Goal: Information Seeking & Learning: Learn about a topic

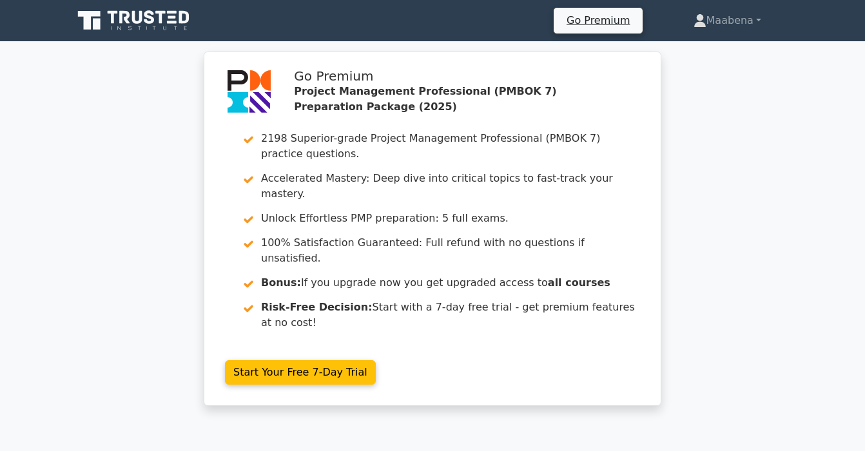
click at [163, 15] on icon at bounding box center [135, 20] width 124 height 25
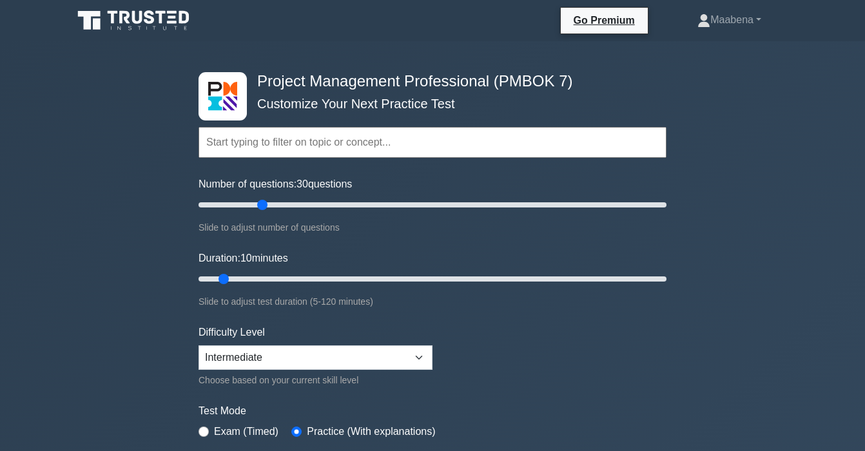
drag, startPoint x: 216, startPoint y: 203, endPoint x: 262, endPoint y: 202, distance: 45.8
type input "30"
click at [262, 202] on input "Number of questions: 30 questions" at bounding box center [433, 204] width 468 height 15
drag, startPoint x: 222, startPoint y: 282, endPoint x: 295, endPoint y: 282, distance: 72.9
type input "30"
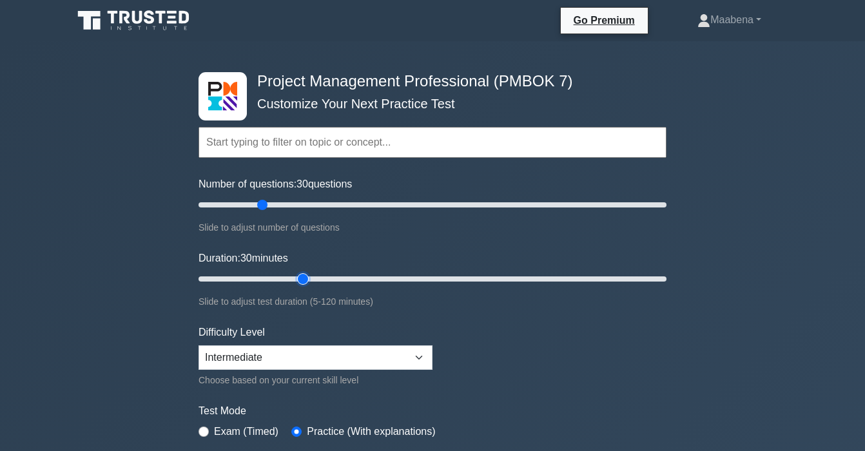
click at [295, 282] on input "Duration: 30 minutes" at bounding box center [433, 279] width 468 height 15
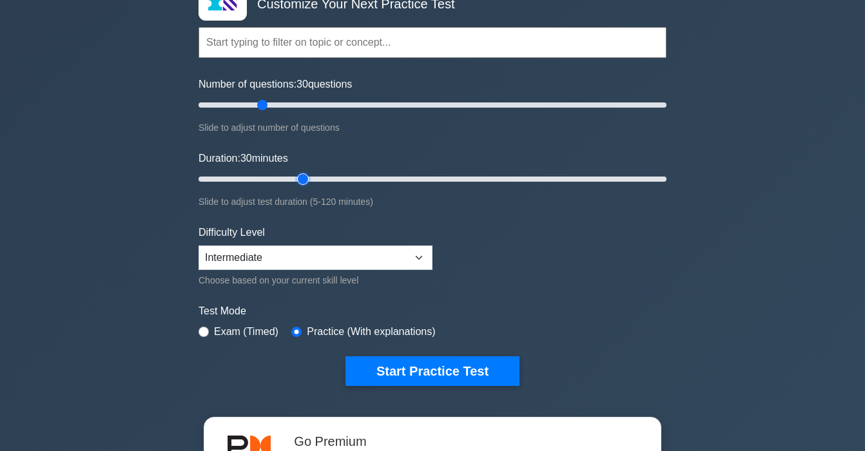
scroll to position [146, 0]
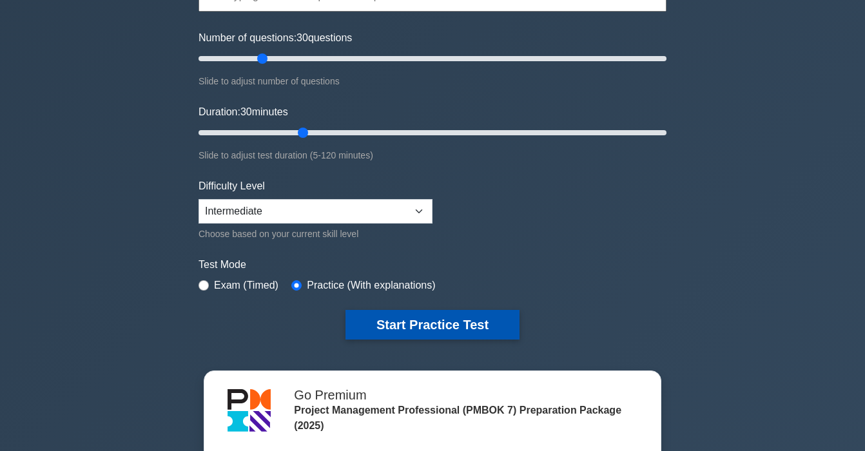
click at [399, 329] on button "Start Practice Test" at bounding box center [433, 325] width 174 height 30
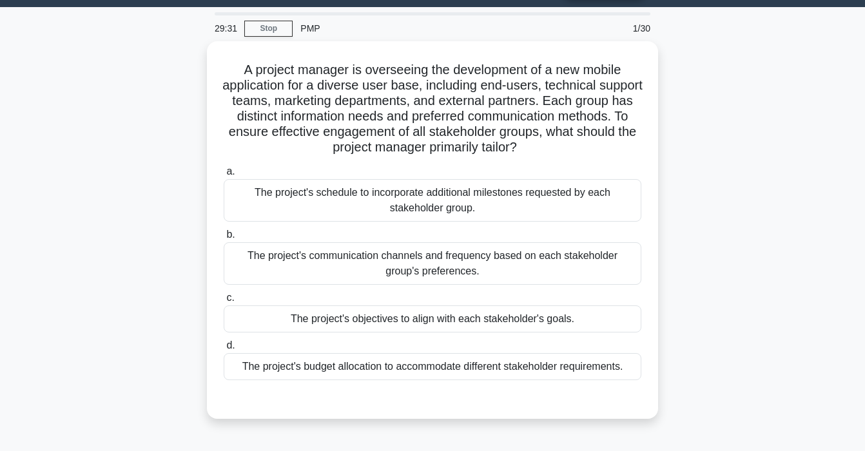
scroll to position [41, 0]
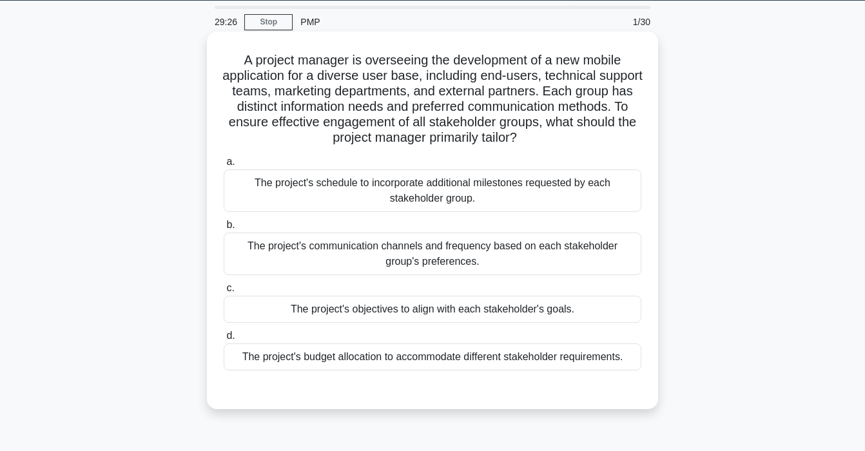
click at [393, 264] on div "The project's communication channels and frequency based on each stakeholder gr…" at bounding box center [433, 254] width 418 height 43
click at [224, 230] on input "b. The project's communication channels and frequency based on each stakeholder…" at bounding box center [224, 225] width 0 height 8
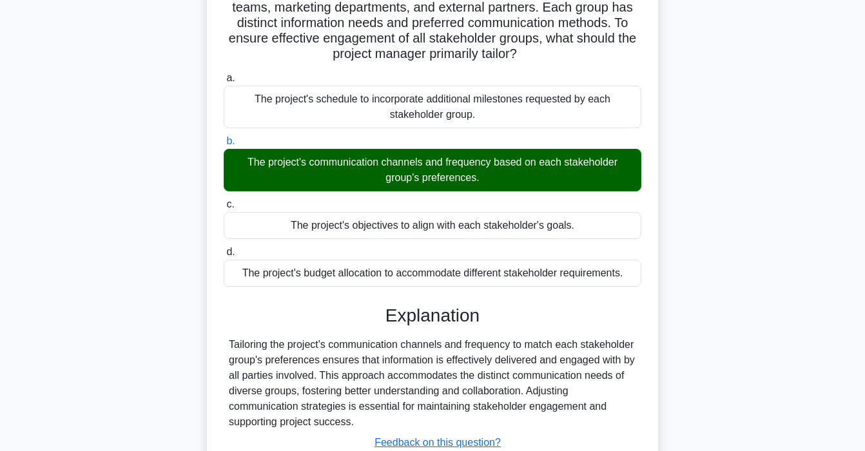
scroll to position [245, 0]
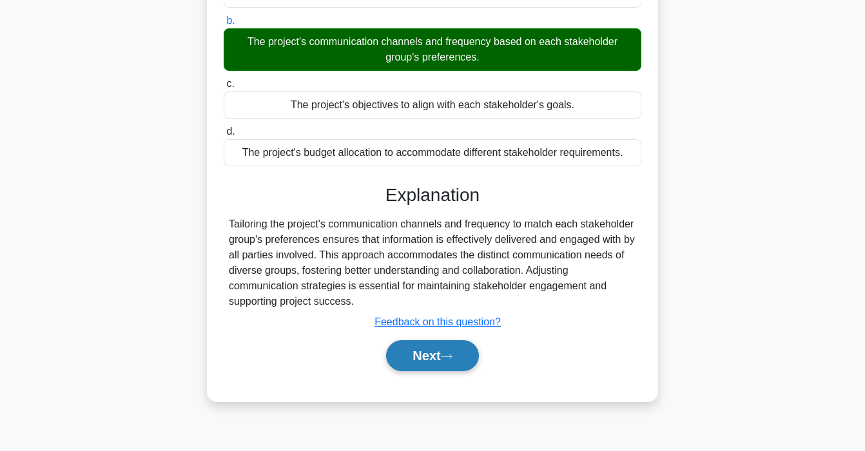
click at [440, 359] on button "Next" at bounding box center [432, 356] width 92 height 31
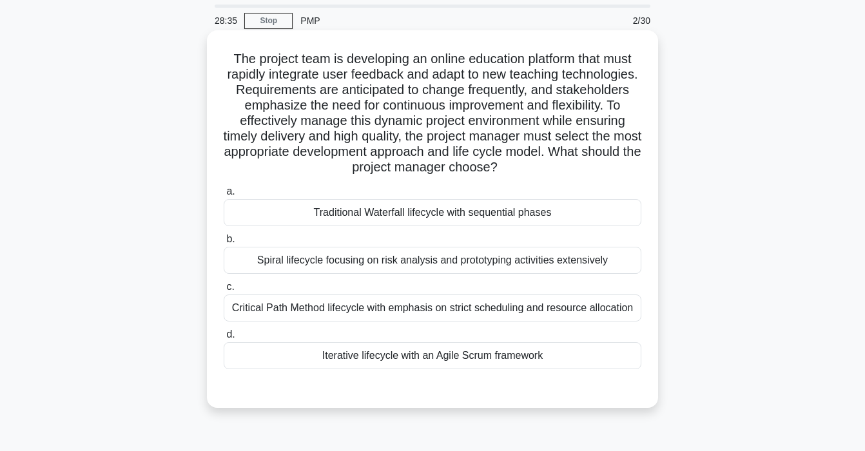
scroll to position [43, 0]
click at [355, 351] on div "Iterative lifecycle with an Agile Scrum framework" at bounding box center [433, 354] width 418 height 27
click at [224, 338] on input "d. Iterative lifecycle with an Agile Scrum framework" at bounding box center [224, 334] width 0 height 8
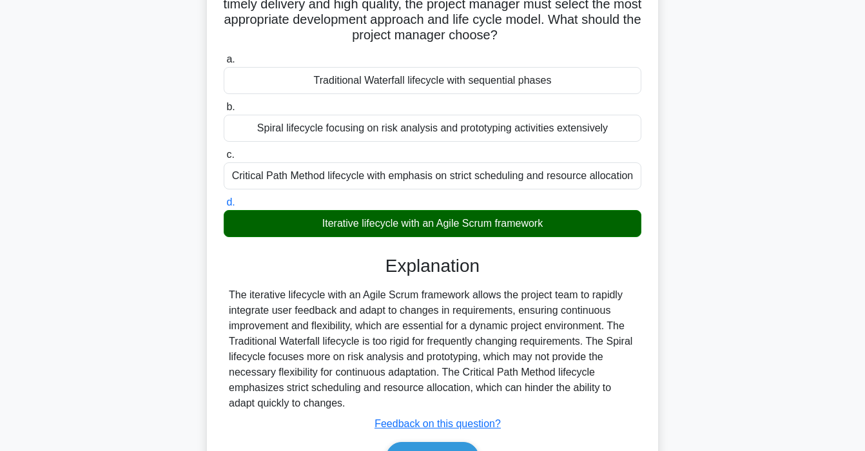
scroll to position [251, 0]
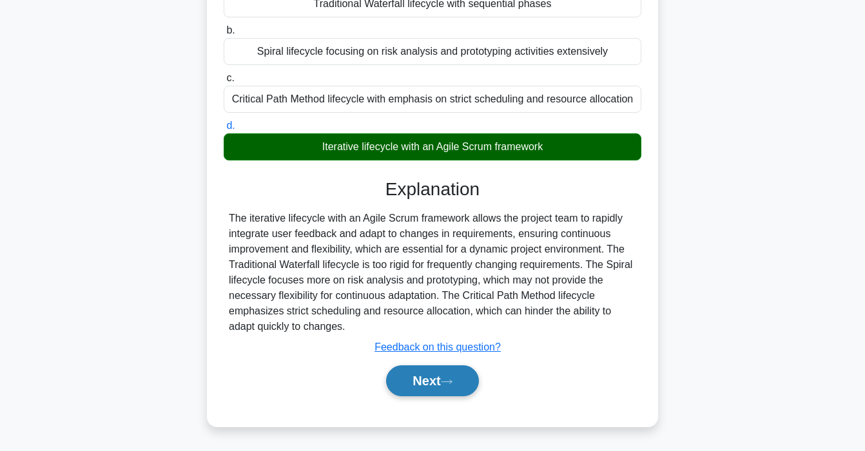
click at [415, 375] on button "Next" at bounding box center [432, 381] width 92 height 31
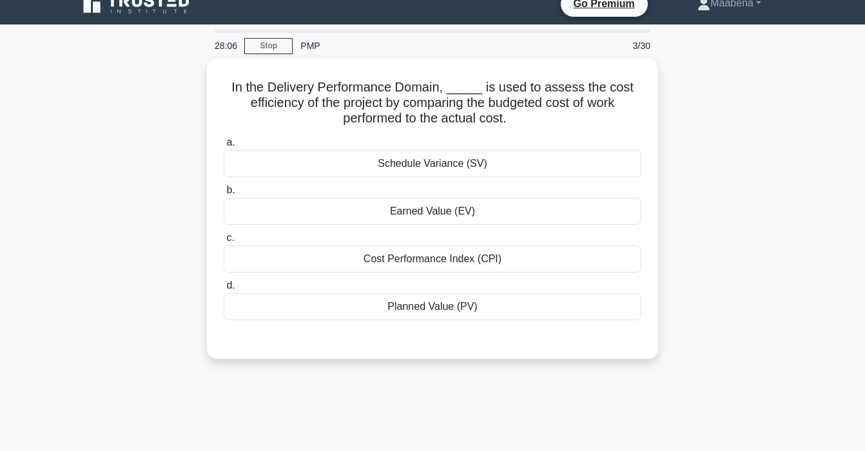
scroll to position [0, 0]
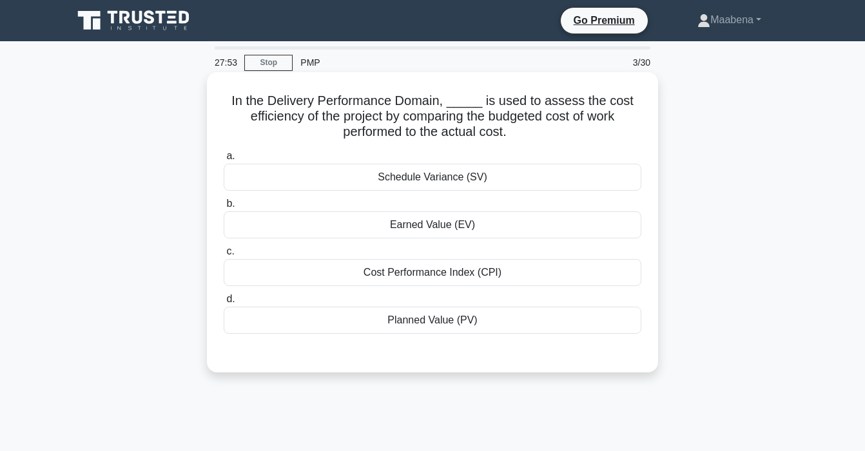
click at [431, 272] on div "Cost Performance Index (CPI)" at bounding box center [433, 272] width 418 height 27
click at [224, 256] on input "c. Cost Performance Index (CPI)" at bounding box center [224, 252] width 0 height 8
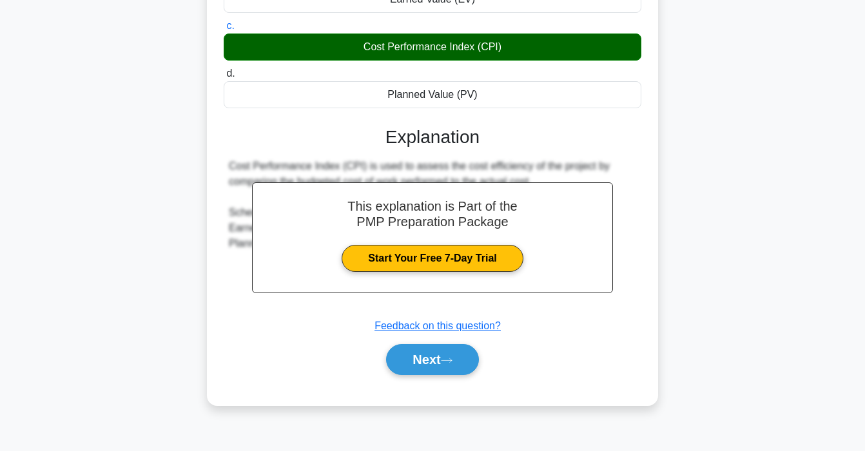
scroll to position [245, 0]
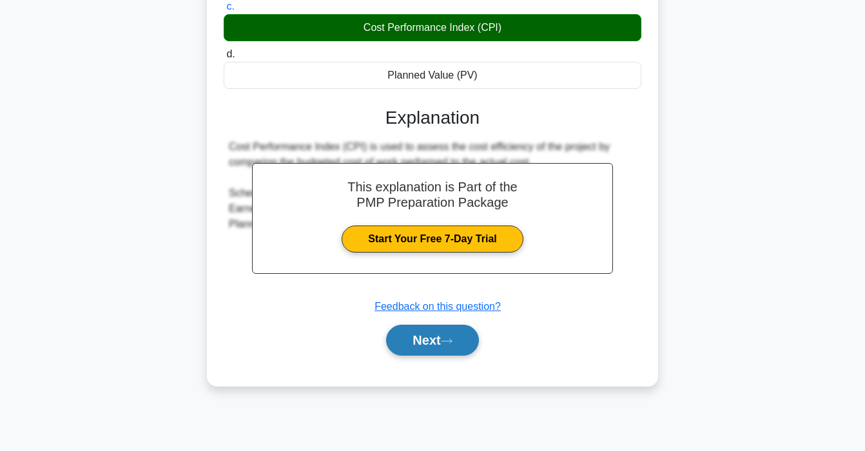
click at [445, 335] on button "Next" at bounding box center [432, 340] width 92 height 31
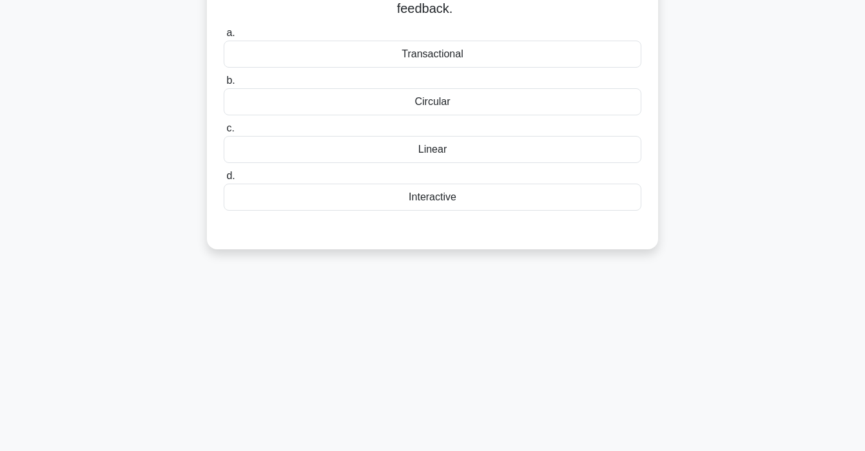
scroll to position [0, 0]
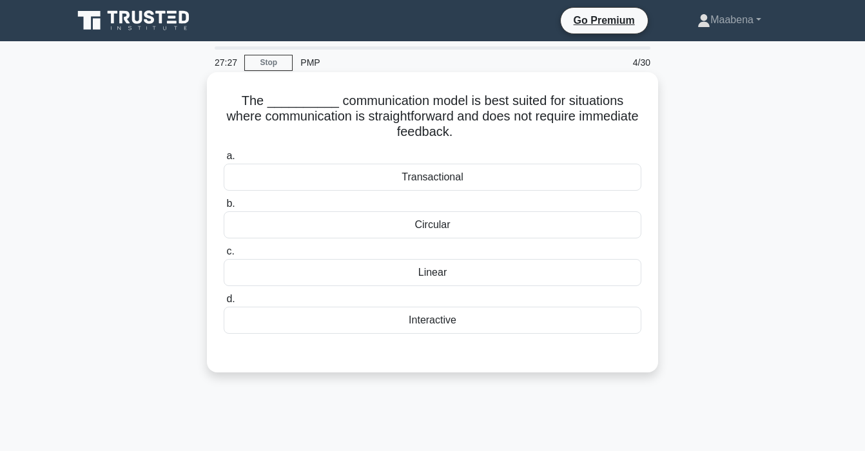
click at [439, 270] on div "Linear" at bounding box center [433, 272] width 418 height 27
click at [224, 256] on input "c. Linear" at bounding box center [224, 252] width 0 height 8
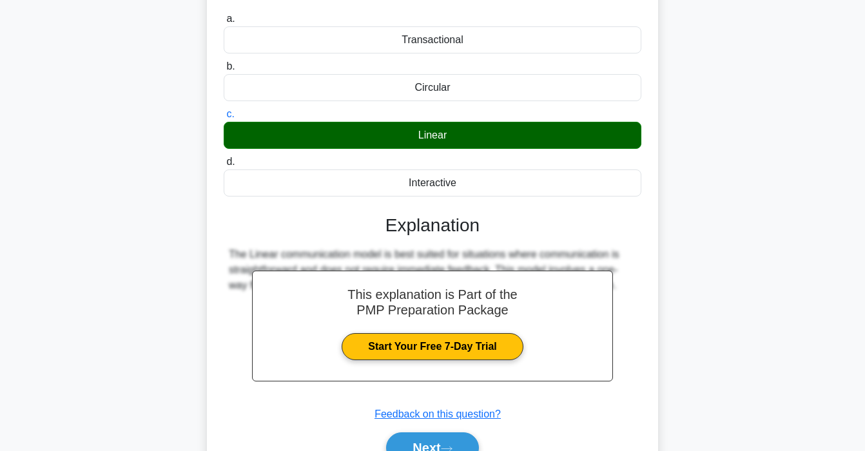
scroll to position [245, 0]
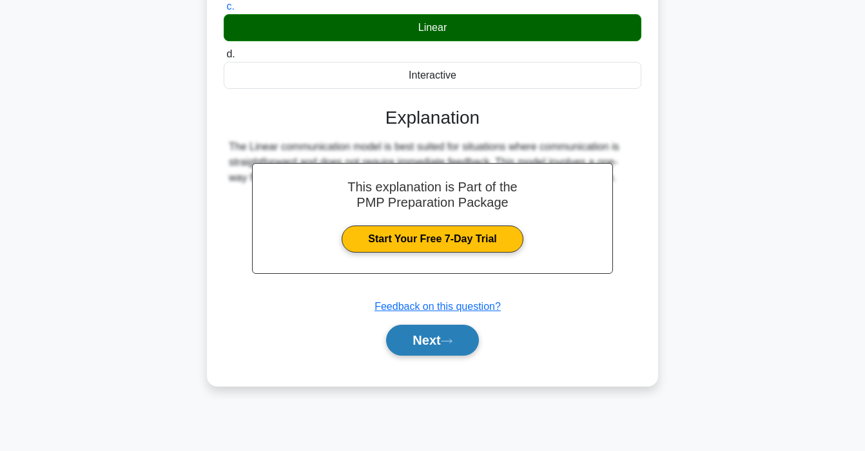
click at [440, 351] on button "Next" at bounding box center [432, 340] width 92 height 31
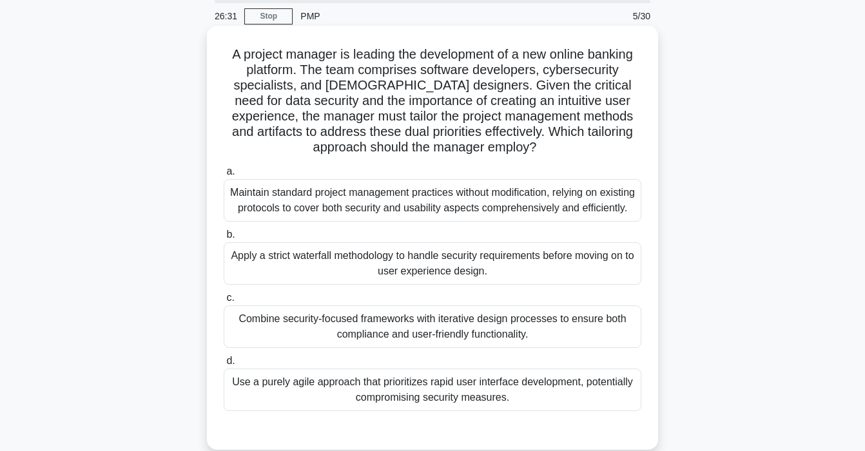
scroll to position [52, 0]
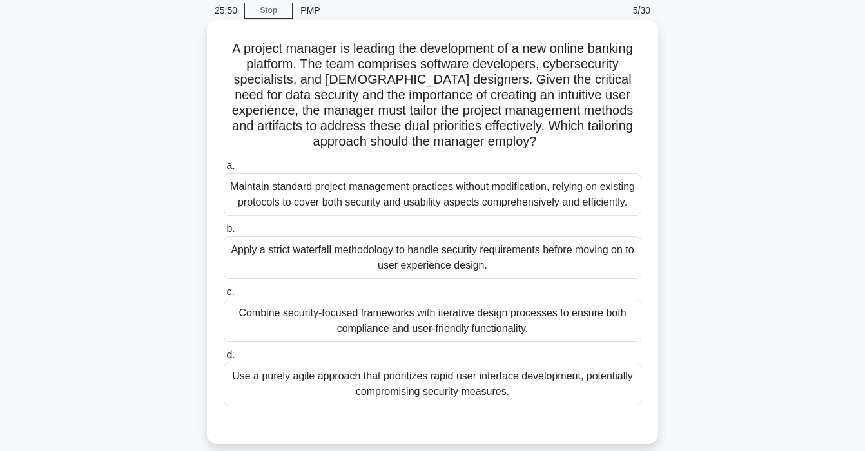
click at [328, 341] on div "Combine security-focused frameworks with iterative design processes to ensure b…" at bounding box center [433, 321] width 418 height 43
click at [224, 297] on input "c. Combine security-focused frameworks with iterative design processes to ensur…" at bounding box center [224, 292] width 0 height 8
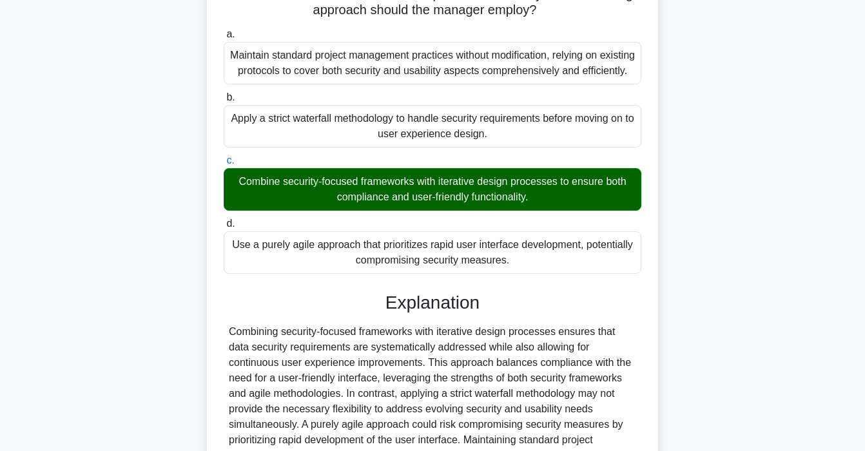
scroll to position [344, 0]
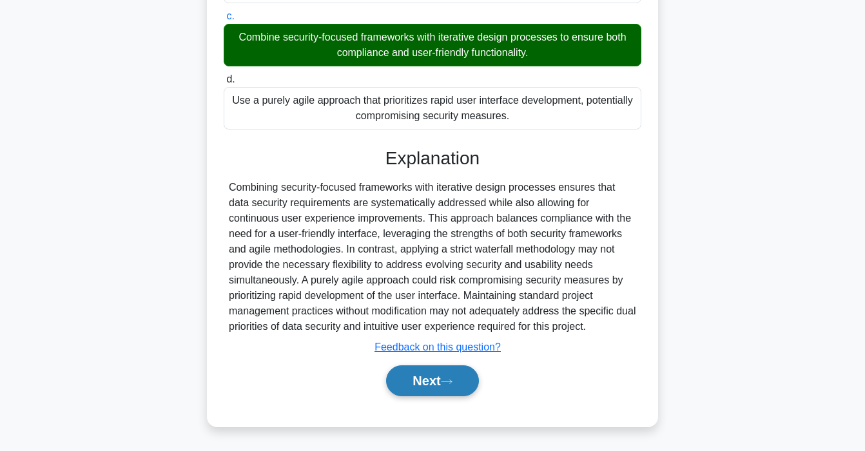
click at [420, 376] on button "Next" at bounding box center [432, 381] width 92 height 31
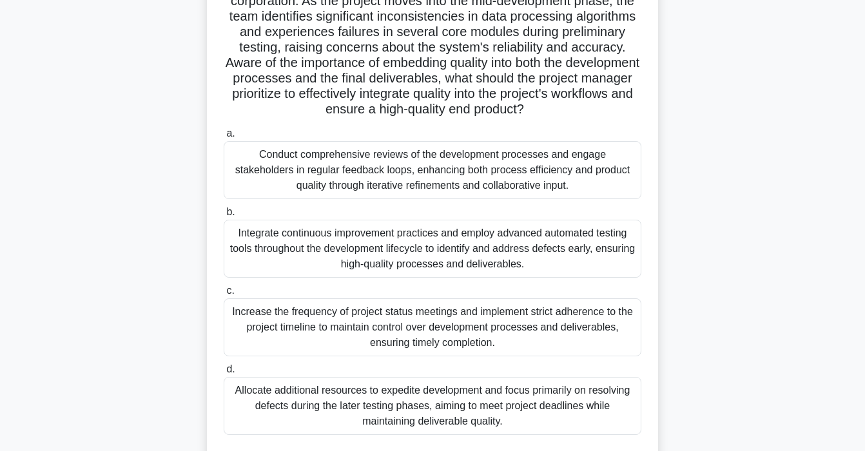
scroll to position [124, 0]
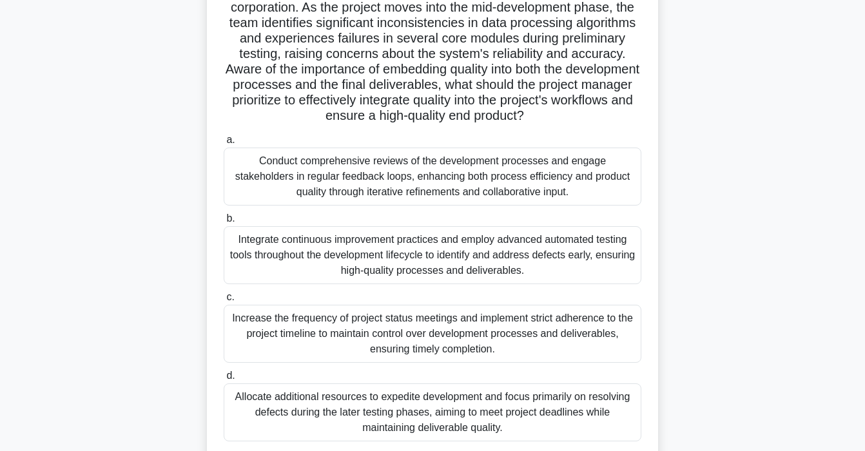
click at [330, 249] on div "Integrate continuous improvement practices and employ advanced automated testin…" at bounding box center [433, 255] width 418 height 58
click at [224, 223] on input "b. Integrate continuous improvement practices and employ advanced automated tes…" at bounding box center [224, 219] width 0 height 8
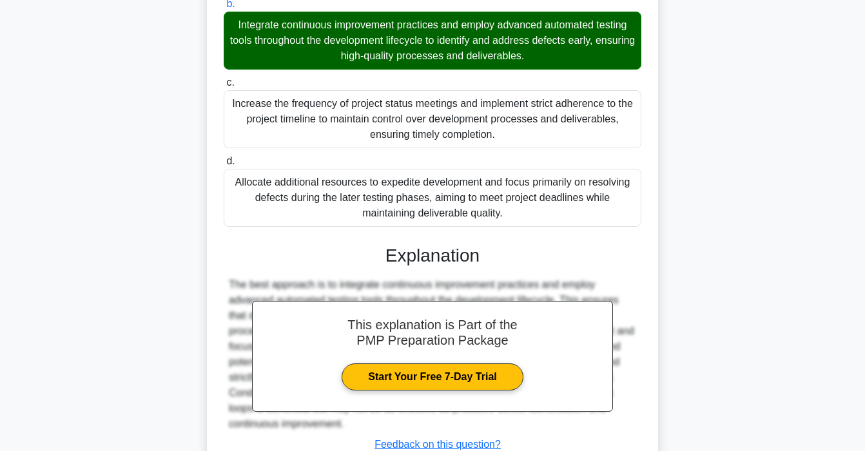
scroll to position [437, 0]
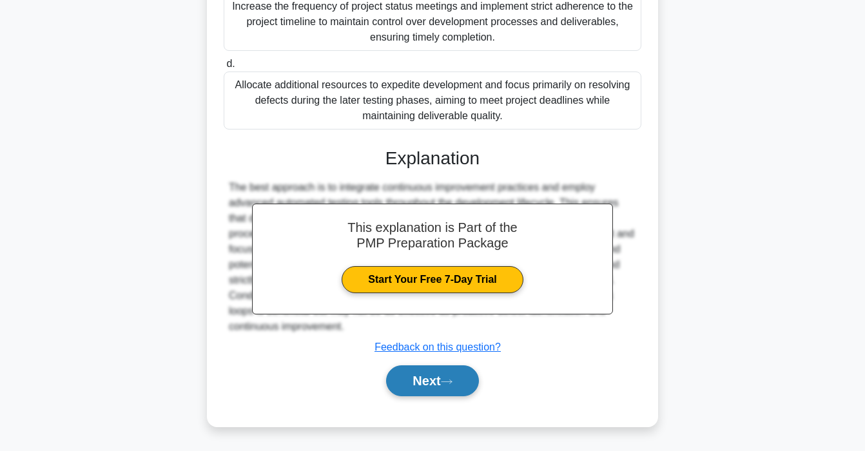
click at [414, 385] on button "Next" at bounding box center [432, 381] width 92 height 31
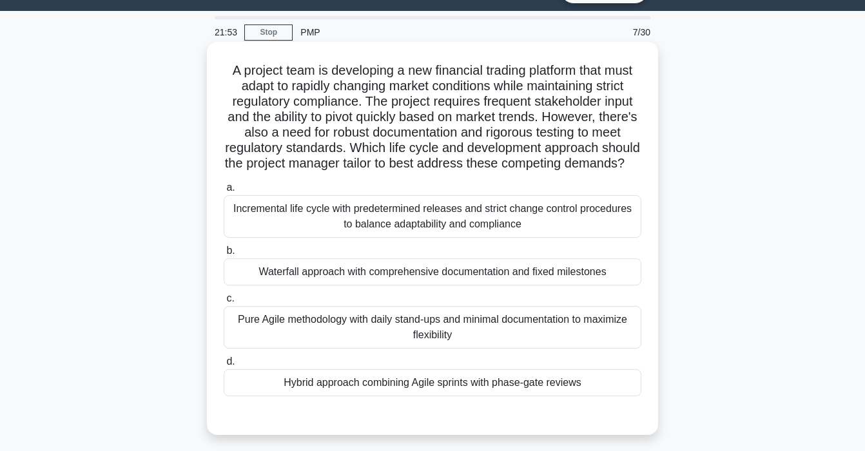
scroll to position [30, 0]
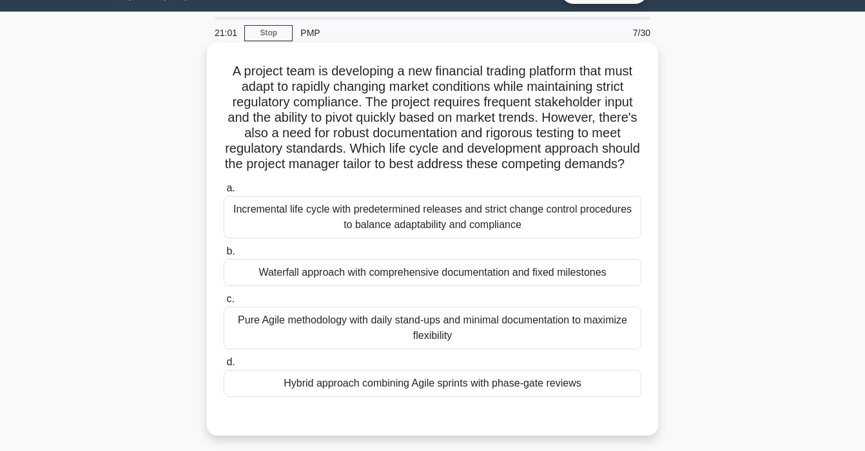
click at [406, 217] on div "Incremental life cycle with predetermined releases and strict change control pr…" at bounding box center [433, 217] width 418 height 43
click at [224, 193] on input "a. Incremental life cycle with predetermined releases and strict change control…" at bounding box center [224, 188] width 0 height 8
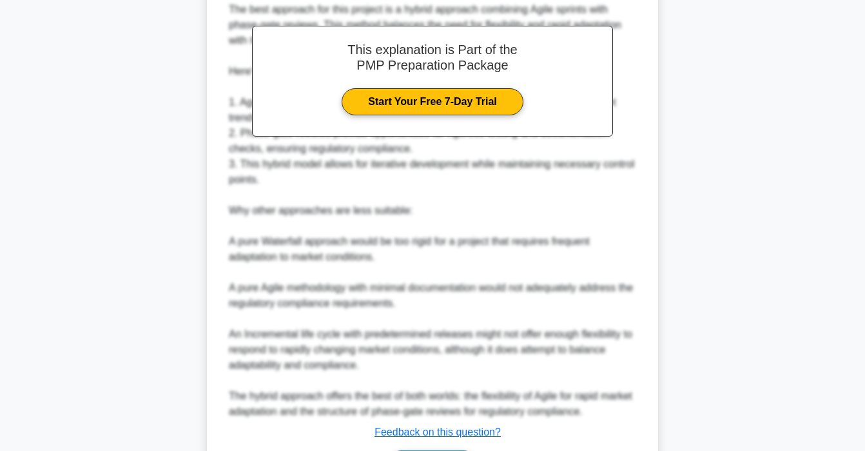
scroll to position [562, 0]
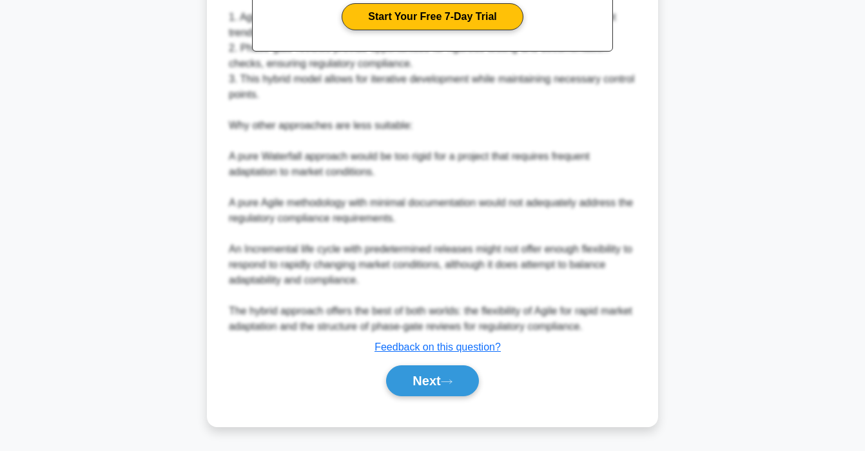
click at [420, 376] on button "Next" at bounding box center [432, 381] width 92 height 31
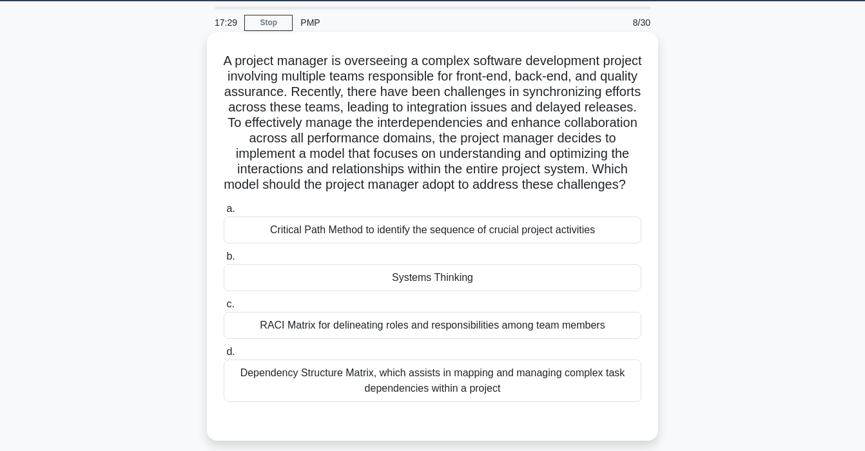
scroll to position [39, 0]
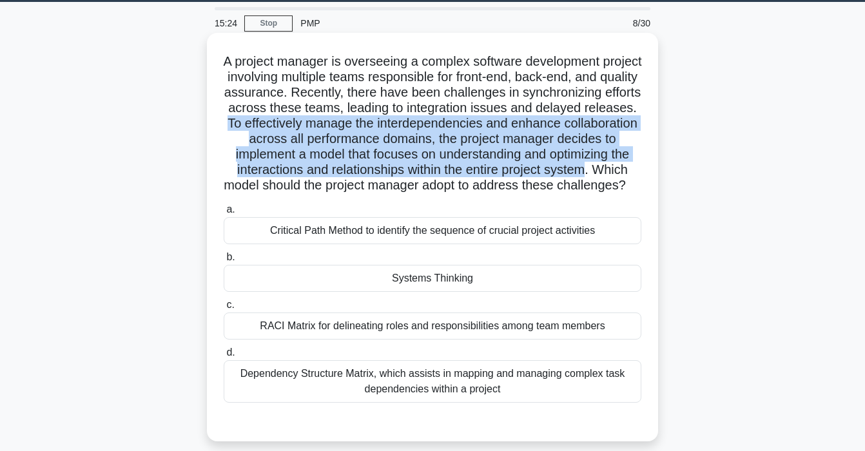
drag, startPoint x: 228, startPoint y: 121, endPoint x: 583, endPoint y: 168, distance: 358.4
click at [583, 168] on h5 "A project manager is overseeing a complex software development project involvin…" at bounding box center [432, 124] width 420 height 141
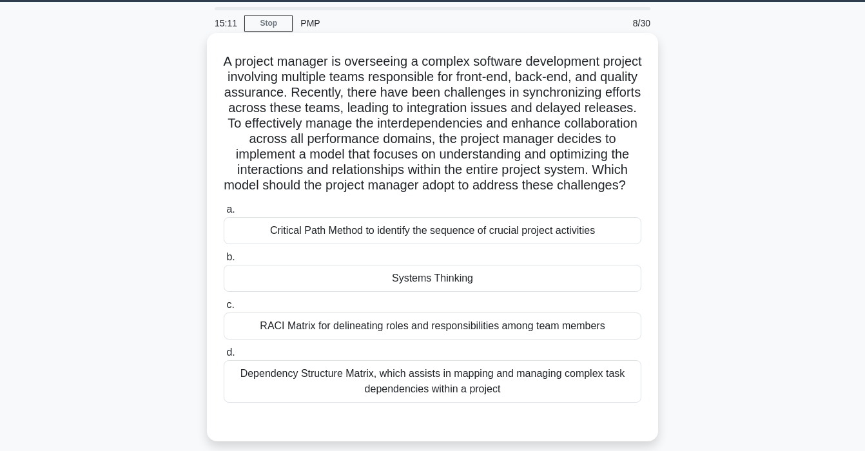
click at [558, 281] on div "Systems Thinking" at bounding box center [433, 278] width 418 height 27
click at [224, 262] on input "b. Systems Thinking" at bounding box center [224, 257] width 0 height 8
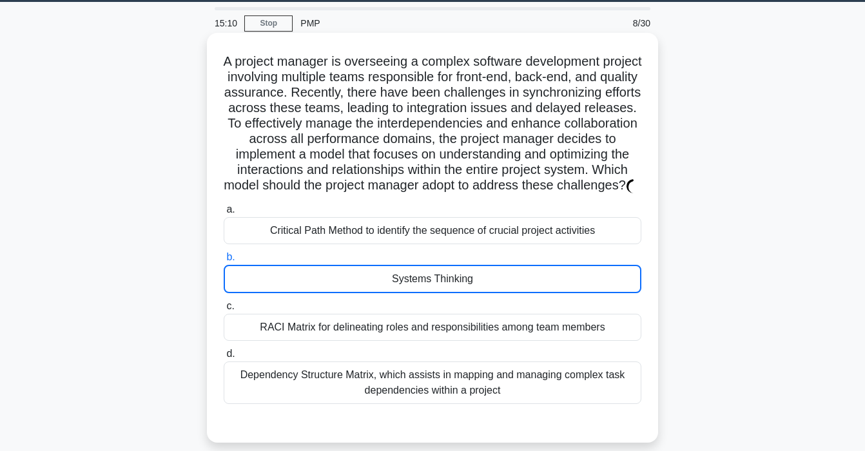
click at [558, 279] on div "Systems Thinking" at bounding box center [433, 279] width 418 height 28
click at [224, 262] on input "b. Systems Thinking" at bounding box center [224, 257] width 0 height 8
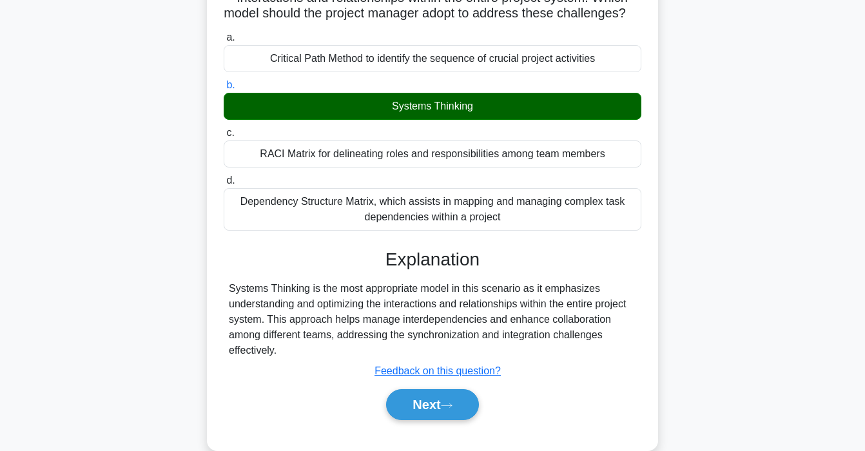
scroll to position [245, 0]
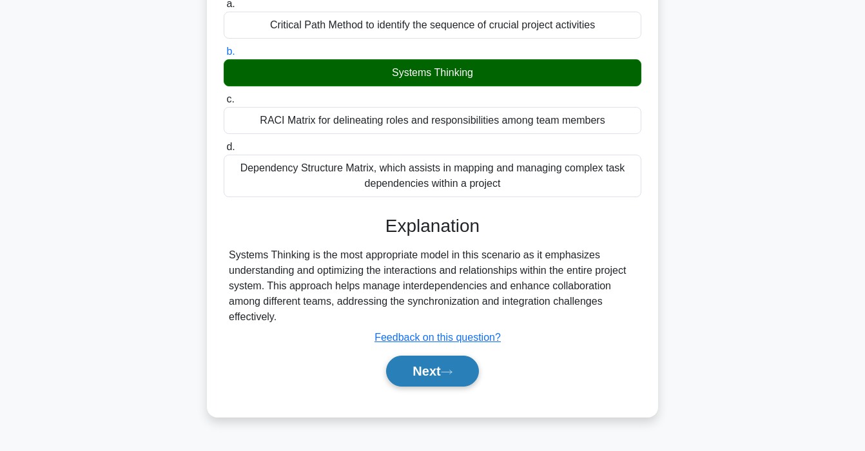
click at [447, 373] on icon at bounding box center [447, 372] width 12 height 7
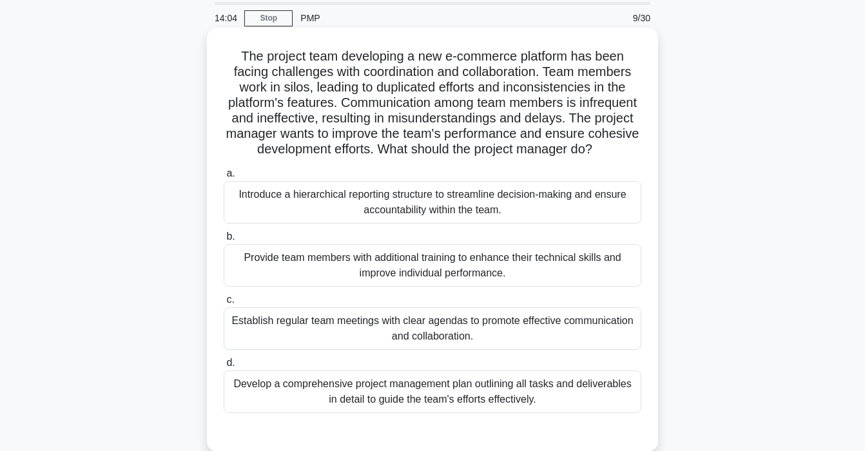
scroll to position [46, 0]
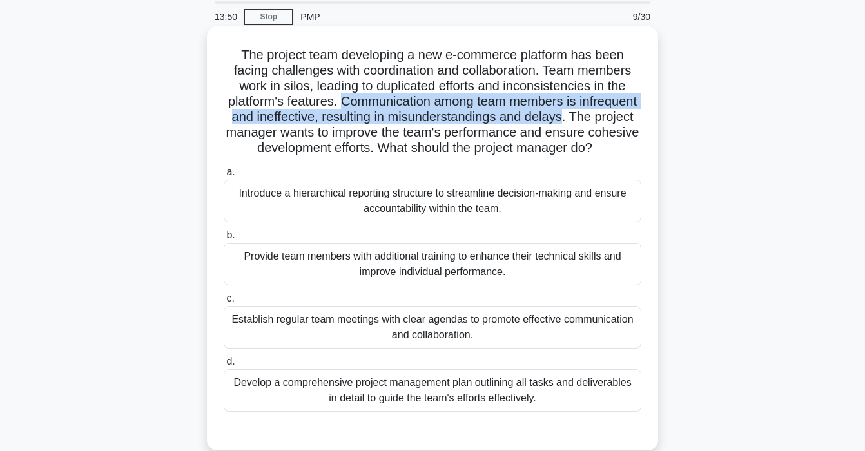
drag, startPoint x: 346, startPoint y: 100, endPoint x: 559, endPoint y: 123, distance: 214.7
click at [559, 123] on h5 "The project team developing a new e-commerce platform has been facing challenge…" at bounding box center [432, 102] width 420 height 110
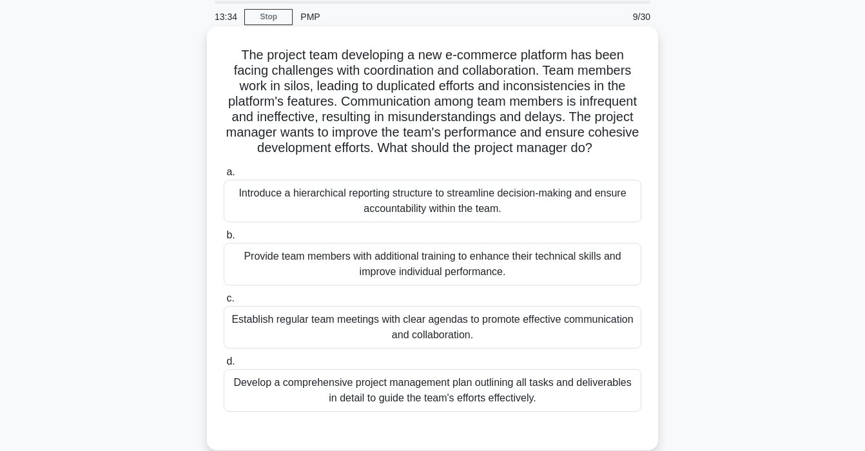
click at [553, 317] on div "Establish regular team meetings with clear agendas to promote effective communi…" at bounding box center [433, 327] width 418 height 43
click at [224, 303] on input "c. Establish regular team meetings with clear agendas to promote effective comm…" at bounding box center [224, 299] width 0 height 8
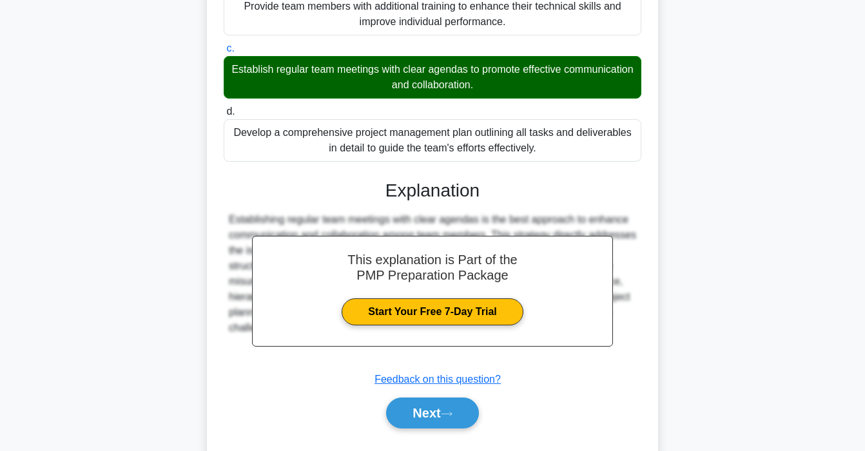
scroll to position [328, 0]
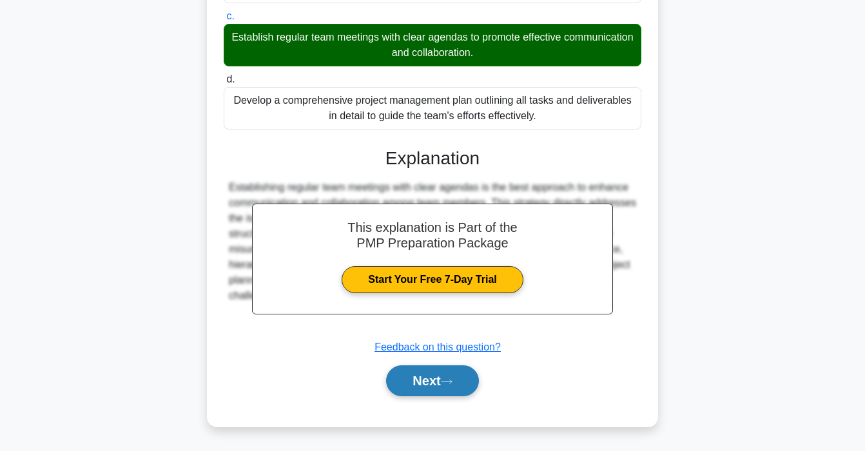
click at [453, 379] on icon at bounding box center [447, 382] width 12 height 7
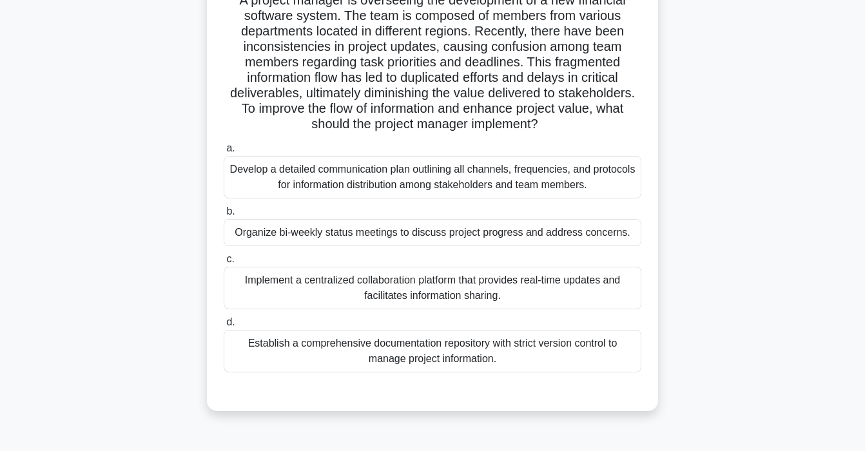
scroll to position [57, 0]
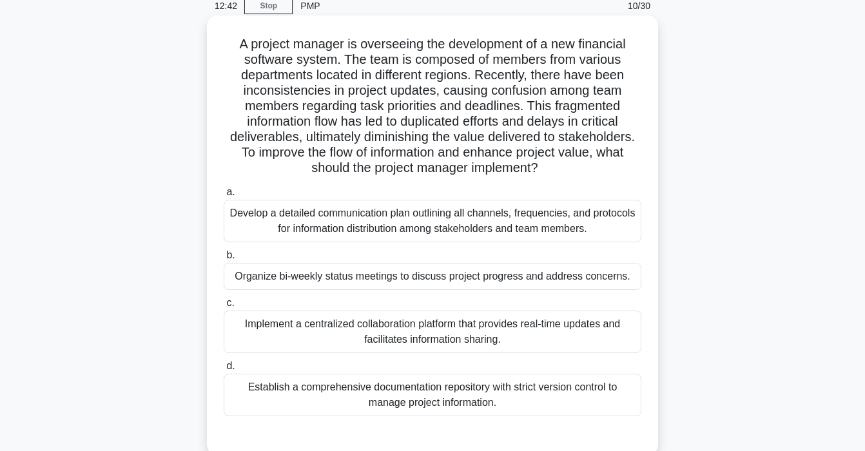
drag, startPoint x: 239, startPoint y: 148, endPoint x: 542, endPoint y: 173, distance: 304.1
click at [542, 173] on h5 "A project manager is overseeing the development of a new financial software sys…" at bounding box center [432, 106] width 420 height 141
click at [498, 331] on div "Implement a centralized collaboration platform that provides real-time updates …" at bounding box center [433, 332] width 418 height 43
click at [224, 308] on input "c. Implement a centralized collaboration platform that provides real-time updat…" at bounding box center [224, 303] width 0 height 8
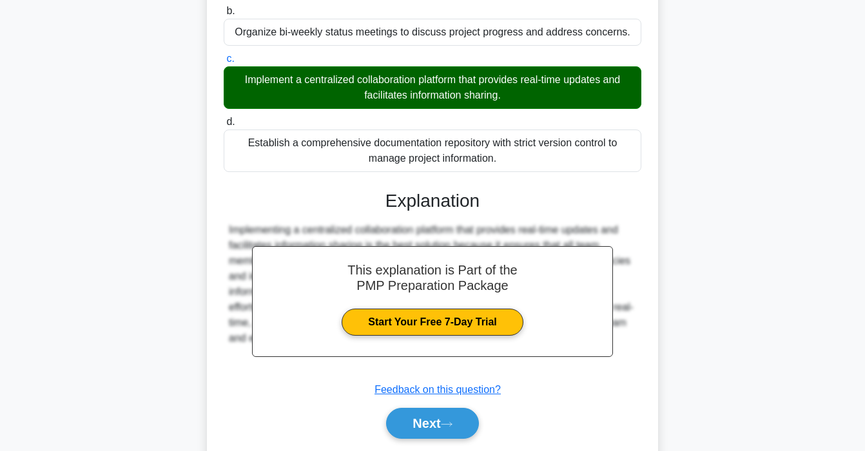
scroll to position [320, 0]
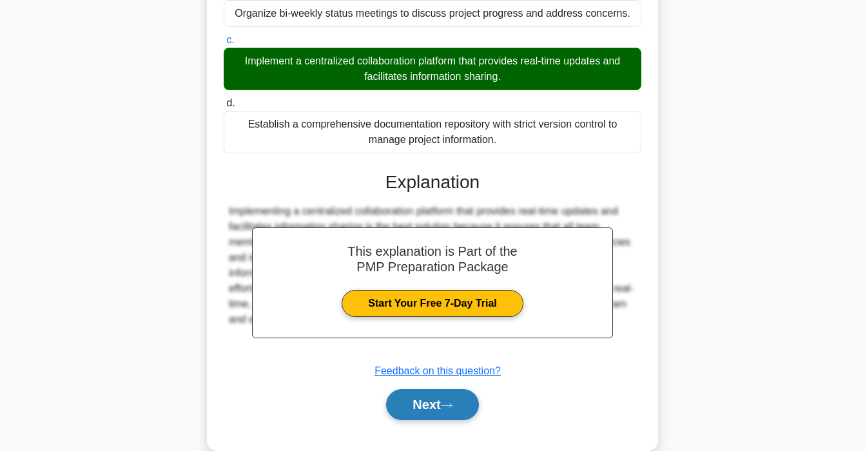
click at [453, 408] on icon at bounding box center [447, 405] width 12 height 7
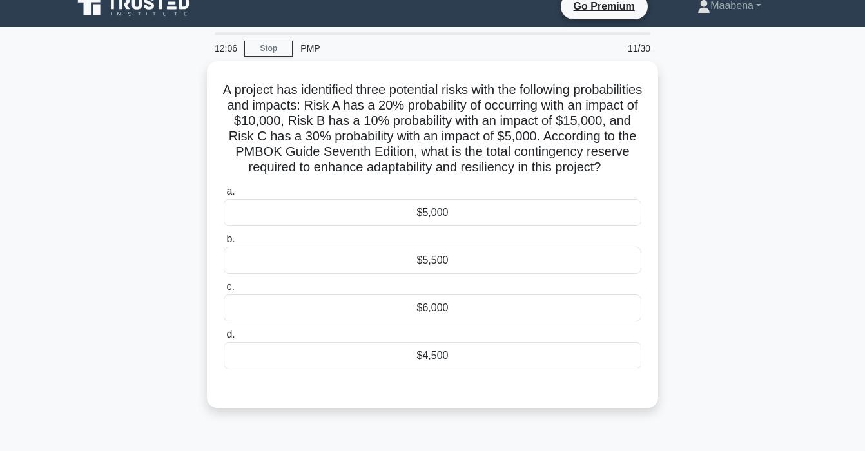
scroll to position [10, 0]
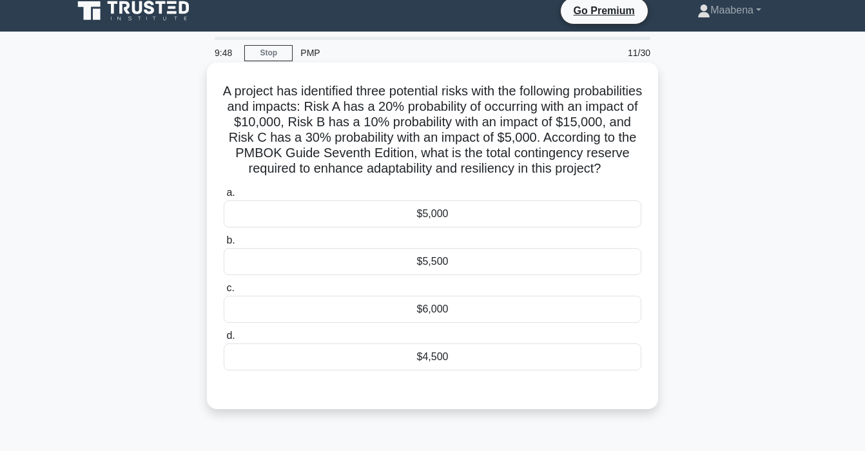
click at [409, 228] on div "$5,000" at bounding box center [433, 214] width 418 height 27
click at [224, 197] on input "a. $5,000" at bounding box center [224, 193] width 0 height 8
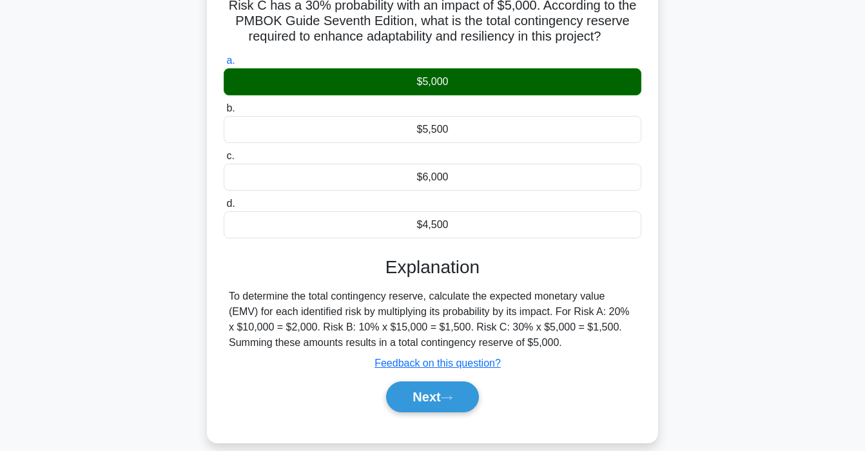
scroll to position [162, 0]
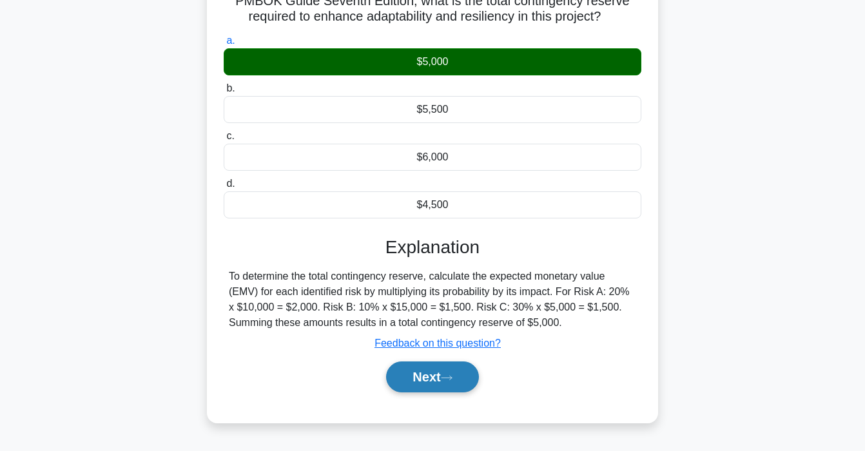
click at [432, 384] on button "Next" at bounding box center [432, 377] width 92 height 31
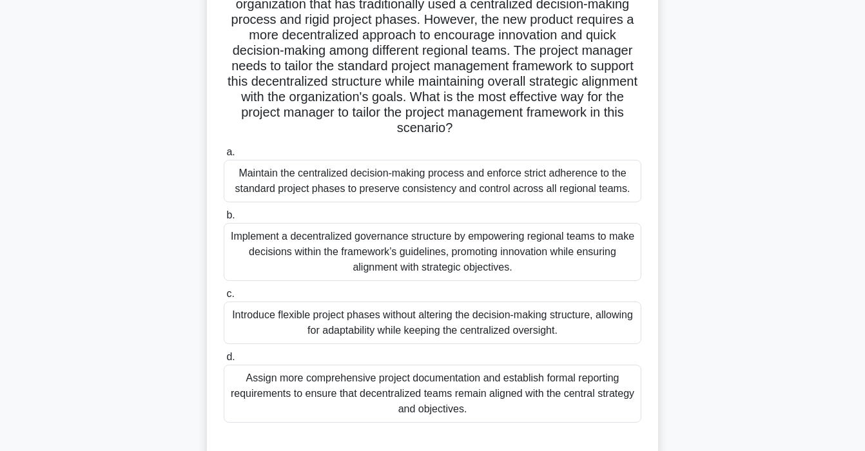
scroll to position [121, 0]
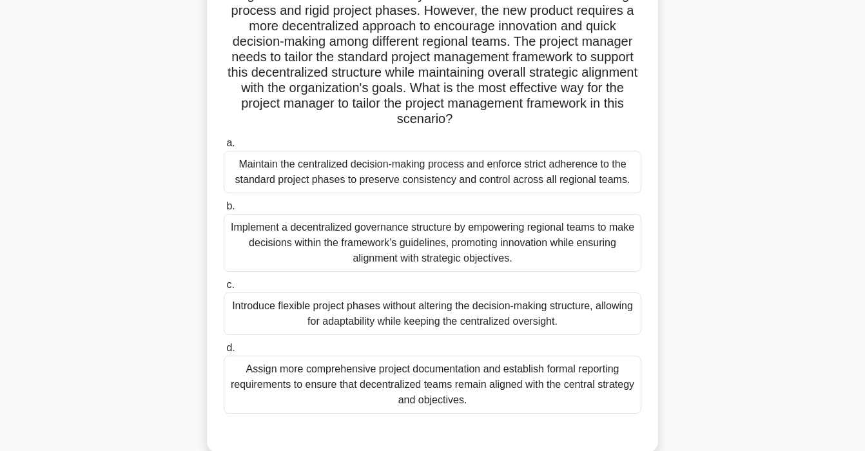
click at [414, 238] on div "Implement a decentralized governance structure by empowering regional teams to …" at bounding box center [433, 243] width 418 height 58
click at [224, 211] on input "b. Implement a decentralized governance structure by empowering regional teams …" at bounding box center [224, 206] width 0 height 8
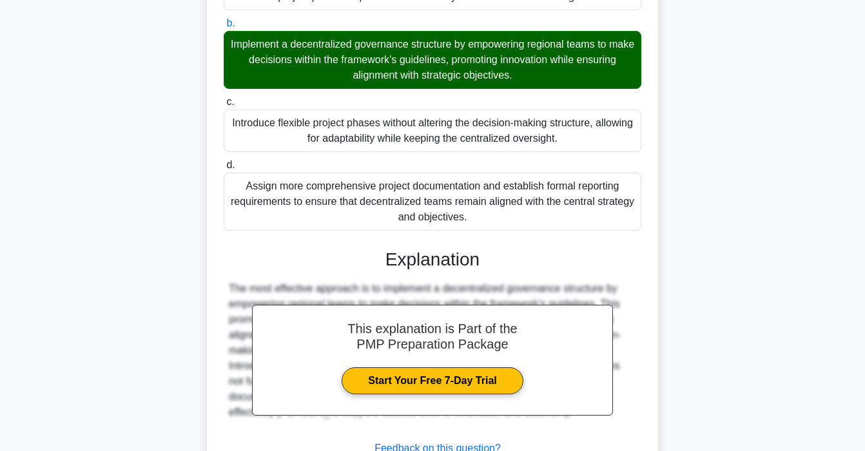
scroll to position [406, 0]
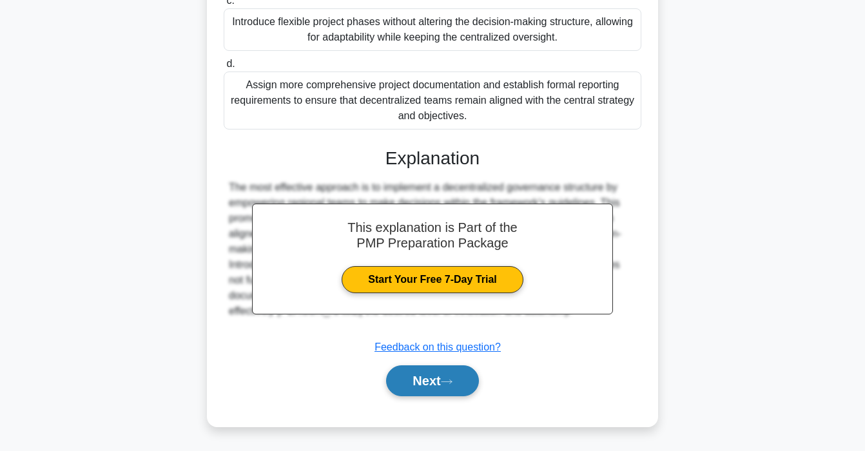
click at [415, 373] on button "Next" at bounding box center [432, 381] width 92 height 31
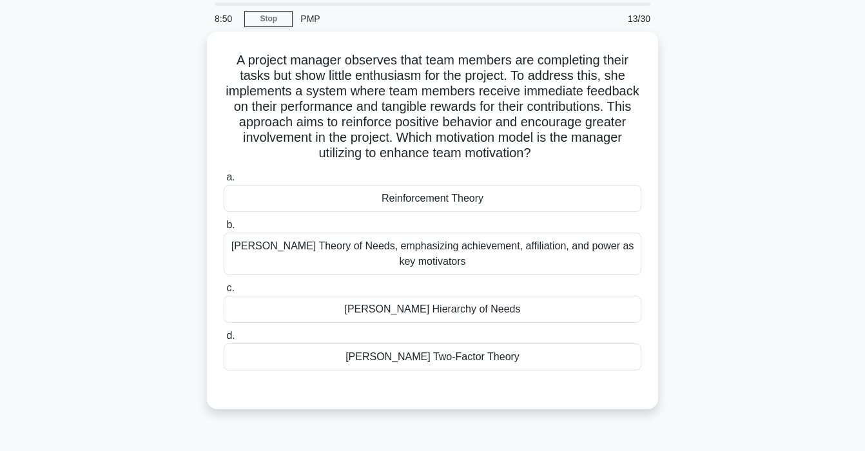
scroll to position [0, 0]
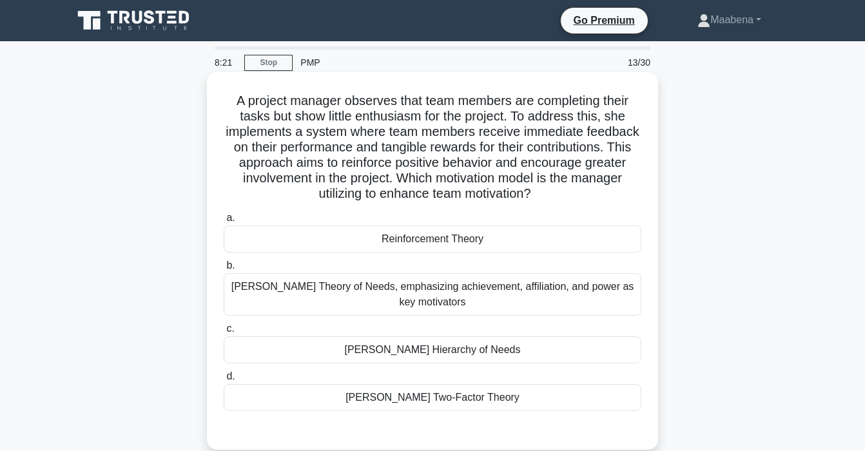
click at [414, 311] on div "McClelland's Theory of Needs, emphasizing achievement, affiliation, and power a…" at bounding box center [433, 294] width 418 height 43
click at [224, 270] on input "b. McClelland's Theory of Needs, emphasizing achievement, affiliation, and powe…" at bounding box center [224, 266] width 0 height 8
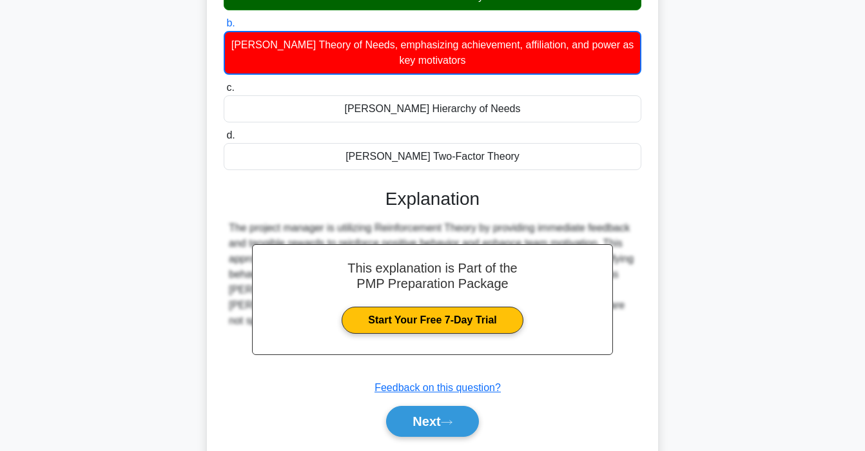
scroll to position [283, 0]
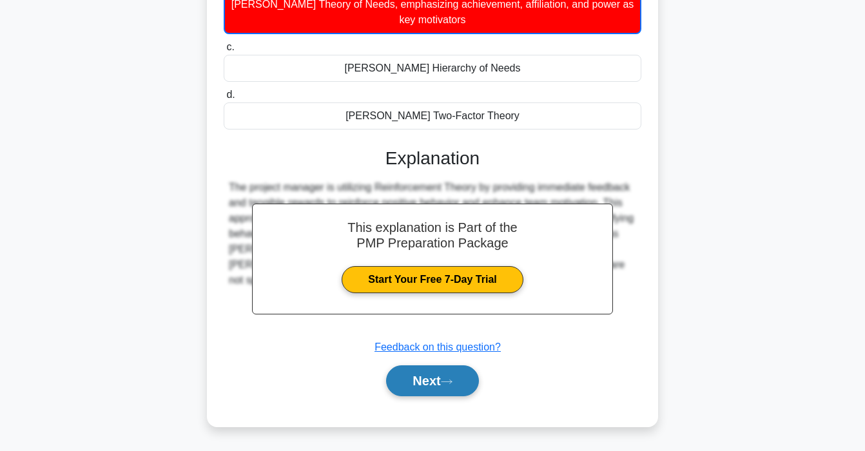
click at [424, 373] on button "Next" at bounding box center [432, 381] width 92 height 31
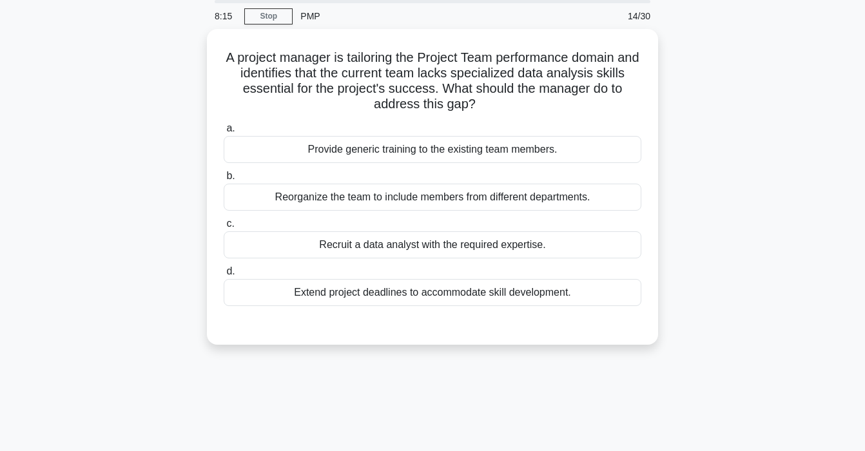
scroll to position [0, 0]
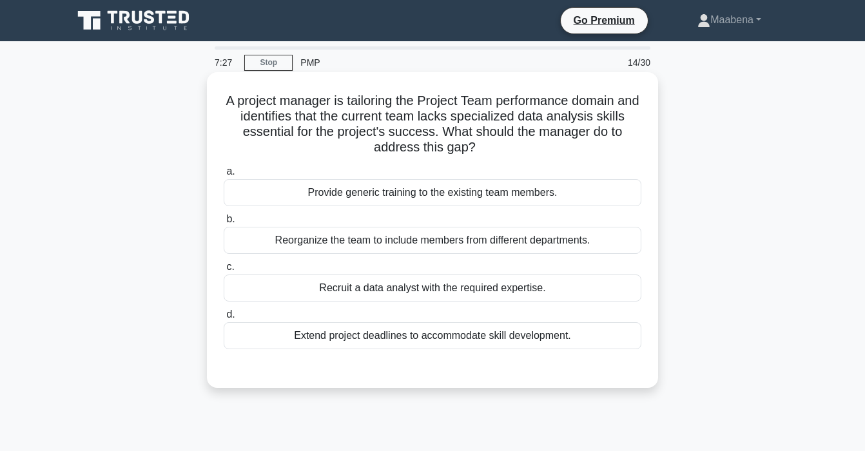
click at [338, 342] on div "Extend project deadlines to accommodate skill development." at bounding box center [433, 335] width 418 height 27
click at [224, 319] on input "d. Extend project deadlines to accommodate skill development." at bounding box center [224, 315] width 0 height 8
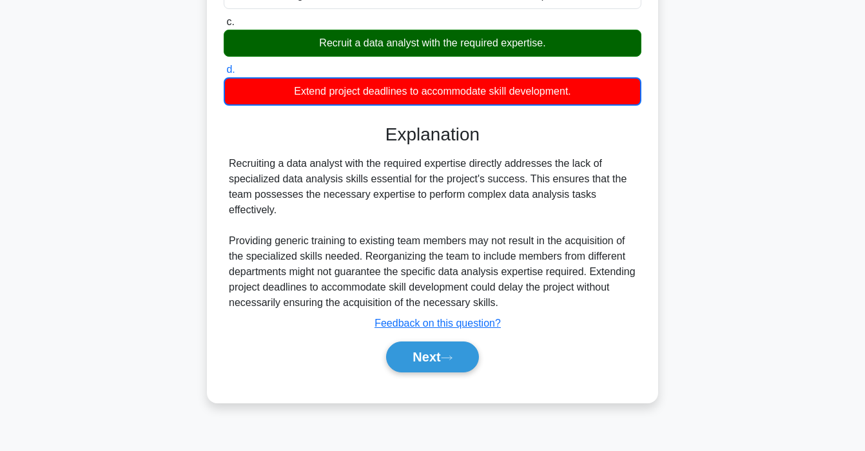
scroll to position [245, 0]
click at [435, 359] on button "Next" at bounding box center [432, 357] width 92 height 31
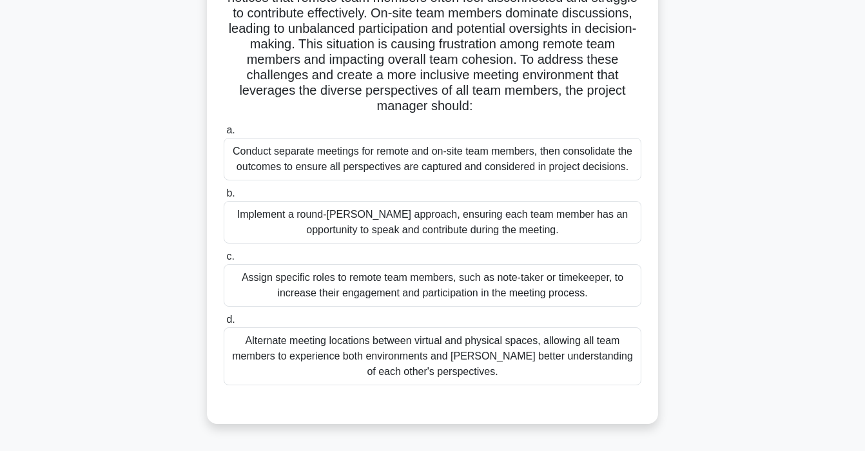
scroll to position [143, 0]
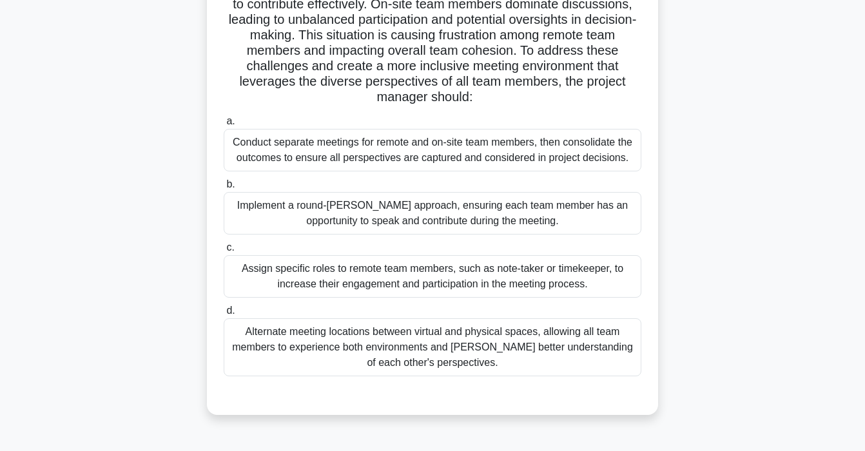
click at [389, 213] on div "Implement a round-robin approach, ensuring each team member has an opportunity …" at bounding box center [433, 213] width 418 height 43
click at [224, 189] on input "b. Implement a round-robin approach, ensuring each team member has an opportuni…" at bounding box center [224, 185] width 0 height 8
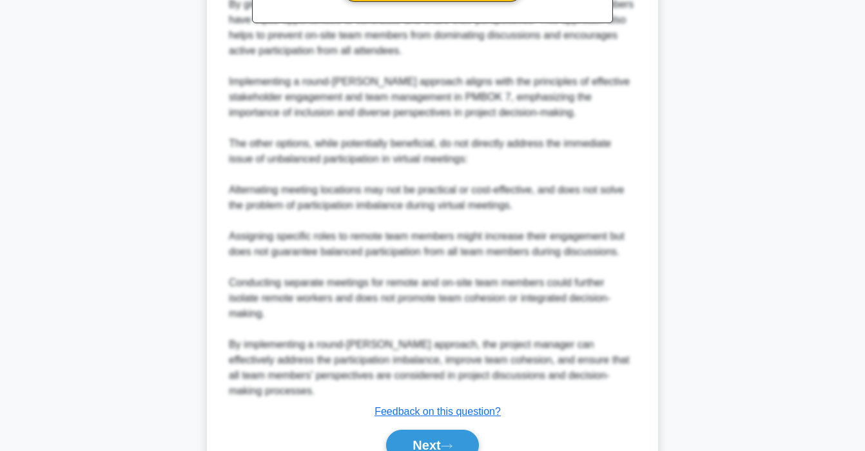
scroll to position [702, 0]
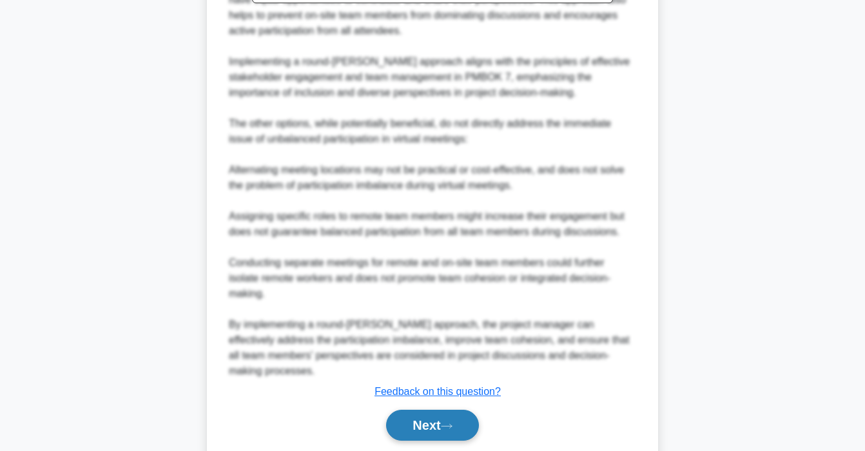
click at [430, 410] on button "Next" at bounding box center [432, 425] width 92 height 31
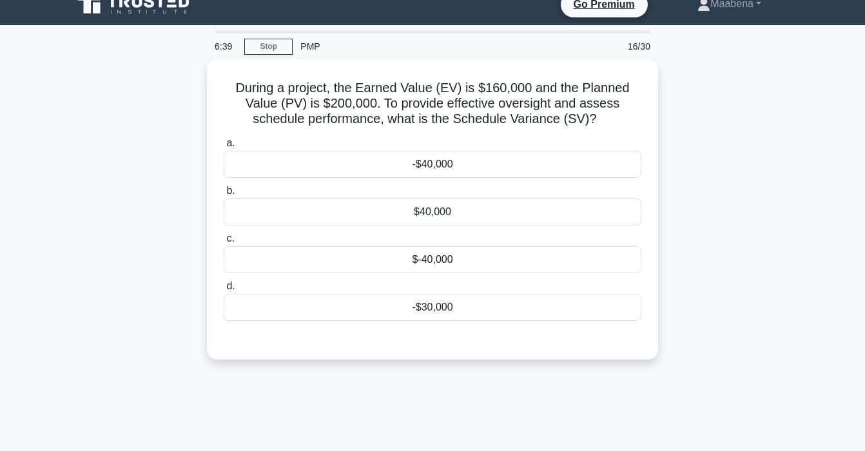
scroll to position [0, 0]
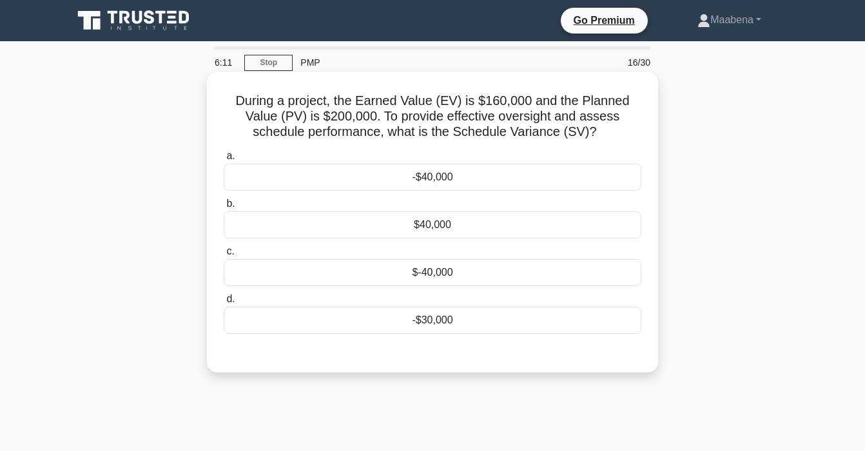
click at [429, 184] on div "-$40,000" at bounding box center [433, 177] width 418 height 27
click at [224, 161] on input "a. -$40,000" at bounding box center [224, 156] width 0 height 8
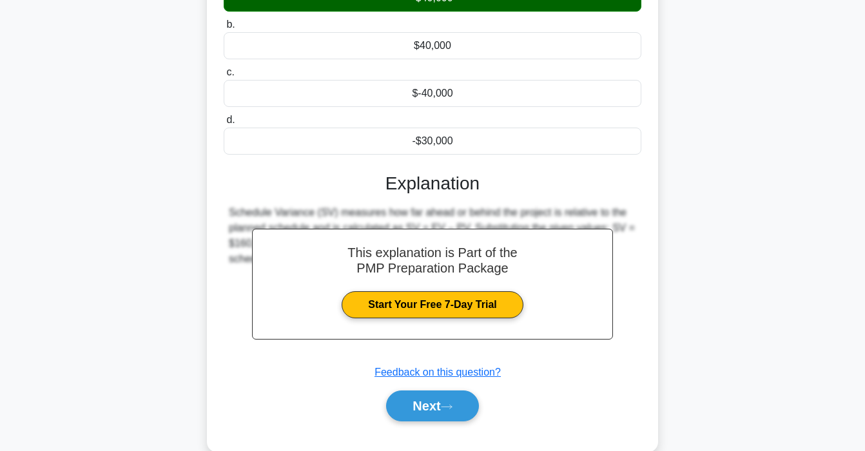
scroll to position [245, 0]
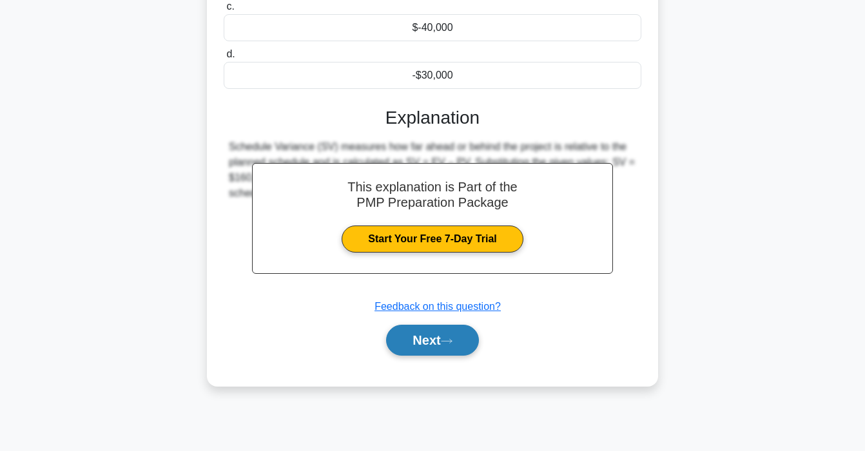
click at [448, 339] on icon at bounding box center [447, 341] width 12 height 7
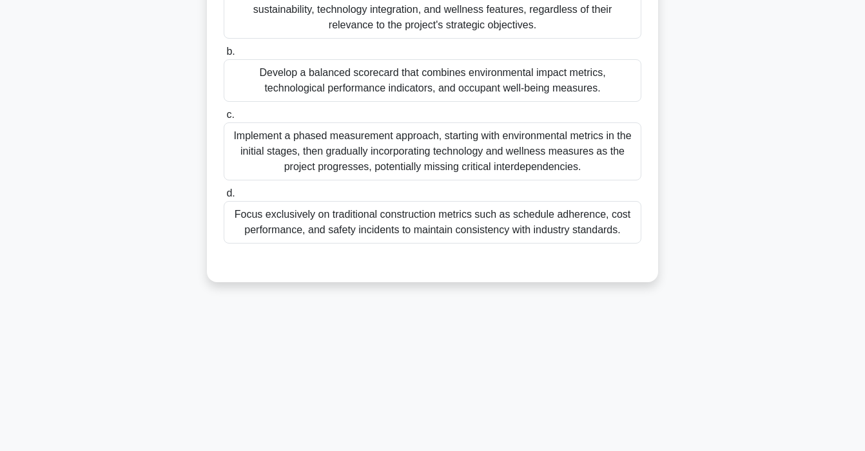
scroll to position [0, 0]
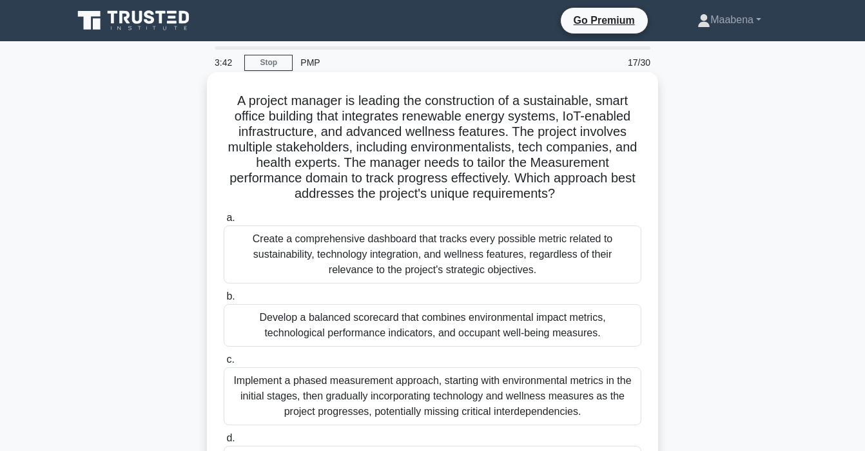
click at [237, 99] on h5 "A project manager is leading the construction of a sustainable, smart office bu…" at bounding box center [432, 148] width 420 height 110
click at [242, 99] on h5 "A project manager is leading the construction of a sustainable, smart office bu…" at bounding box center [432, 148] width 420 height 110
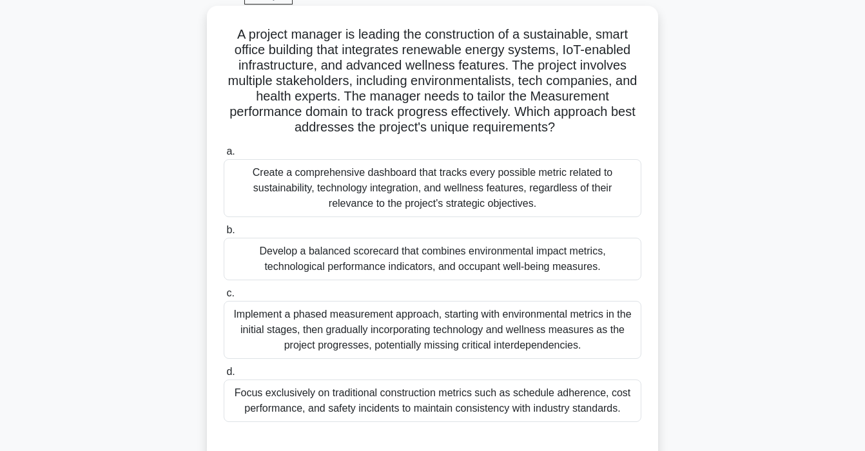
scroll to position [132, 0]
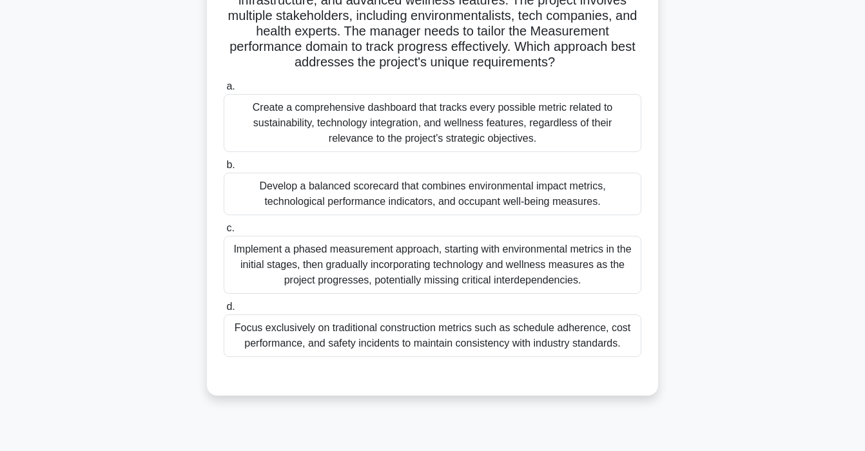
click at [311, 121] on div "Create a comprehensive dashboard that tracks every possible metric related to s…" at bounding box center [433, 123] width 418 height 58
click at [224, 91] on input "a. Create a comprehensive dashboard that tracks every possible metric related t…" at bounding box center [224, 87] width 0 height 8
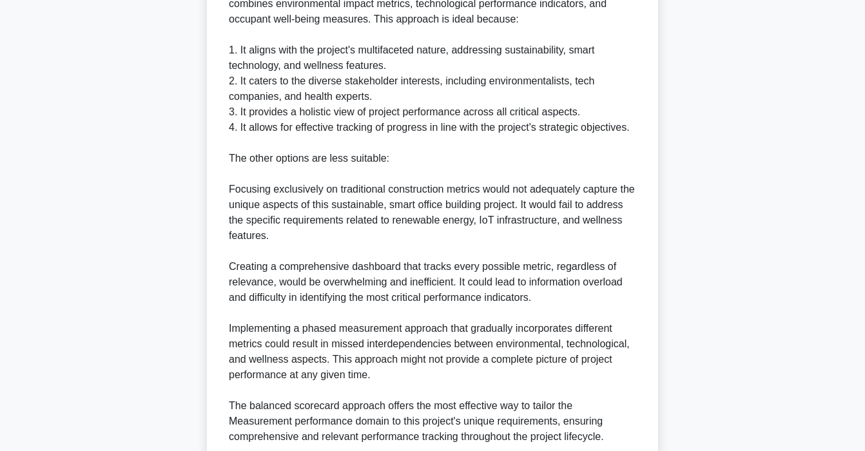
scroll to position [670, 0]
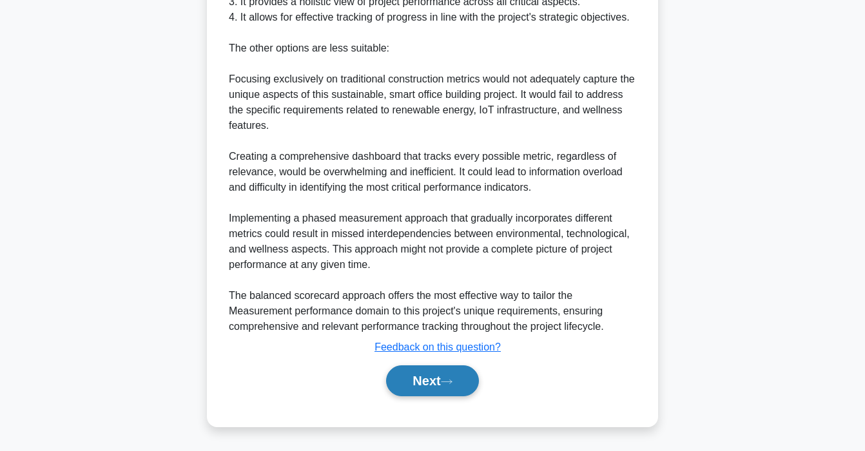
click at [428, 382] on button "Next" at bounding box center [432, 381] width 92 height 31
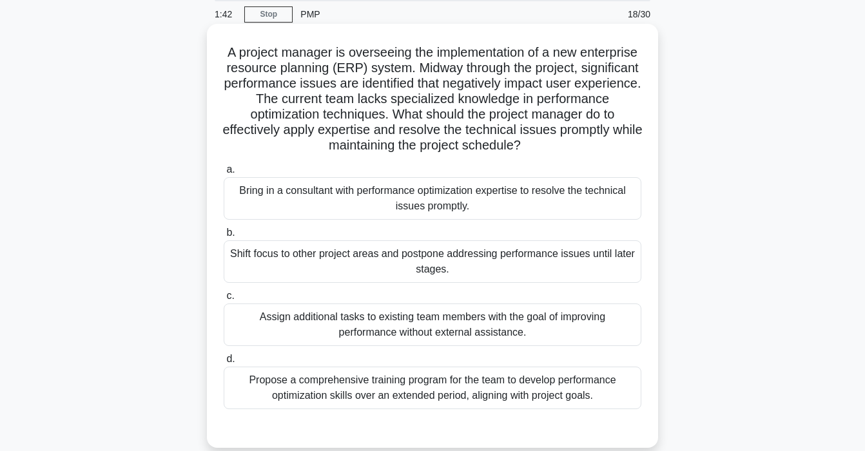
scroll to position [49, 0]
click at [330, 197] on div "Bring in a consultant with performance optimization expertise to resolve the te…" at bounding box center [433, 198] width 418 height 43
click at [224, 173] on input "a. Bring in a consultant with performance optimization expertise to resolve the…" at bounding box center [224, 169] width 0 height 8
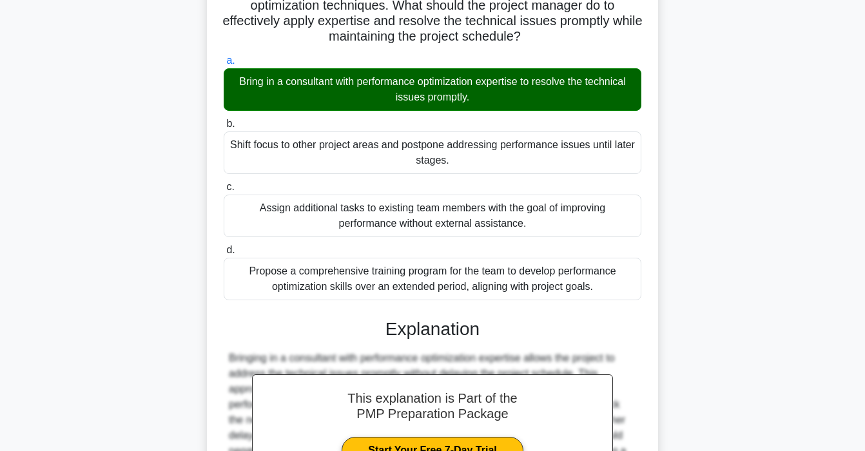
scroll to position [328, 0]
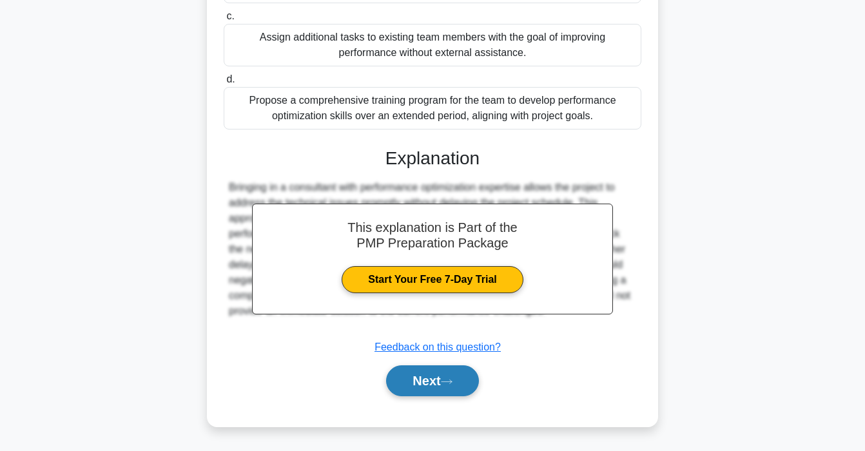
click at [408, 379] on button "Next" at bounding box center [432, 381] width 92 height 31
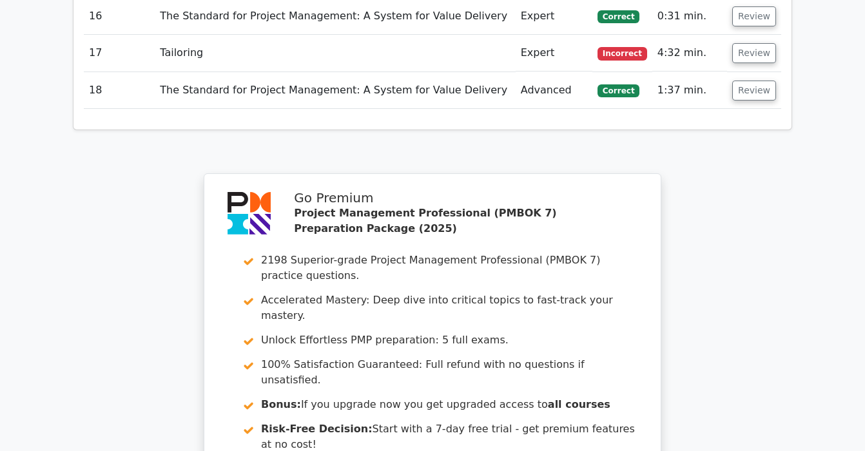
scroll to position [2439, 0]
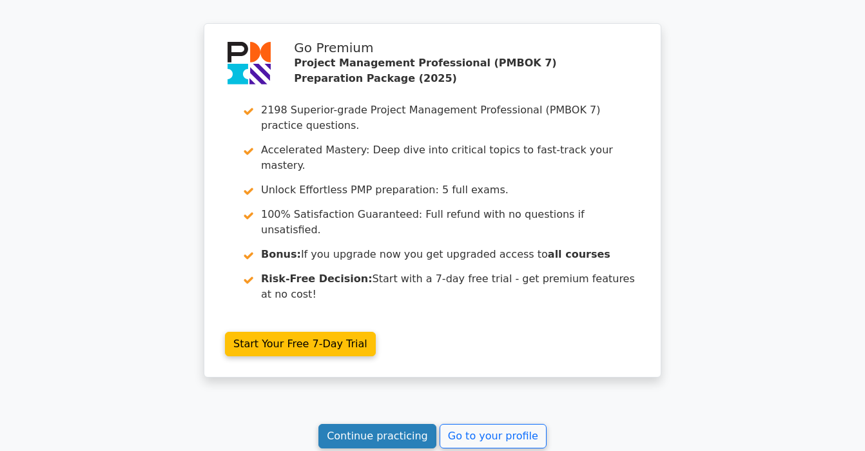
click at [394, 424] on link "Continue practicing" at bounding box center [378, 436] width 118 height 25
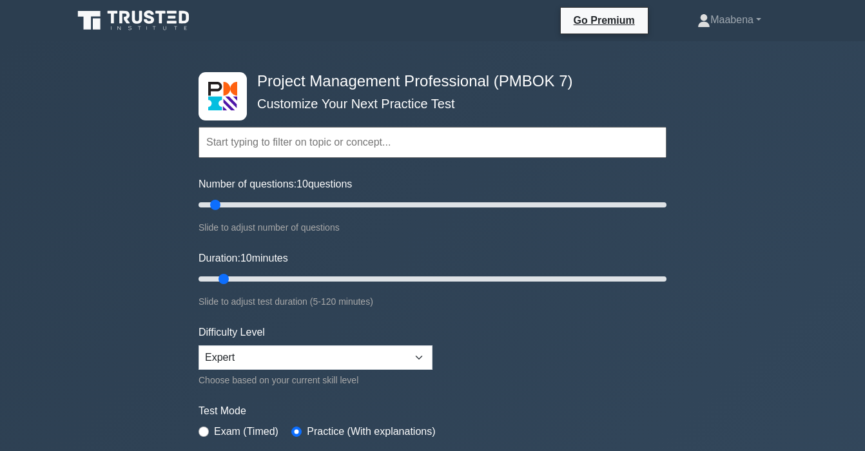
click at [336, 146] on input "text" at bounding box center [433, 142] width 468 height 31
type input "m"
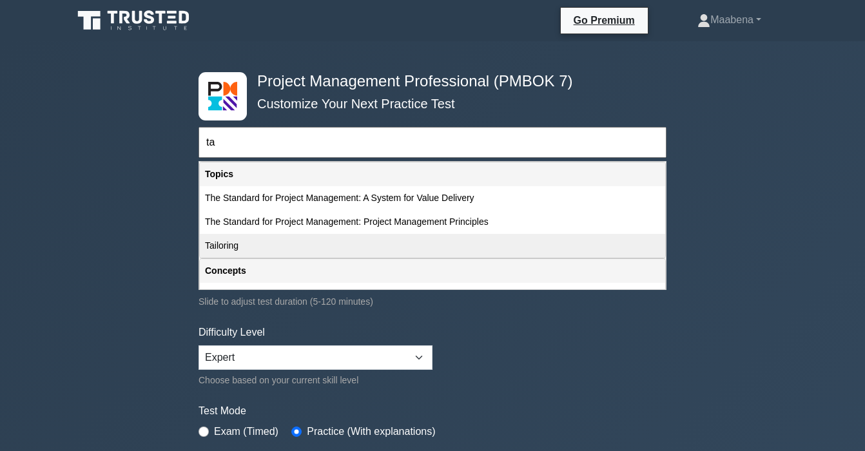
click at [332, 252] on div "Tailoring" at bounding box center [433, 246] width 466 height 24
type input "Tailoring"
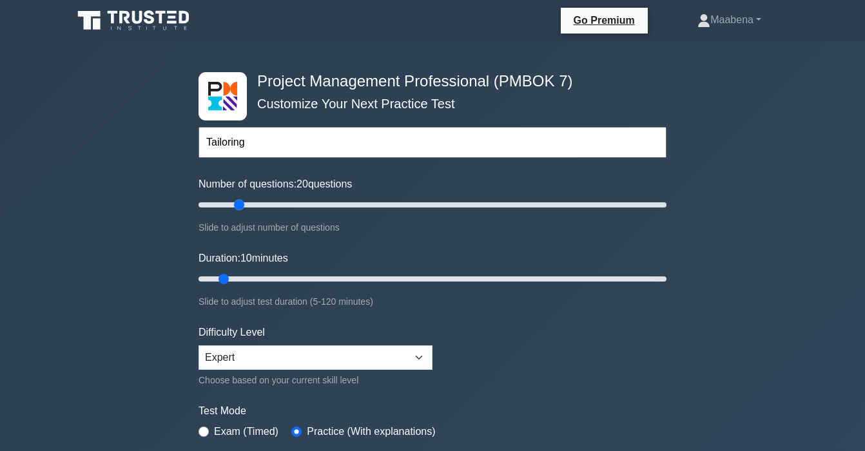
drag, startPoint x: 217, startPoint y: 204, endPoint x: 240, endPoint y: 204, distance: 22.6
type input "20"
click at [240, 204] on input "Number of questions: 20 questions" at bounding box center [433, 204] width 468 height 15
drag, startPoint x: 225, startPoint y: 281, endPoint x: 261, endPoint y: 273, distance: 36.8
type input "20"
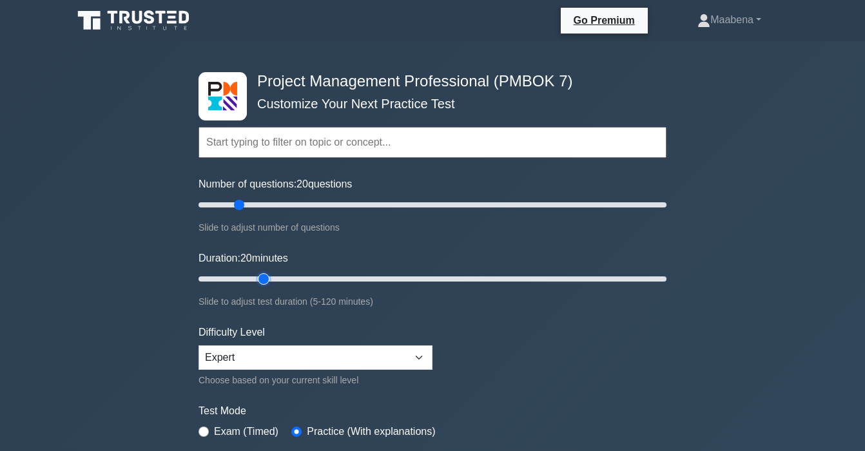
click at [261, 273] on input "Duration: 20 minutes" at bounding box center [433, 279] width 468 height 15
click at [238, 139] on input "text" at bounding box center [433, 142] width 468 height 31
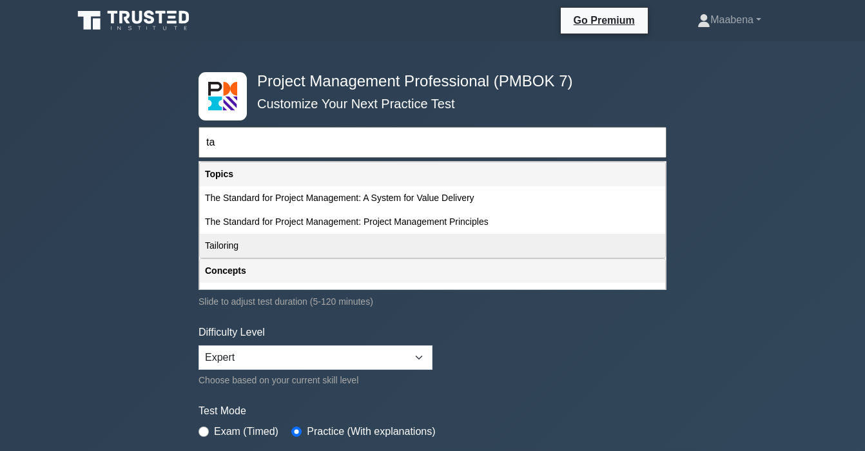
scroll to position [32, 0]
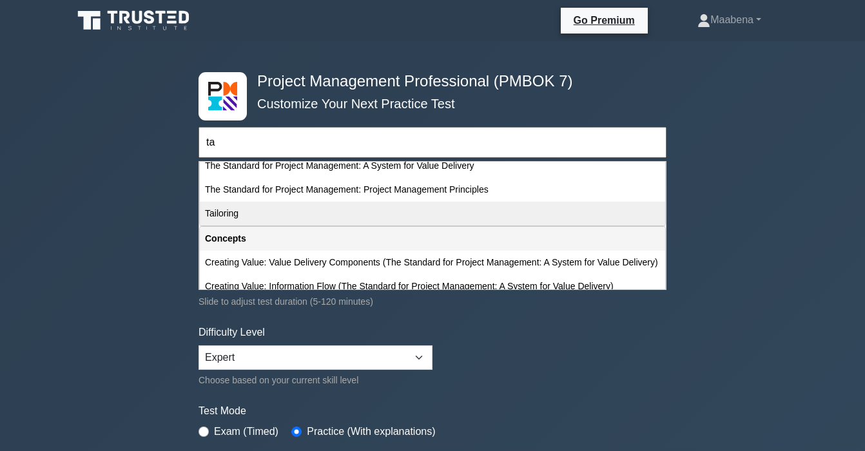
click at [271, 219] on div "Tailoring" at bounding box center [433, 214] width 466 height 24
type input "Tailoring"
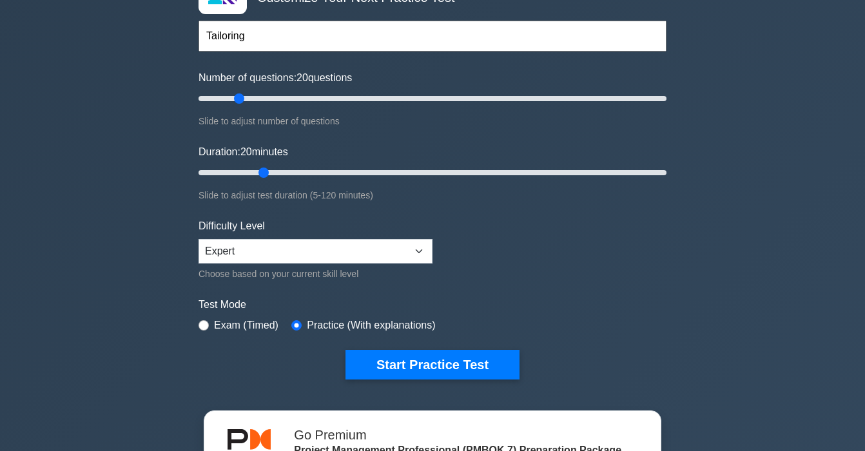
scroll to position [130, 0]
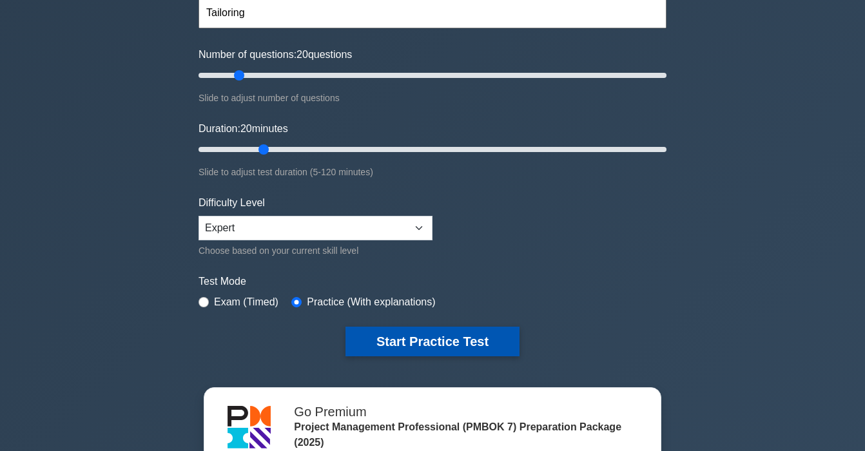
click at [395, 346] on button "Start Practice Test" at bounding box center [433, 342] width 174 height 30
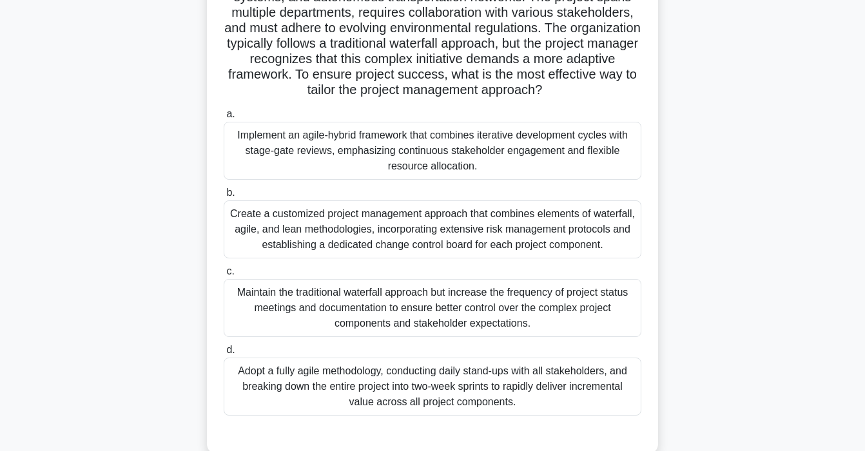
scroll to position [136, 0]
click at [400, 168] on div "Implement an agile-hybrid framework that combines iterative development cycles …" at bounding box center [433, 150] width 418 height 58
click at [224, 117] on input "a. Implement an agile-hybrid framework that combines iterative development cycl…" at bounding box center [224, 113] width 0 height 8
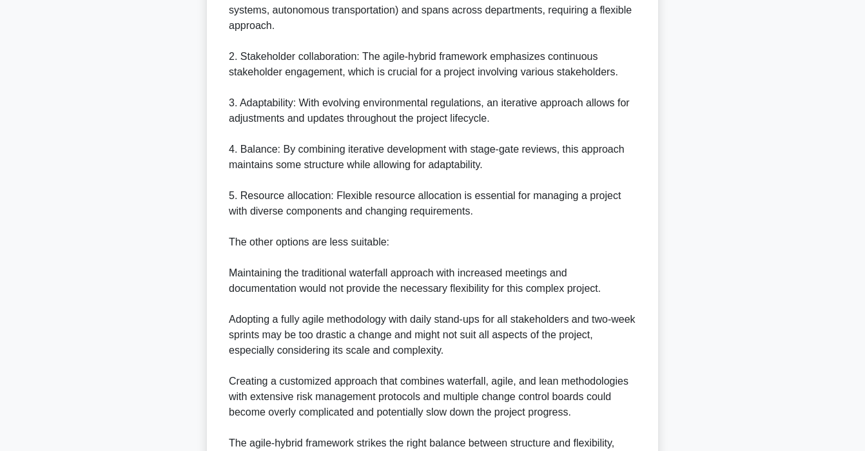
scroll to position [854, 0]
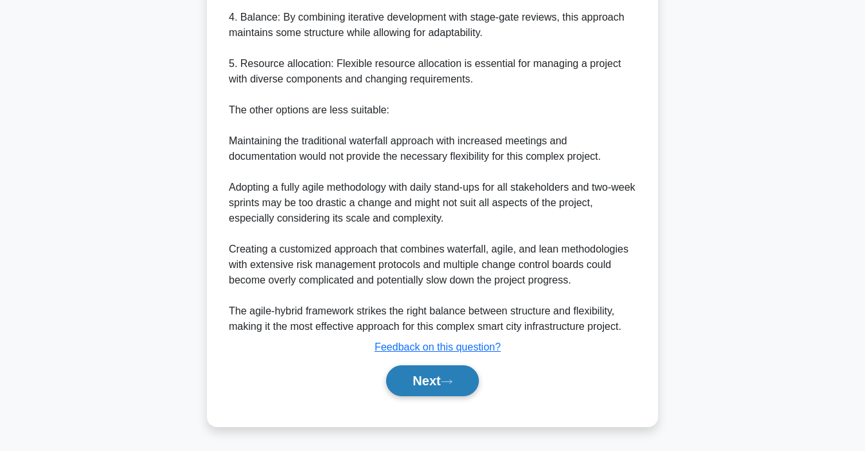
click at [464, 373] on button "Next" at bounding box center [432, 381] width 92 height 31
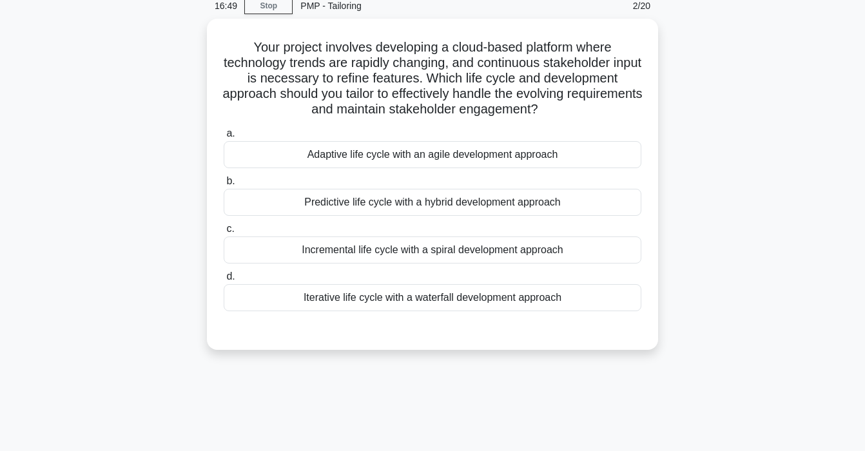
scroll to position [0, 0]
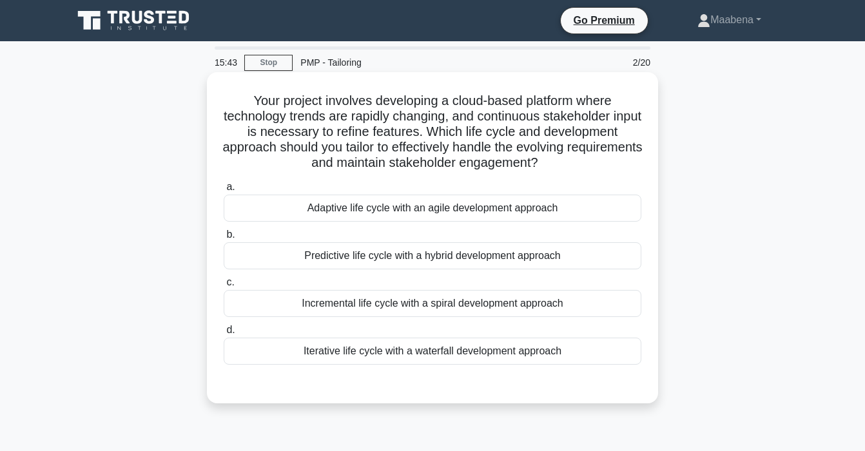
click at [538, 210] on div "Adaptive life cycle with an agile development approach" at bounding box center [433, 208] width 418 height 27
click at [224, 192] on input "a. Adaptive life cycle with an agile development approach" at bounding box center [224, 187] width 0 height 8
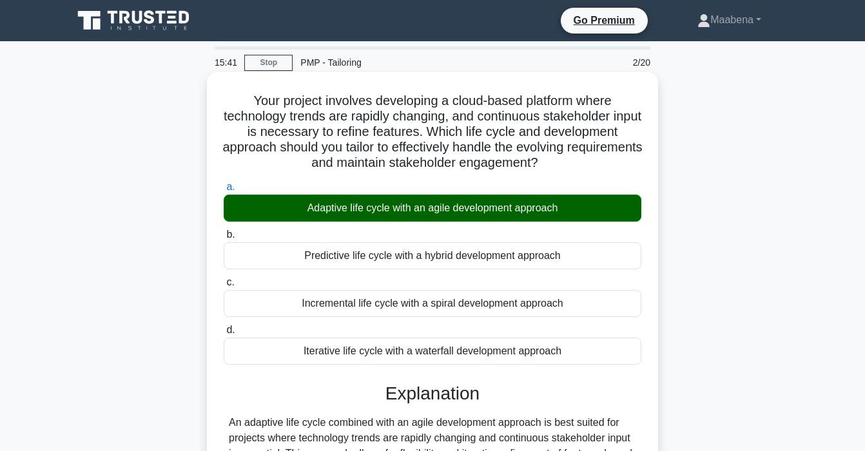
scroll to position [245, 0]
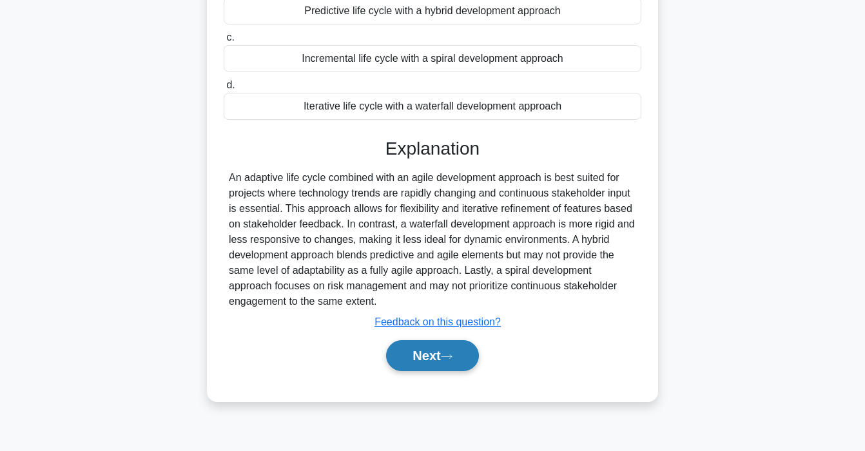
click at [445, 356] on button "Next" at bounding box center [432, 356] width 92 height 31
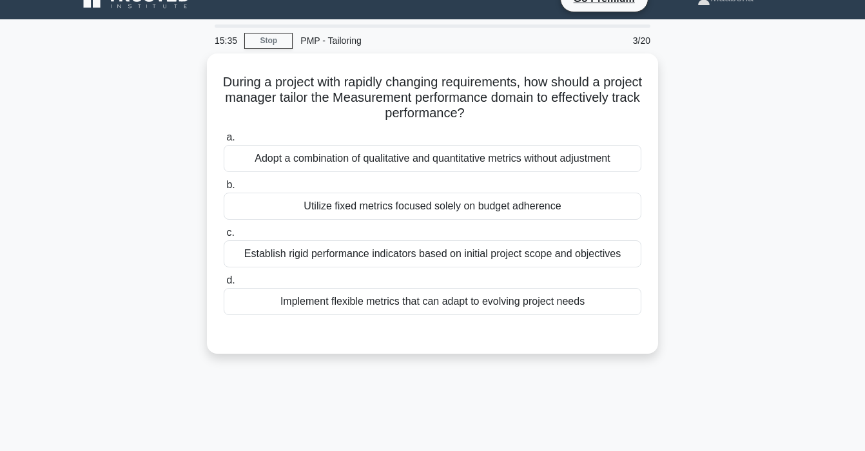
scroll to position [0, 0]
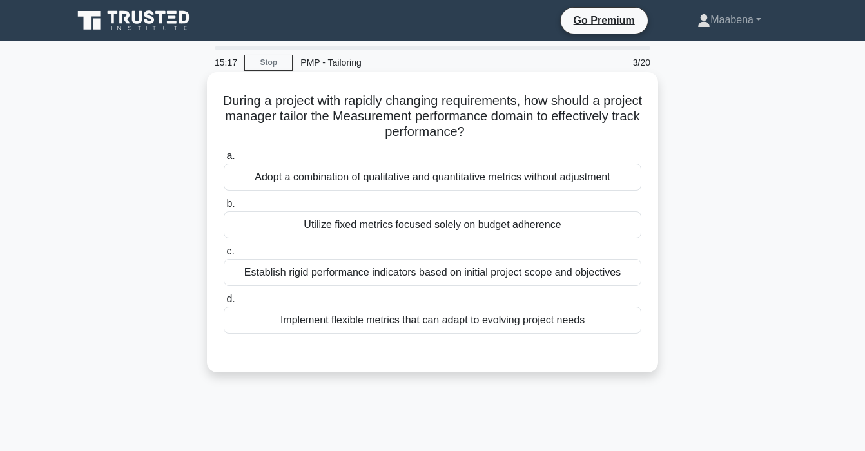
click at [466, 324] on div "Implement flexible metrics that can adapt to evolving project needs" at bounding box center [433, 320] width 418 height 27
click at [224, 304] on input "d. Implement flexible metrics that can adapt to evolving project needs" at bounding box center [224, 299] width 0 height 8
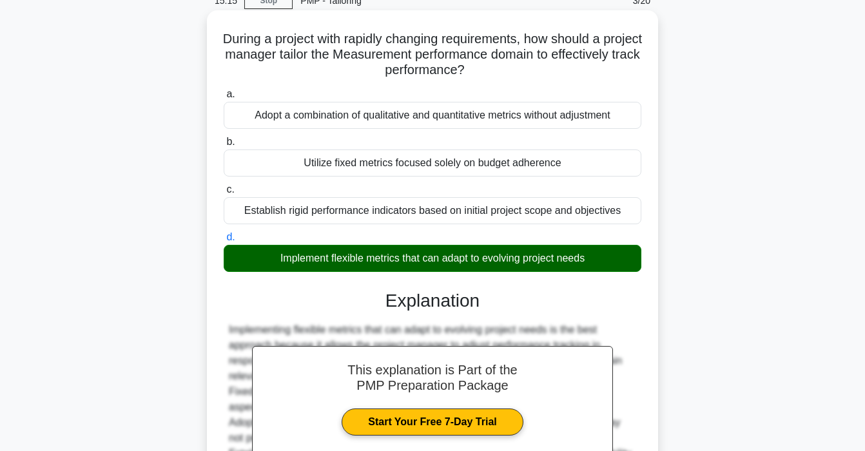
scroll to position [245, 0]
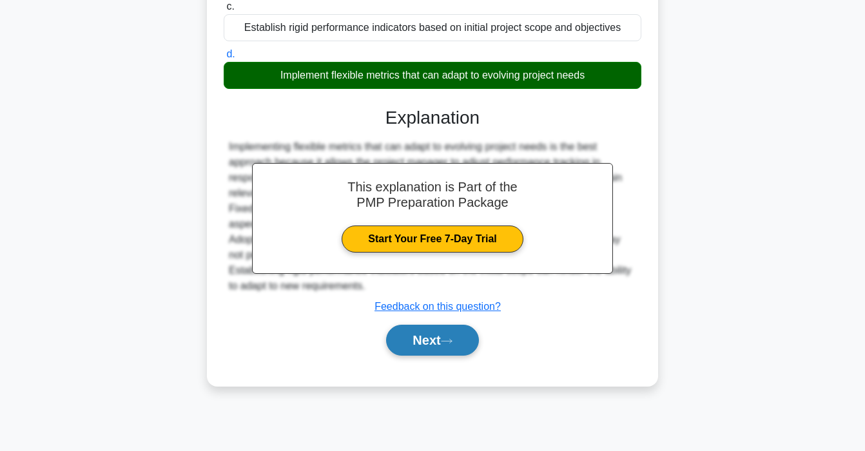
click at [436, 344] on button "Next" at bounding box center [432, 340] width 92 height 31
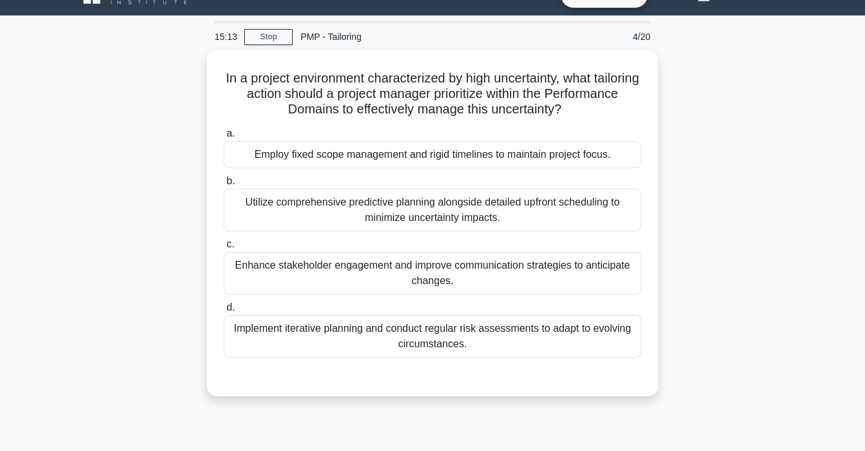
scroll to position [0, 0]
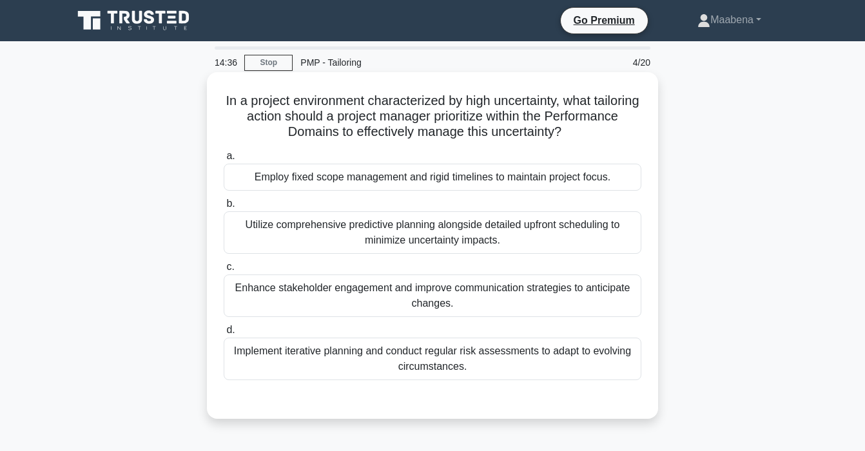
click at [420, 360] on div "Implement iterative planning and conduct regular risk assessments to adapt to e…" at bounding box center [433, 359] width 418 height 43
click at [224, 335] on input "d. Implement iterative planning and conduct regular risk assessments to adapt t…" at bounding box center [224, 330] width 0 height 8
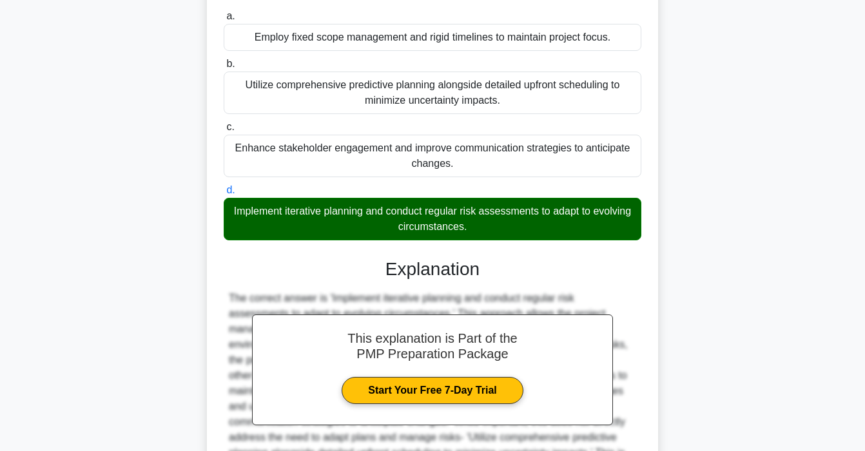
scroll to position [282, 0]
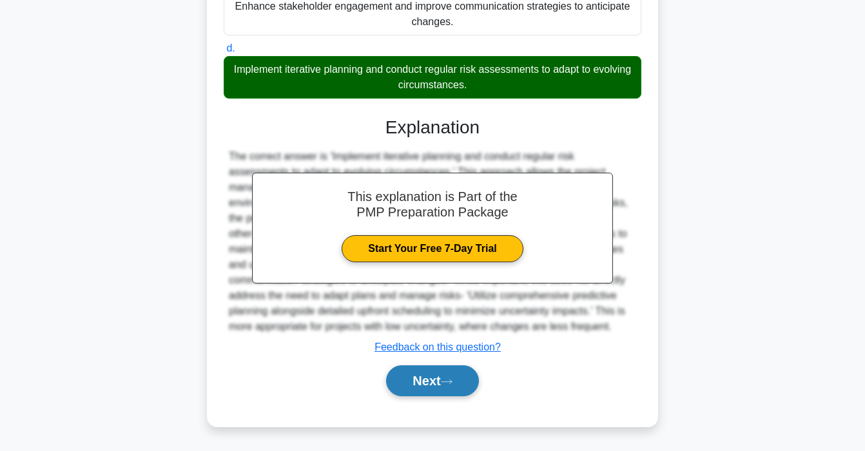
click at [417, 392] on button "Next" at bounding box center [432, 381] width 92 height 31
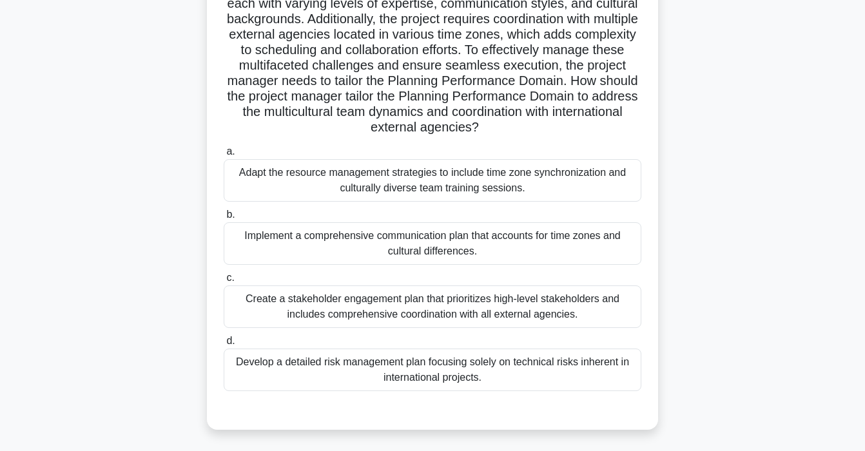
scroll to position [135, 0]
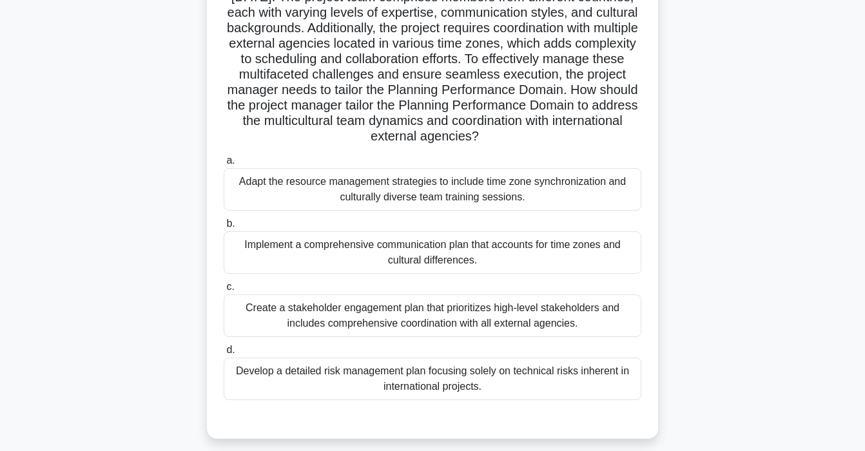
drag, startPoint x: 328, startPoint y: 260, endPoint x: 641, endPoint y: 95, distance: 353.9
click at [641, 95] on div "A project manager is overseeing the development of an international marketing c…" at bounding box center [432, 188] width 441 height 491
click at [607, 141] on h5 "A project manager is overseeing the development of an international marketing c…" at bounding box center [432, 51] width 420 height 187
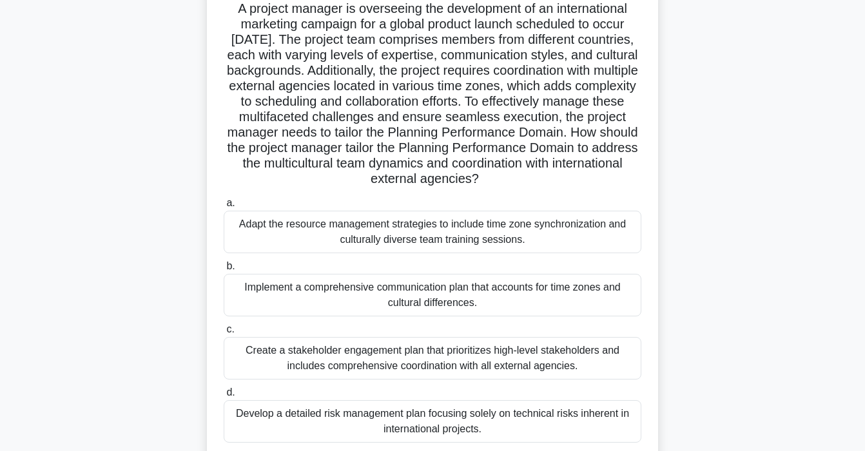
scroll to position [85, 0]
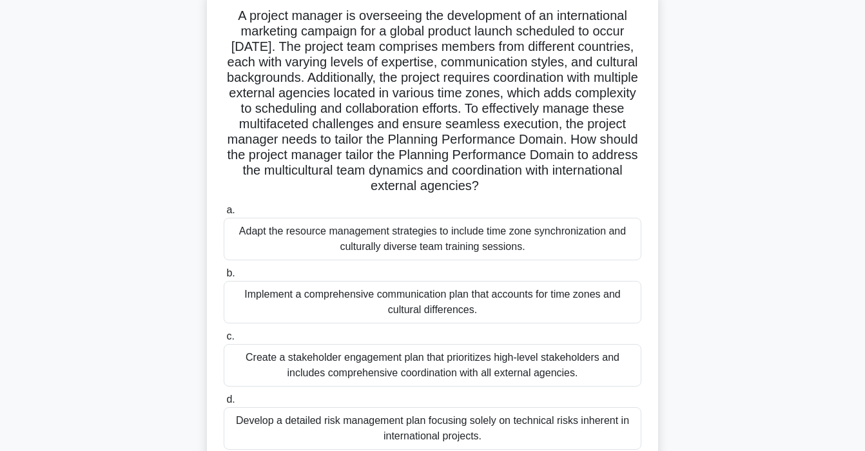
drag, startPoint x: 571, startPoint y: 140, endPoint x: 573, endPoint y: 188, distance: 48.4
click at [573, 188] on h5 "A project manager is overseeing the development of an international marketing c…" at bounding box center [432, 101] width 420 height 187
click at [325, 244] on div "Adapt the resource management strategies to include time zone synchronization a…" at bounding box center [433, 239] width 418 height 43
click at [224, 215] on input "a. Adapt the resource management strategies to include time zone synchronizatio…" at bounding box center [224, 210] width 0 height 8
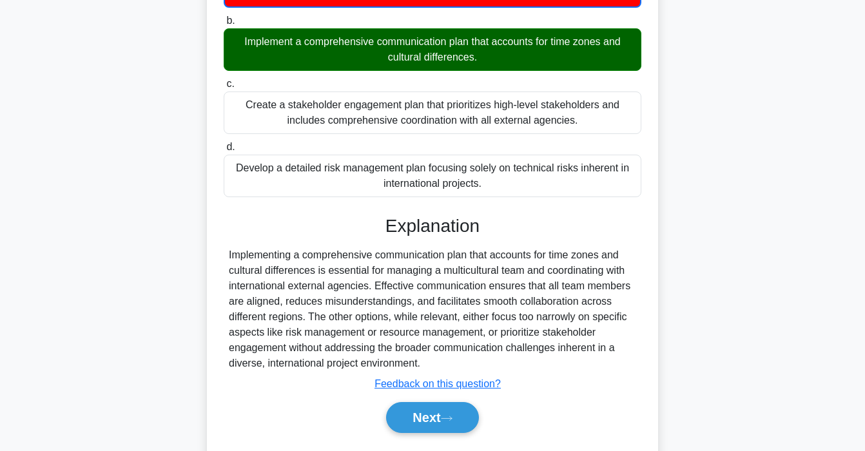
scroll to position [376, 0]
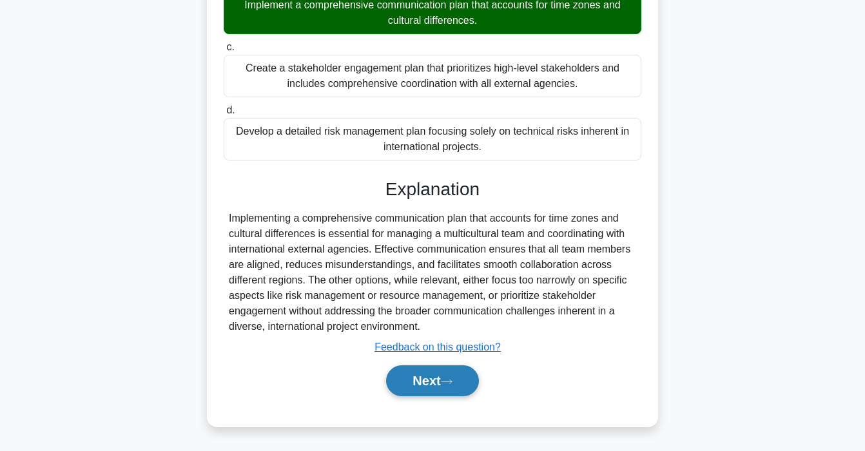
click at [440, 387] on button "Next" at bounding box center [432, 381] width 92 height 31
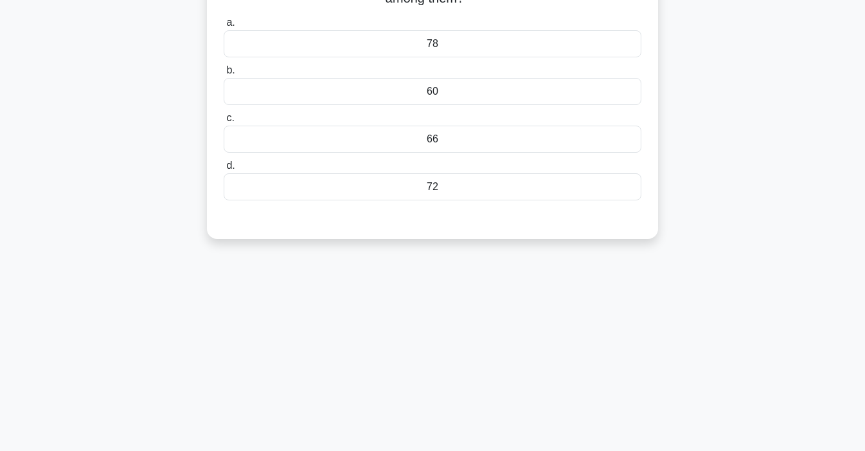
scroll to position [0, 0]
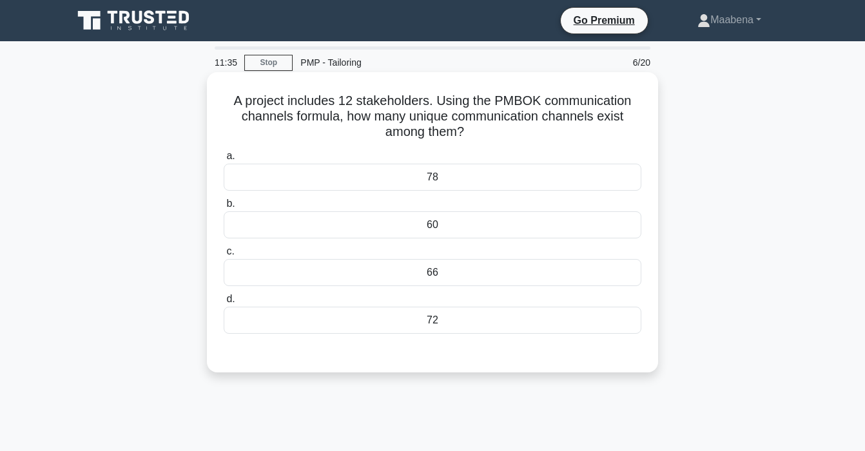
click at [382, 221] on div "60" at bounding box center [433, 225] width 418 height 27
click at [224, 208] on input "b. 60" at bounding box center [224, 204] width 0 height 8
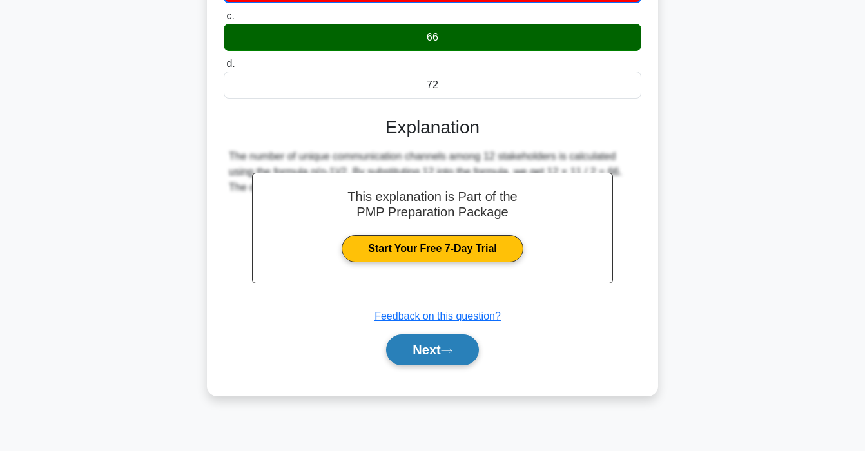
scroll to position [239, 0]
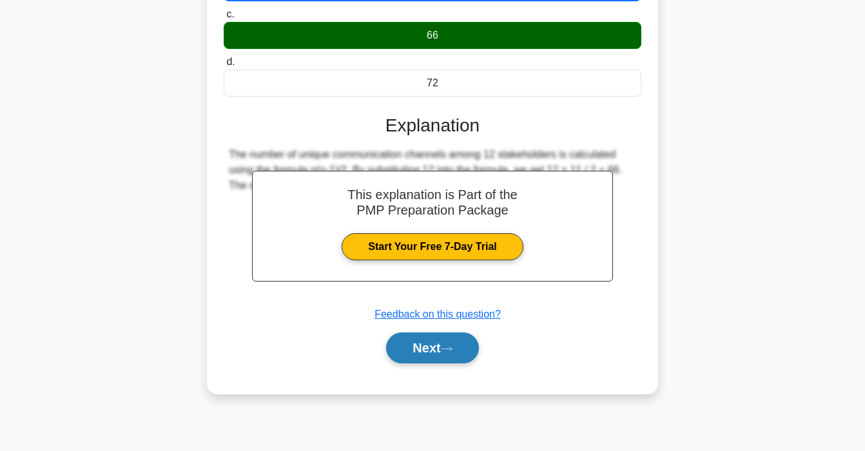
click at [419, 348] on button "Next" at bounding box center [432, 348] width 92 height 31
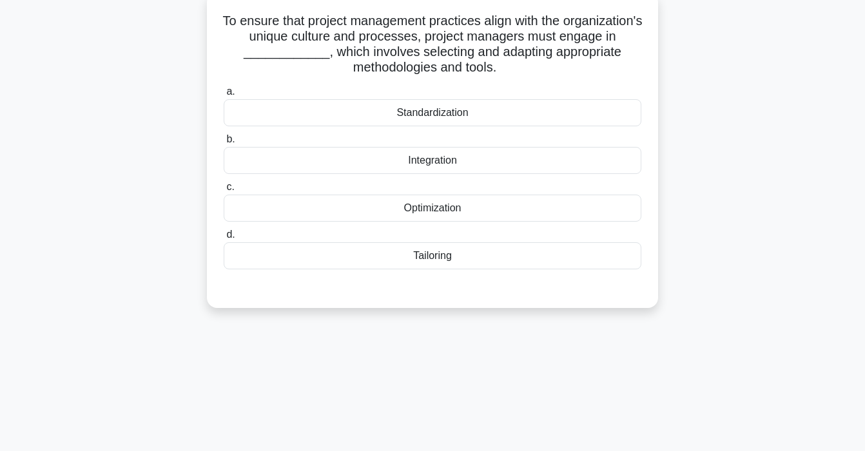
scroll to position [0, 0]
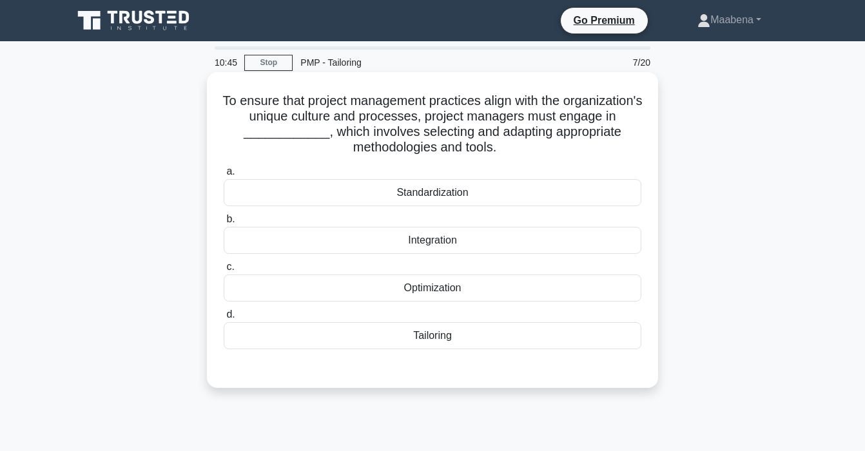
click at [408, 351] on div "a. Standardization b. Integration c. d." at bounding box center [432, 256] width 433 height 191
click at [406, 338] on div "Tailoring" at bounding box center [433, 335] width 418 height 27
click at [224, 319] on input "d. Tailoring" at bounding box center [224, 315] width 0 height 8
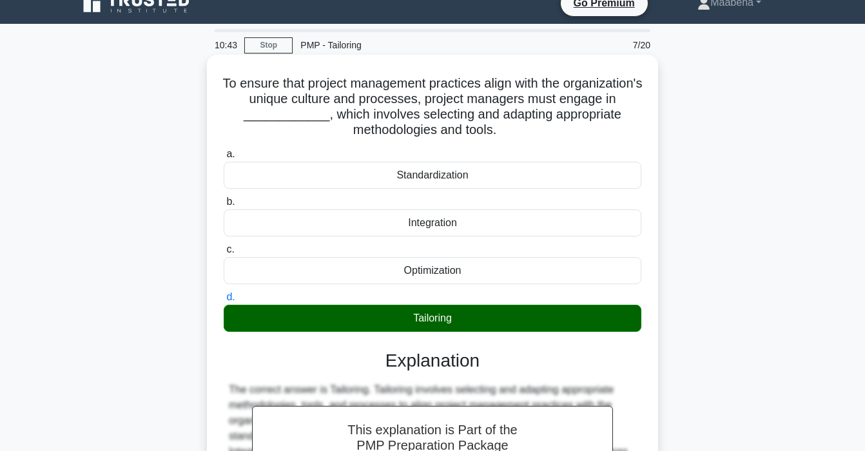
scroll to position [245, 0]
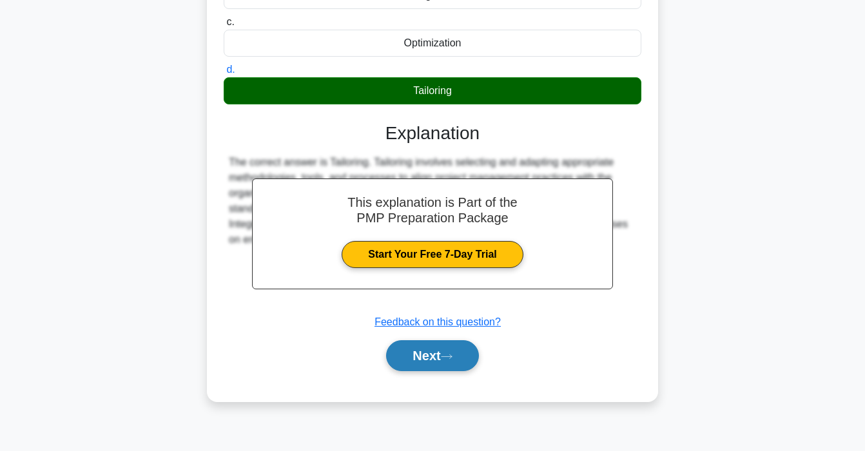
click at [411, 355] on button "Next" at bounding box center [432, 356] width 92 height 31
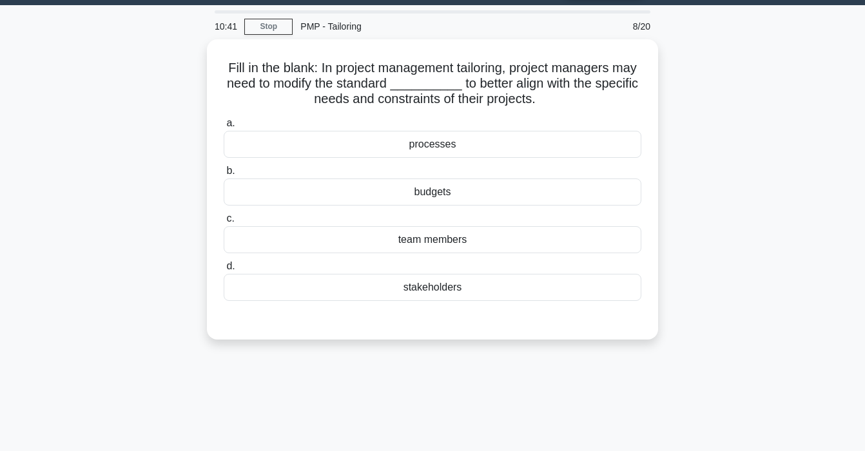
scroll to position [0, 0]
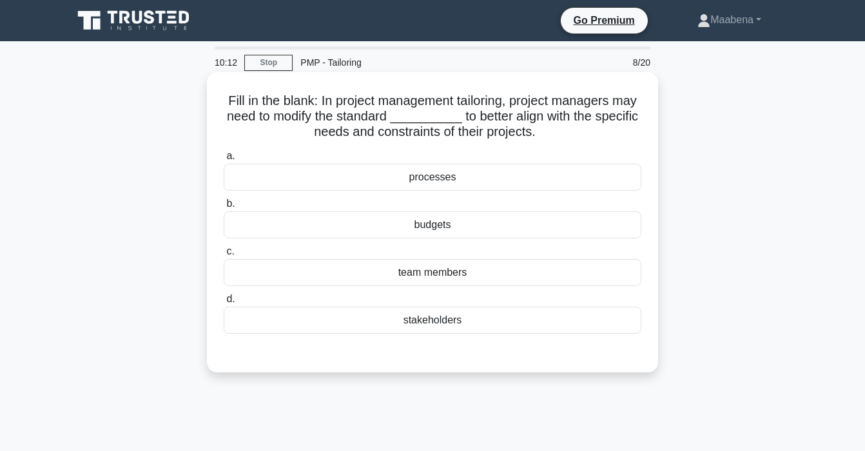
click at [415, 176] on div "processes" at bounding box center [433, 177] width 418 height 27
click at [224, 161] on input "a. processes" at bounding box center [224, 156] width 0 height 8
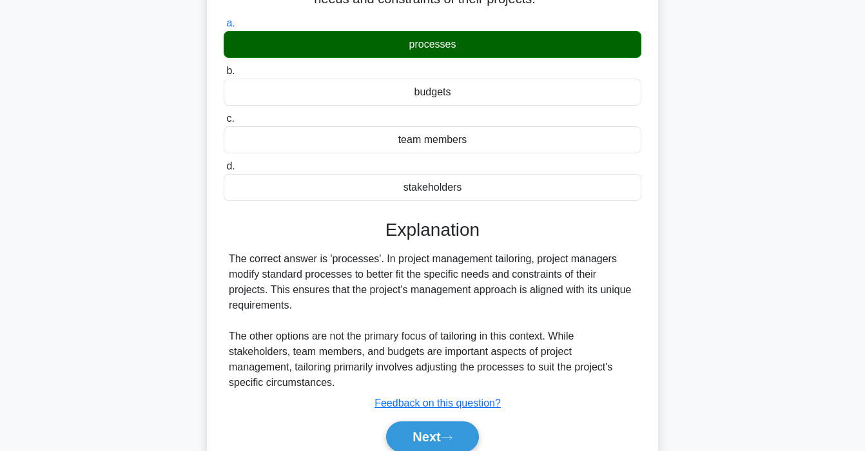
scroll to position [245, 0]
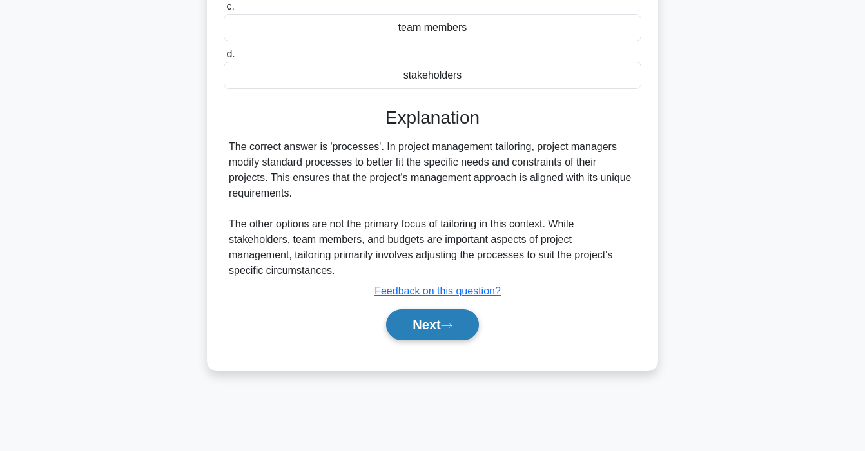
click at [433, 327] on button "Next" at bounding box center [432, 325] width 92 height 31
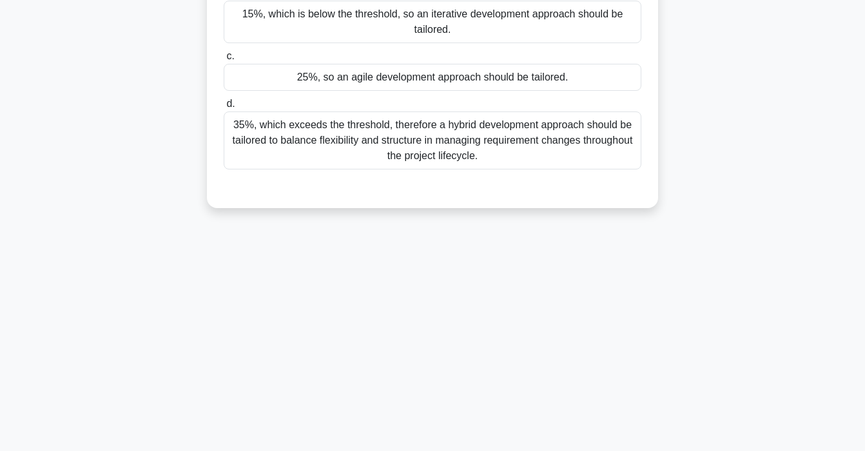
scroll to position [0, 0]
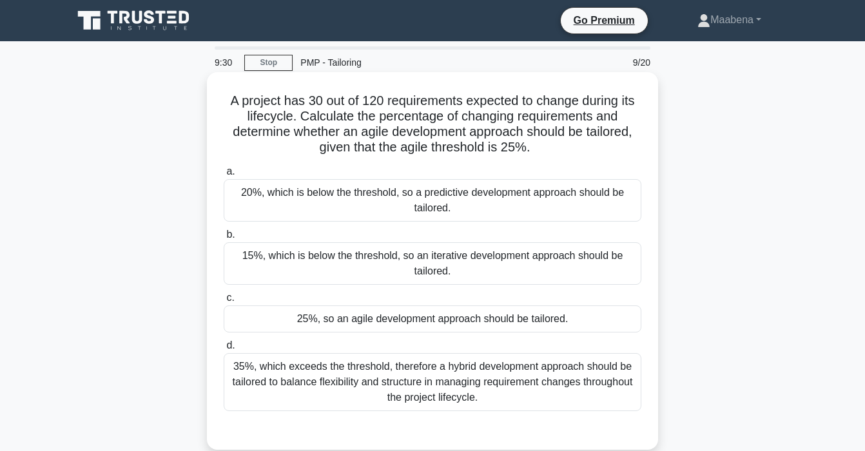
click at [493, 266] on div "15%, which is below the threshold, so an iterative development approach should …" at bounding box center [433, 263] width 418 height 43
click at [224, 239] on input "b. 15%, which is below the threshold, so an iterative development approach shou…" at bounding box center [224, 235] width 0 height 8
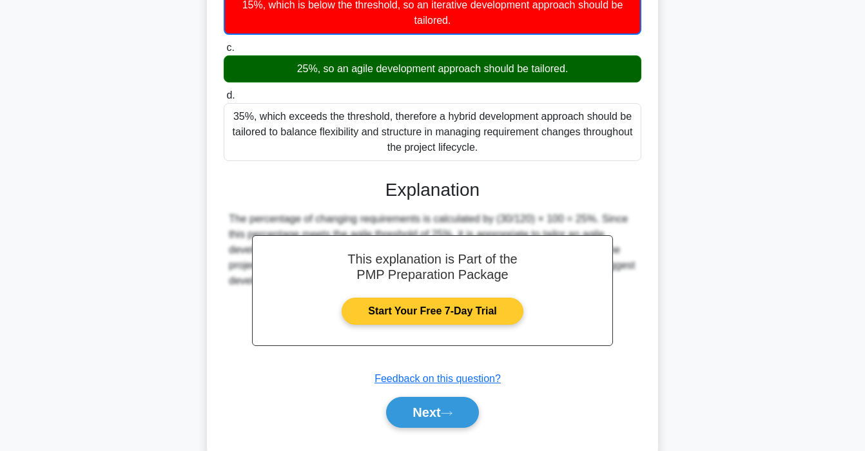
scroll to position [283, 0]
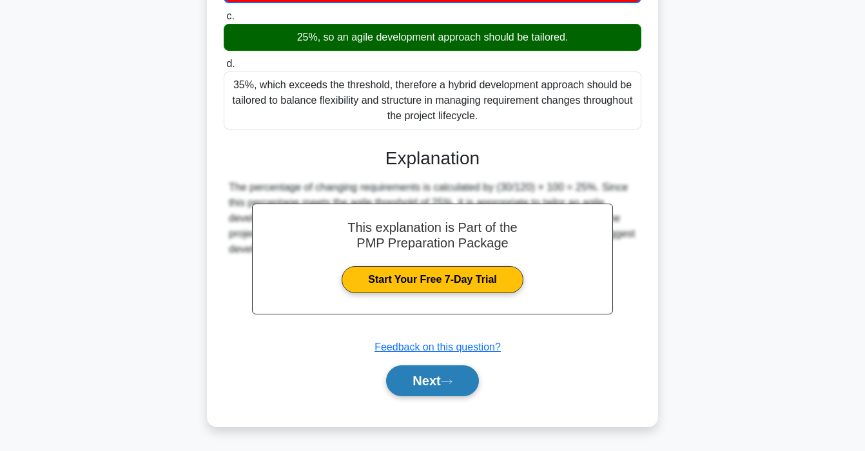
click at [424, 382] on button "Next" at bounding box center [432, 381] width 92 height 31
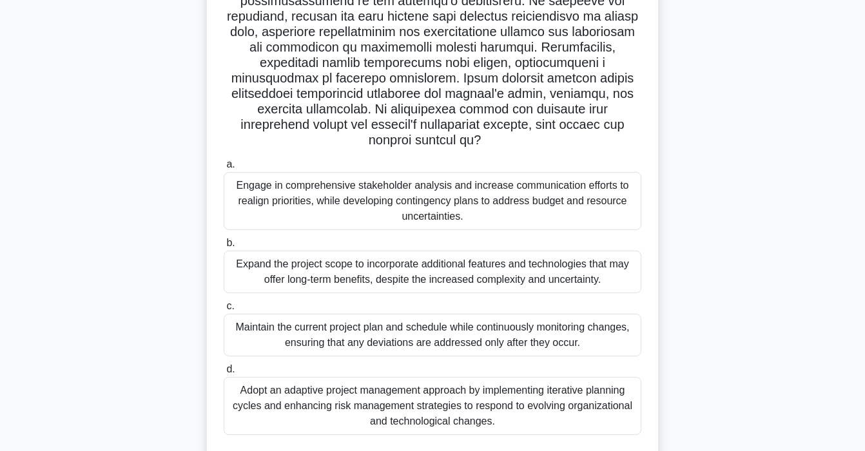
scroll to position [244, 0]
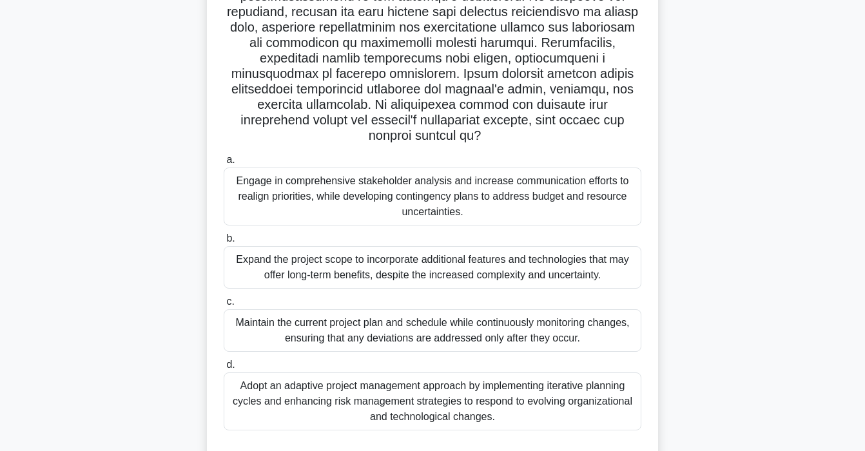
click at [471, 186] on div "Engage in comprehensive stakeholder analysis and increase communication efforts…" at bounding box center [433, 197] width 418 height 58
click at [224, 164] on input "a. Engage in comprehensive stakeholder analysis and increase communication effo…" at bounding box center [224, 160] width 0 height 8
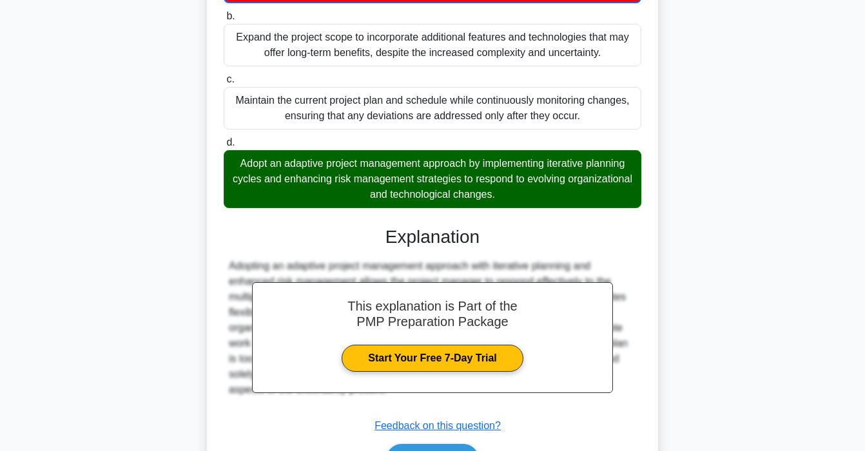
scroll to position [531, 0]
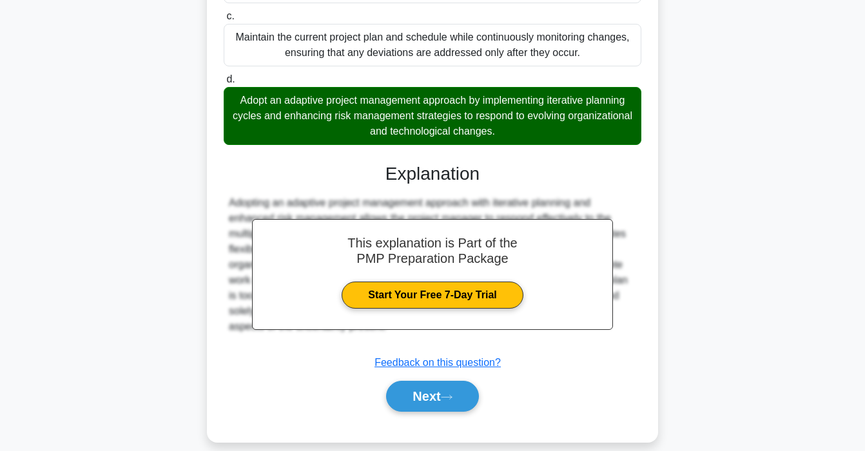
click at [434, 397] on div "Next" at bounding box center [433, 396] width 418 height 41
click at [437, 386] on button "Next" at bounding box center [432, 396] width 92 height 31
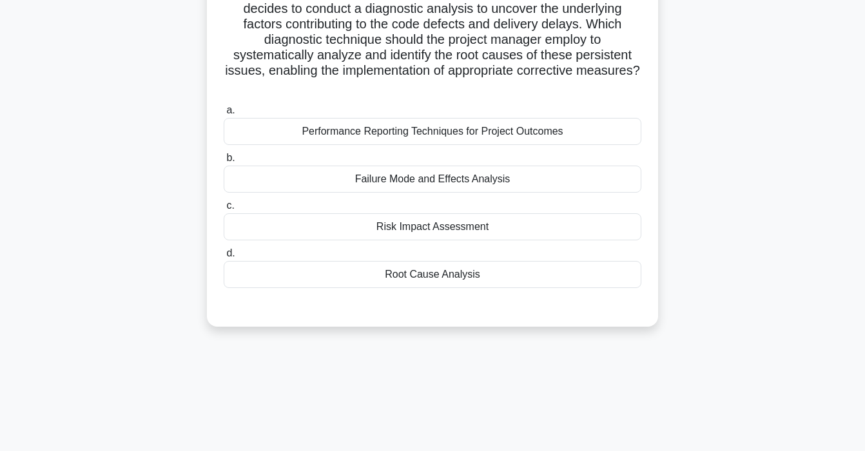
scroll to position [103, 0]
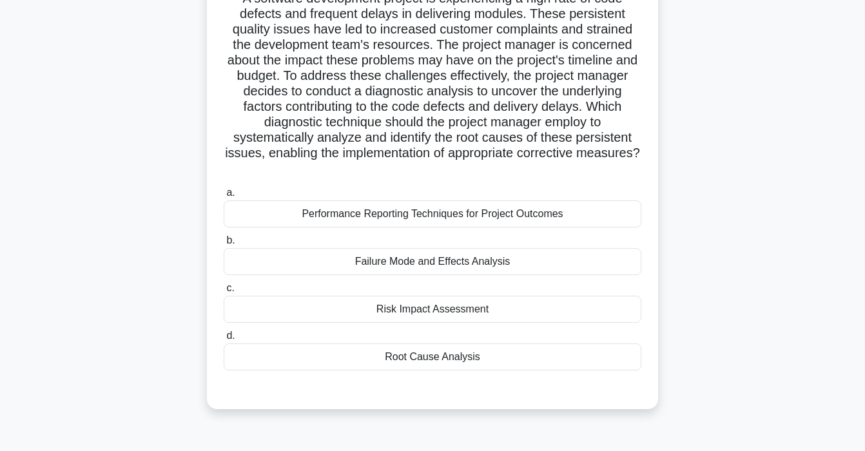
click at [446, 349] on div "Root Cause Analysis" at bounding box center [433, 357] width 418 height 27
click at [224, 341] on input "d. Root Cause Analysis" at bounding box center [224, 336] width 0 height 8
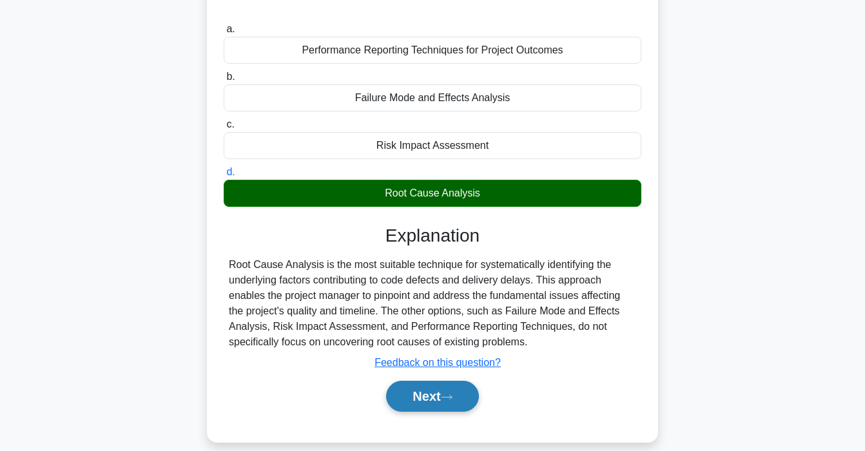
click at [439, 381] on button "Next" at bounding box center [432, 396] width 92 height 31
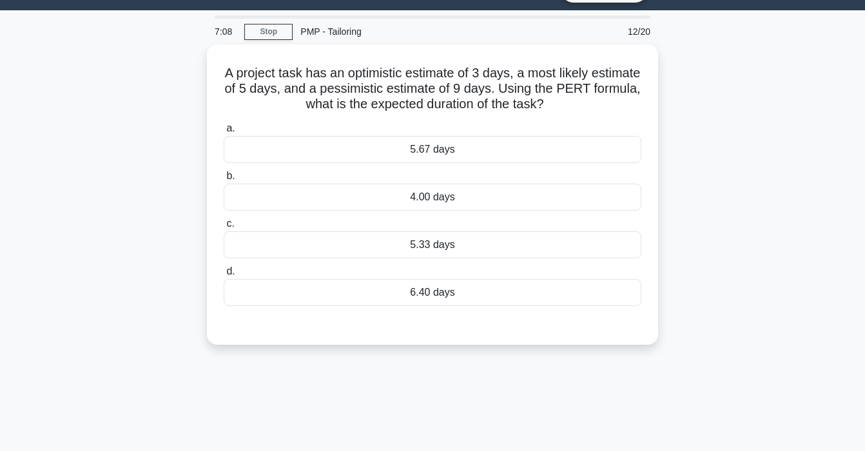
scroll to position [0, 0]
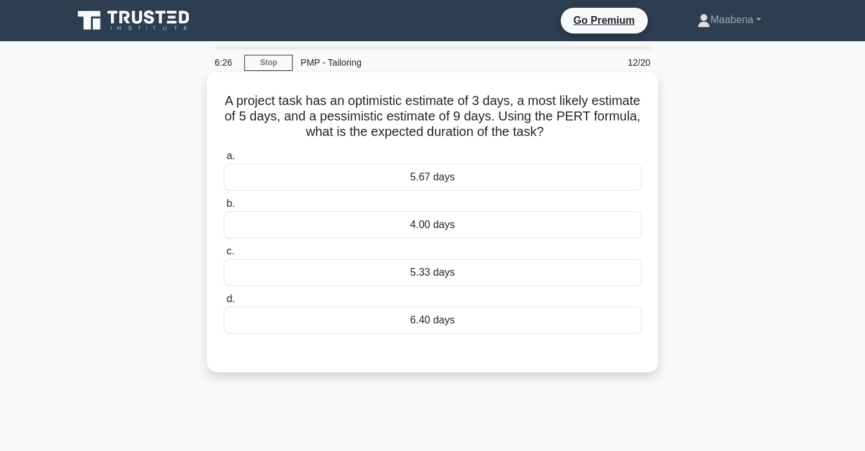
click at [449, 177] on div "5.67 days" at bounding box center [433, 177] width 418 height 27
click at [224, 161] on input "a. 5.67 days" at bounding box center [224, 156] width 0 height 8
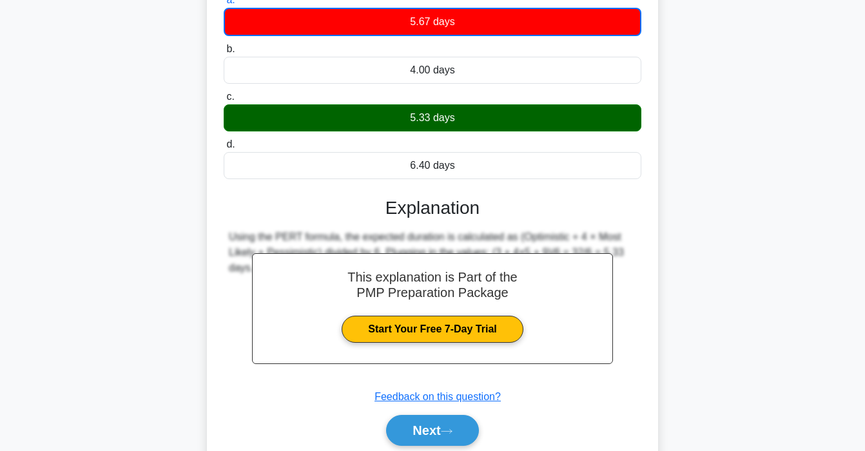
scroll to position [245, 0]
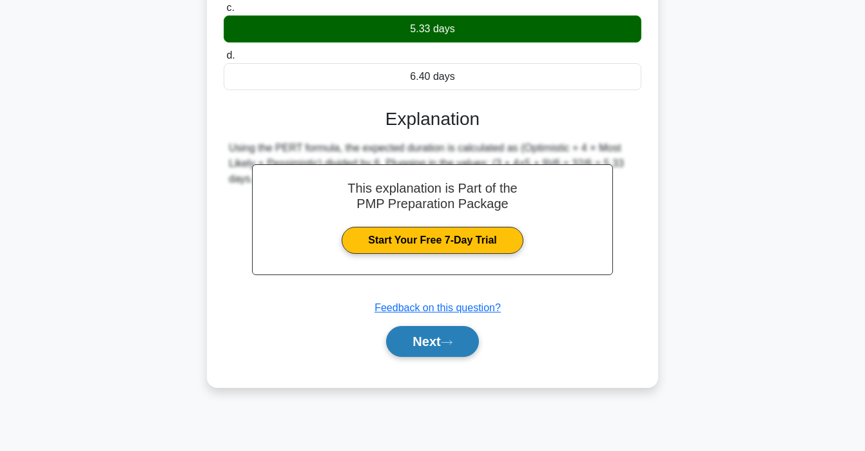
click at [436, 344] on button "Next" at bounding box center [432, 341] width 92 height 31
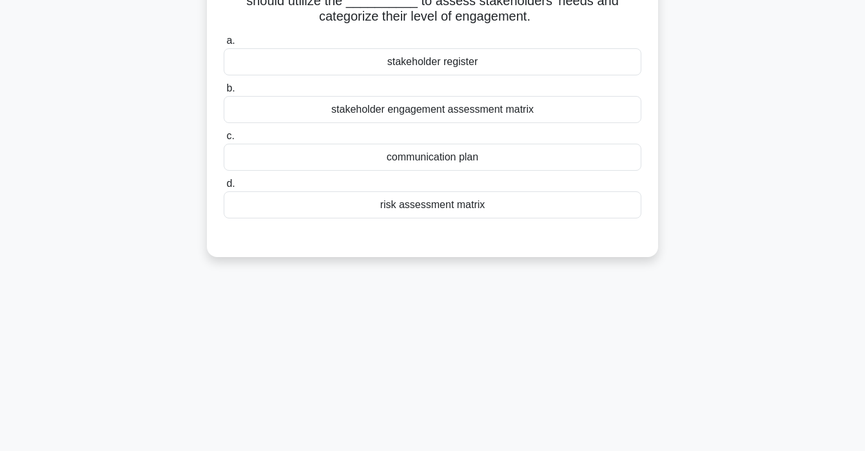
scroll to position [0, 0]
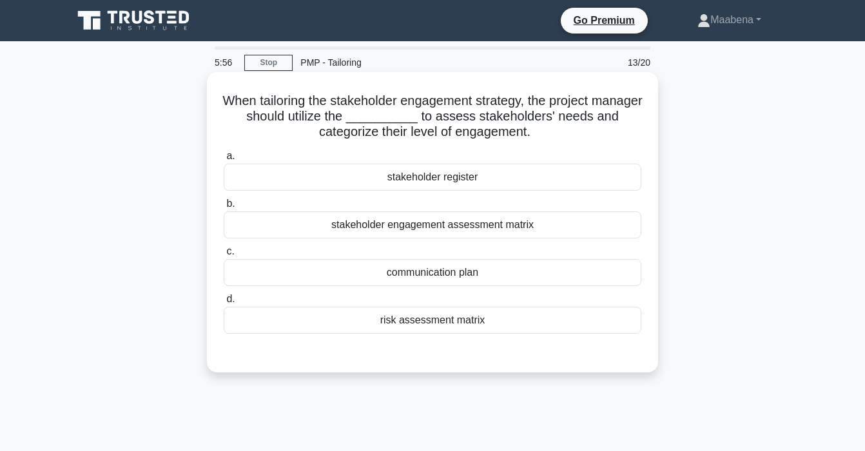
click at [471, 224] on div "stakeholder engagement assessment matrix" at bounding box center [433, 225] width 418 height 27
click at [224, 208] on input "b. stakeholder engagement assessment matrix" at bounding box center [224, 204] width 0 height 8
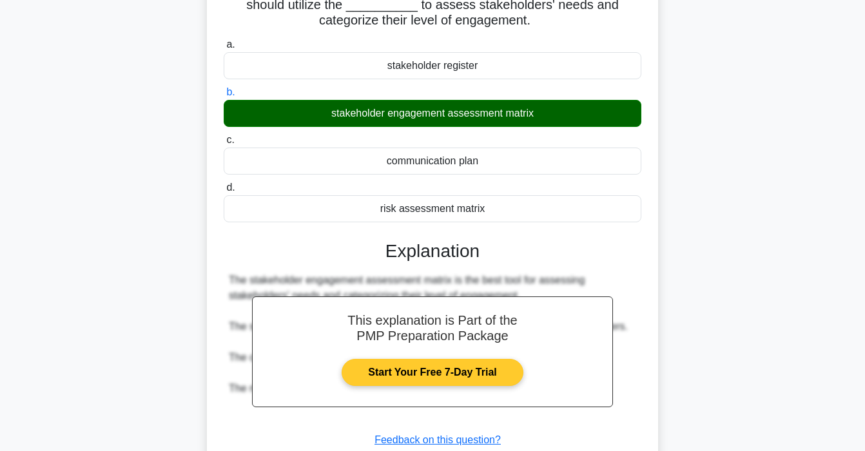
scroll to position [245, 0]
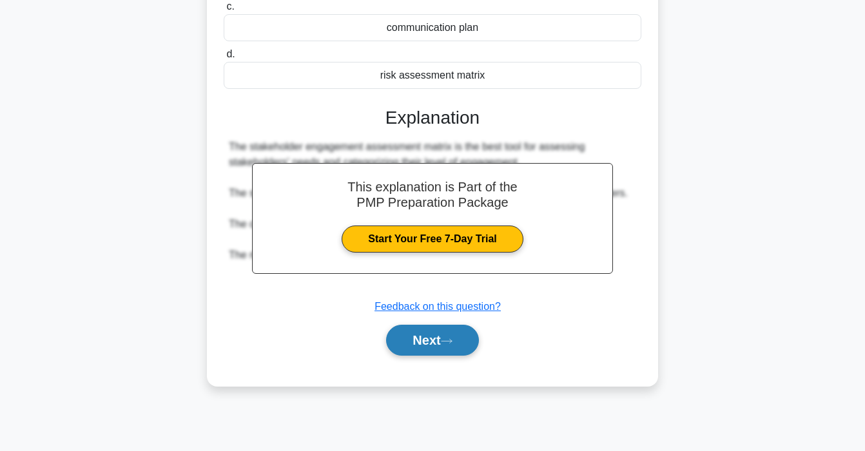
click at [446, 342] on icon at bounding box center [447, 341] width 12 height 7
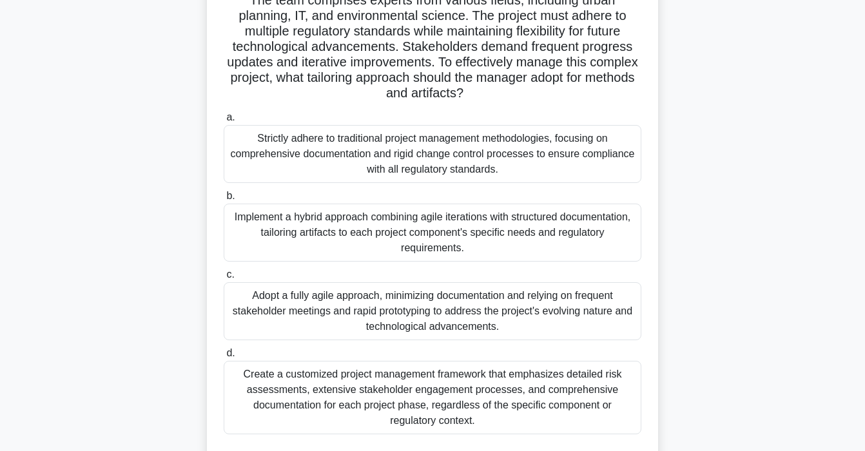
scroll to position [135, 0]
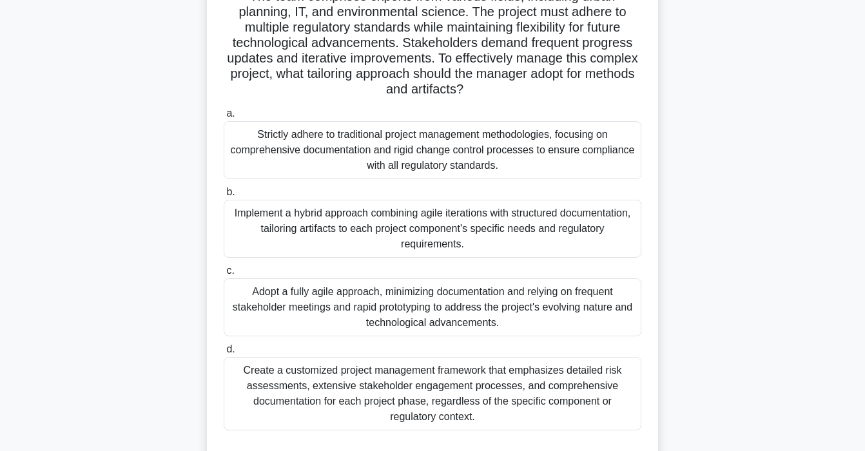
click at [412, 227] on div "Implement a hybrid approach combining agile iterations with structured document…" at bounding box center [433, 229] width 418 height 58
click at [224, 197] on input "b. Implement a hybrid approach combining agile iterations with structured docum…" at bounding box center [224, 192] width 0 height 8
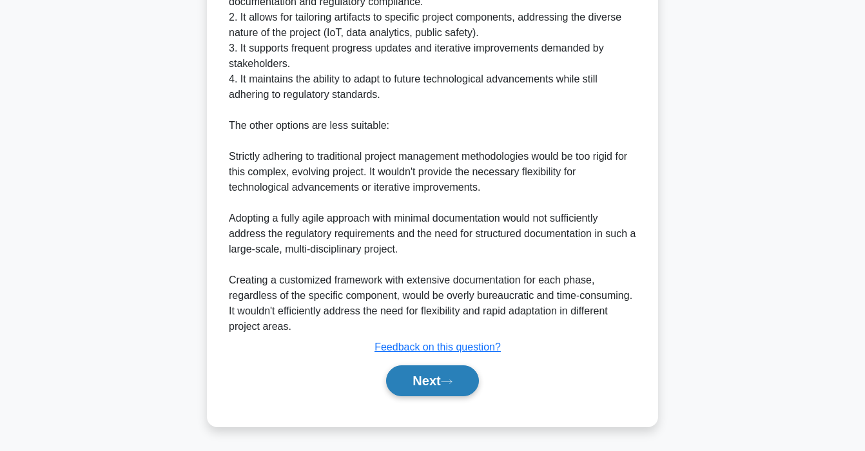
click at [435, 376] on button "Next" at bounding box center [432, 381] width 92 height 31
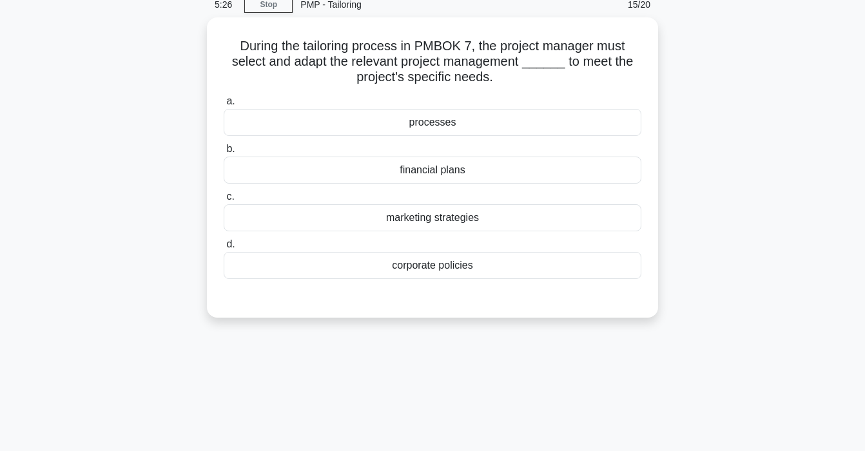
scroll to position [0, 0]
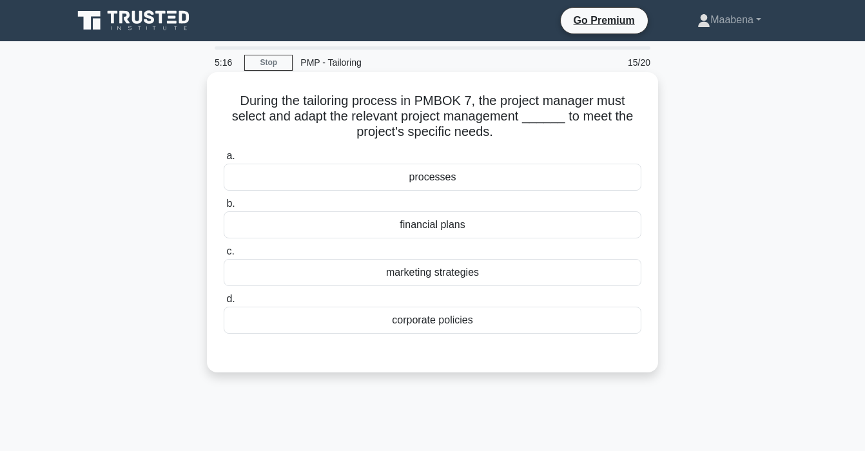
click at [435, 175] on div "processes" at bounding box center [433, 177] width 418 height 27
click at [224, 161] on input "a. processes" at bounding box center [224, 156] width 0 height 8
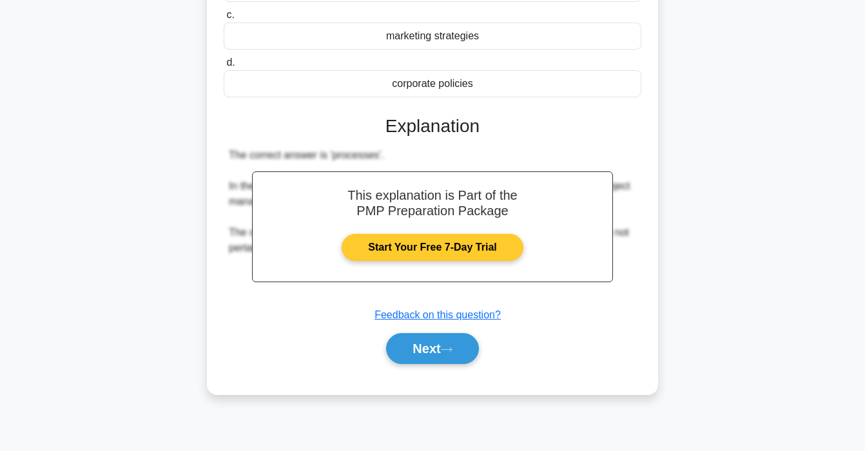
scroll to position [245, 0]
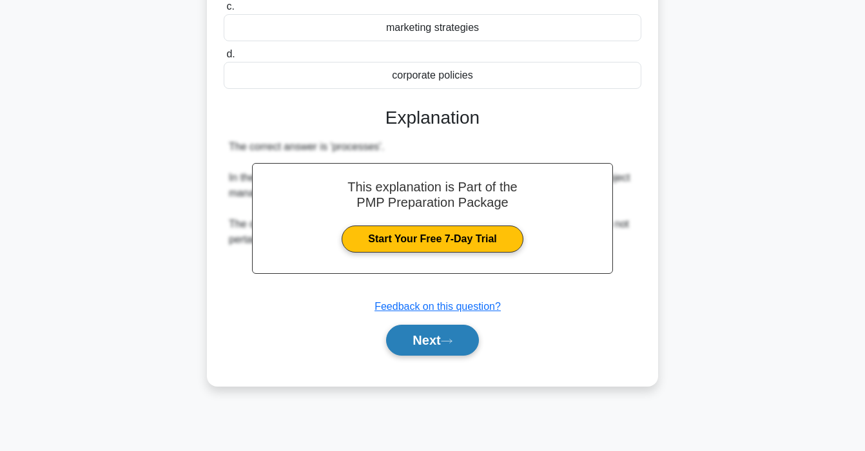
click at [444, 332] on button "Next" at bounding box center [432, 340] width 92 height 31
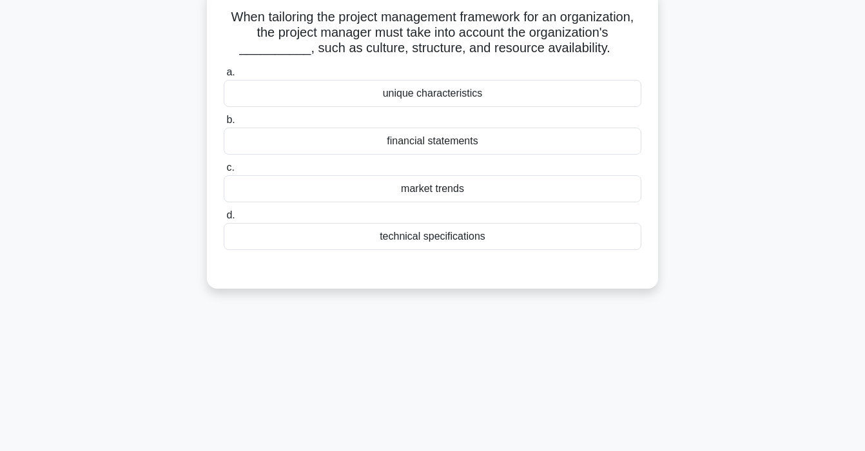
scroll to position [0, 0]
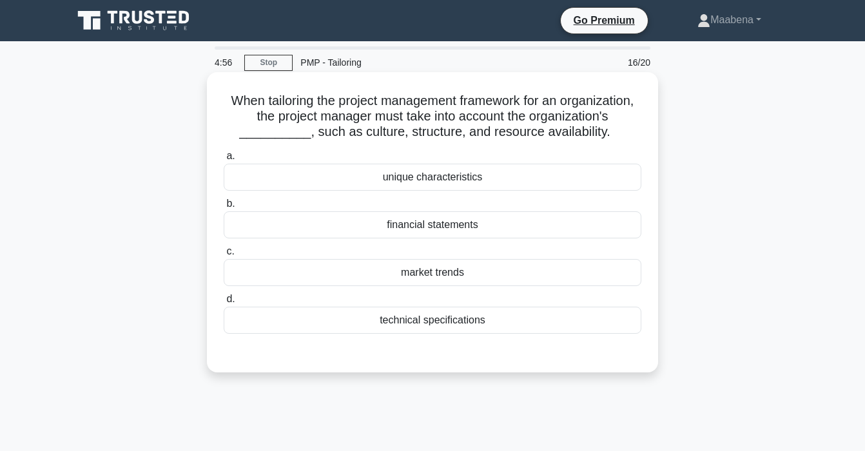
click at [441, 178] on div "unique characteristics" at bounding box center [433, 177] width 418 height 27
click at [224, 161] on input "a. unique characteristics" at bounding box center [224, 156] width 0 height 8
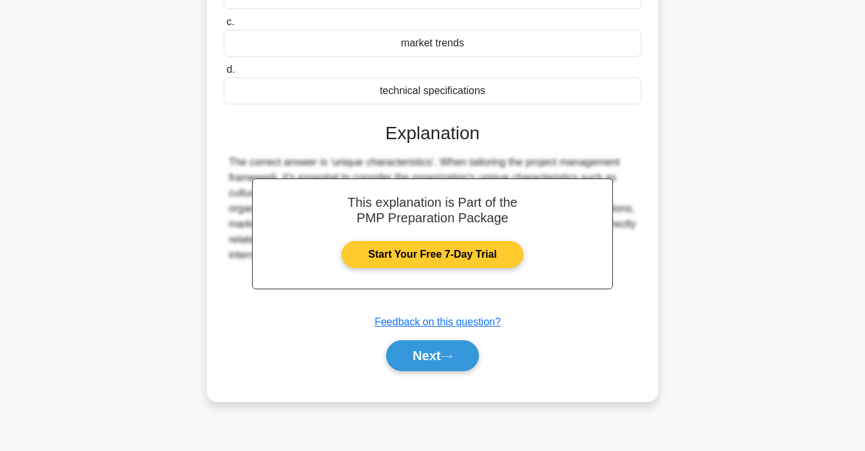
scroll to position [245, 0]
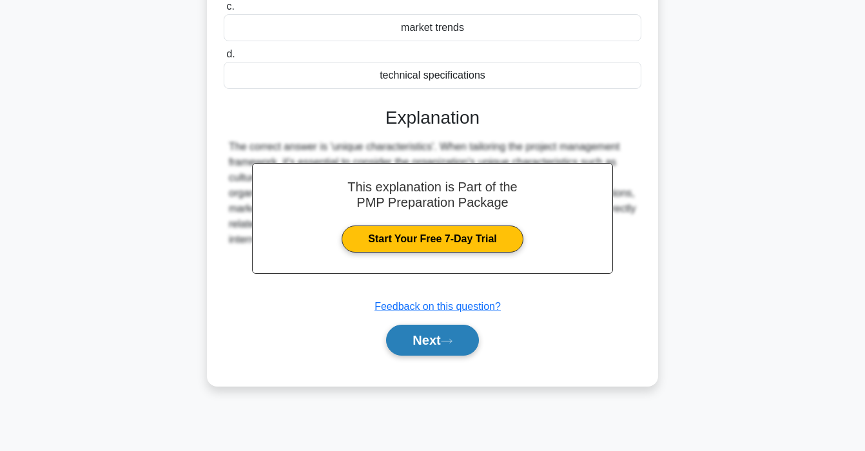
click at [450, 339] on icon at bounding box center [447, 341] width 12 height 7
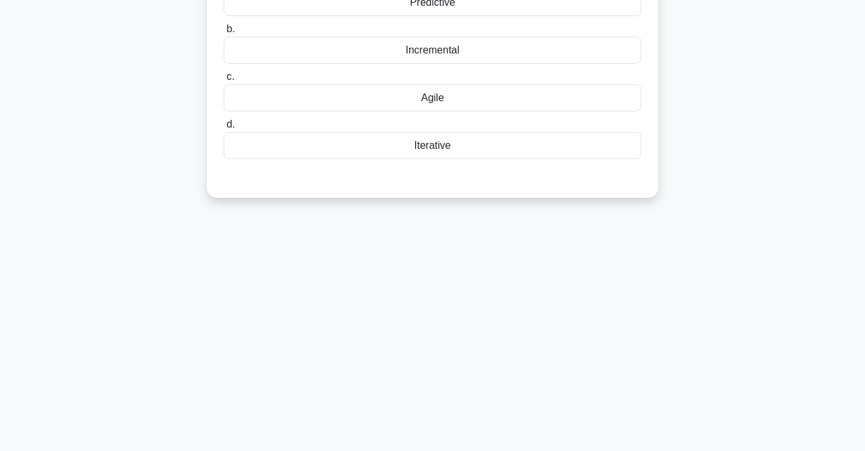
scroll to position [0, 0]
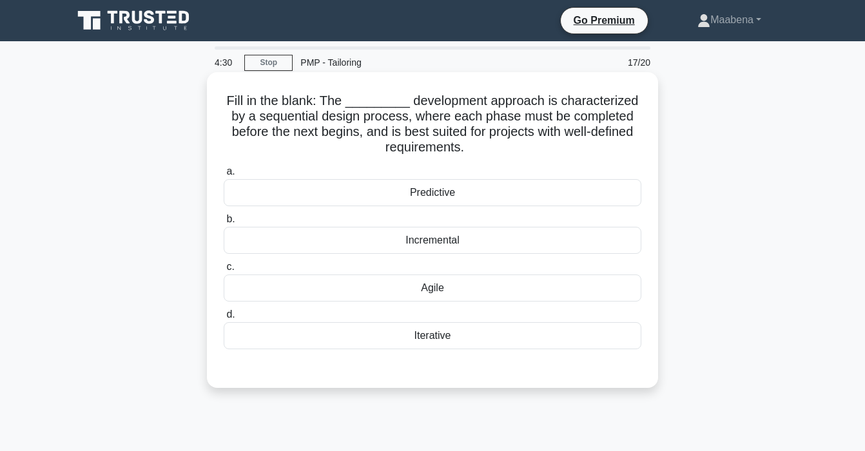
click at [448, 198] on div "Predictive" at bounding box center [433, 192] width 418 height 27
click at [224, 176] on input "a. Predictive" at bounding box center [224, 172] width 0 height 8
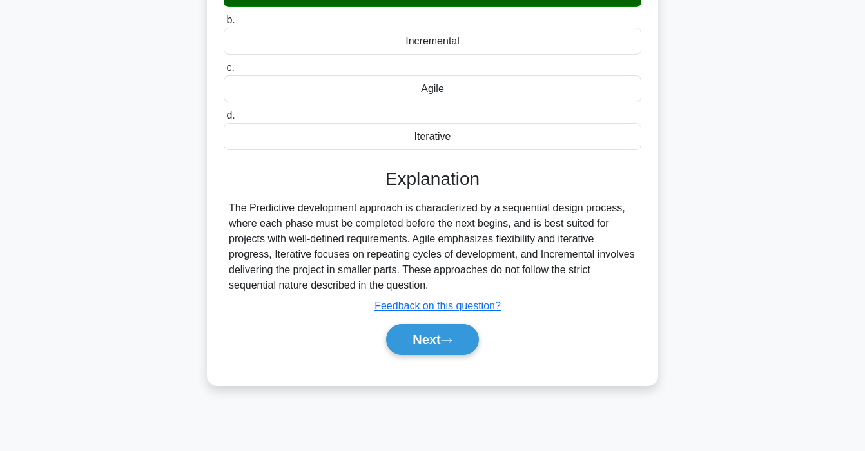
scroll to position [245, 0]
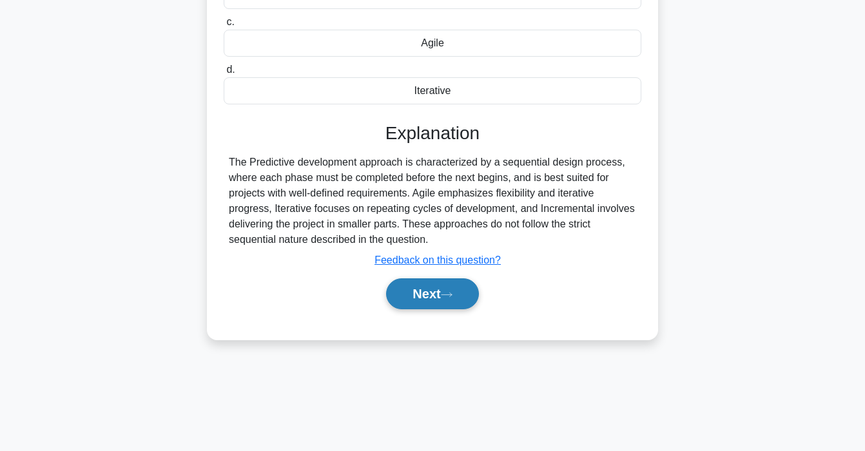
click at [413, 291] on button "Next" at bounding box center [432, 294] width 92 height 31
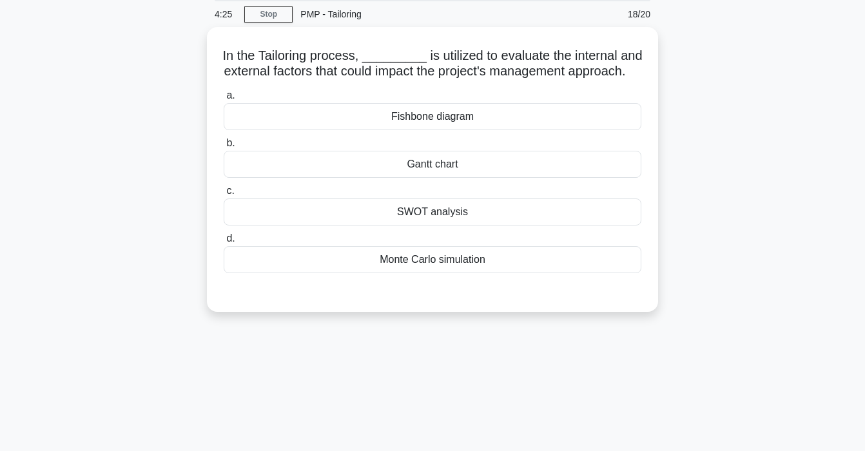
scroll to position [0, 0]
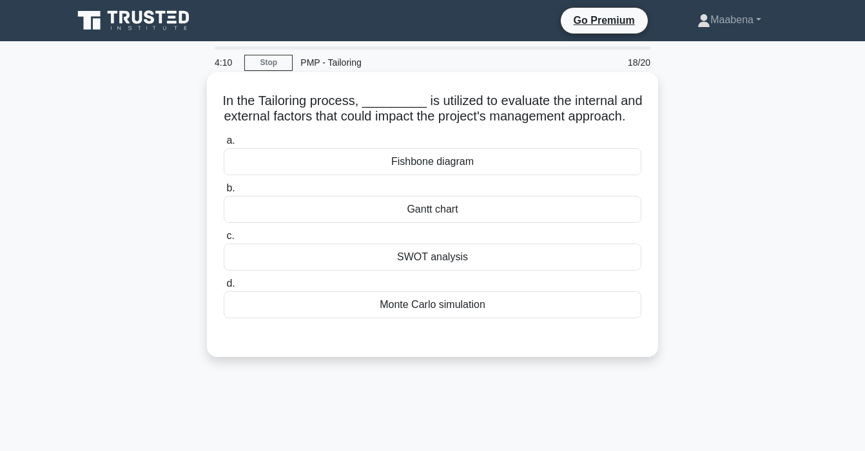
click at [428, 175] on div "Fishbone diagram" at bounding box center [433, 161] width 418 height 27
click at [224, 145] on input "a. Fishbone diagram" at bounding box center [224, 141] width 0 height 8
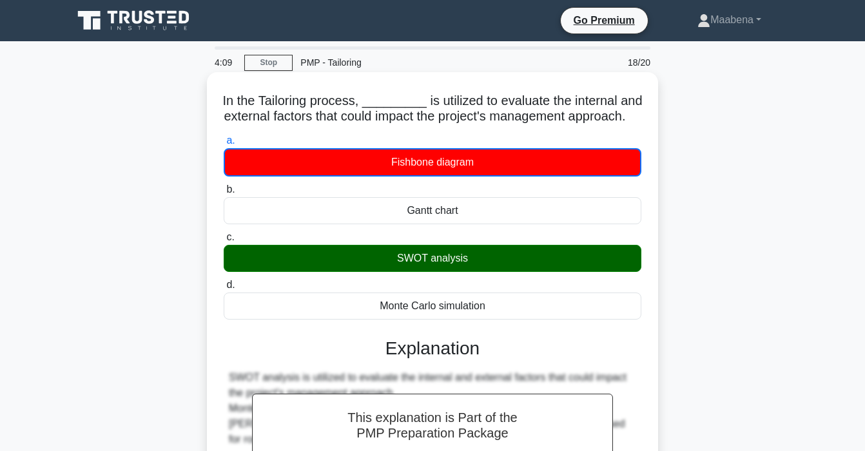
scroll to position [245, 0]
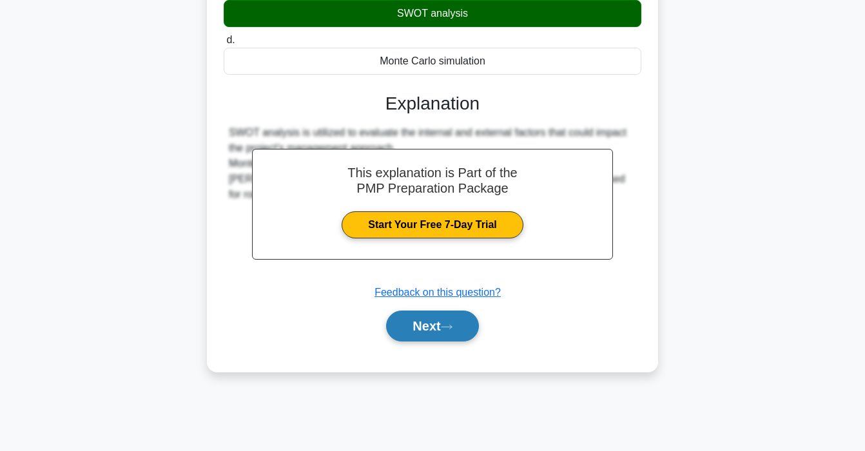
click at [443, 342] on button "Next" at bounding box center [432, 326] width 92 height 31
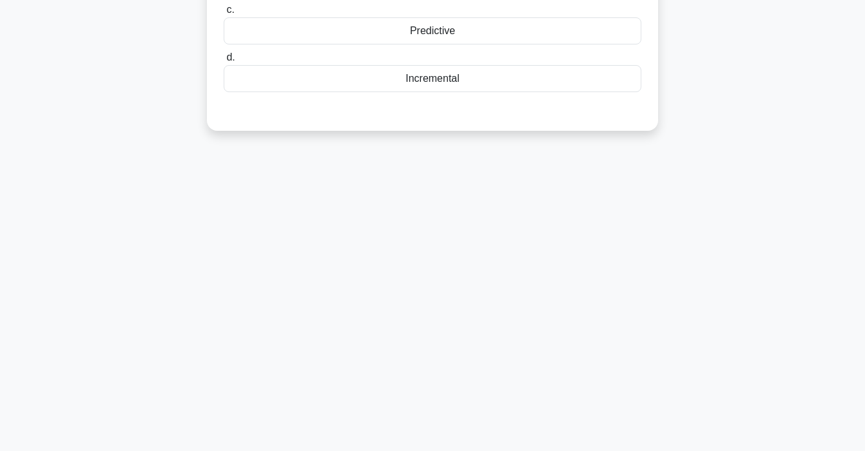
scroll to position [0, 0]
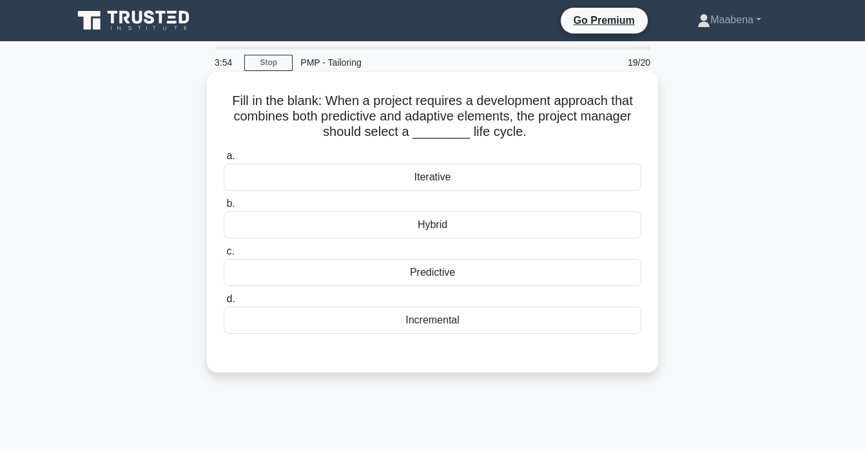
click at [437, 226] on div "Hybrid" at bounding box center [433, 225] width 418 height 27
click at [224, 208] on input "b. Hybrid" at bounding box center [224, 204] width 0 height 8
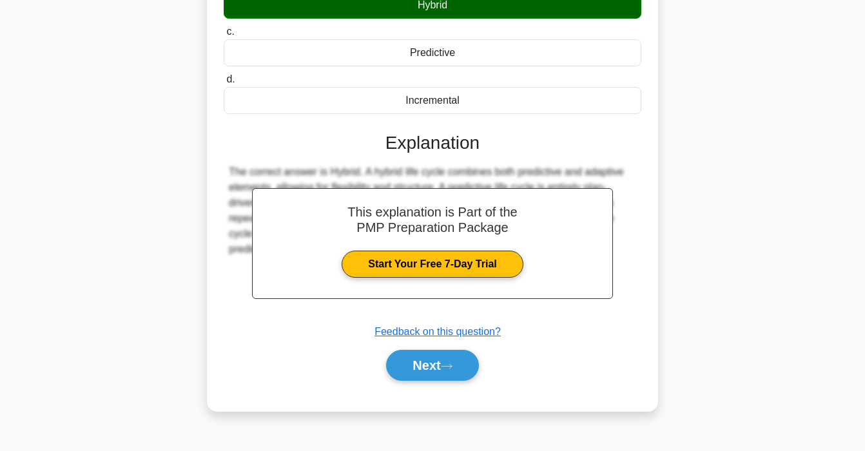
scroll to position [245, 0]
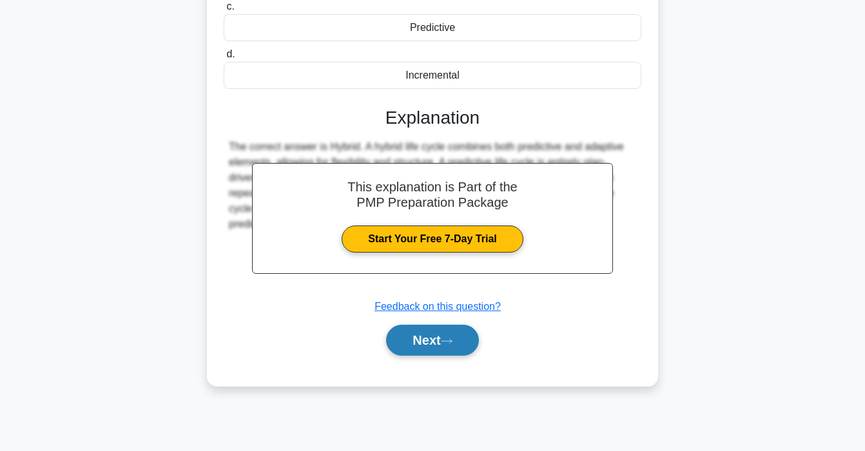
click at [425, 341] on button "Next" at bounding box center [432, 340] width 92 height 31
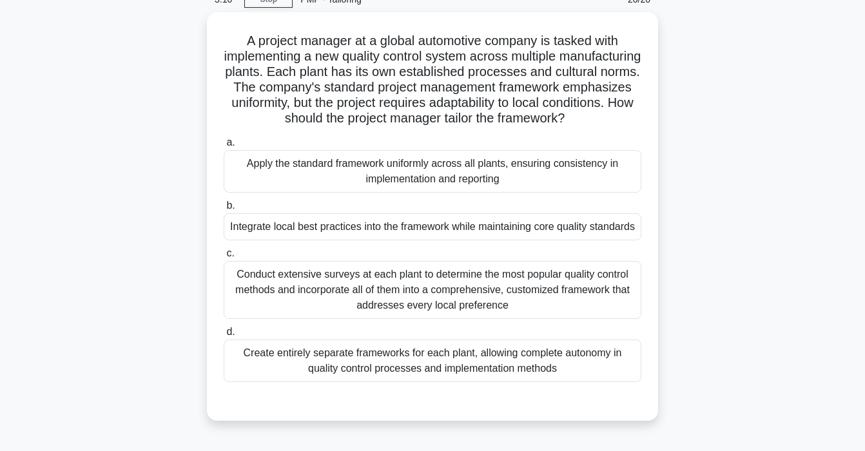
scroll to position [64, 0]
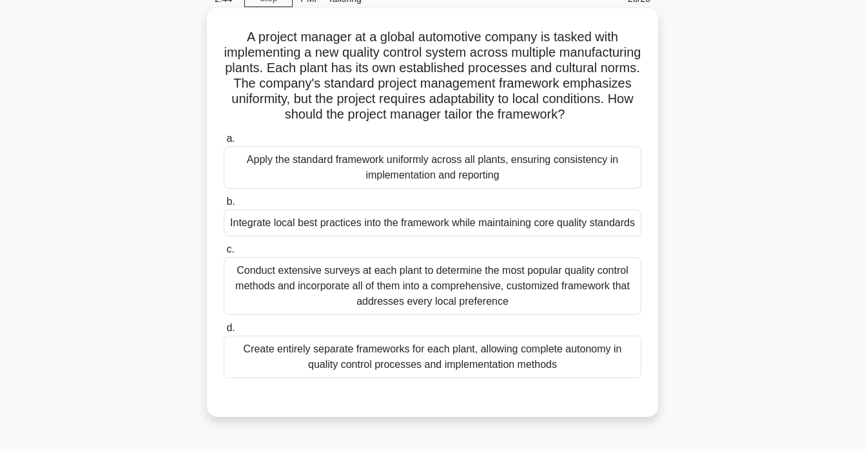
click at [446, 253] on div "a. Apply the standard framework uniformly across all plants, ensuring consisten…" at bounding box center [432, 254] width 433 height 253
click at [446, 230] on div "Integrate local best practices into the framework while maintaining core qualit…" at bounding box center [433, 223] width 418 height 27
click at [224, 206] on input "b. Integrate local best practices into the framework while maintaining core qua…" at bounding box center [224, 202] width 0 height 8
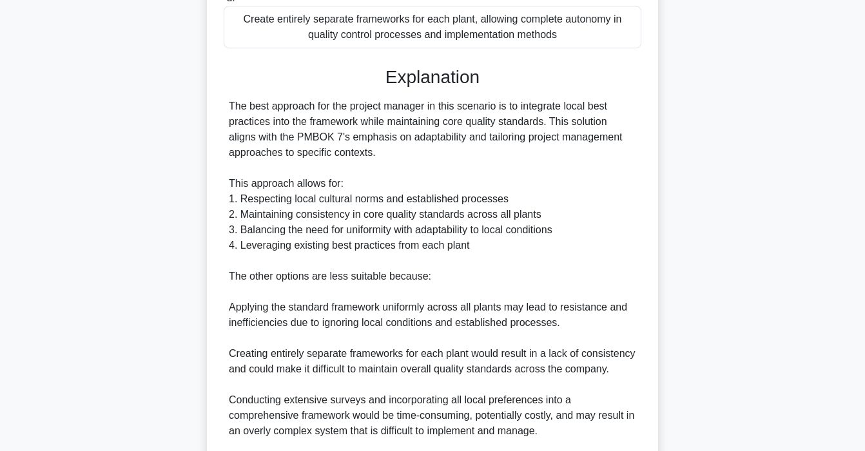
scroll to position [576, 0]
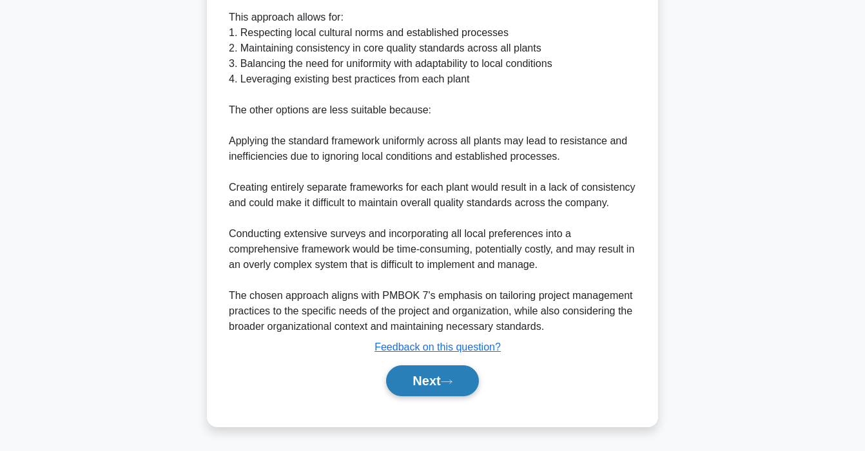
click at [445, 385] on button "Next" at bounding box center [432, 381] width 92 height 31
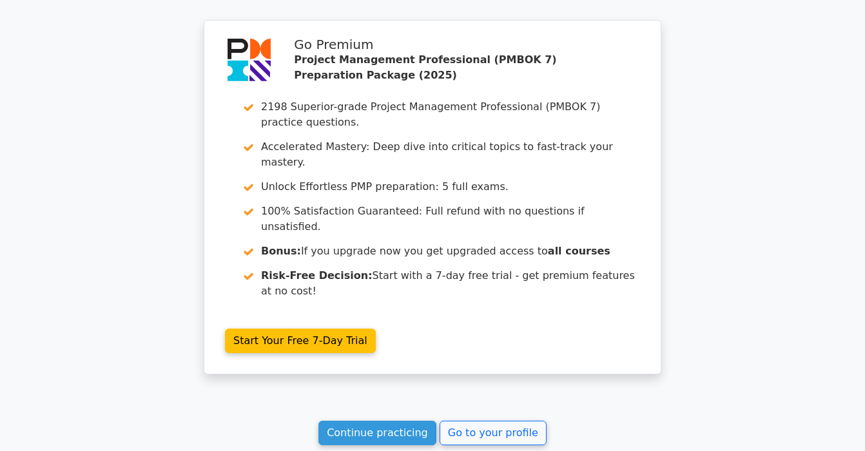
scroll to position [3035, 0]
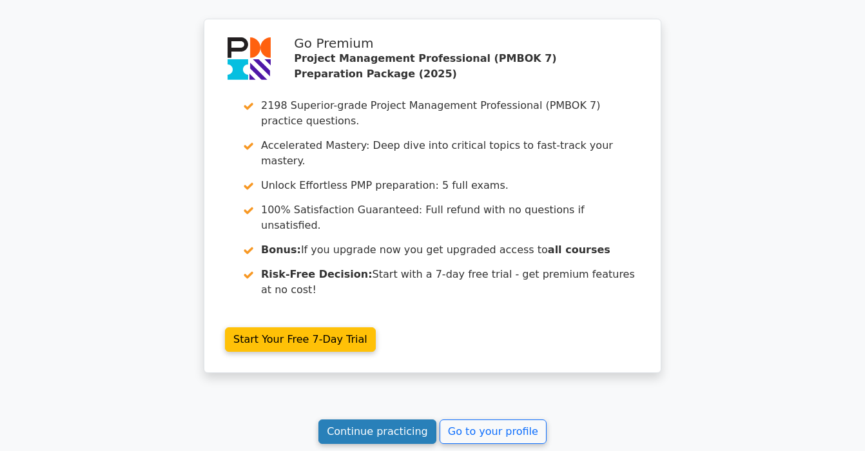
click at [396, 420] on link "Continue practicing" at bounding box center [378, 432] width 118 height 25
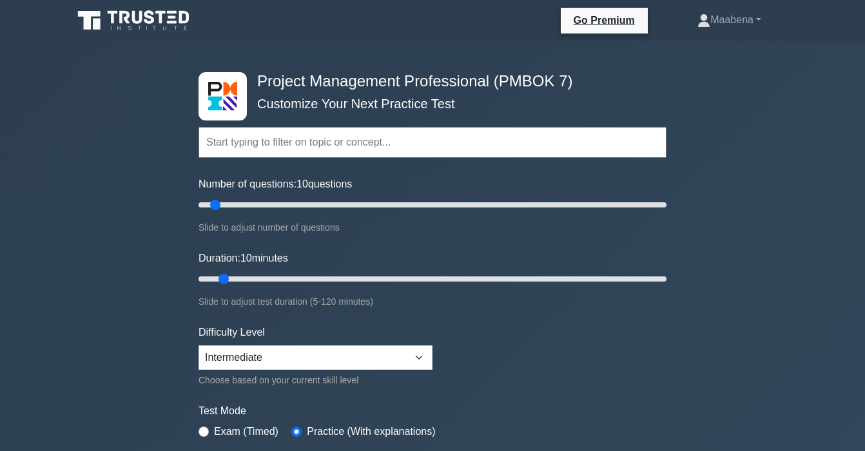
click at [289, 152] on input "text" at bounding box center [433, 142] width 468 height 31
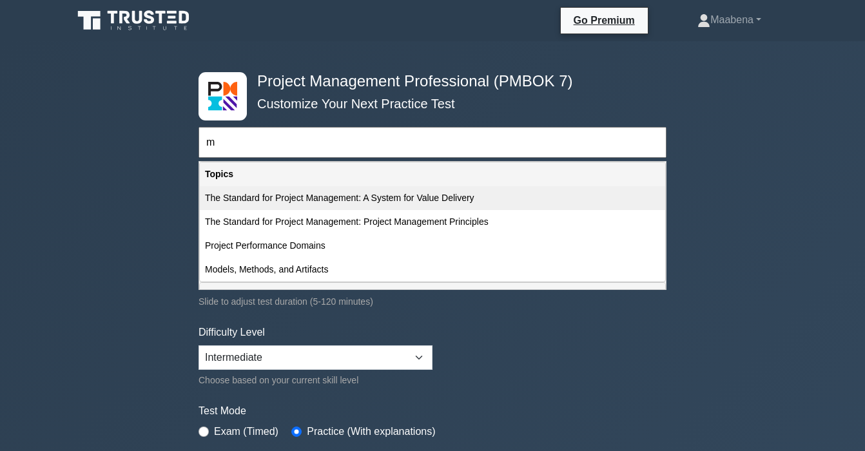
click at [295, 199] on div "The Standard for Project Management: A System for Value Delivery" at bounding box center [433, 198] width 466 height 24
type input "The Standard for Project Management: A System for Value Delivery"
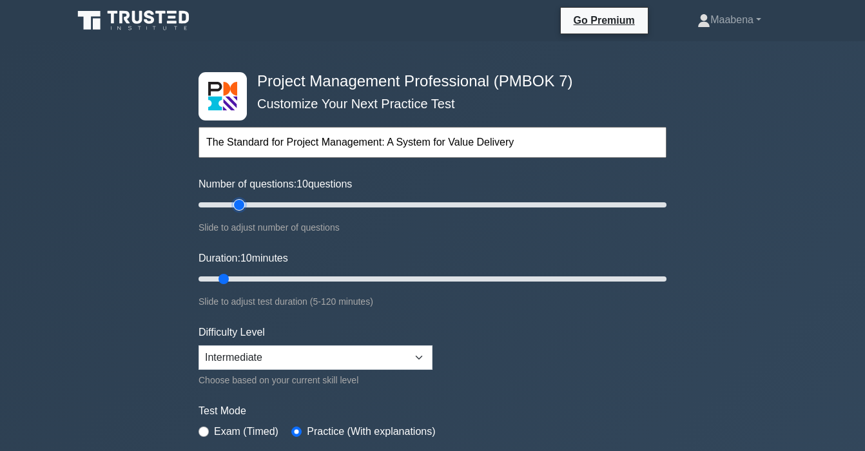
type input "20"
click at [244, 206] on input "Number of questions: 10 questions" at bounding box center [433, 204] width 468 height 15
click at [253, 276] on input "Duration: 20 minutes" at bounding box center [433, 279] width 468 height 15
drag, startPoint x: 264, startPoint y: 278, endPoint x: 290, endPoint y: 277, distance: 25.2
type input "25"
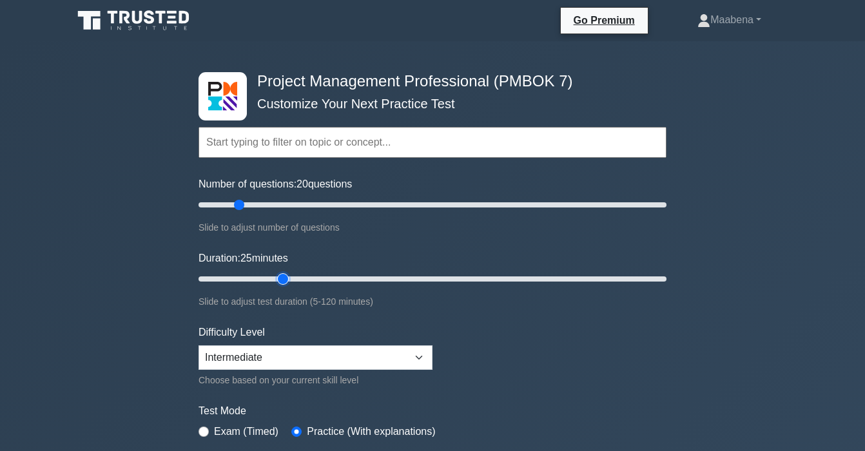
click at [290, 277] on input "Duration: 25 minutes" at bounding box center [433, 279] width 468 height 15
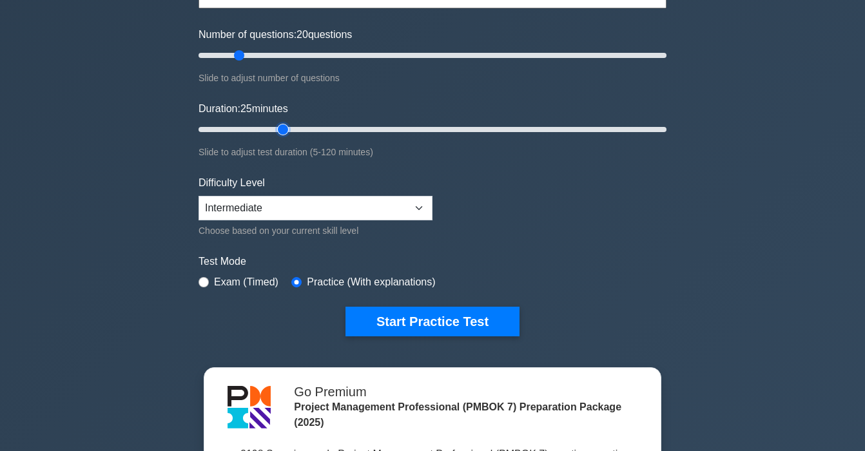
scroll to position [179, 0]
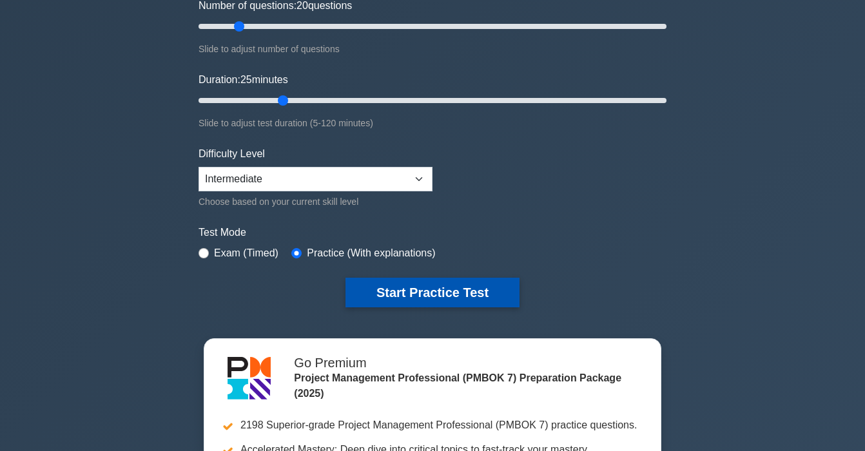
click at [403, 304] on button "Start Practice Test" at bounding box center [433, 293] width 174 height 30
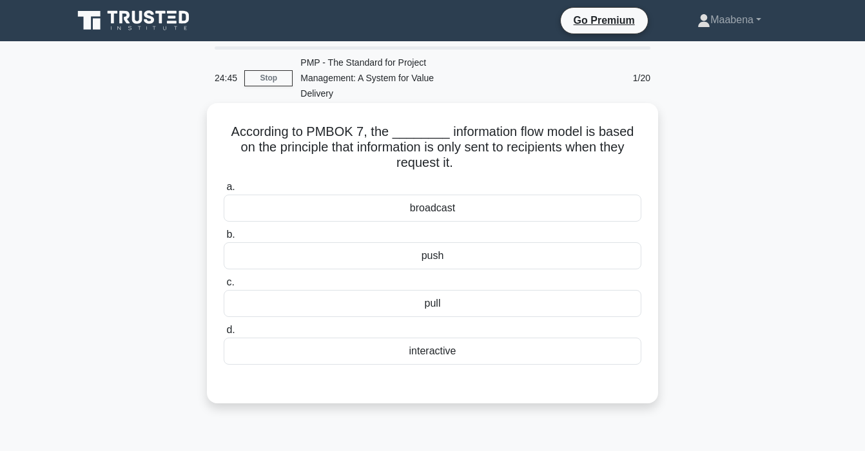
click at [424, 261] on div "push" at bounding box center [433, 255] width 418 height 27
click at [224, 239] on input "b. push" at bounding box center [224, 235] width 0 height 8
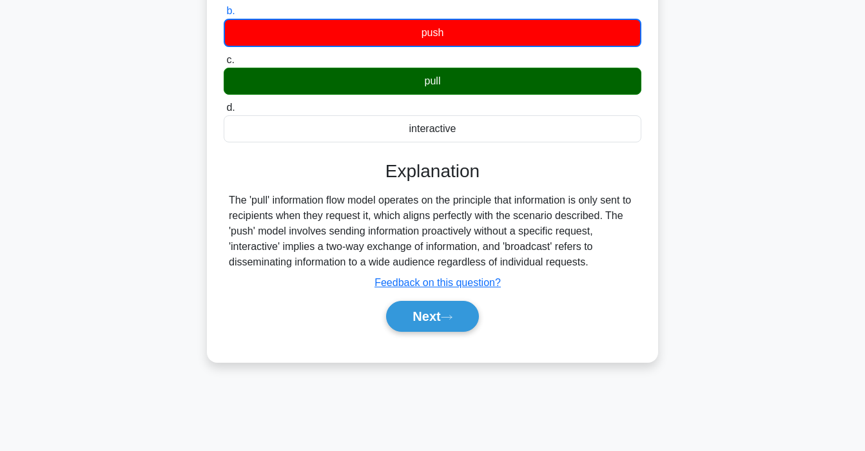
scroll to position [228, 0]
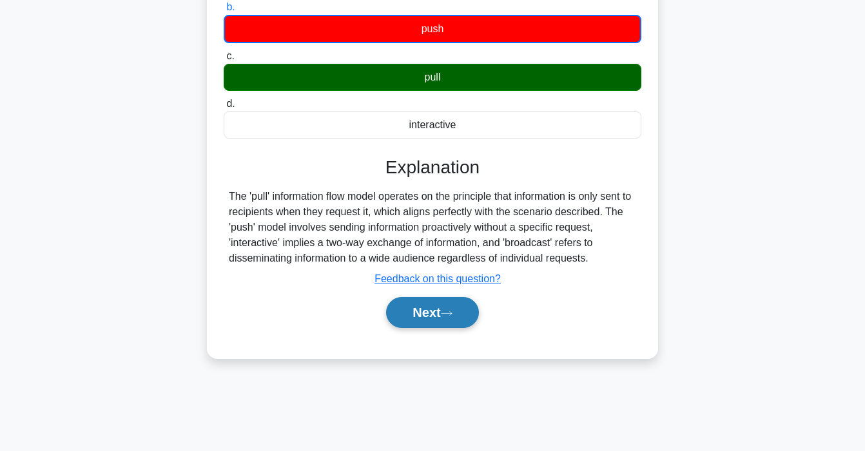
click at [420, 314] on button "Next" at bounding box center [432, 312] width 92 height 31
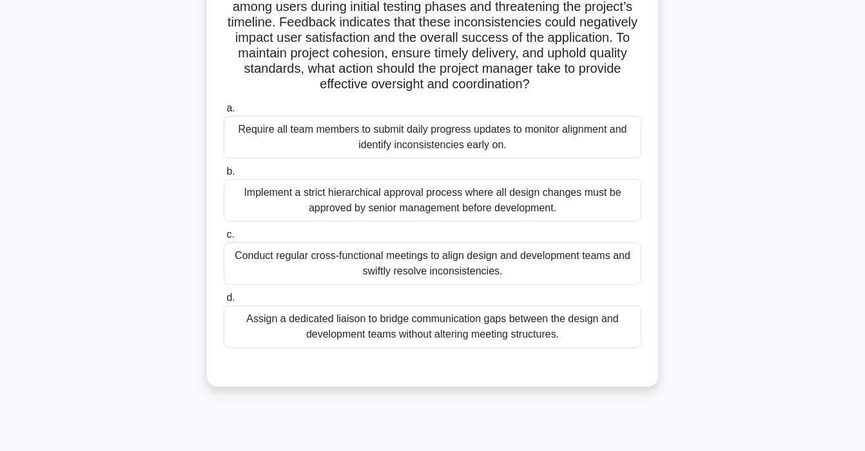
scroll to position [219, 0]
click at [396, 269] on div "Conduct regular cross-functional meetings to align design and development teams…" at bounding box center [433, 262] width 418 height 43
click at [224, 238] on input "c. Conduct regular cross-functional meetings to align design and development te…" at bounding box center [224, 234] width 0 height 8
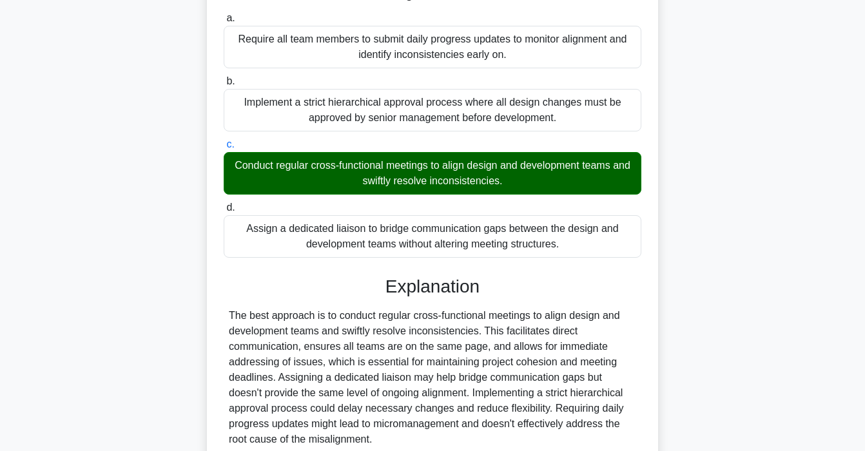
scroll to position [421, 0]
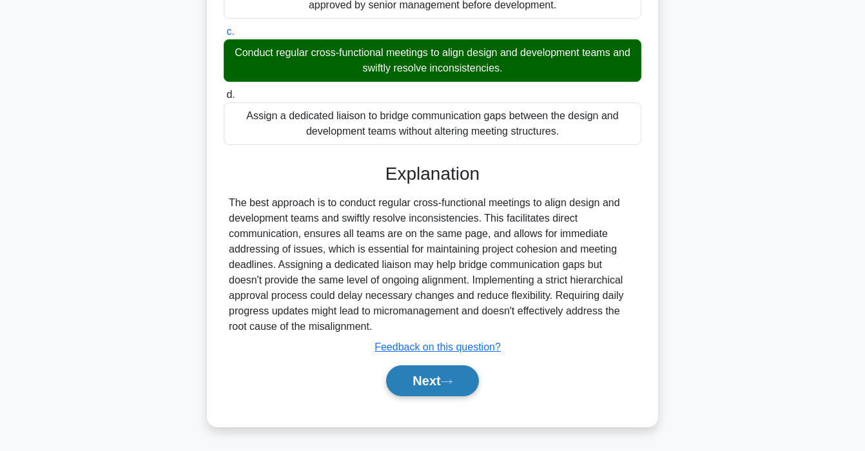
click at [420, 382] on button "Next" at bounding box center [432, 381] width 92 height 31
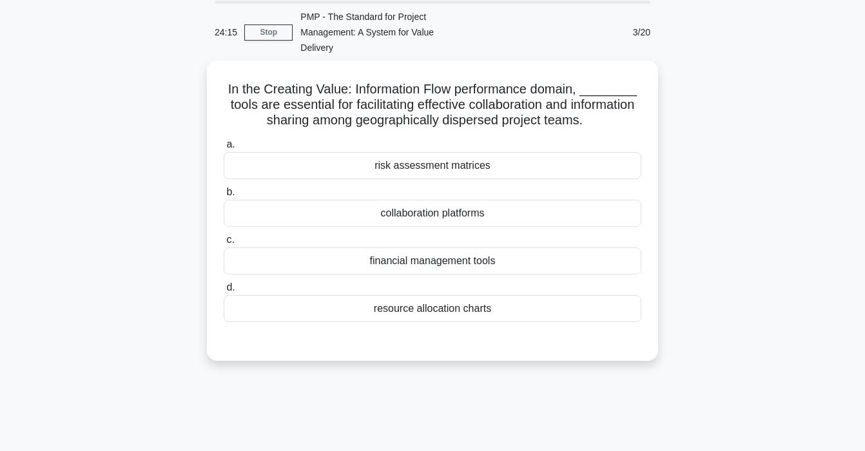
scroll to position [0, 0]
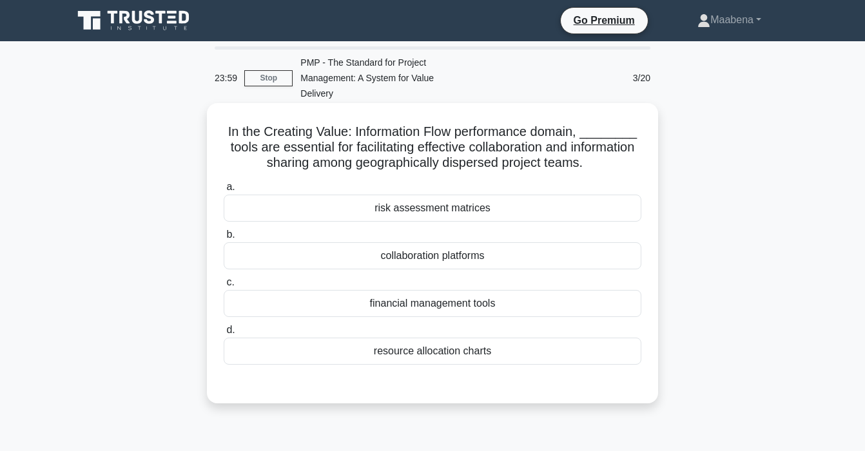
click at [415, 267] on div "collaboration platforms" at bounding box center [433, 255] width 418 height 27
click at [224, 239] on input "b. collaboration platforms" at bounding box center [224, 235] width 0 height 8
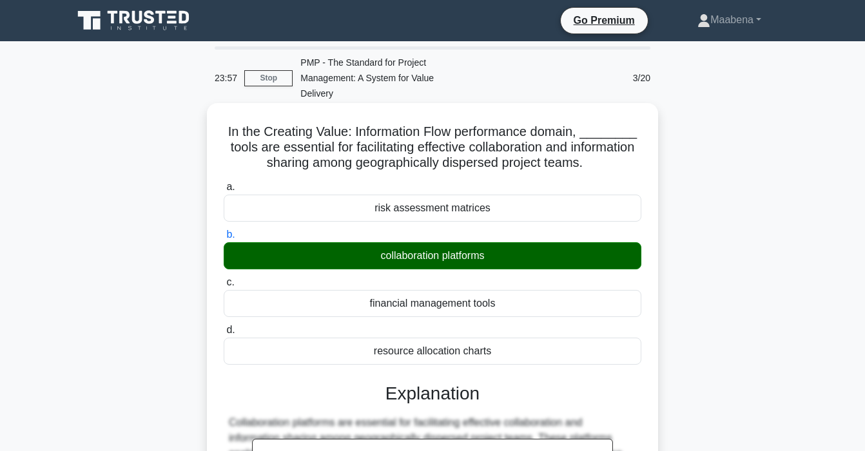
scroll to position [245, 0]
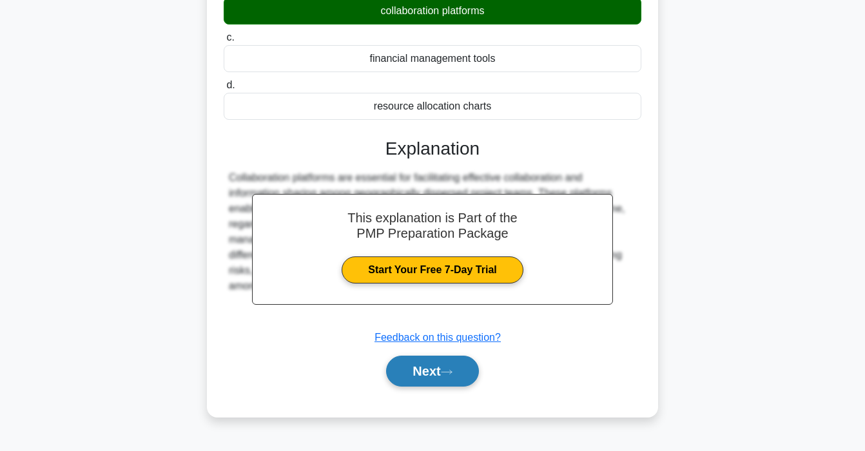
click at [423, 376] on button "Next" at bounding box center [432, 371] width 92 height 31
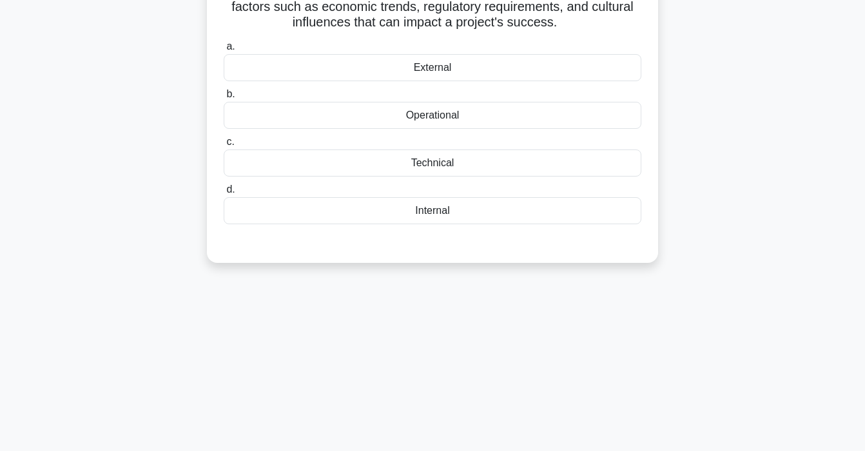
scroll to position [0, 0]
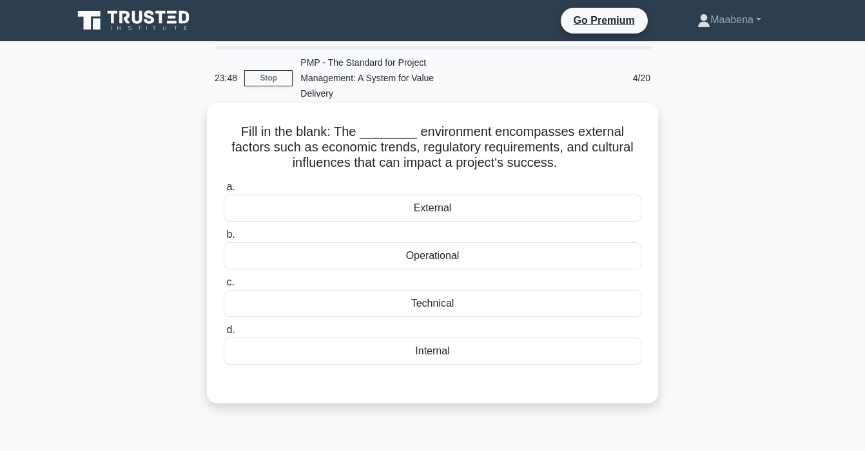
click at [424, 209] on div "External" at bounding box center [433, 208] width 418 height 27
click at [224, 192] on input "a. External" at bounding box center [224, 187] width 0 height 8
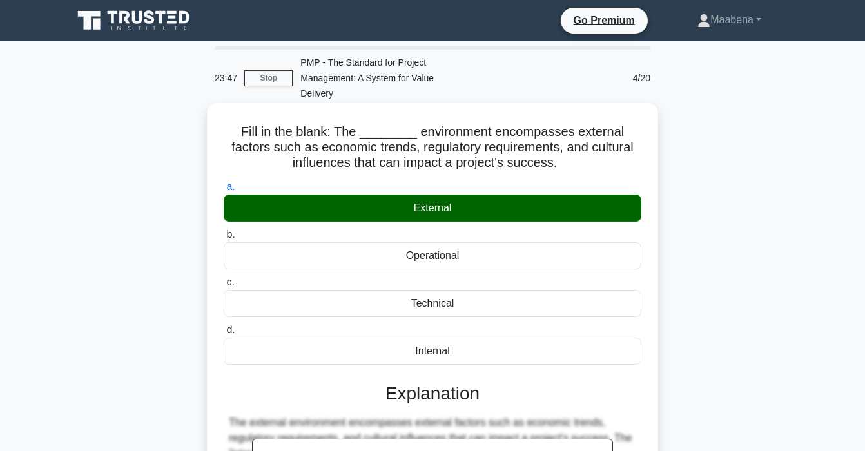
scroll to position [245, 0]
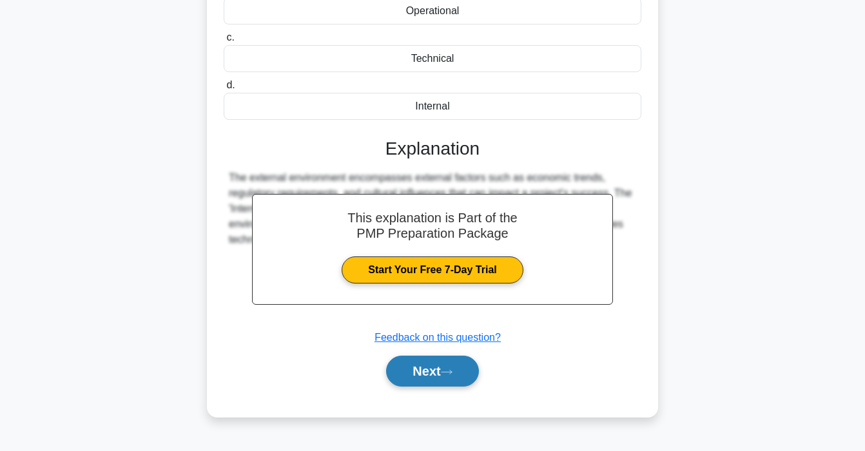
click at [435, 366] on button "Next" at bounding box center [432, 371] width 92 height 31
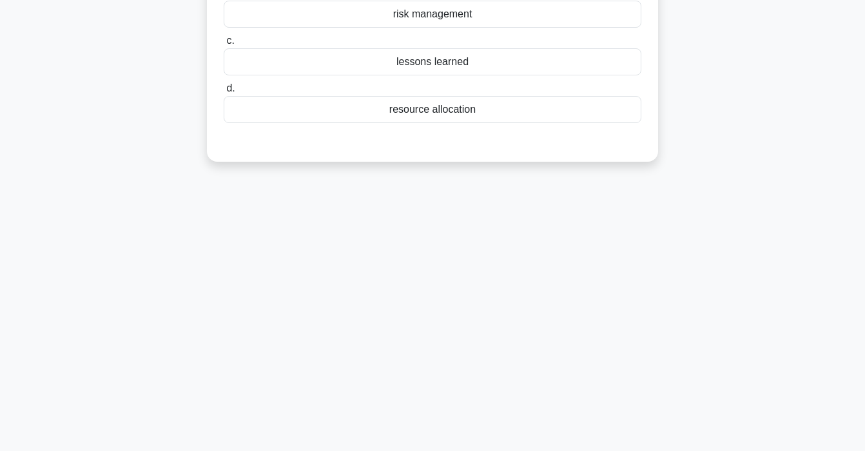
scroll to position [0, 0]
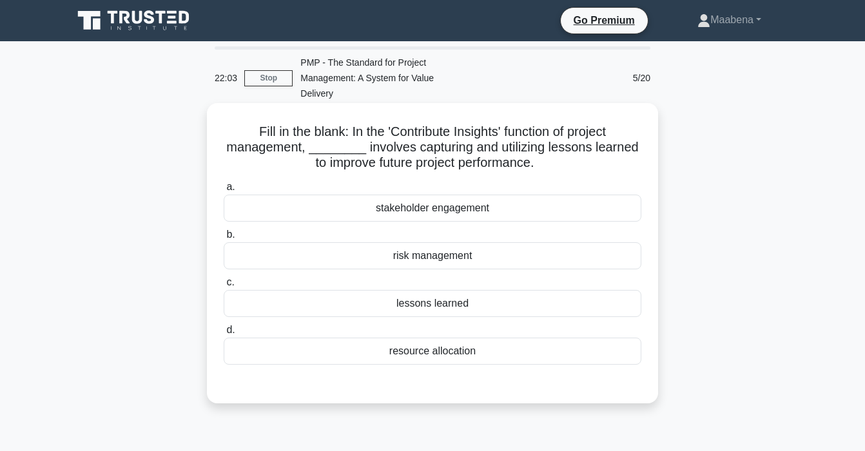
click at [397, 319] on div "a. stakeholder engagement b. risk management c. d." at bounding box center [432, 272] width 433 height 191
click at [400, 307] on div "lessons learned" at bounding box center [433, 303] width 418 height 27
click at [224, 287] on input "c. lessons learned" at bounding box center [224, 283] width 0 height 8
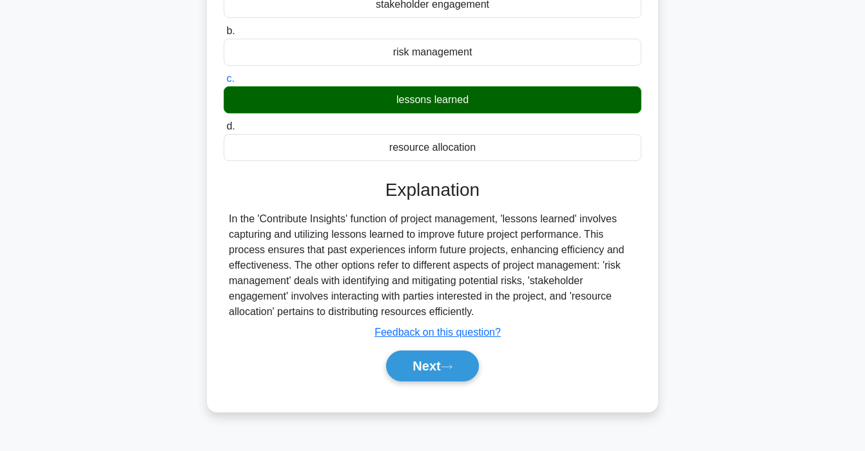
scroll to position [245, 0]
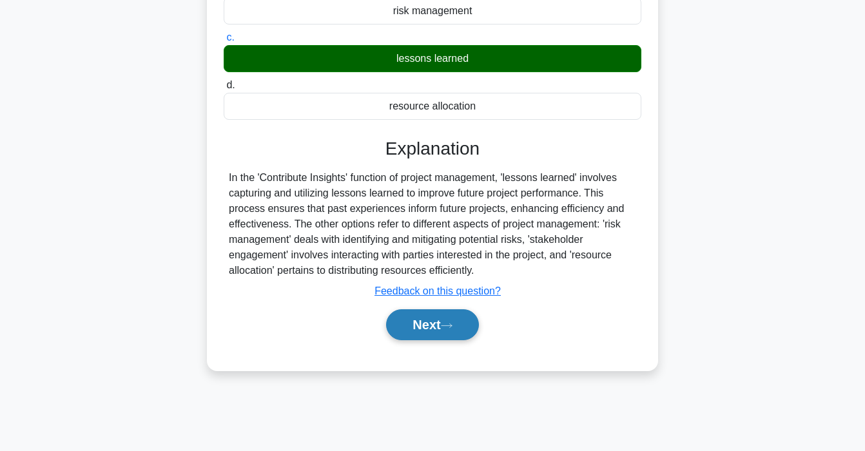
click at [430, 330] on button "Next" at bounding box center [432, 325] width 92 height 31
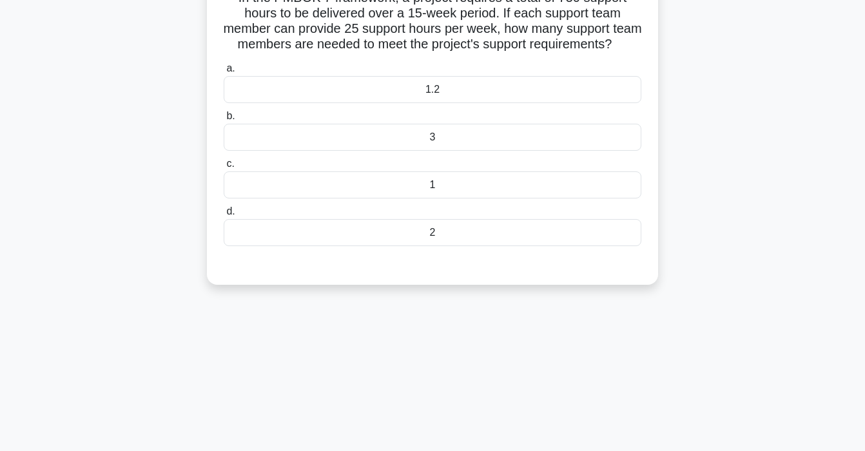
scroll to position [0, 0]
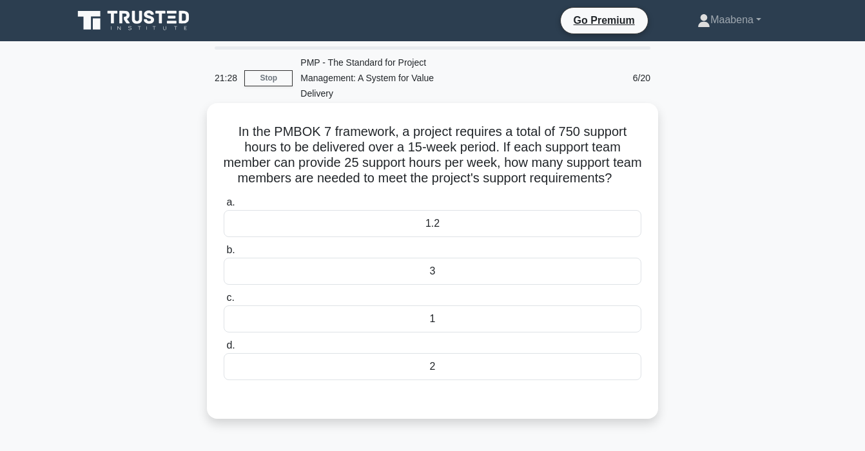
click at [431, 285] on div "3" at bounding box center [433, 271] width 418 height 27
click at [224, 255] on input "b. 3" at bounding box center [224, 250] width 0 height 8
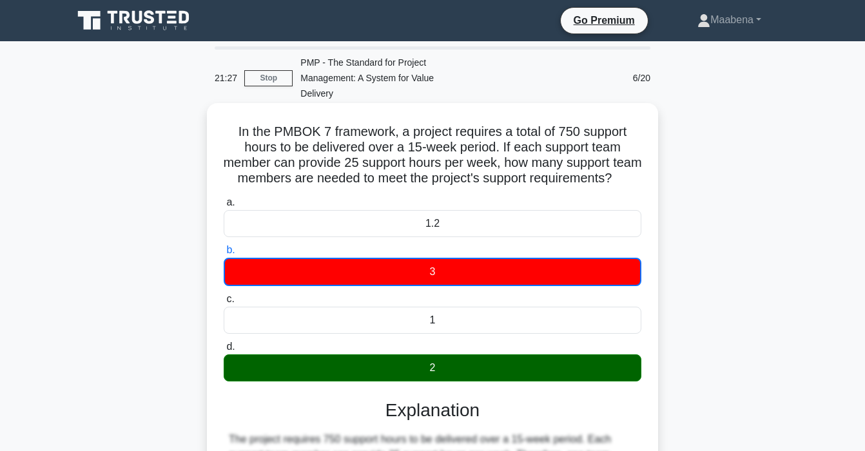
scroll to position [268, 0]
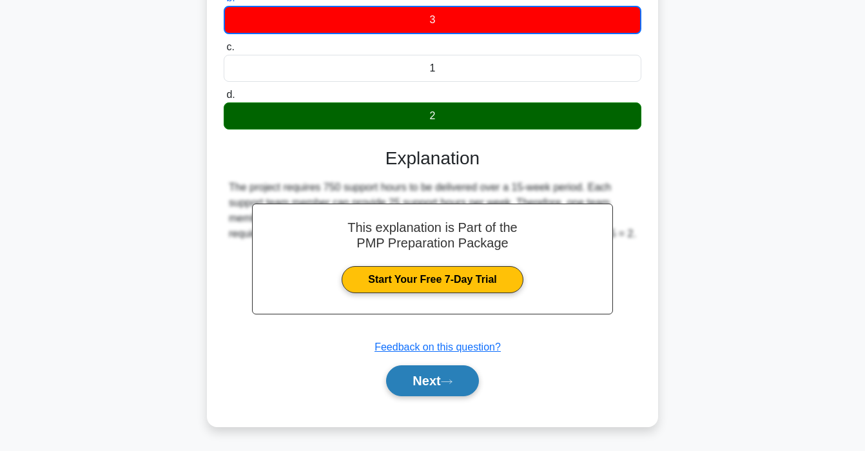
click at [444, 391] on button "Next" at bounding box center [432, 381] width 92 height 31
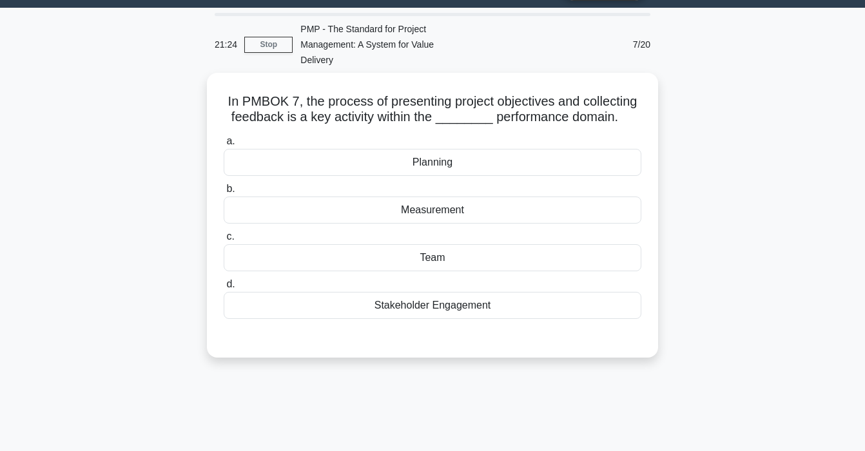
scroll to position [0, 0]
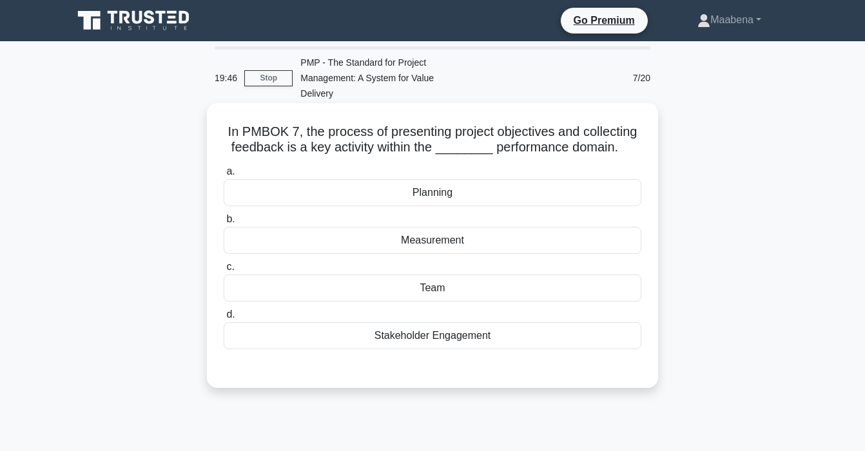
click at [420, 239] on div "Measurement" at bounding box center [433, 240] width 418 height 27
click at [224, 224] on input "b. Measurement" at bounding box center [224, 219] width 0 height 8
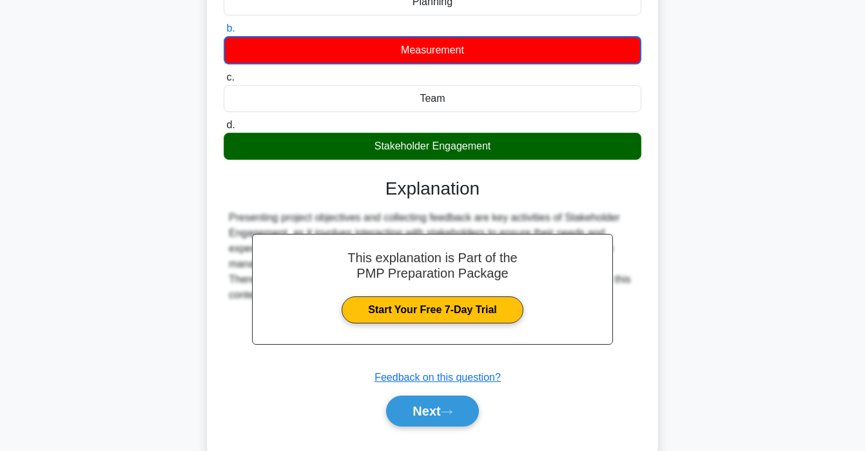
scroll to position [207, 0]
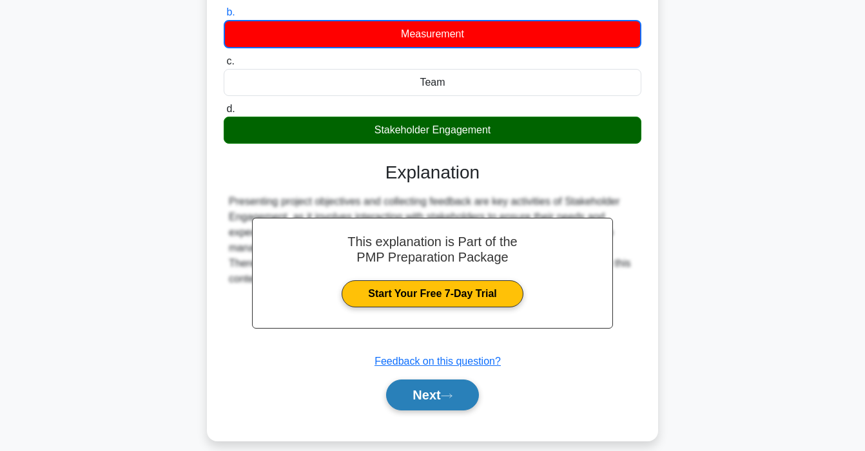
click at [457, 386] on button "Next" at bounding box center [432, 395] width 92 height 31
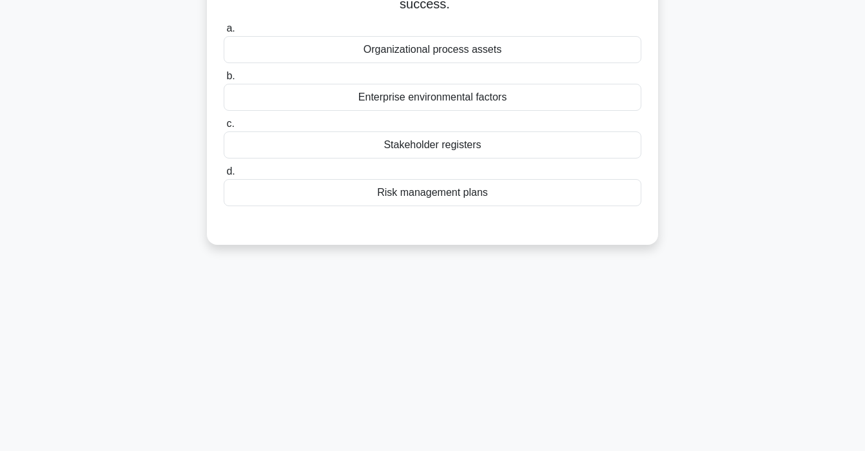
scroll to position [0, 0]
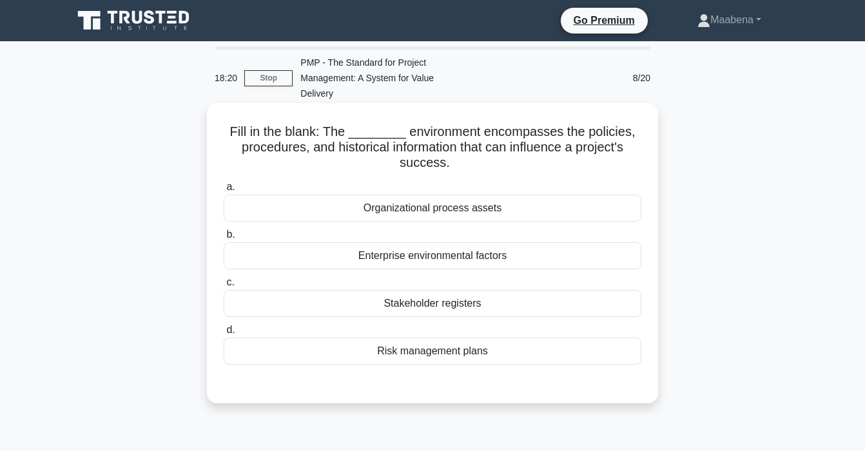
click at [352, 201] on div "Organizational process assets" at bounding box center [433, 208] width 418 height 27
click at [224, 192] on input "a. Organizational process assets" at bounding box center [224, 187] width 0 height 8
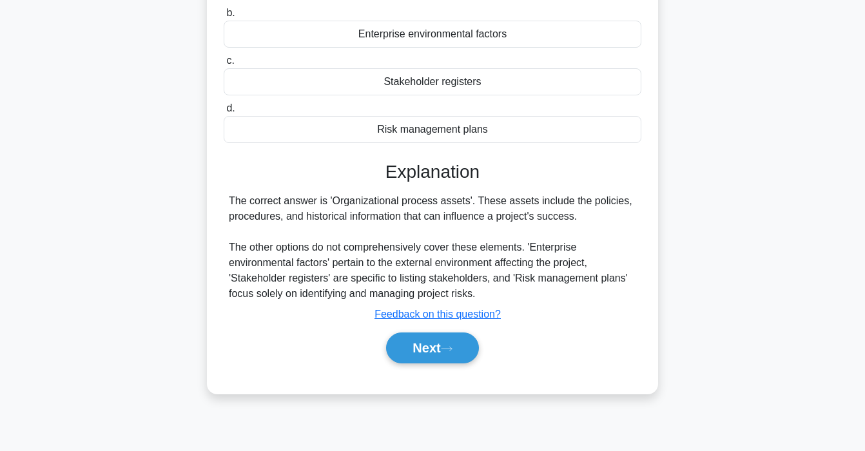
scroll to position [245, 0]
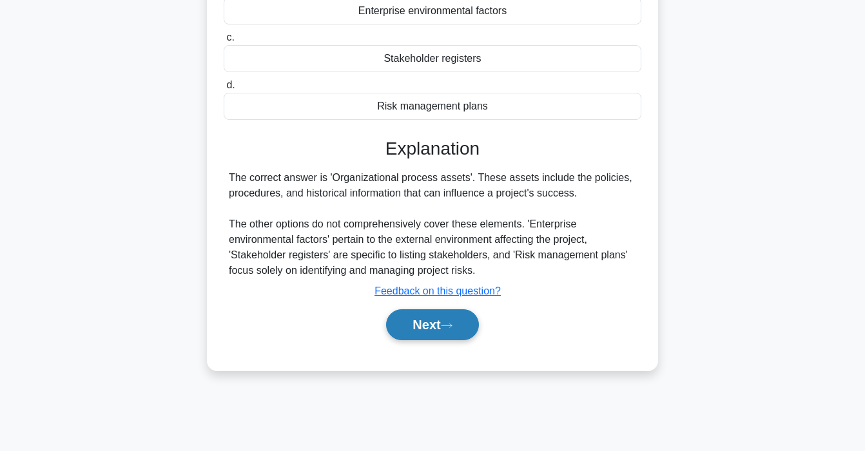
click at [446, 323] on icon at bounding box center [447, 325] width 12 height 7
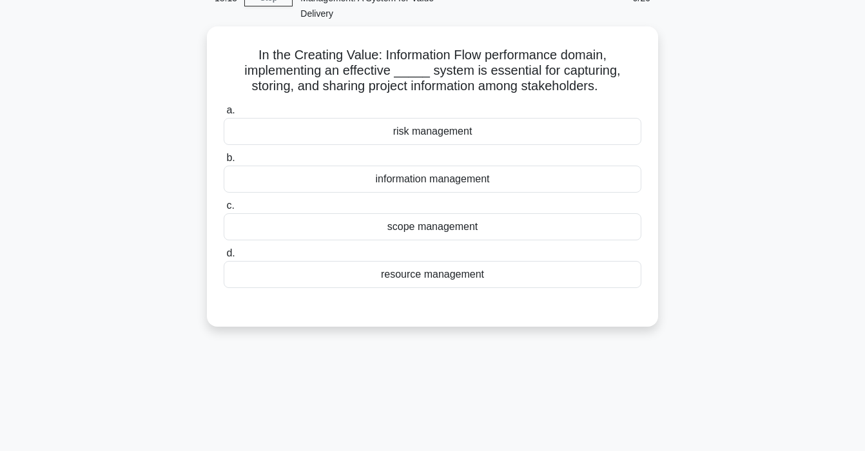
scroll to position [0, 0]
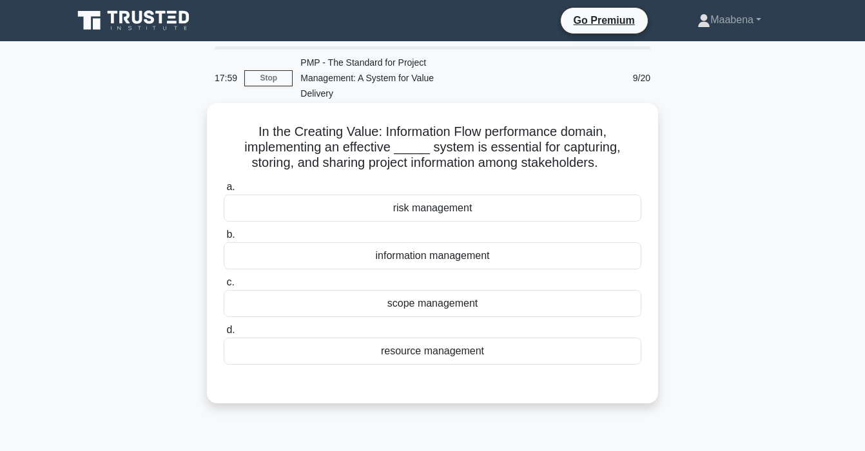
click at [393, 265] on div "information management" at bounding box center [433, 255] width 418 height 27
click at [224, 239] on input "b. information management" at bounding box center [224, 235] width 0 height 8
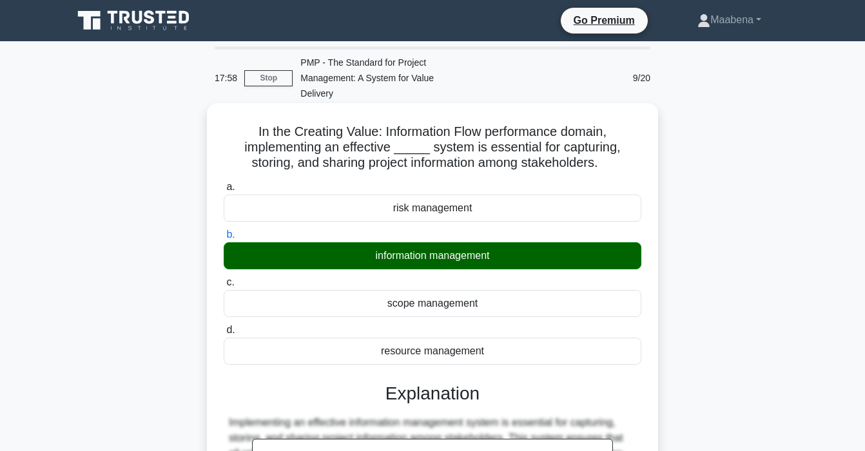
scroll to position [245, 0]
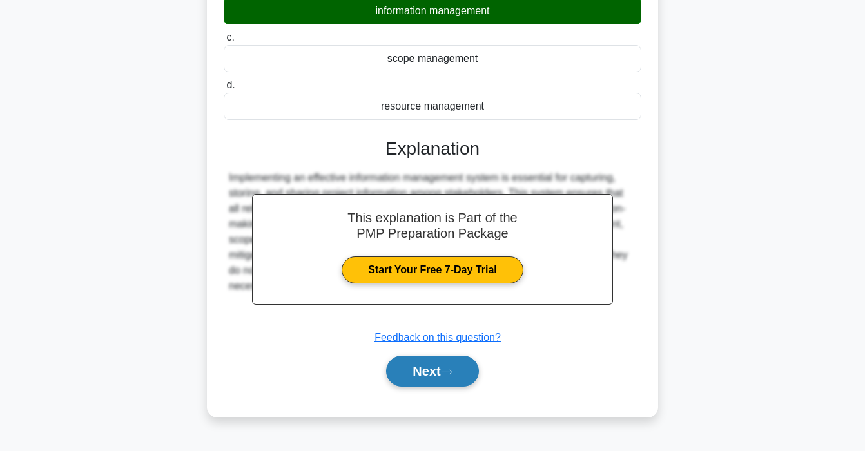
click at [435, 364] on button "Next" at bounding box center [432, 371] width 92 height 31
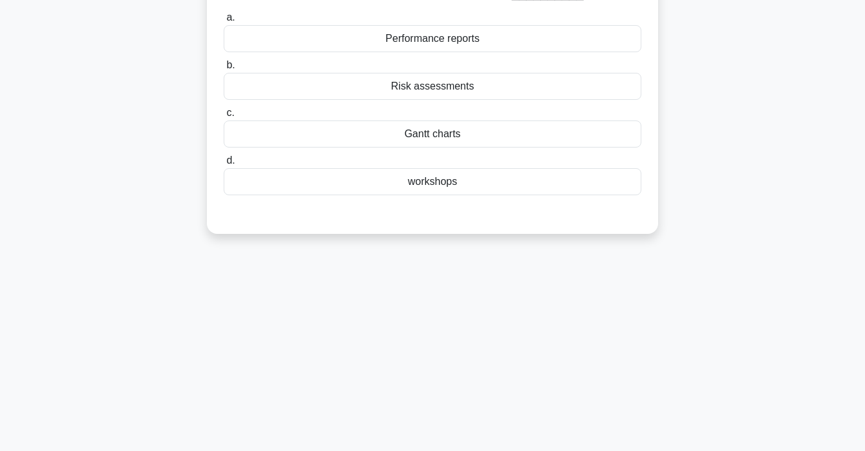
scroll to position [0, 0]
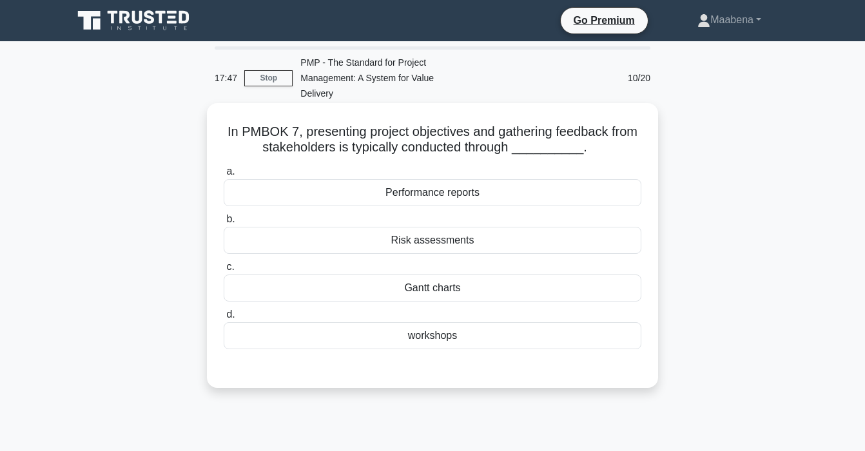
click at [441, 340] on div "workshops" at bounding box center [433, 335] width 418 height 27
click at [224, 319] on input "d. workshops" at bounding box center [224, 315] width 0 height 8
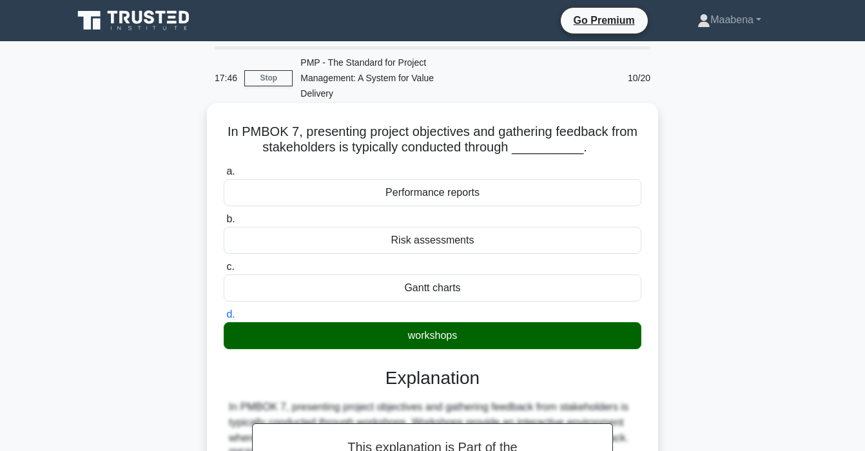
scroll to position [245, 0]
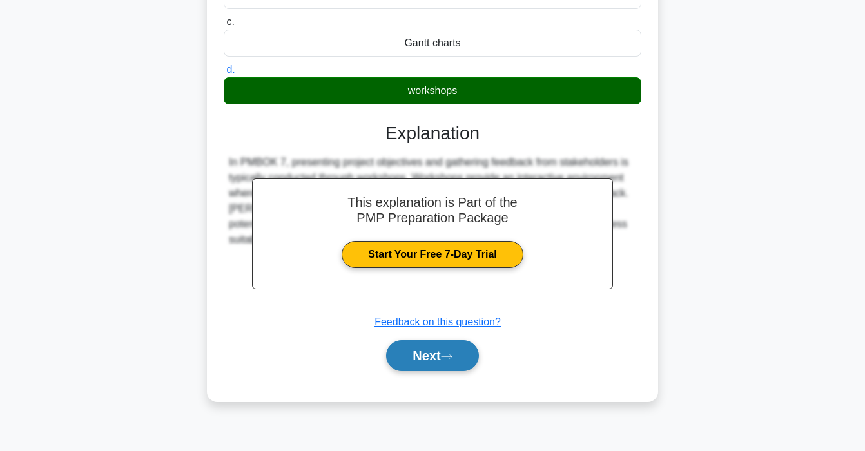
click at [440, 343] on button "Next" at bounding box center [432, 356] width 92 height 31
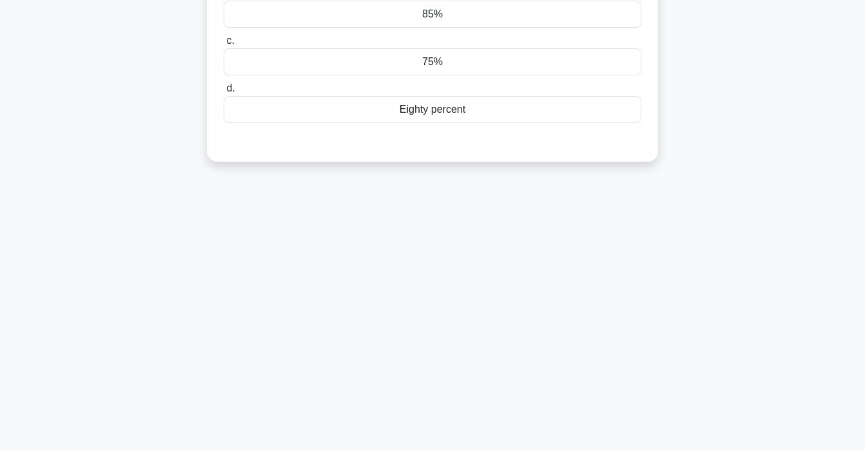
scroll to position [0, 0]
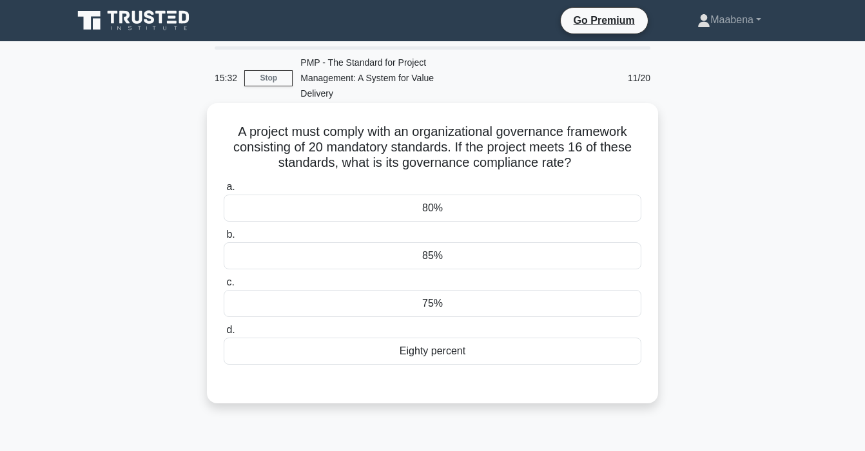
click at [453, 264] on div "85%" at bounding box center [433, 255] width 418 height 27
click at [224, 239] on input "b. 85%" at bounding box center [224, 235] width 0 height 8
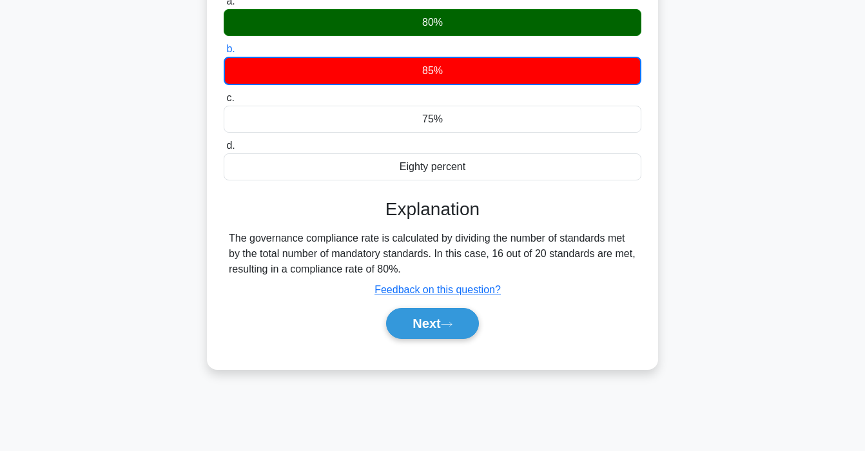
scroll to position [245, 0]
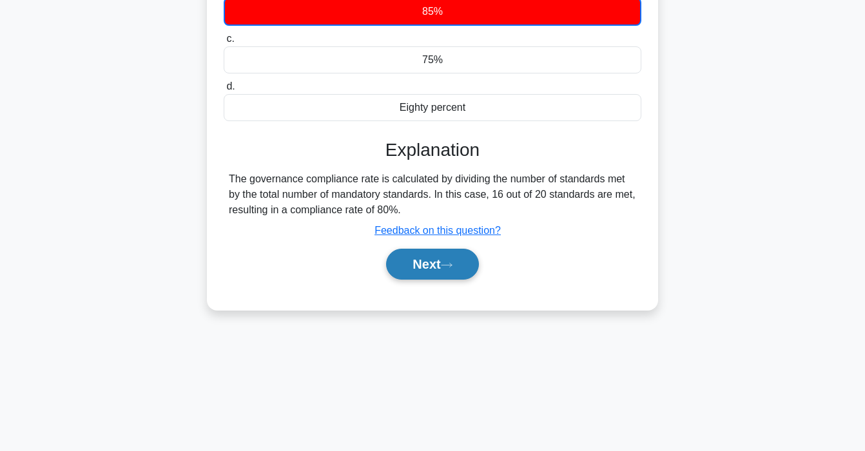
click at [424, 262] on button "Next" at bounding box center [432, 264] width 92 height 31
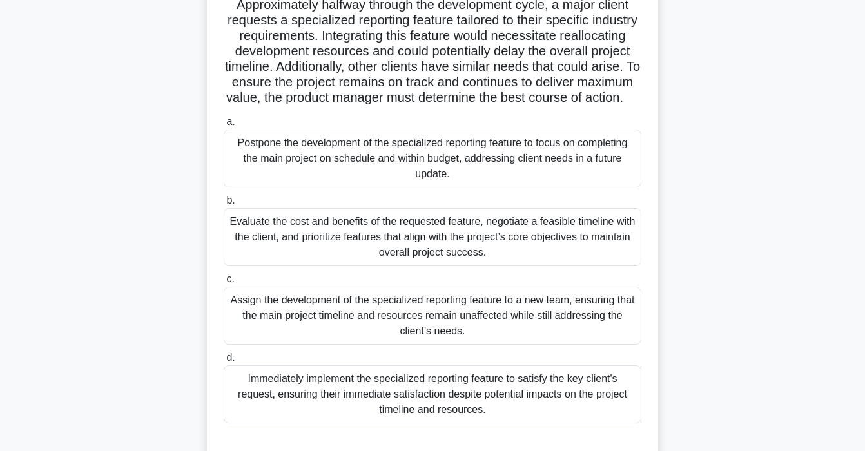
scroll to position [164, 0]
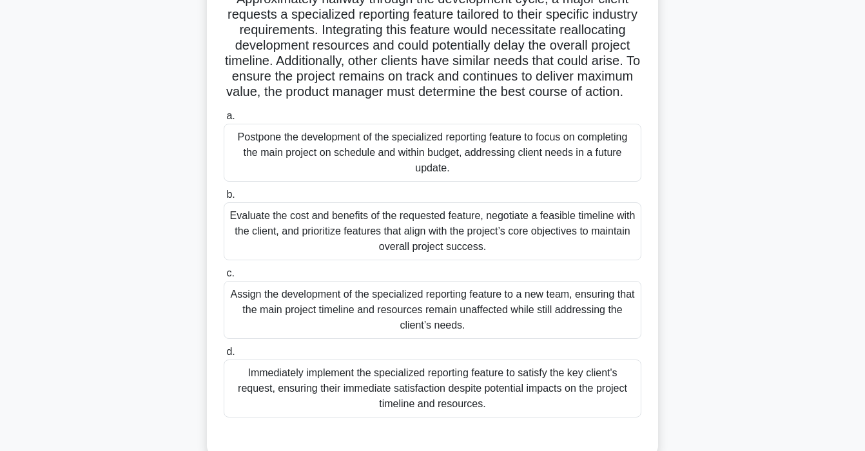
click at [410, 246] on div "Evaluate the cost and benefits of the requested feature, negotiate a feasible t…" at bounding box center [433, 231] width 418 height 58
click at [224, 199] on input "b. Evaluate the cost and benefits of the requested feature, negotiate a feasibl…" at bounding box center [224, 195] width 0 height 8
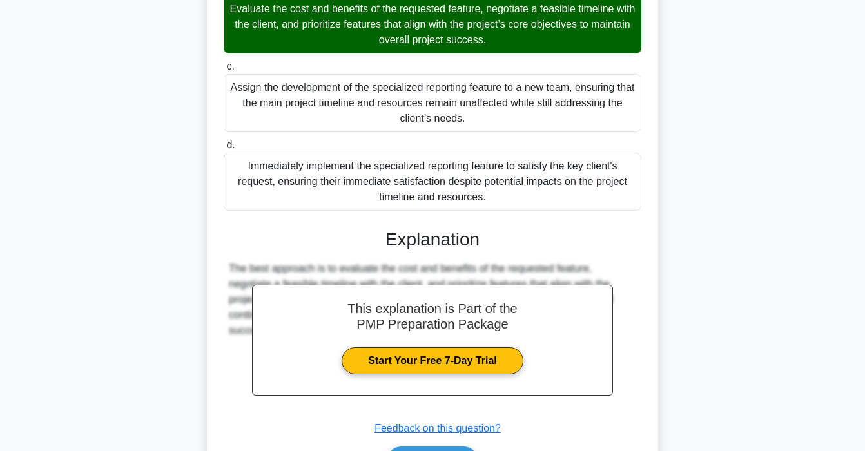
scroll to position [452, 0]
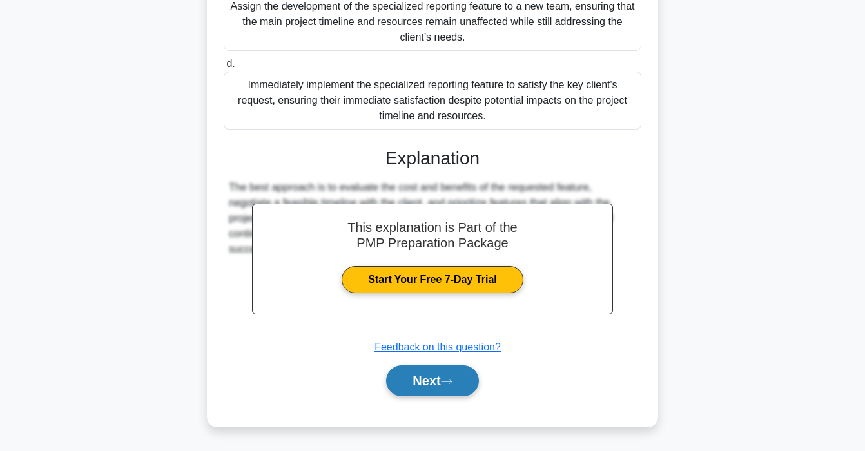
click at [435, 381] on button "Next" at bounding box center [432, 381] width 92 height 31
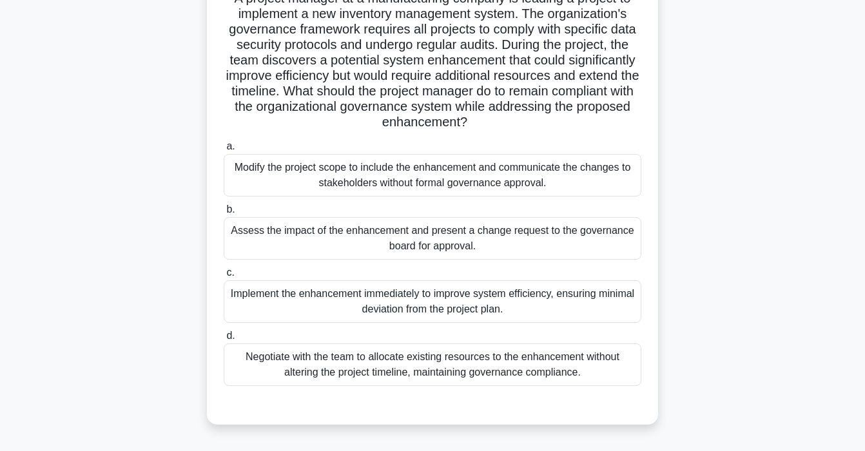
scroll to position [137, 0]
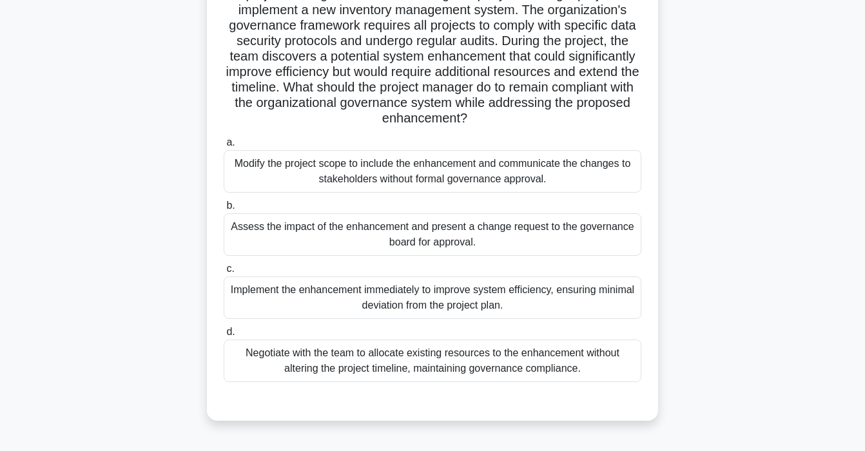
click at [360, 234] on div "Assess the impact of the enhancement and present a change request to the govern…" at bounding box center [433, 234] width 418 height 43
click at [224, 210] on input "b. Assess the impact of the enhancement and present a change request to the gov…" at bounding box center [224, 206] width 0 height 8
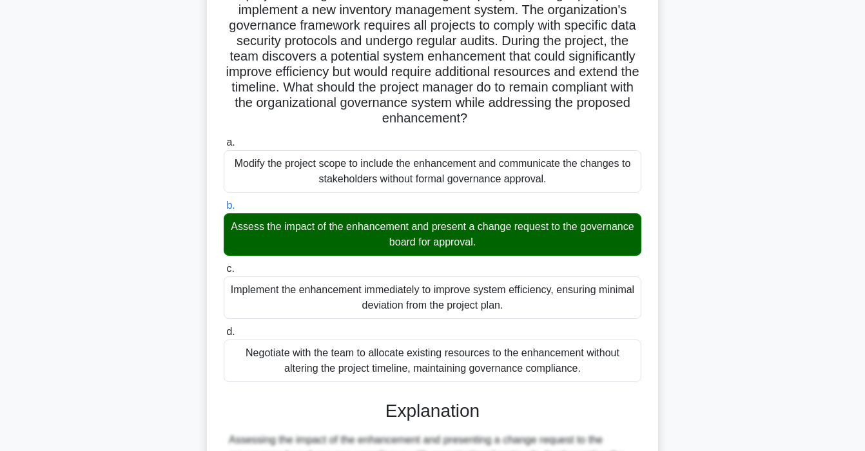
scroll to position [390, 0]
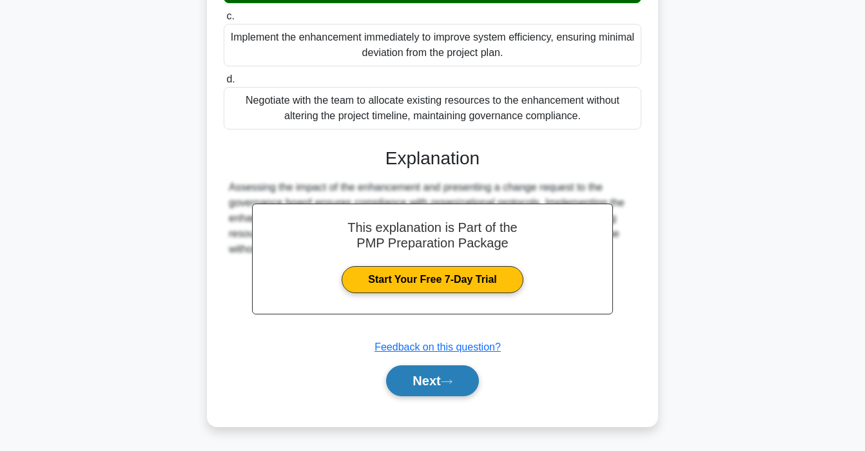
click at [416, 384] on button "Next" at bounding box center [432, 381] width 92 height 31
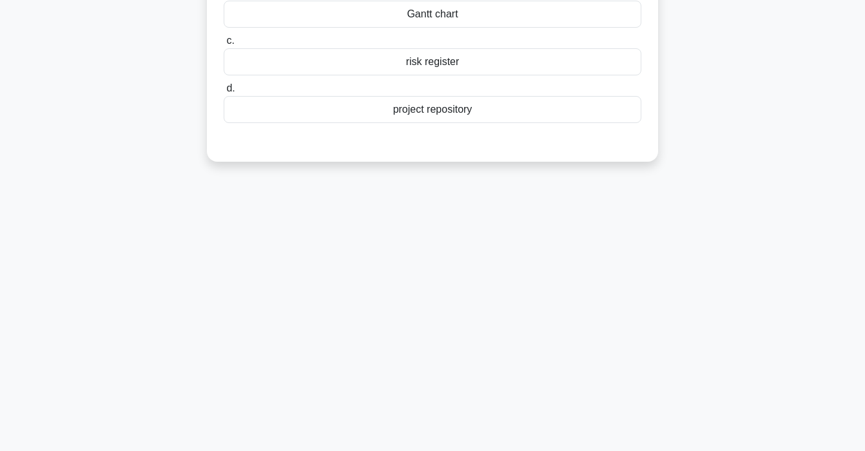
scroll to position [0, 0]
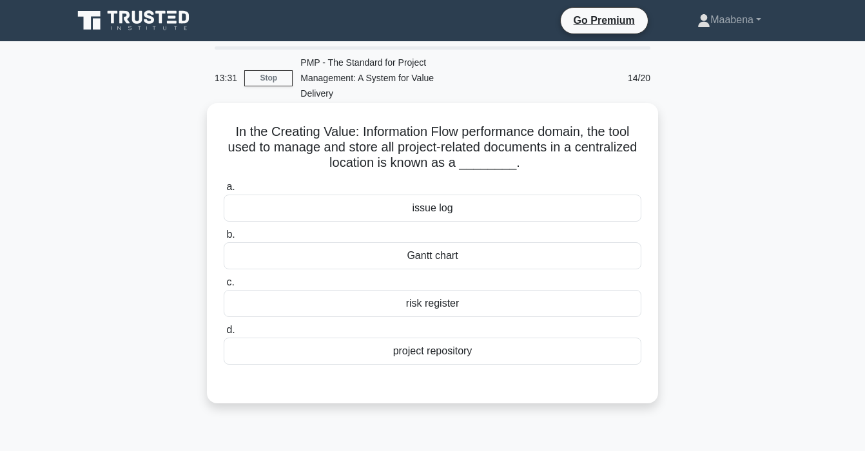
click at [418, 357] on div "project repository" at bounding box center [433, 351] width 418 height 27
click at [224, 335] on input "d. project repository" at bounding box center [224, 330] width 0 height 8
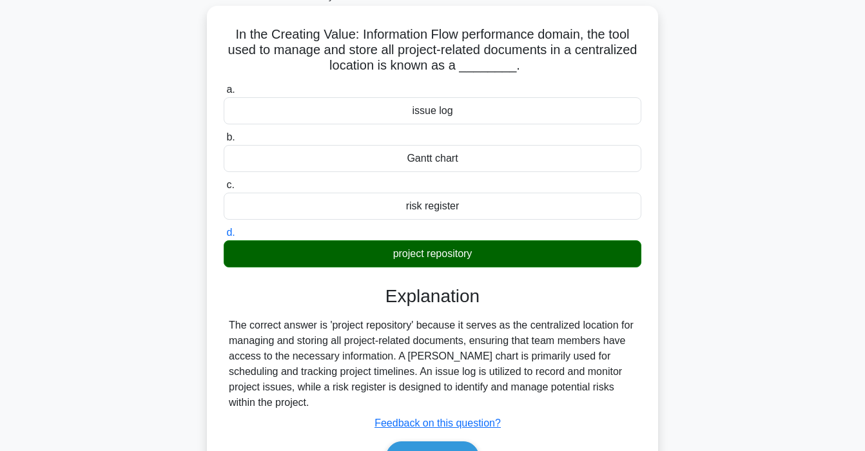
scroll to position [245, 0]
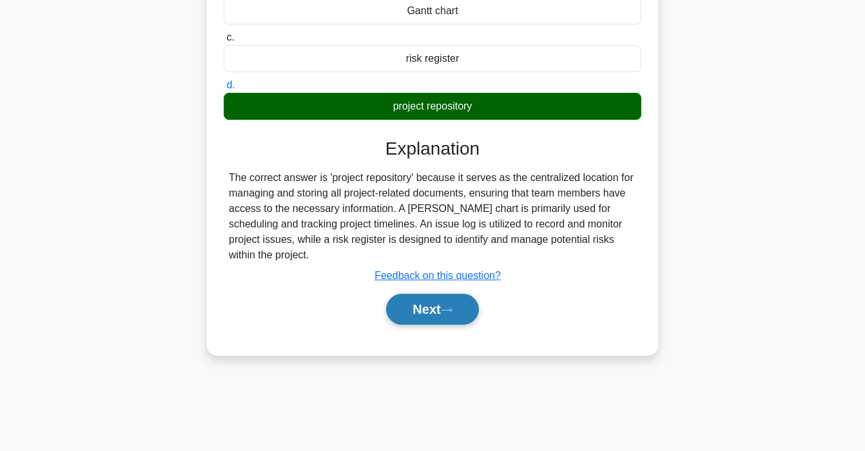
click at [445, 295] on button "Next" at bounding box center [432, 309] width 92 height 31
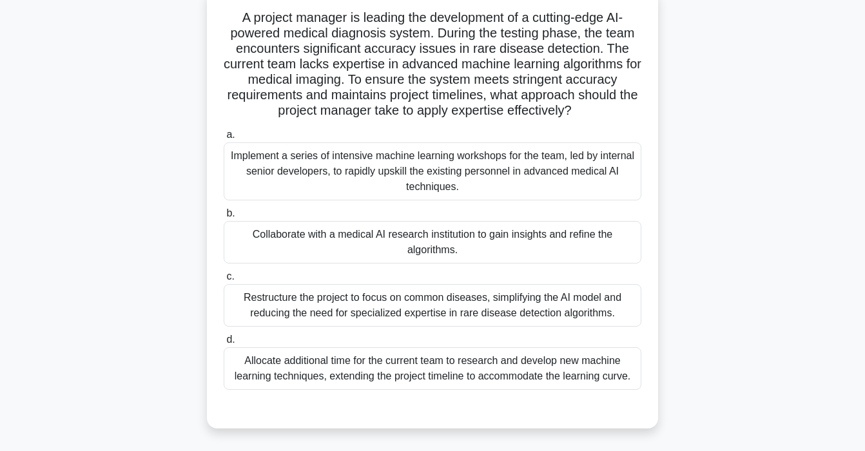
scroll to position [119, 0]
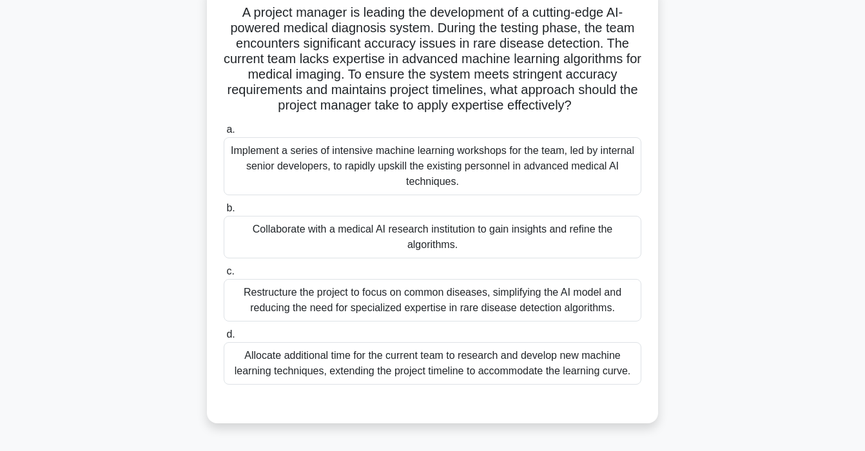
click at [442, 236] on div "Collaborate with a medical AI research institution to gain insights and refine …" at bounding box center [433, 237] width 418 height 43
click at [224, 213] on input "b. Collaborate with a medical AI research institution to gain insights and refi…" at bounding box center [224, 208] width 0 height 8
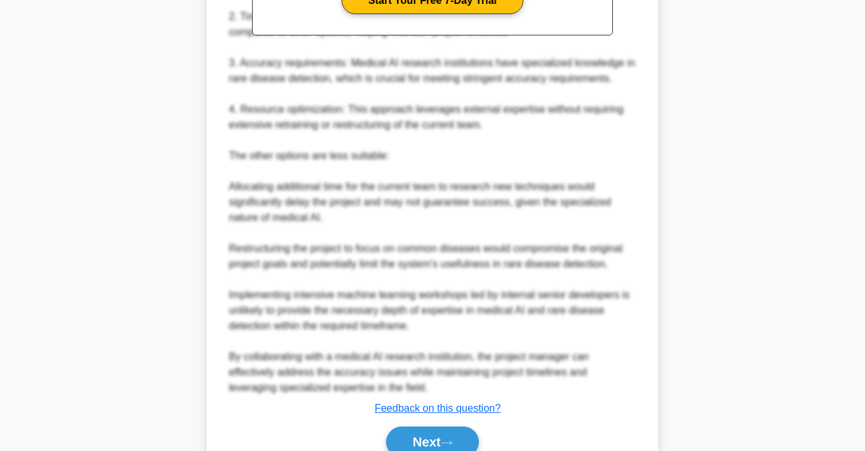
scroll to position [715, 0]
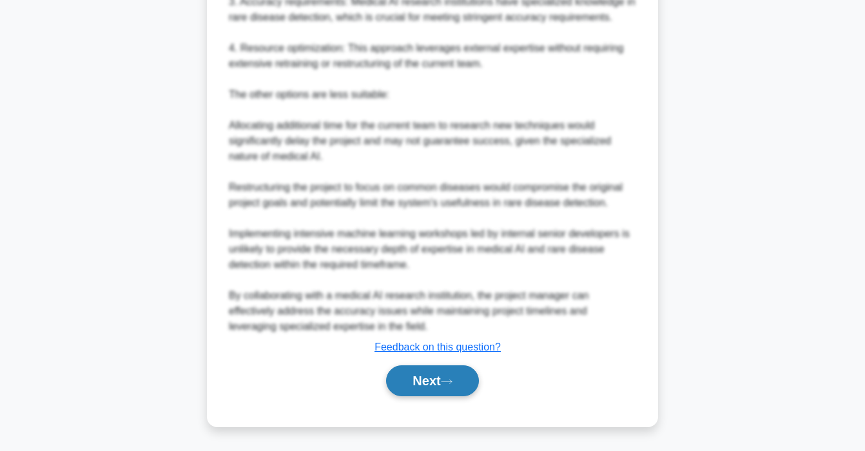
click at [430, 383] on button "Next" at bounding box center [432, 381] width 92 height 31
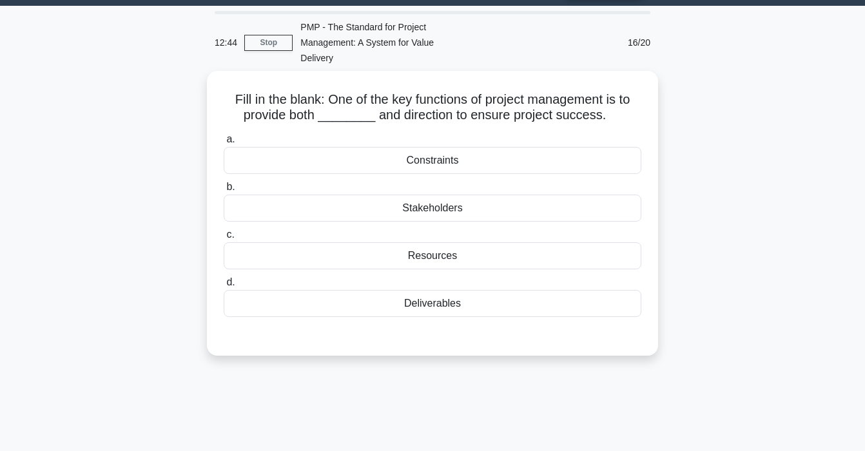
scroll to position [0, 0]
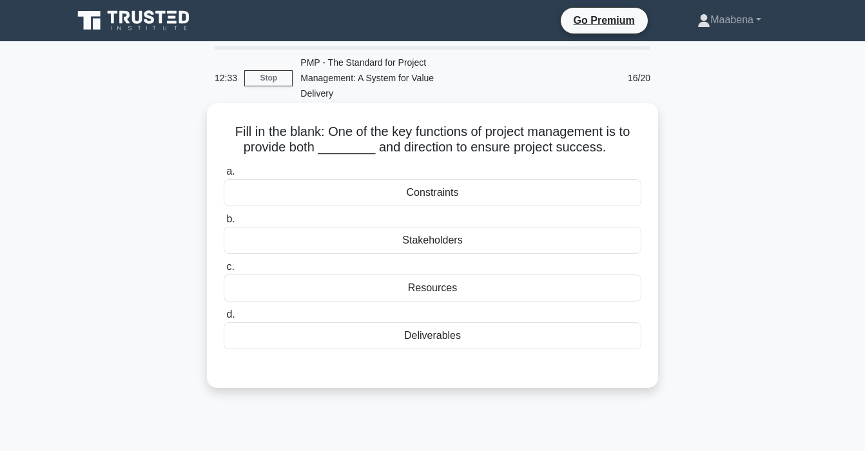
click at [434, 344] on div "Deliverables" at bounding box center [433, 335] width 418 height 27
click at [224, 319] on input "d. Deliverables" at bounding box center [224, 315] width 0 height 8
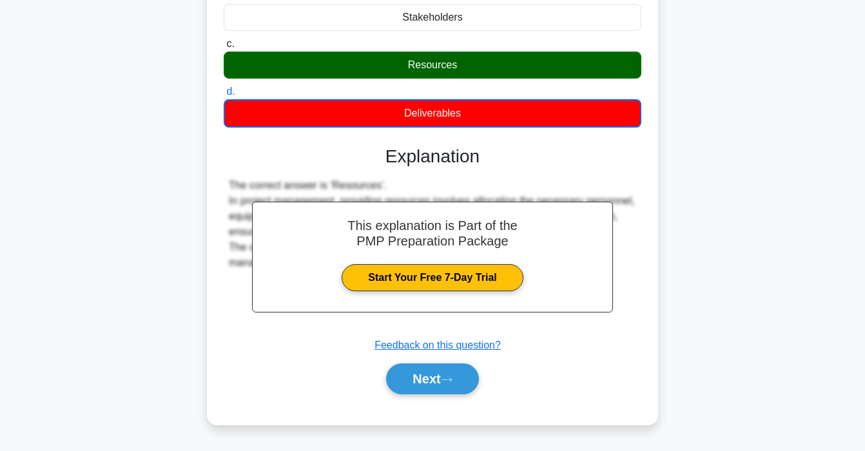
scroll to position [245, 0]
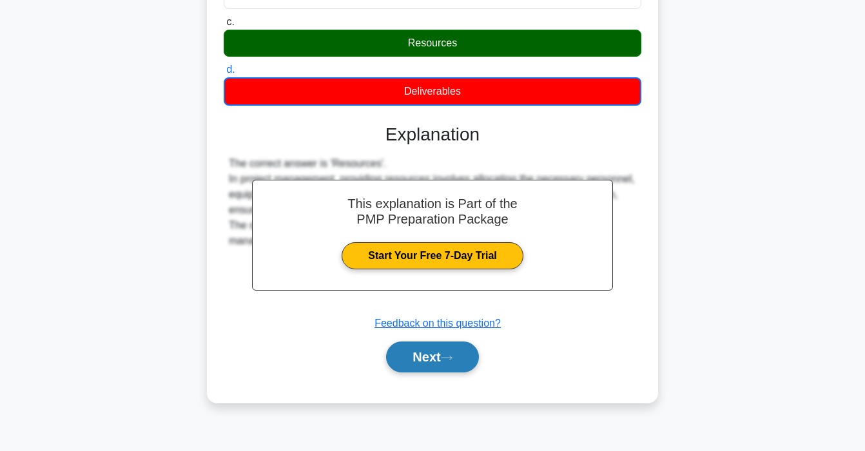
click at [434, 347] on button "Next" at bounding box center [432, 357] width 92 height 31
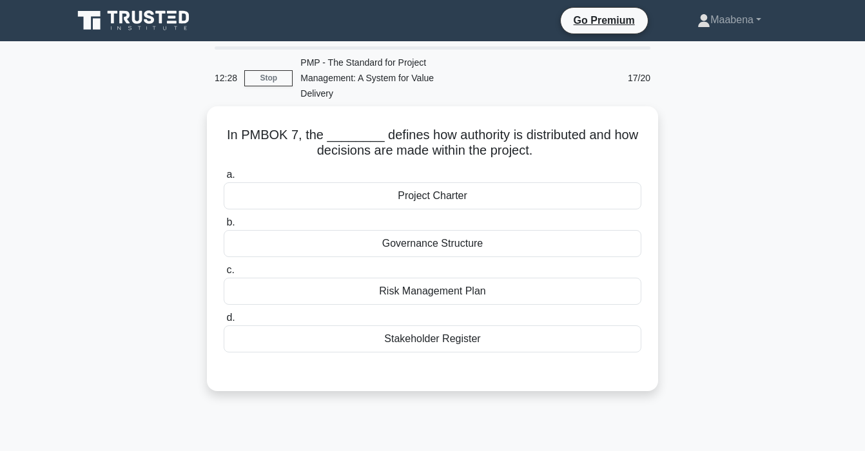
scroll to position [0, 0]
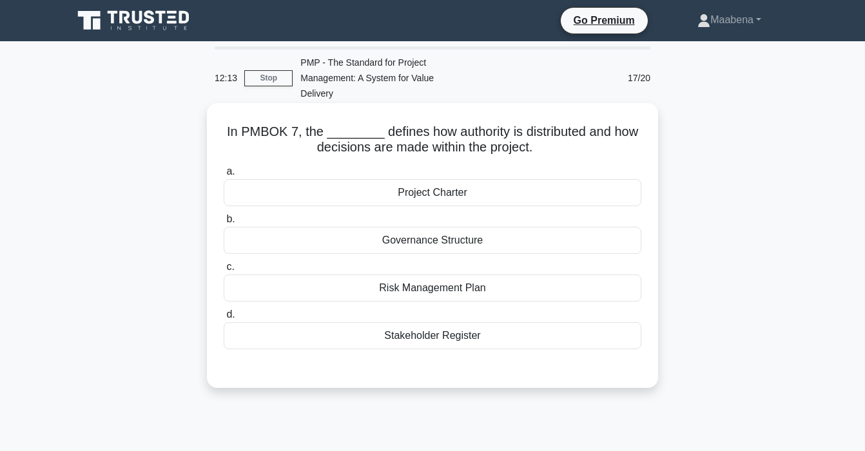
click at [333, 237] on div "Governance Structure" at bounding box center [433, 240] width 418 height 27
click at [224, 224] on input "b. Governance Structure" at bounding box center [224, 219] width 0 height 8
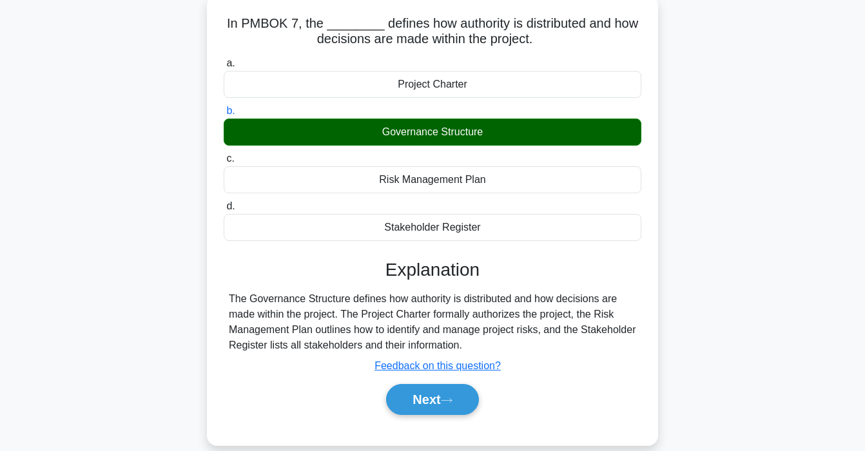
scroll to position [245, 0]
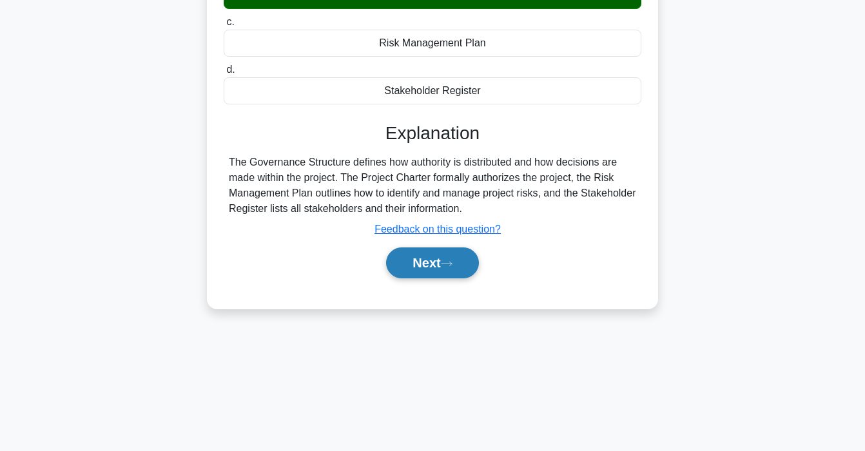
click at [426, 266] on button "Next" at bounding box center [432, 263] width 92 height 31
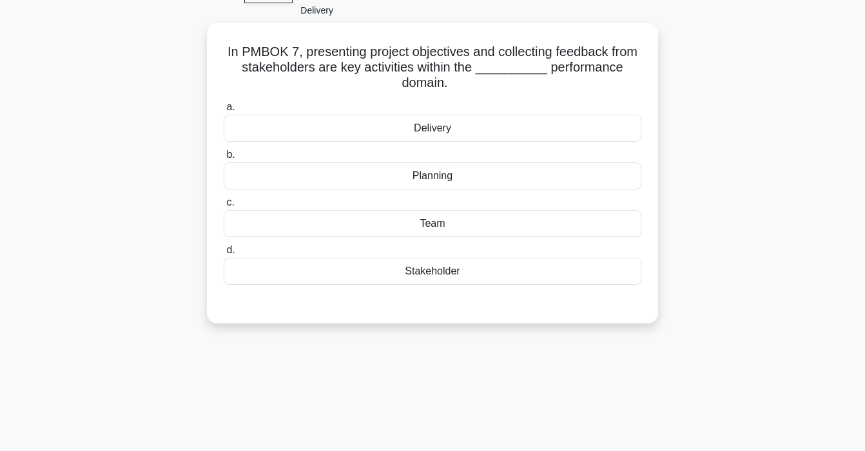
scroll to position [0, 0]
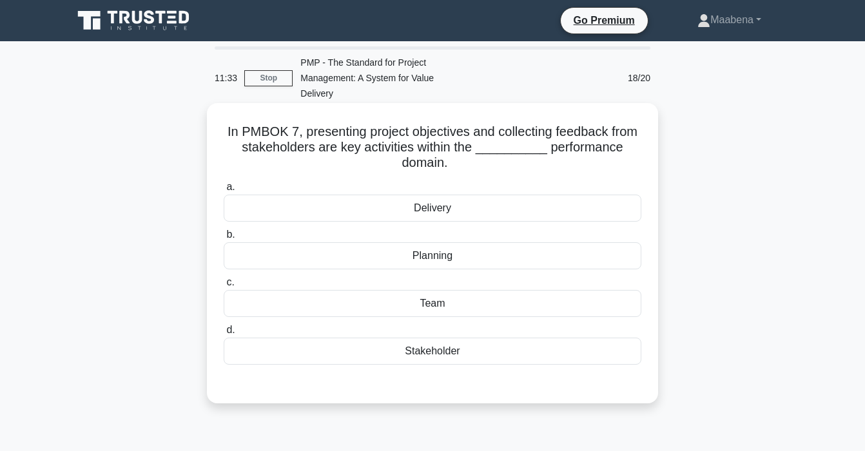
click at [373, 260] on div "Planning" at bounding box center [433, 255] width 418 height 27
click at [224, 239] on input "b. Planning" at bounding box center [224, 235] width 0 height 8
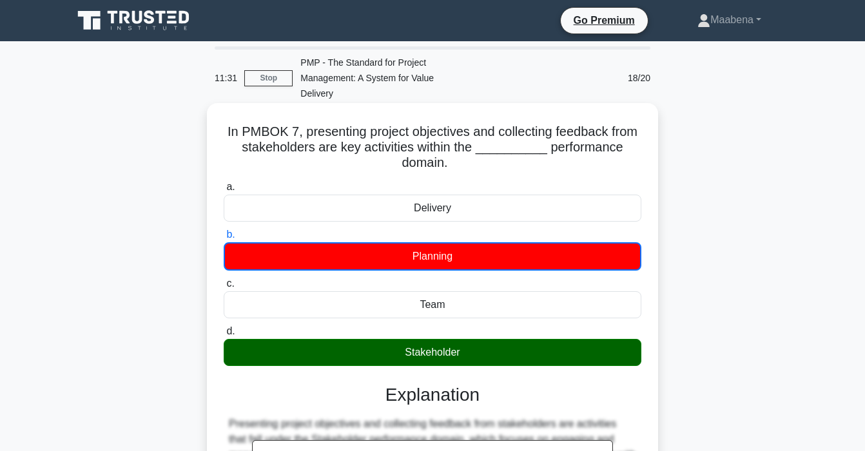
scroll to position [245, 0]
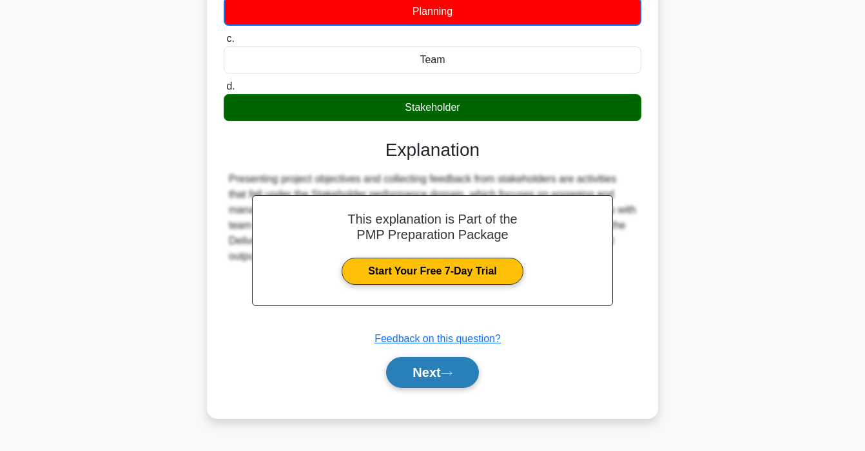
click at [417, 371] on button "Next" at bounding box center [432, 372] width 92 height 31
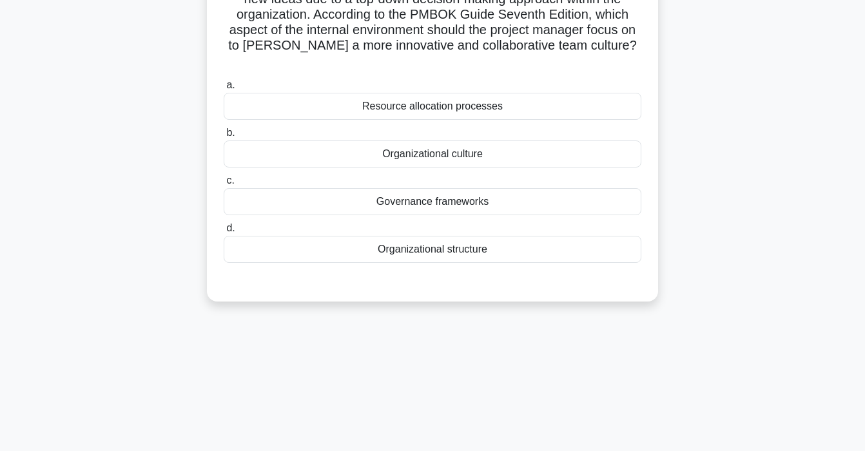
scroll to position [0, 0]
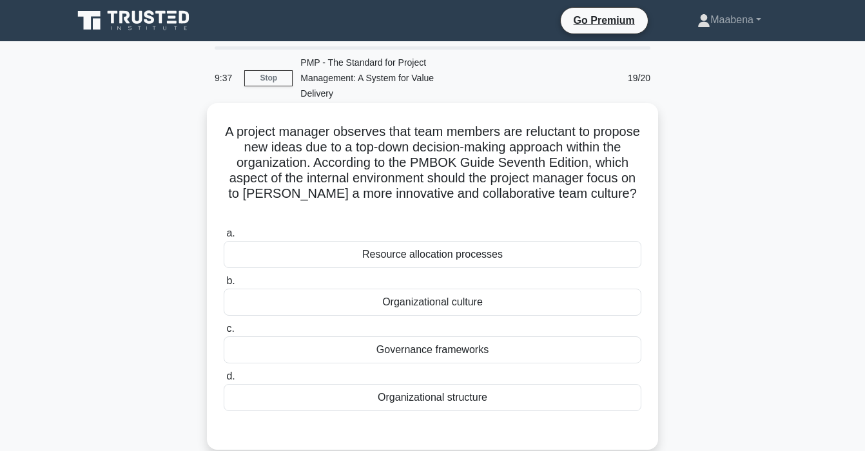
click at [449, 290] on div "Organizational culture" at bounding box center [433, 302] width 418 height 27
click at [224, 286] on input "b. Organizational culture" at bounding box center [224, 281] width 0 height 8
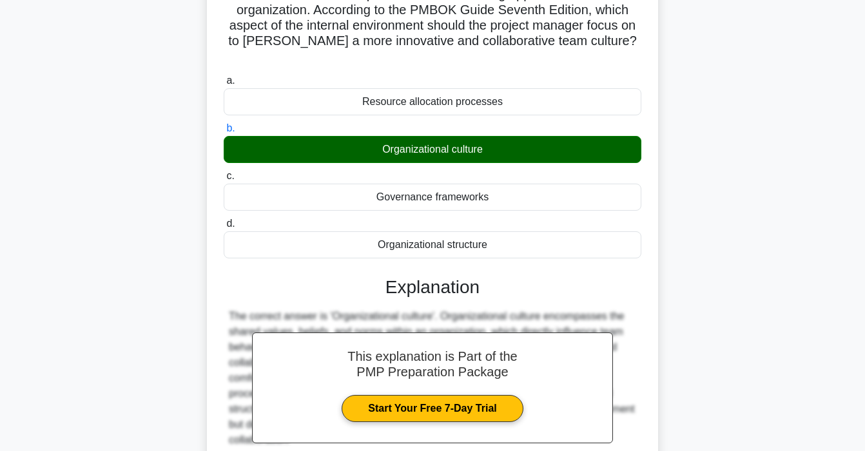
scroll to position [266, 0]
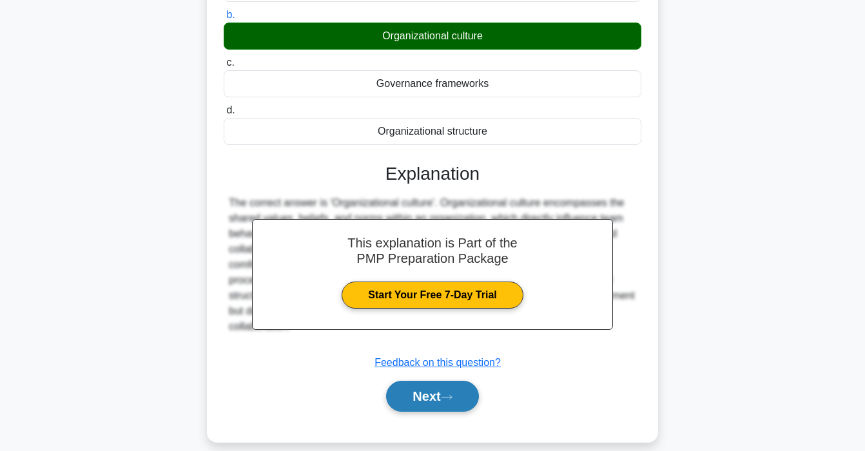
click at [431, 381] on button "Next" at bounding box center [432, 396] width 92 height 31
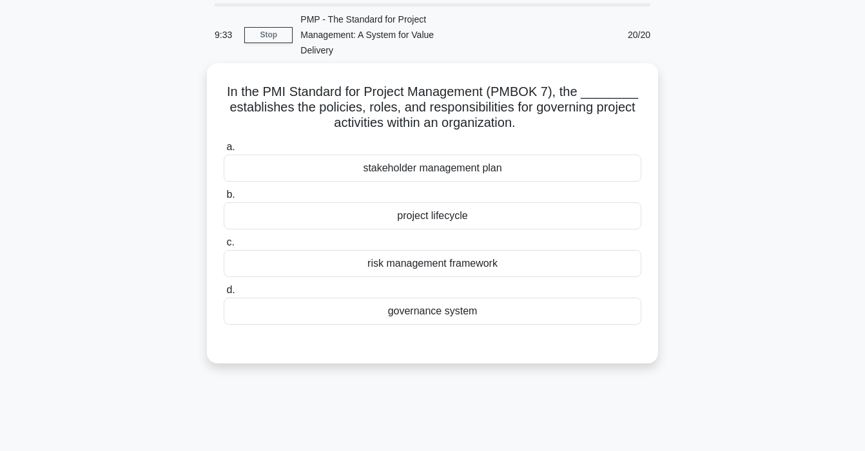
scroll to position [0, 0]
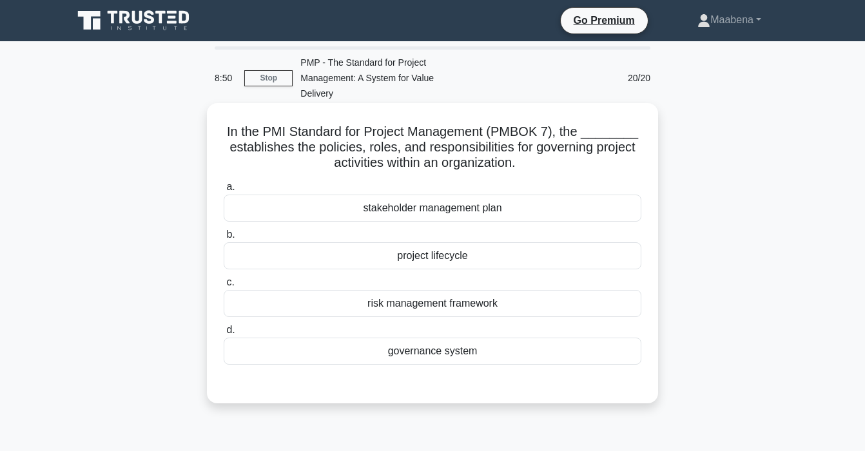
click at [445, 350] on div "governance system" at bounding box center [433, 351] width 418 height 27
click at [224, 335] on input "d. governance system" at bounding box center [224, 330] width 0 height 8
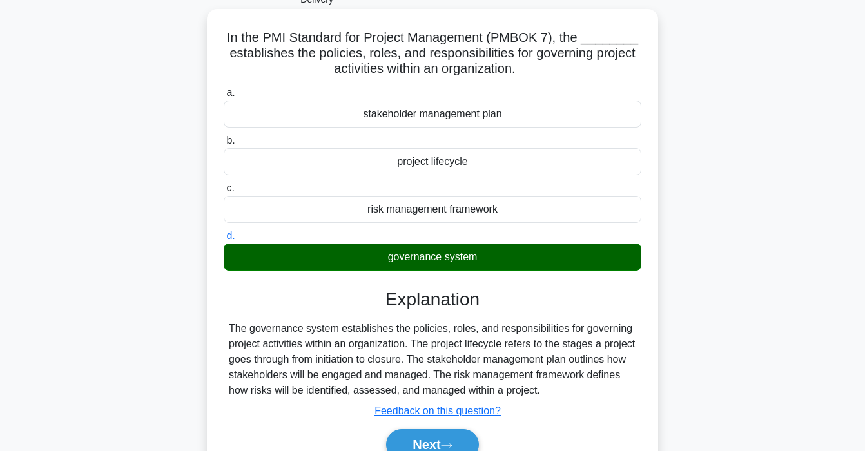
scroll to position [245, 0]
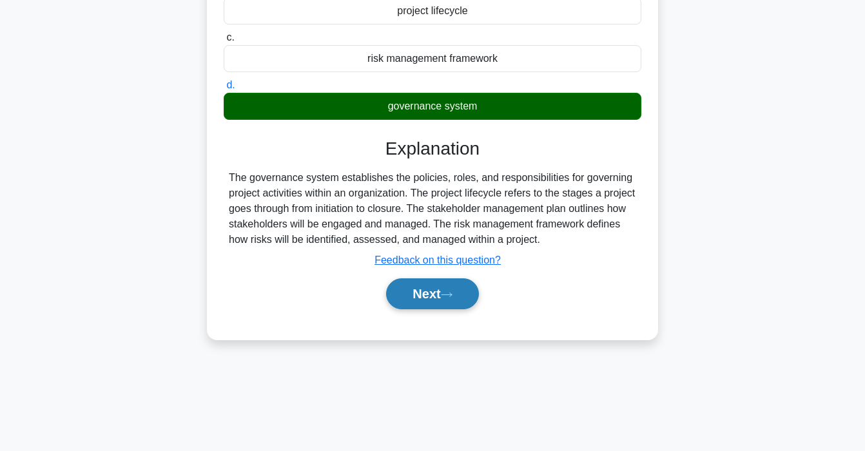
click at [437, 298] on button "Next" at bounding box center [432, 294] width 92 height 31
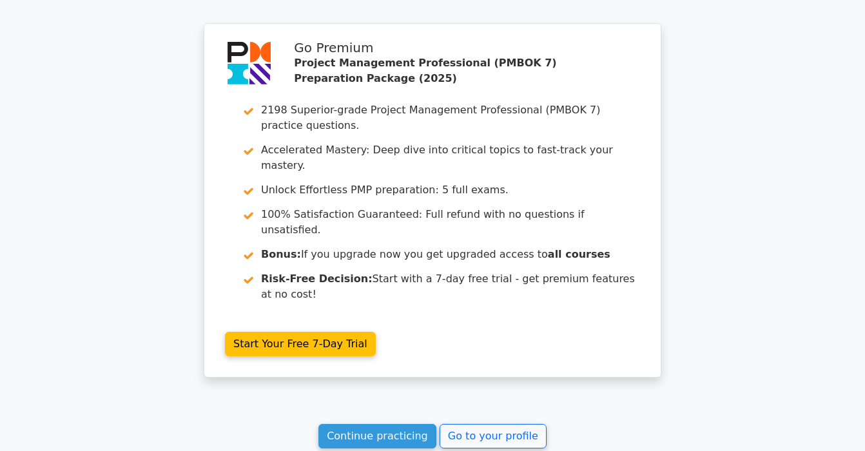
scroll to position [2321, 0]
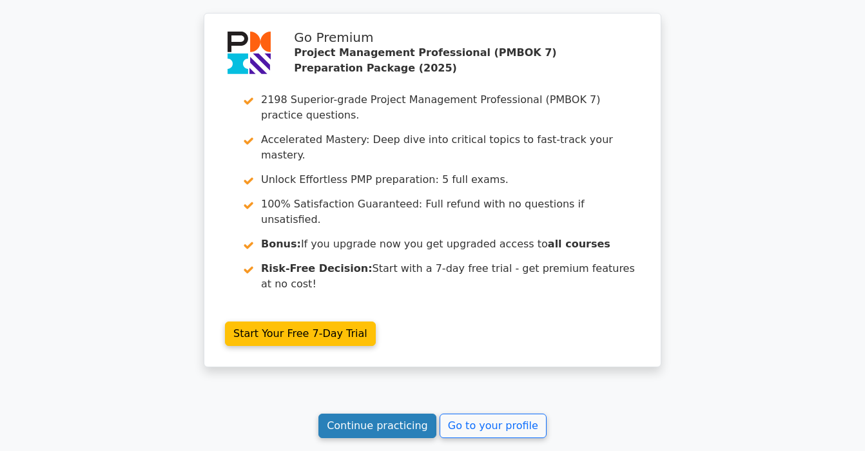
click at [402, 414] on link "Continue practicing" at bounding box center [378, 426] width 118 height 25
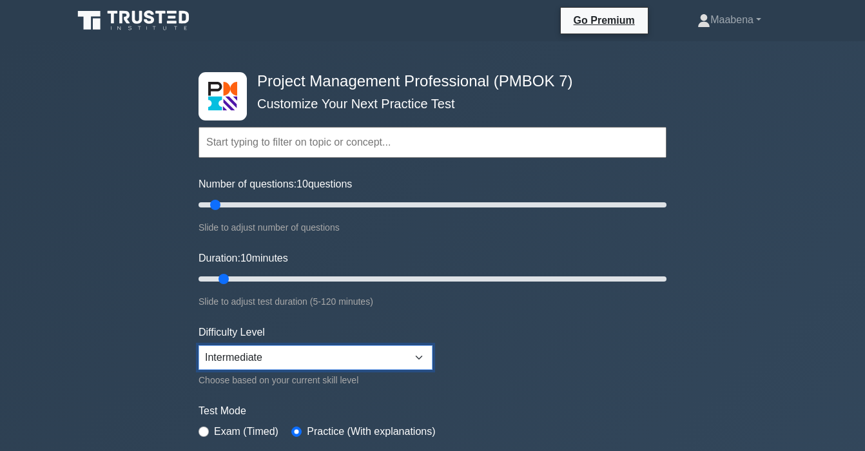
click at [388, 362] on select "Beginner Intermediate Expert" at bounding box center [316, 358] width 234 height 25
select select "expert"
click at [199, 346] on select "Beginner Intermediate Expert" at bounding box center [316, 358] width 234 height 25
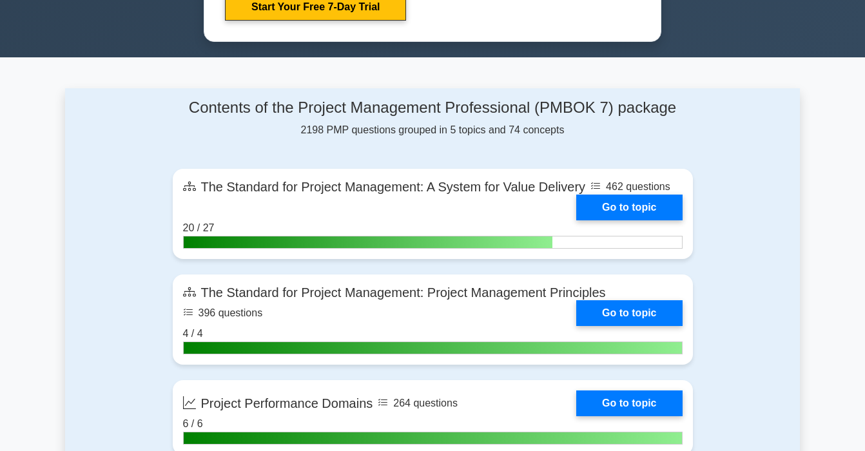
scroll to position [754, 0]
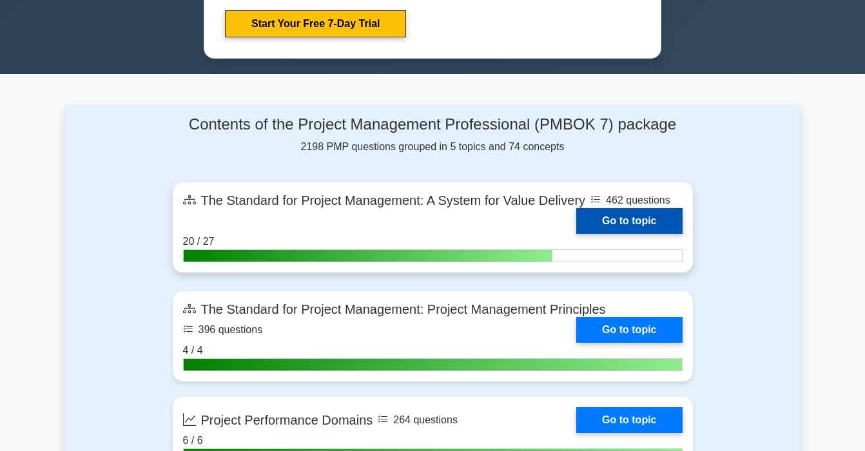
click at [577, 230] on link "Go to topic" at bounding box center [630, 221] width 106 height 26
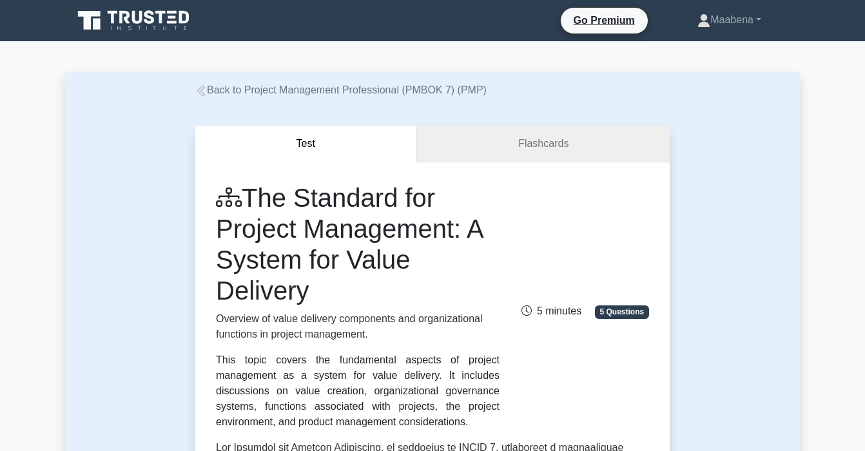
click at [528, 157] on link "Flashcards" at bounding box center [543, 144] width 253 height 37
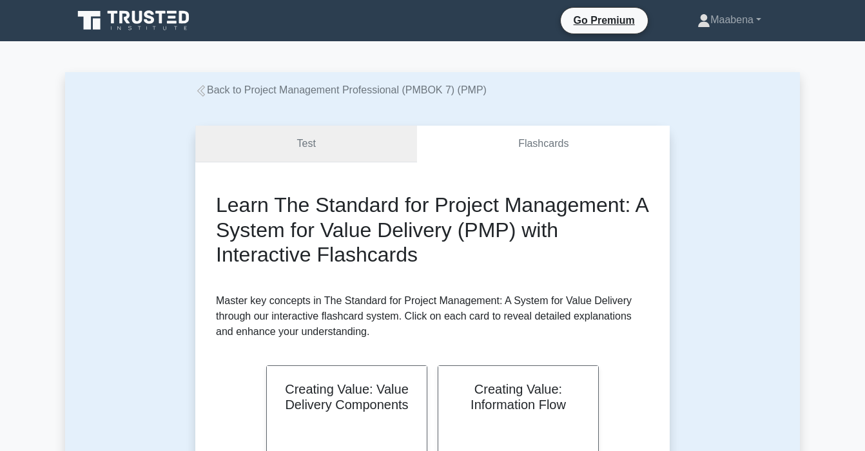
click at [372, 155] on link "Test" at bounding box center [306, 144] width 222 height 37
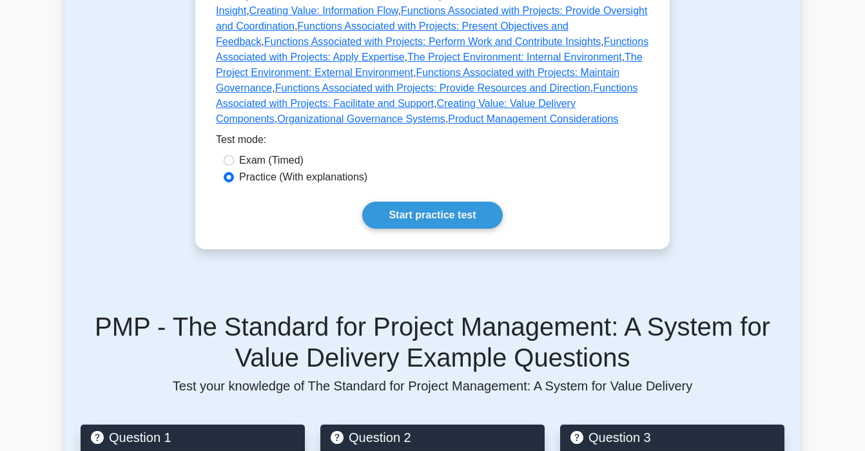
scroll to position [850, 0]
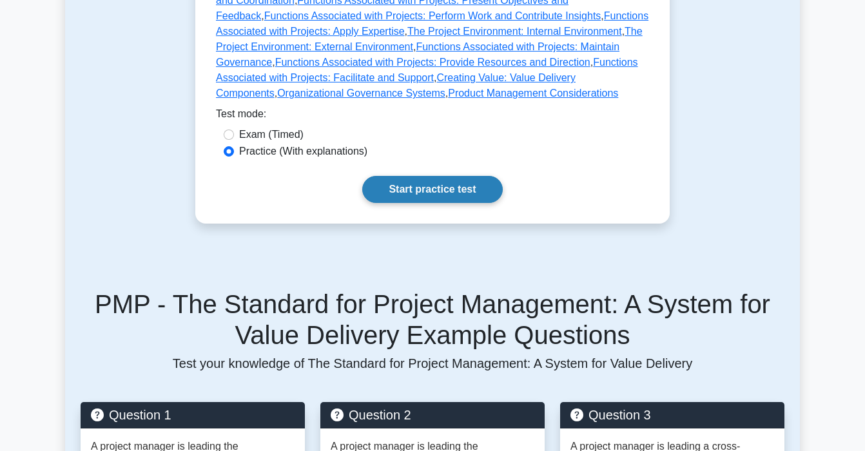
click at [425, 176] on link "Start practice test" at bounding box center [432, 189] width 140 height 27
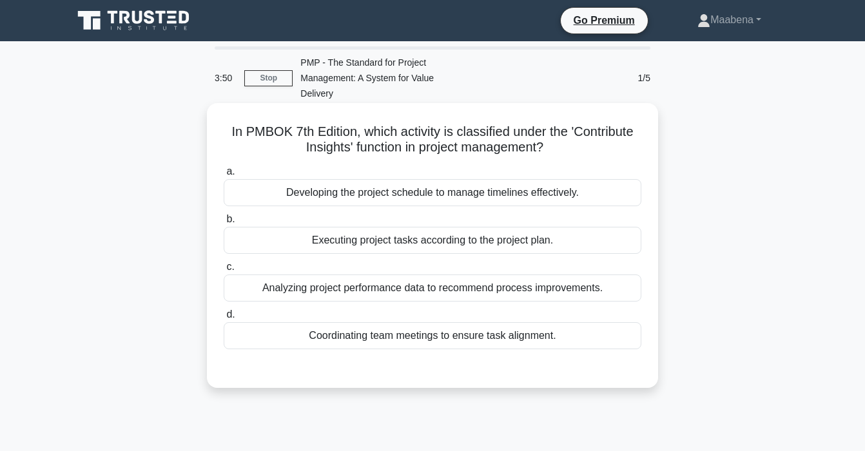
click at [360, 294] on div "Analyzing project performance data to recommend process improvements." at bounding box center [433, 288] width 418 height 27
click at [224, 272] on input "c. Analyzing project performance data to recommend process improvements." at bounding box center [224, 267] width 0 height 8
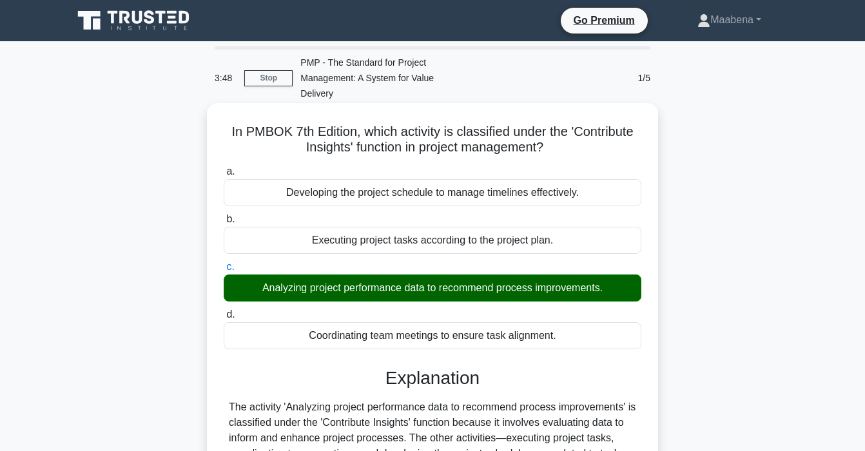
scroll to position [245, 0]
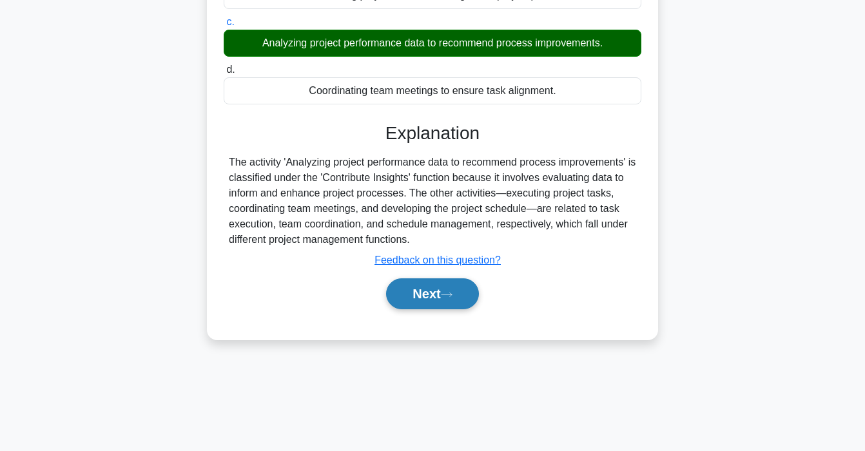
click at [442, 301] on button "Next" at bounding box center [432, 294] width 92 height 31
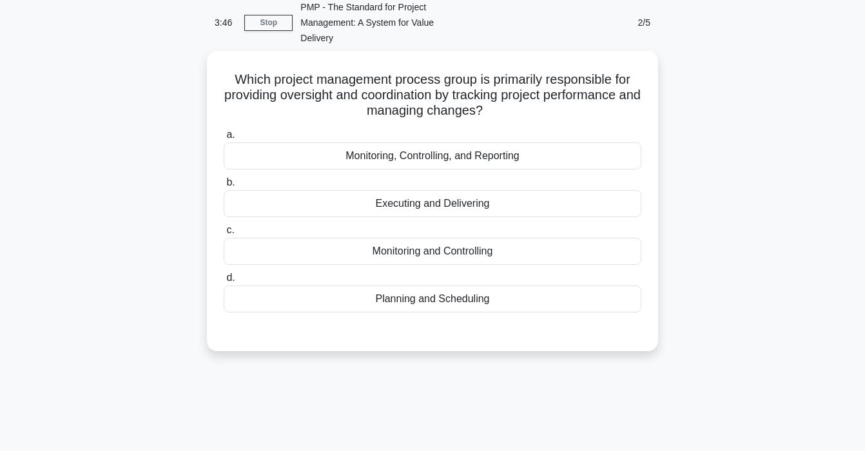
scroll to position [0, 0]
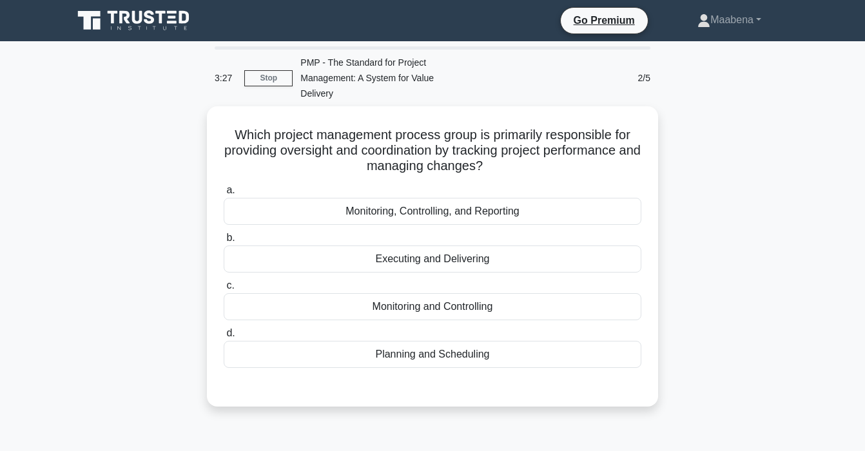
click at [442, 301] on div "Monitoring and Controlling" at bounding box center [433, 306] width 418 height 27
click at [224, 290] on input "c. Monitoring and Controlling" at bounding box center [224, 286] width 0 height 8
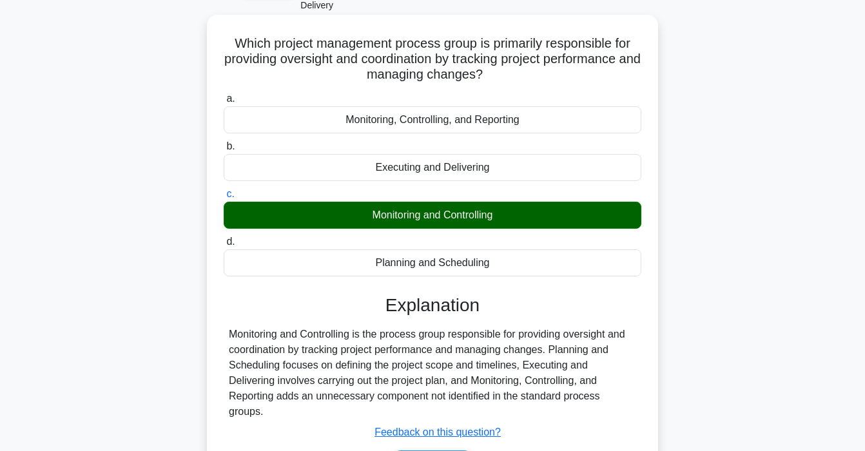
scroll to position [245, 0]
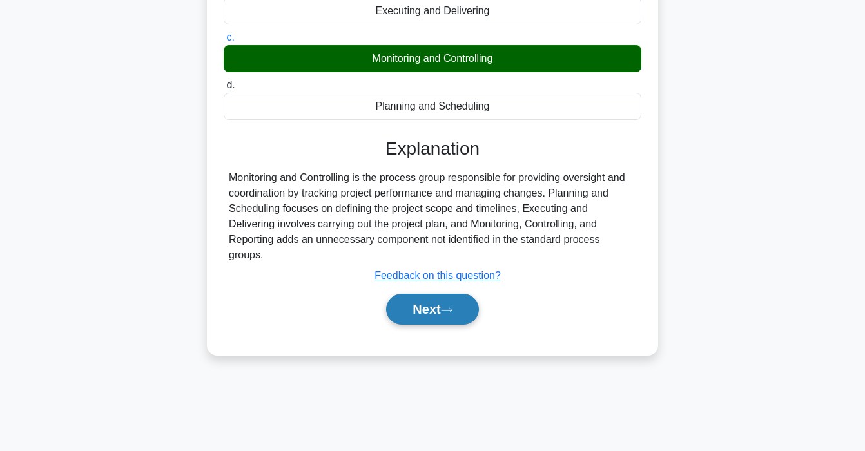
click at [447, 307] on icon at bounding box center [447, 310] width 12 height 7
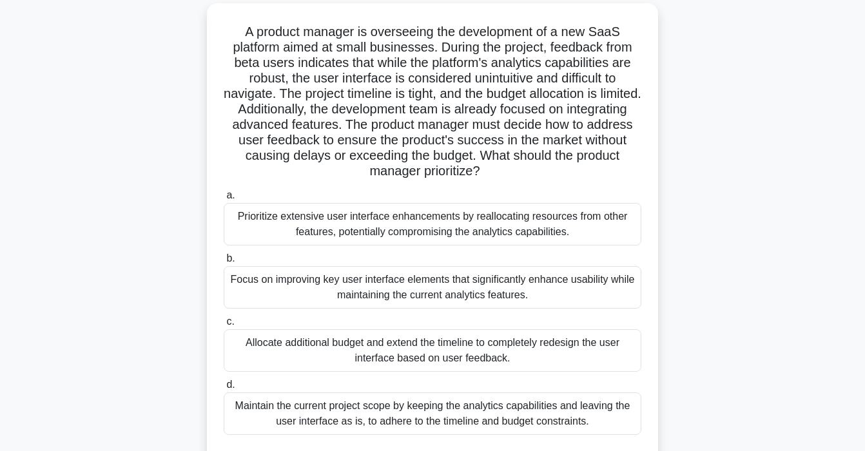
scroll to position [101, 0]
click at [337, 295] on div "Focus on improving key user interface elements that significantly enhance usabi…" at bounding box center [433, 287] width 418 height 43
click at [224, 262] on input "b. Focus on improving key user interface elements that significantly enhance us…" at bounding box center [224, 258] width 0 height 8
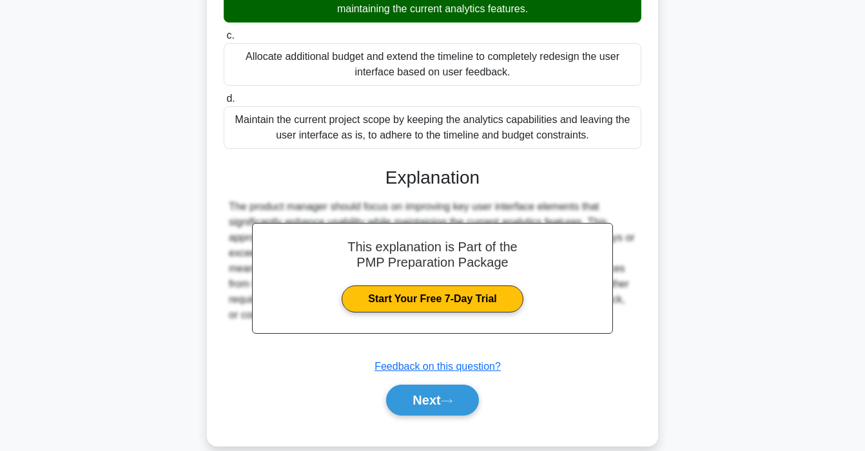
scroll to position [406, 0]
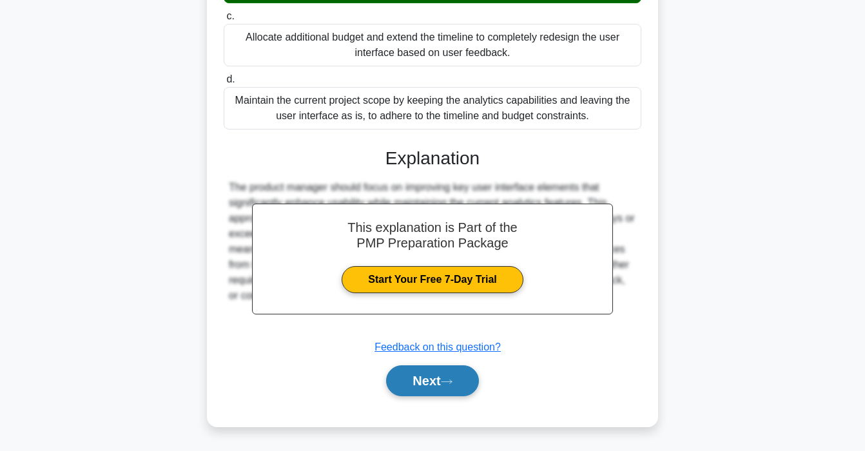
click at [411, 385] on button "Next" at bounding box center [432, 381] width 92 height 31
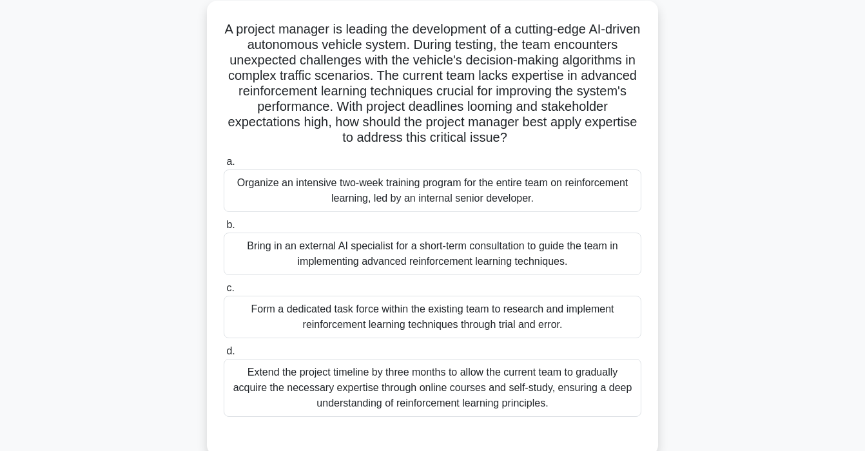
scroll to position [108, 0]
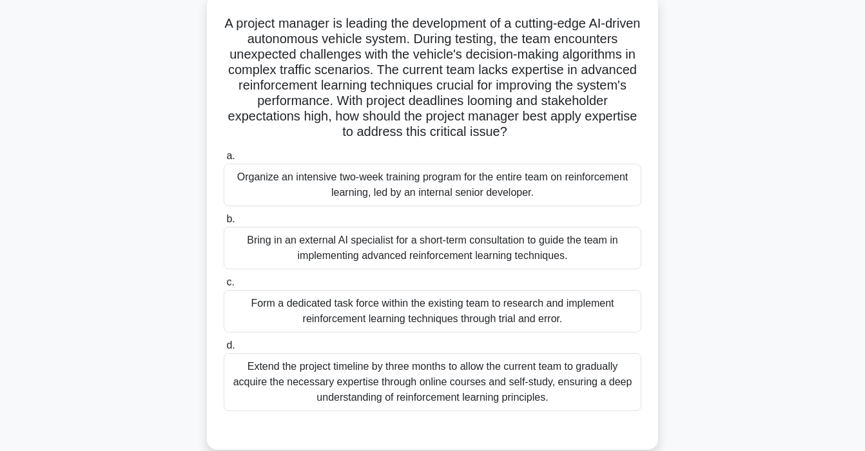
click at [423, 250] on div "Bring in an external AI specialist for a short-term consultation to guide the t…" at bounding box center [433, 248] width 418 height 43
click at [224, 224] on input "b. Bring in an external AI specialist for a short-term consultation to guide th…" at bounding box center [224, 219] width 0 height 8
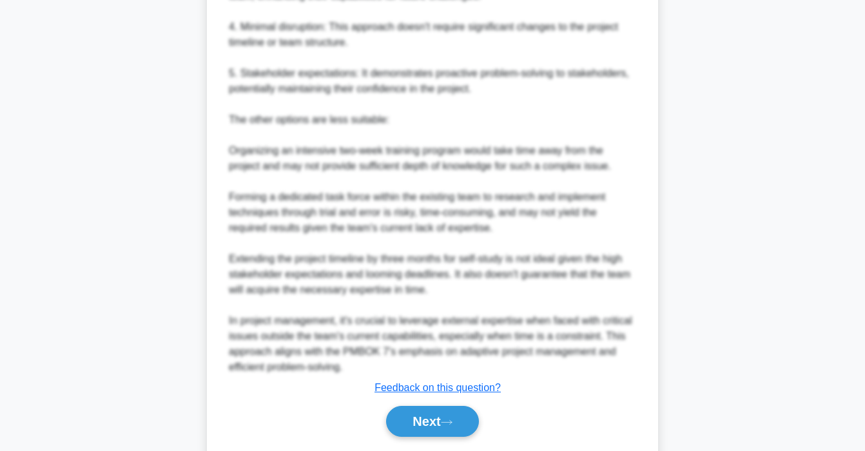
scroll to position [793, 0]
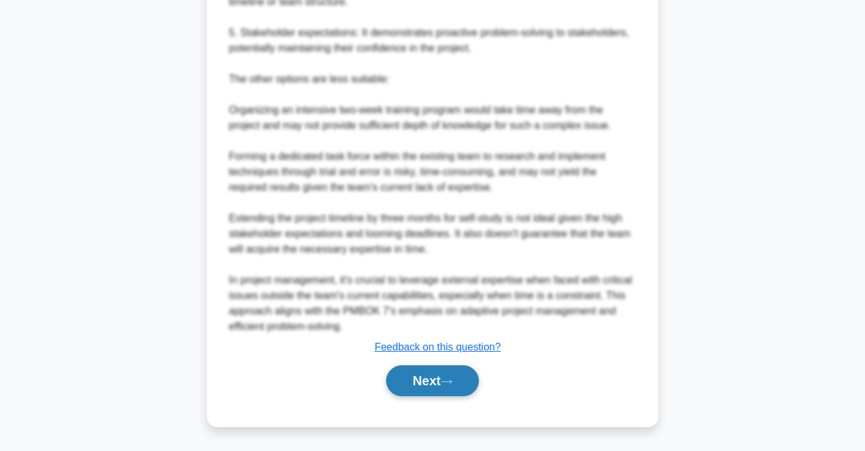
click at [433, 384] on button "Next" at bounding box center [432, 381] width 92 height 31
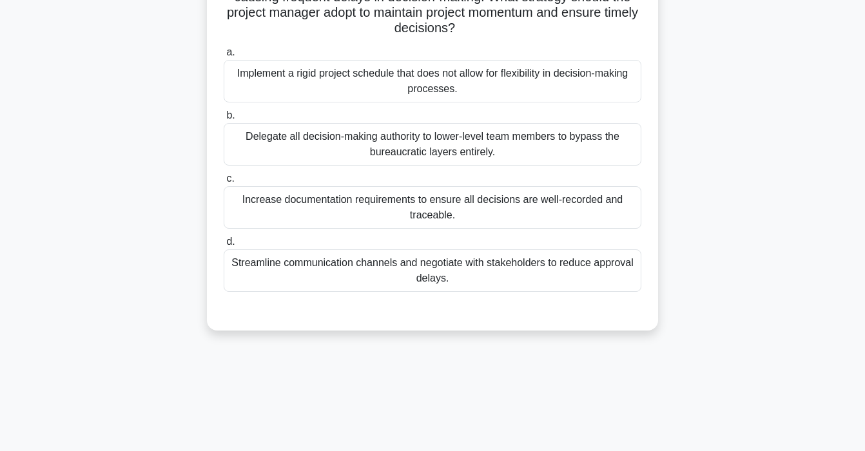
scroll to position [169, 0]
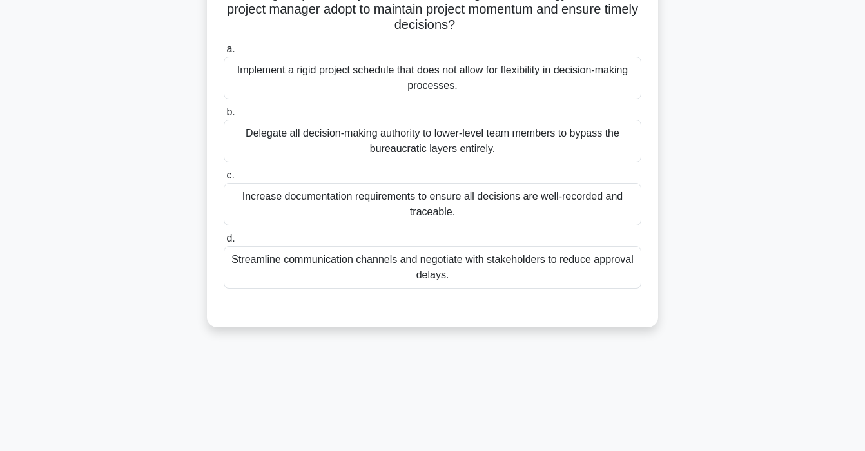
click at [373, 262] on div "Streamline communication channels and negotiate with stakeholders to reduce app…" at bounding box center [433, 267] width 418 height 43
click at [224, 243] on input "d. Streamline communication channels and negotiate with stakeholders to reduce …" at bounding box center [224, 239] width 0 height 8
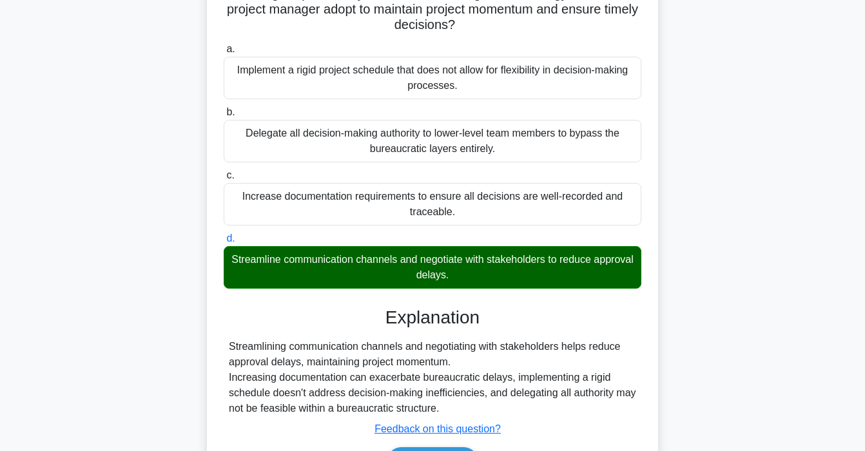
scroll to position [251, 0]
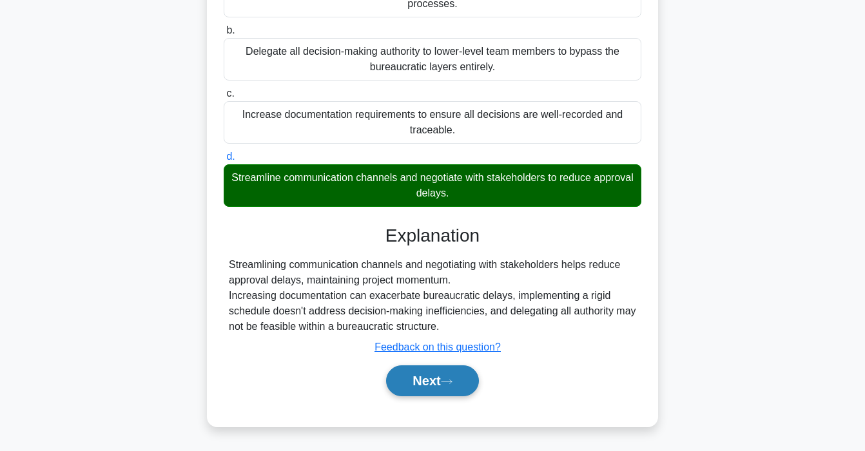
click at [422, 388] on button "Next" at bounding box center [432, 381] width 92 height 31
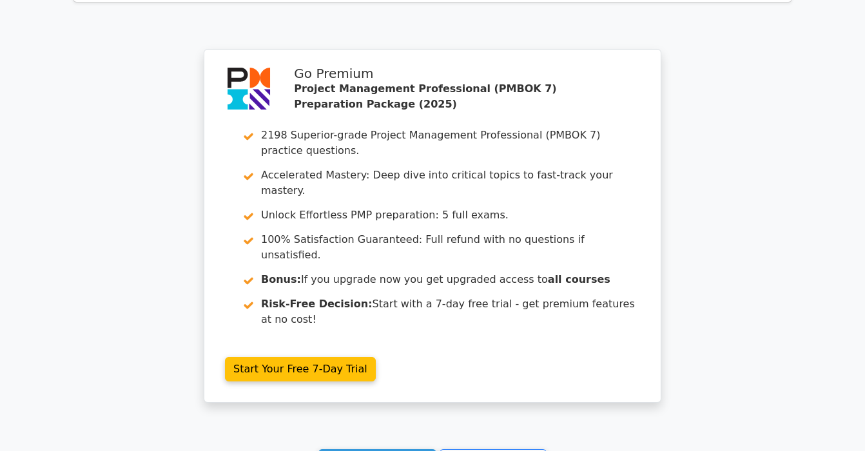
scroll to position [1839, 0]
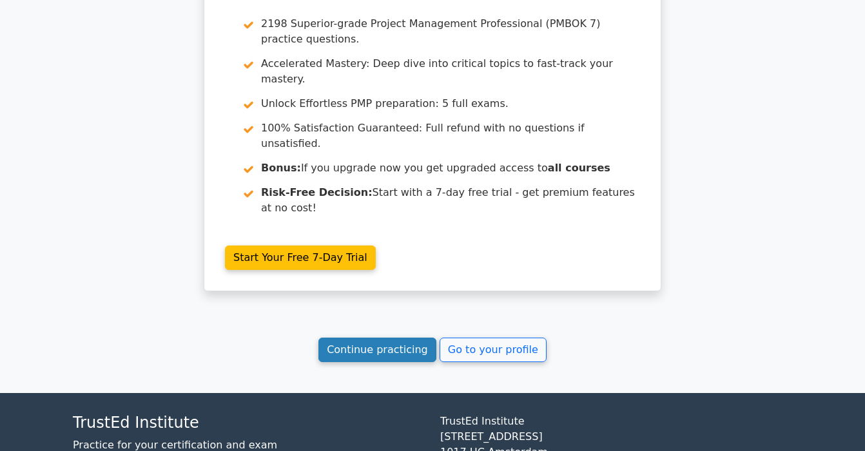
click at [399, 338] on link "Continue practicing" at bounding box center [378, 350] width 118 height 25
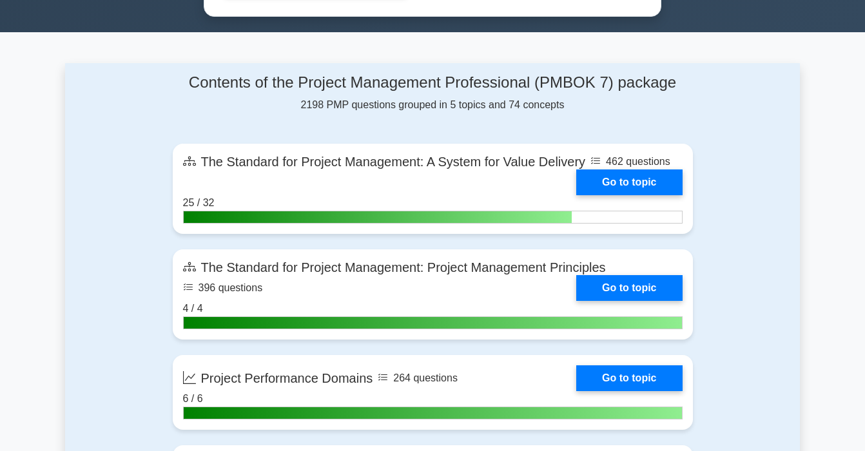
scroll to position [804, 0]
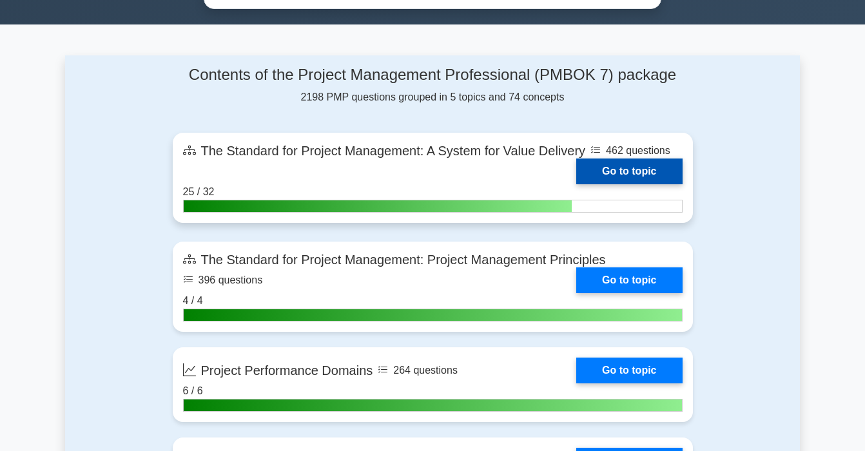
click at [644, 168] on link "Go to topic" at bounding box center [630, 172] width 106 height 26
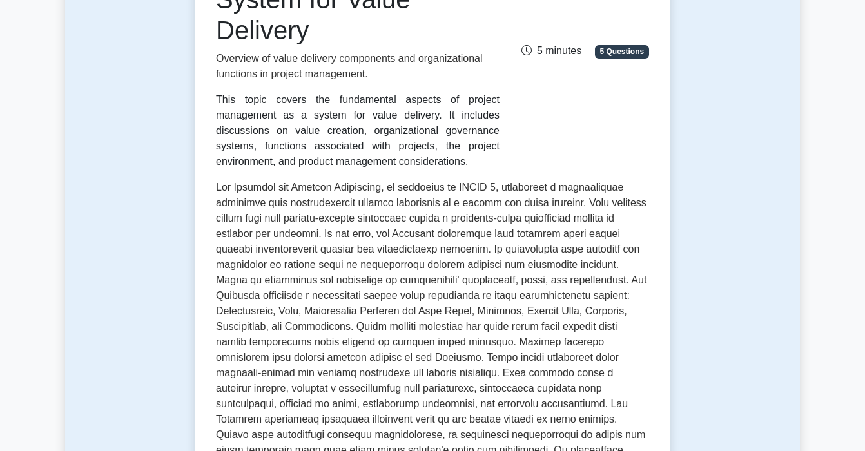
scroll to position [272, 0]
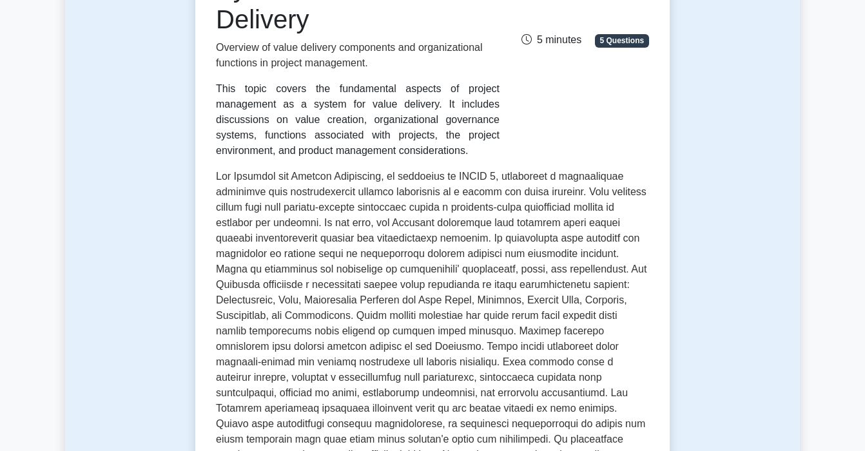
click at [627, 44] on span "5 Questions" at bounding box center [622, 40] width 54 height 13
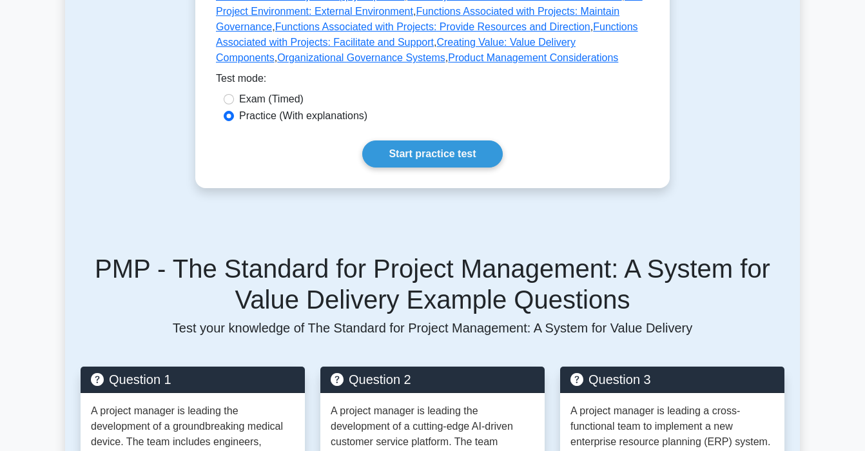
scroll to position [829, 0]
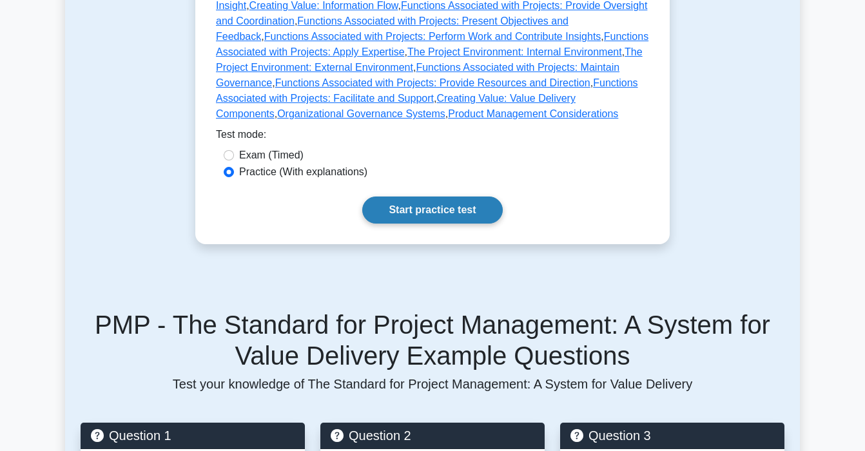
click at [464, 197] on link "Start practice test" at bounding box center [432, 210] width 140 height 27
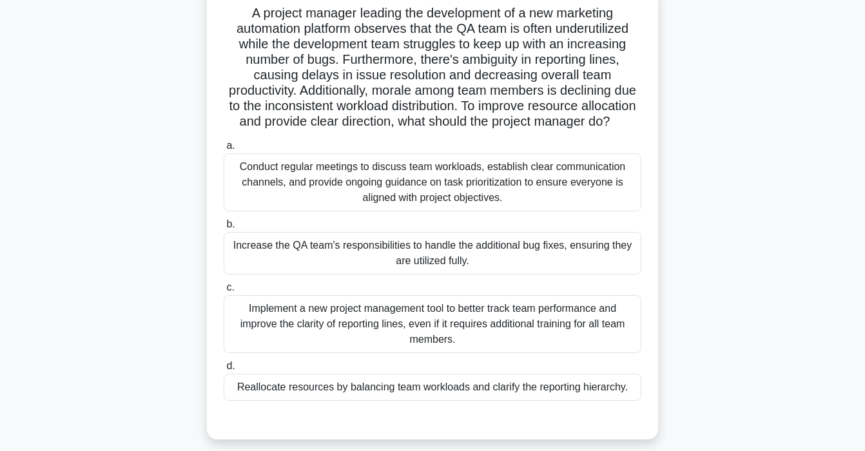
scroll to position [112, 0]
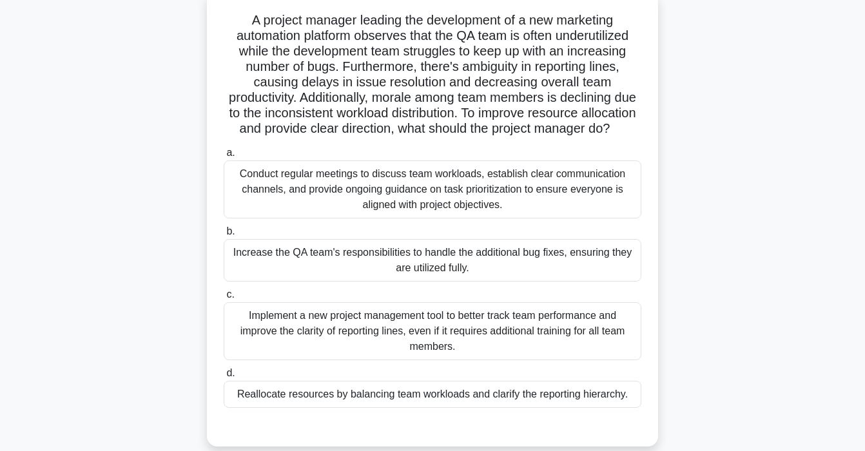
click at [434, 187] on div "Conduct regular meetings to discuss team workloads, establish clear communicati…" at bounding box center [433, 190] width 418 height 58
click at [224, 157] on input "a. Conduct regular meetings to discuss team workloads, establish clear communic…" at bounding box center [224, 153] width 0 height 8
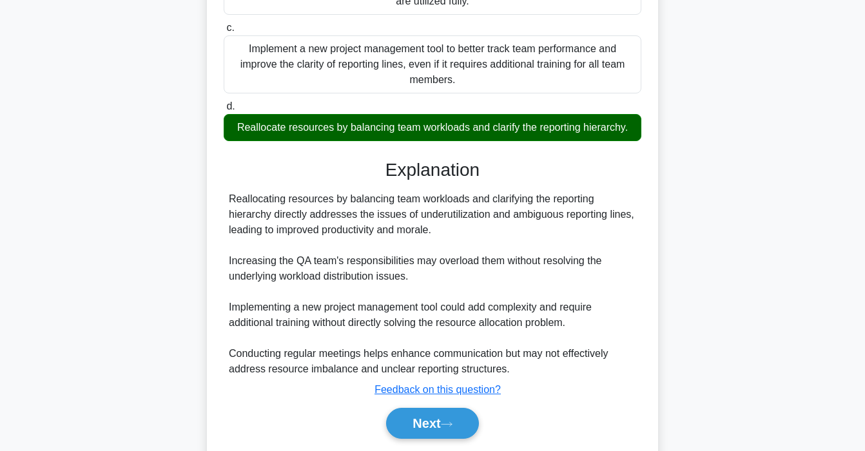
scroll to position [0, 0]
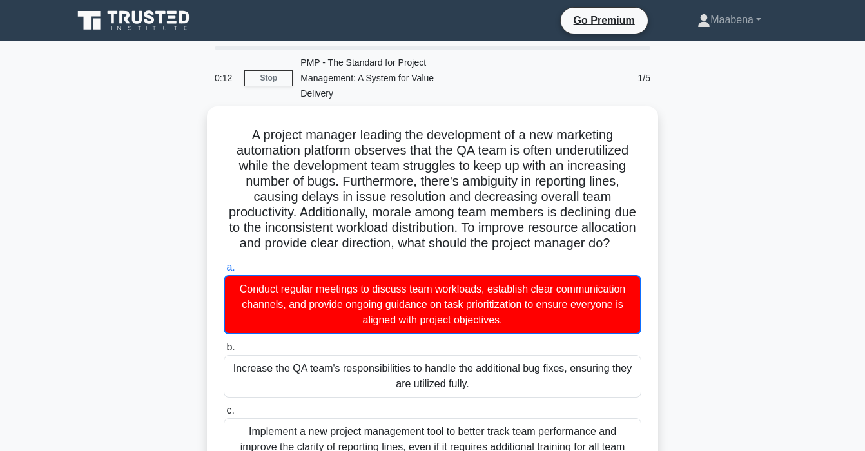
click at [258, 69] on div "0:12 Stop PMP - The Standard for Project Management: A System for Value Deliver…" at bounding box center [432, 78] width 451 height 57
click at [259, 82] on link "Stop" at bounding box center [268, 78] width 48 height 16
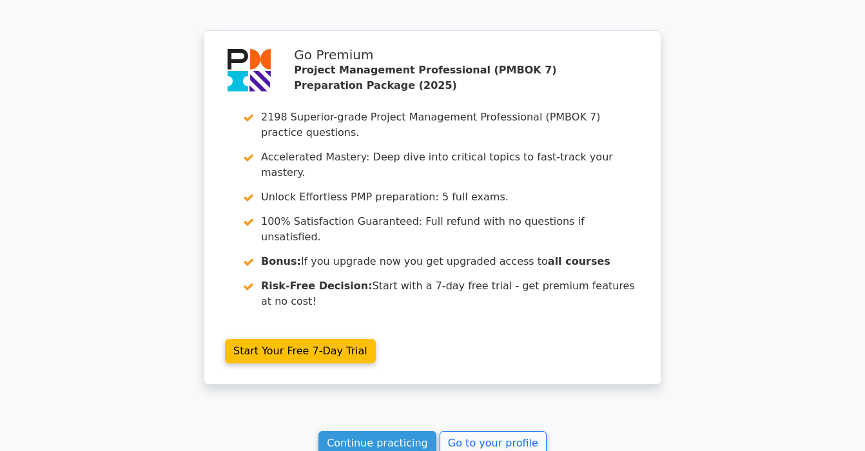
scroll to position [1196, 0]
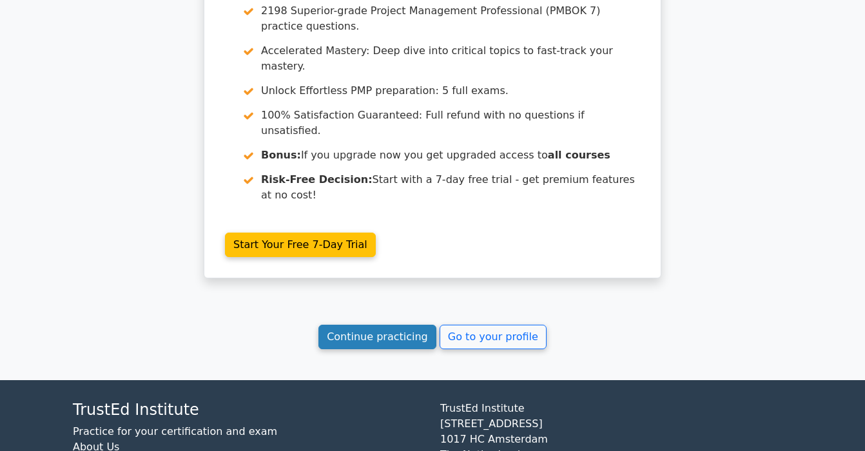
click at [376, 325] on link "Continue practicing" at bounding box center [378, 337] width 118 height 25
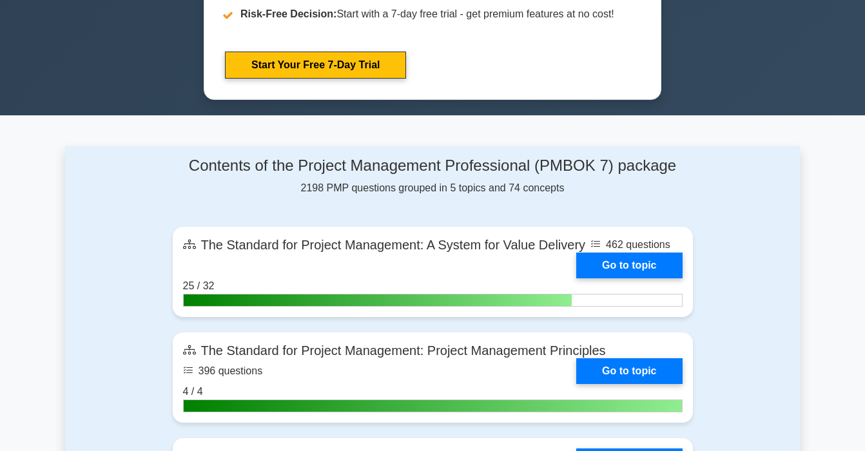
scroll to position [787, 0]
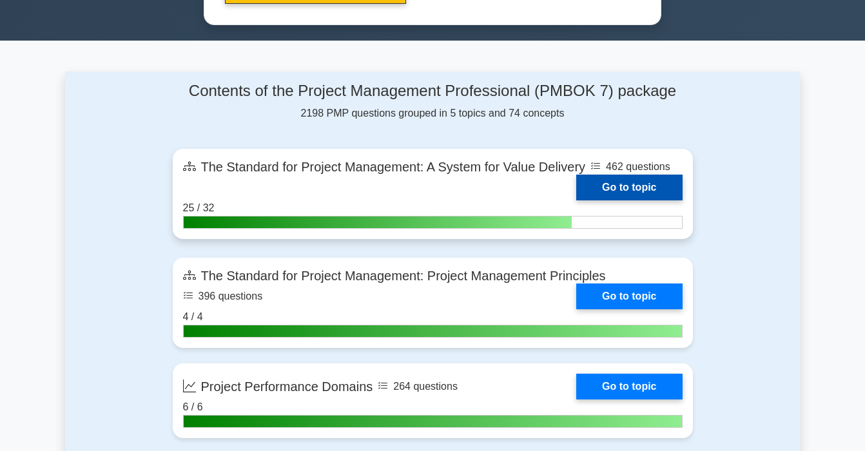
click at [639, 187] on link "Go to topic" at bounding box center [630, 188] width 106 height 26
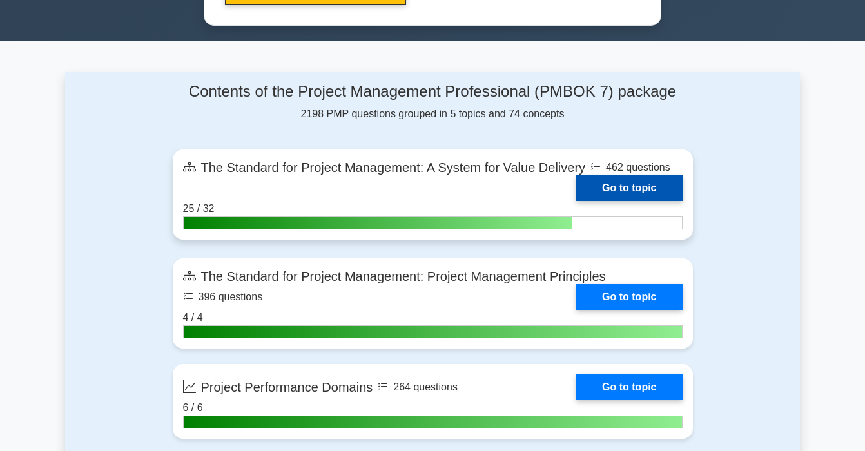
scroll to position [787, 0]
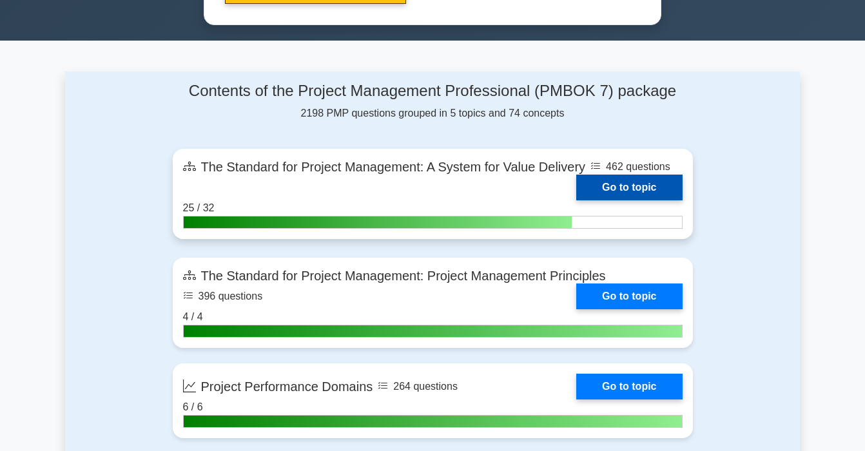
click at [577, 201] on link "Go to topic" at bounding box center [630, 188] width 106 height 26
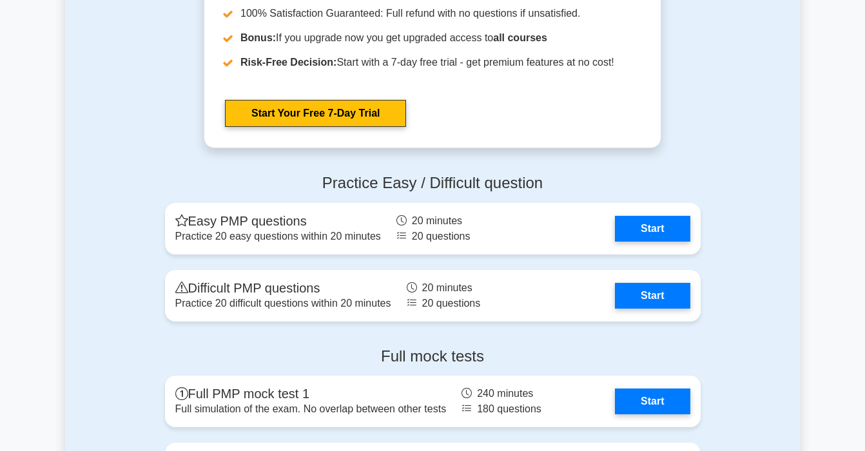
scroll to position [1561, 0]
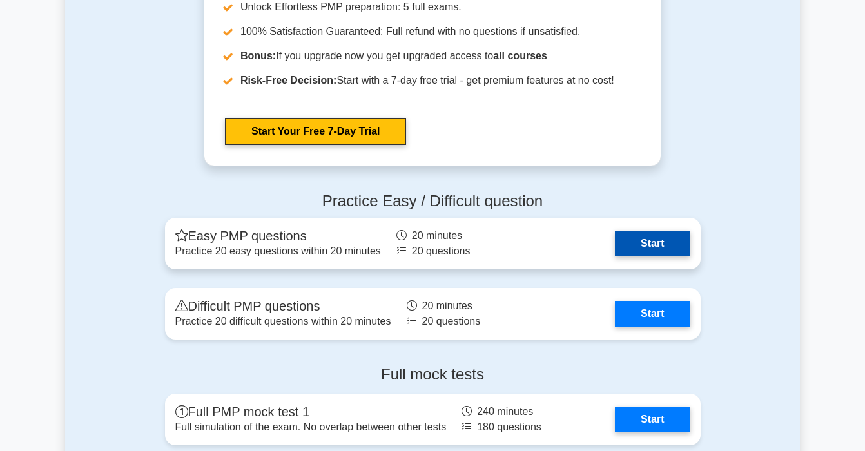
click at [648, 234] on link "Start" at bounding box center [652, 244] width 75 height 26
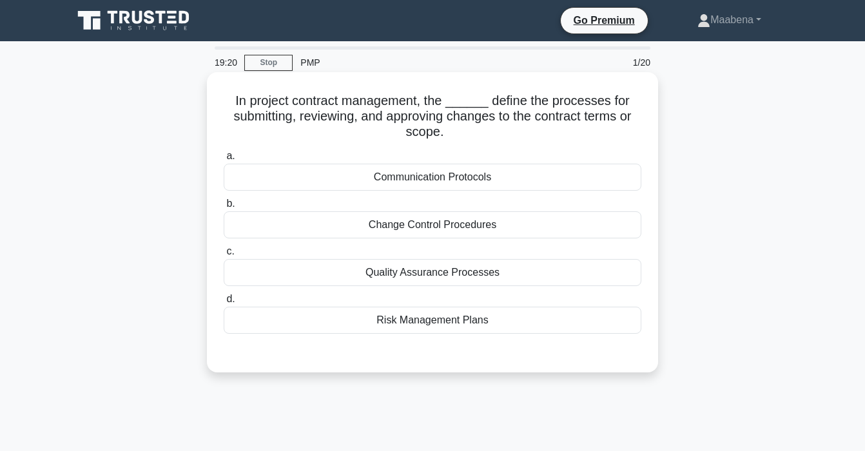
click at [321, 232] on div "Change Control Procedures" at bounding box center [433, 225] width 418 height 27
click at [224, 208] on input "b. Change Control Procedures" at bounding box center [224, 204] width 0 height 8
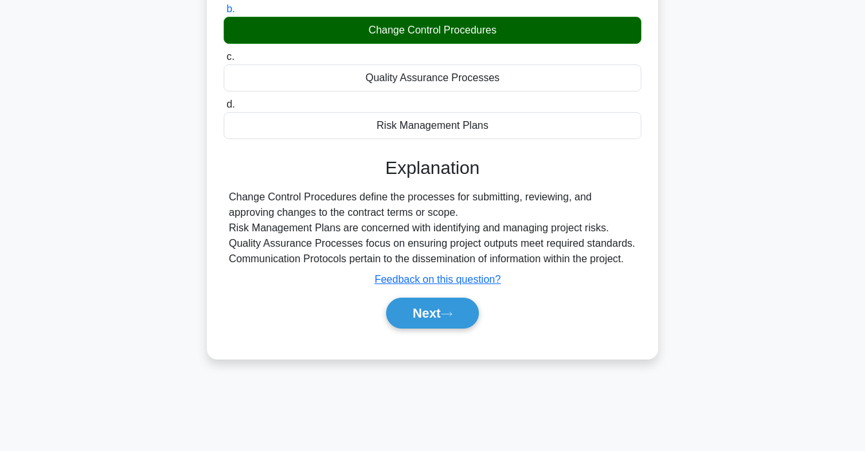
scroll to position [245, 0]
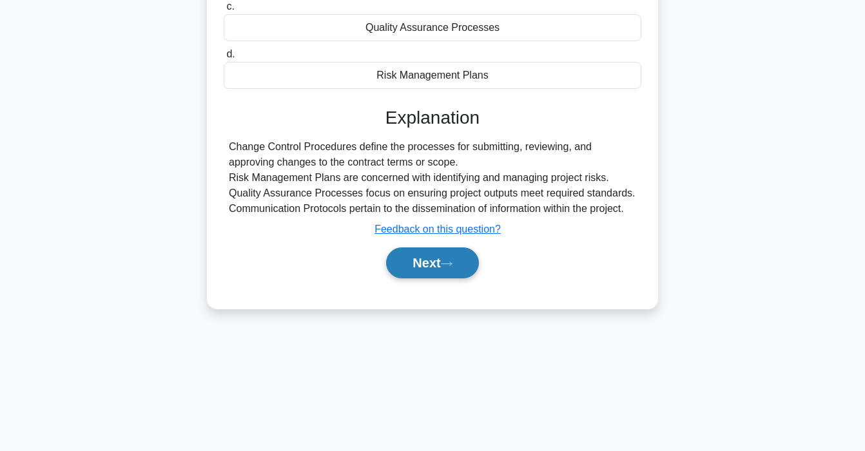
click at [438, 265] on button "Next" at bounding box center [432, 263] width 92 height 31
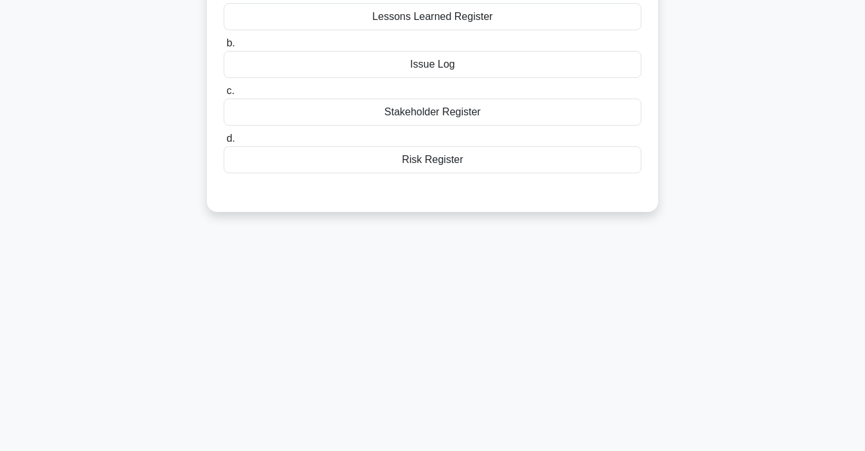
scroll to position [0, 0]
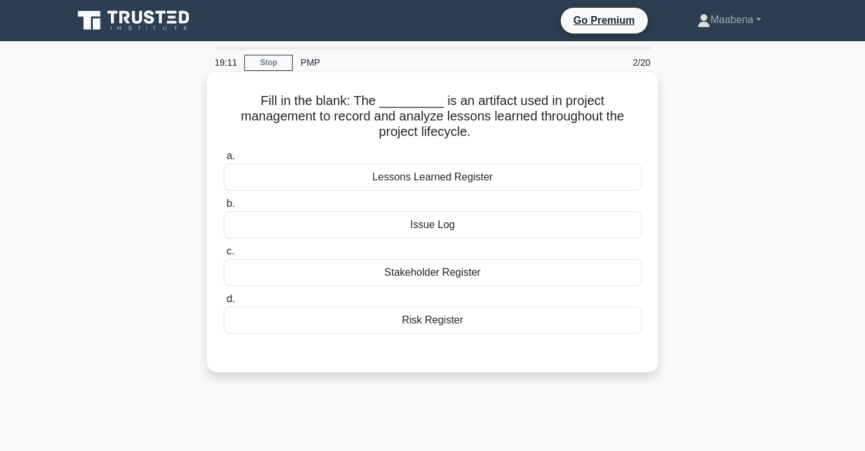
click at [437, 180] on div "Lessons Learned Register" at bounding box center [433, 177] width 418 height 27
click at [224, 161] on input "a. Lessons Learned Register" at bounding box center [224, 156] width 0 height 8
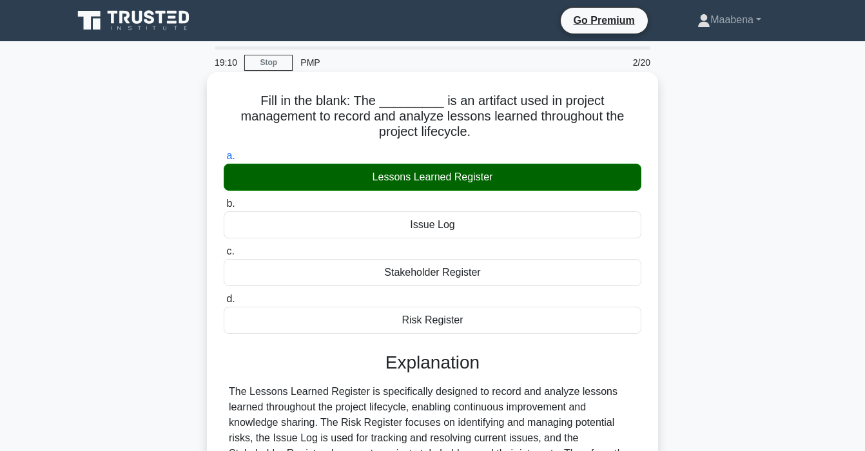
scroll to position [245, 0]
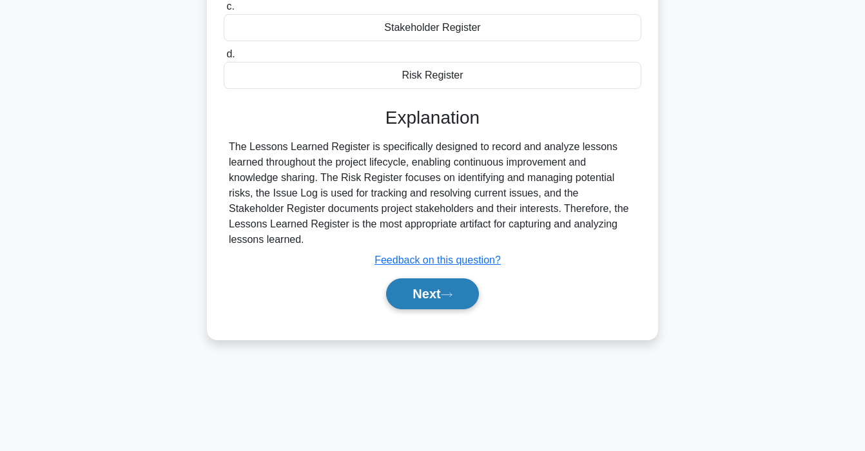
click at [453, 296] on icon at bounding box center [447, 294] width 12 height 7
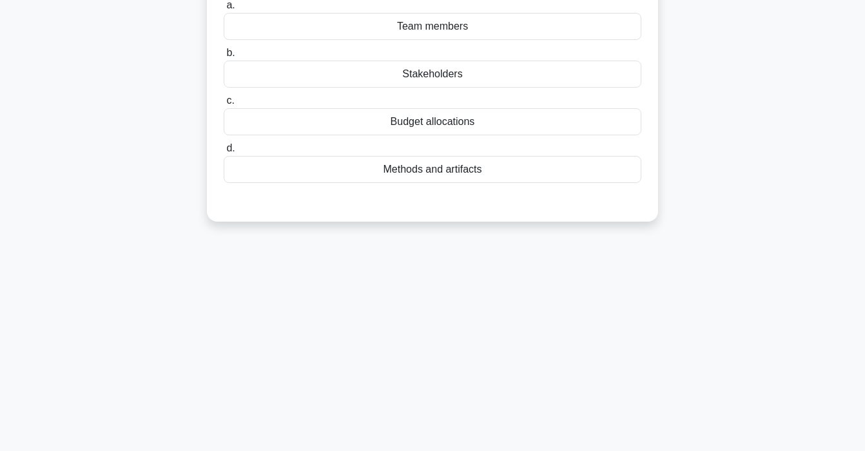
scroll to position [0, 0]
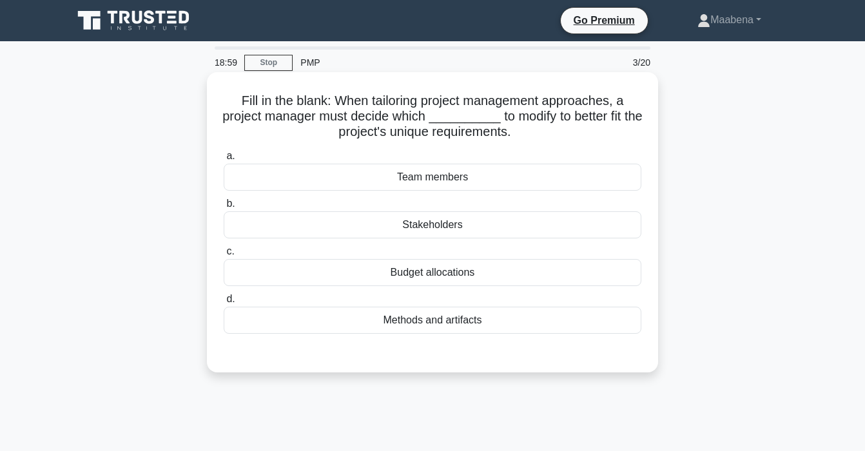
click at [454, 324] on div "Methods and artifacts" at bounding box center [433, 320] width 418 height 27
click at [224, 304] on input "d. Methods and artifacts" at bounding box center [224, 299] width 0 height 8
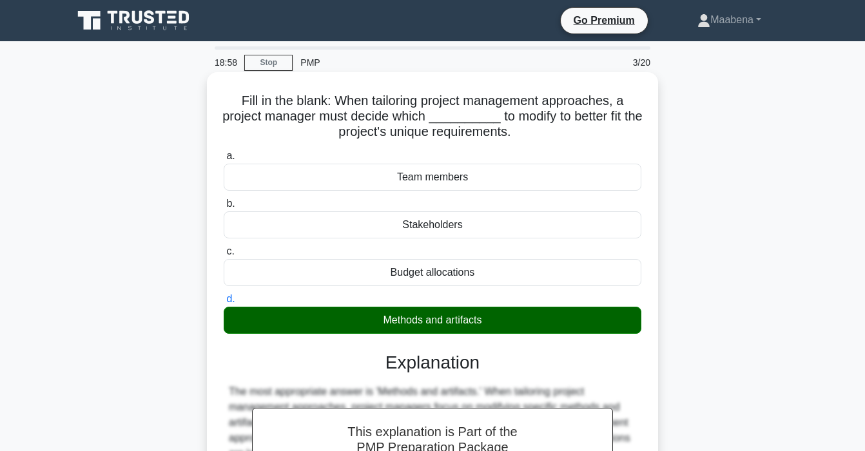
scroll to position [245, 0]
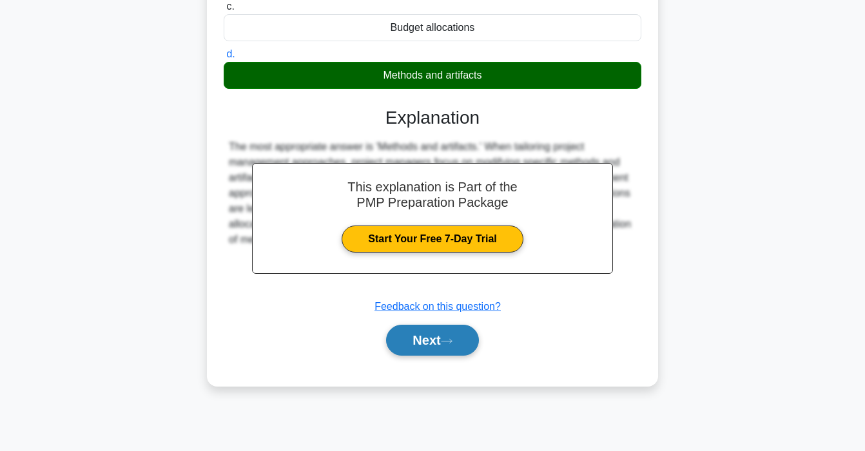
click at [449, 350] on button "Next" at bounding box center [432, 340] width 92 height 31
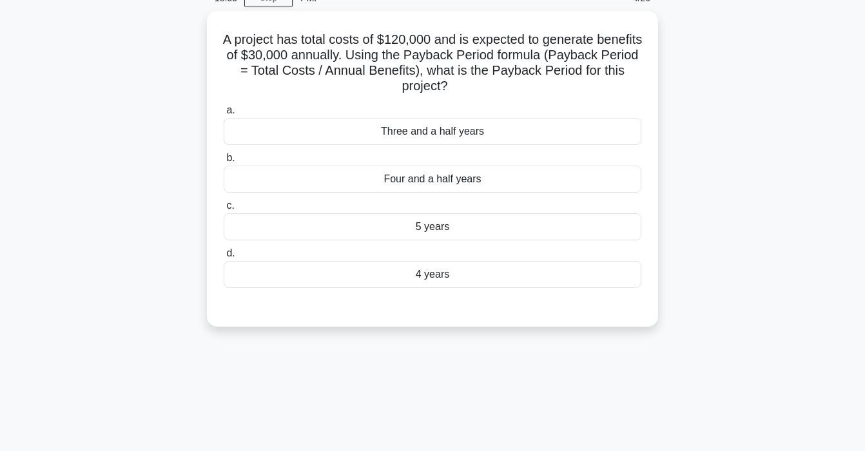
scroll to position [0, 0]
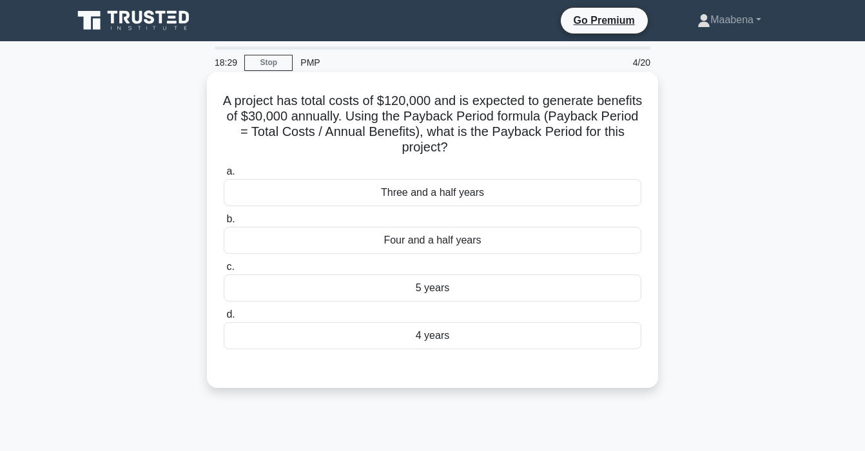
click at [462, 334] on div "4 years" at bounding box center [433, 335] width 418 height 27
click at [224, 319] on input "d. 4 years" at bounding box center [224, 315] width 0 height 8
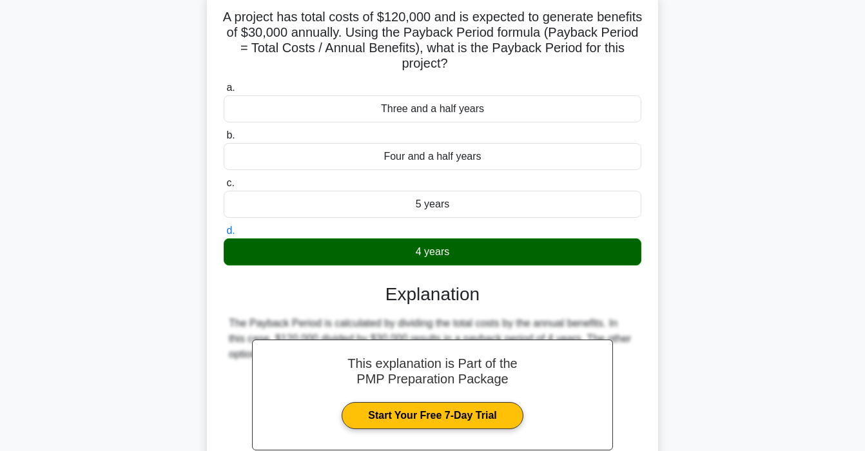
scroll to position [245, 0]
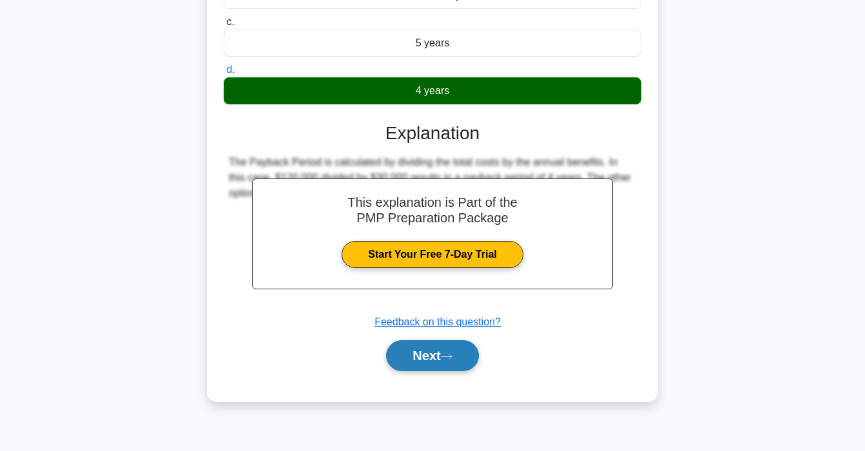
click at [450, 351] on button "Next" at bounding box center [432, 356] width 92 height 31
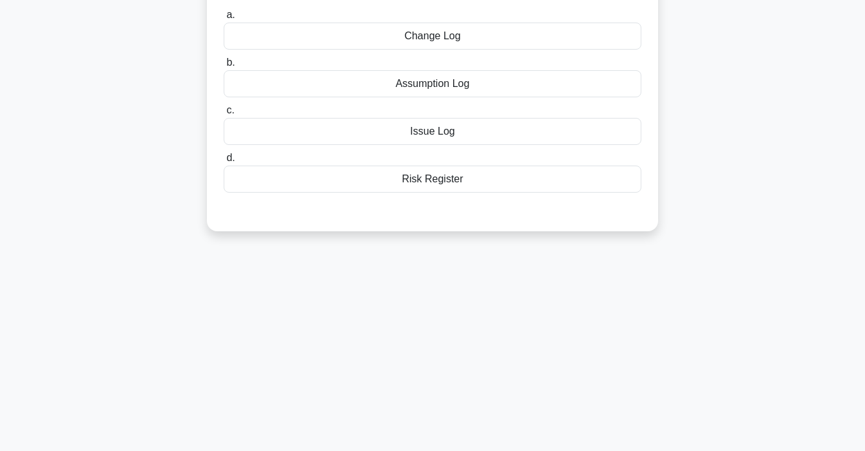
scroll to position [0, 0]
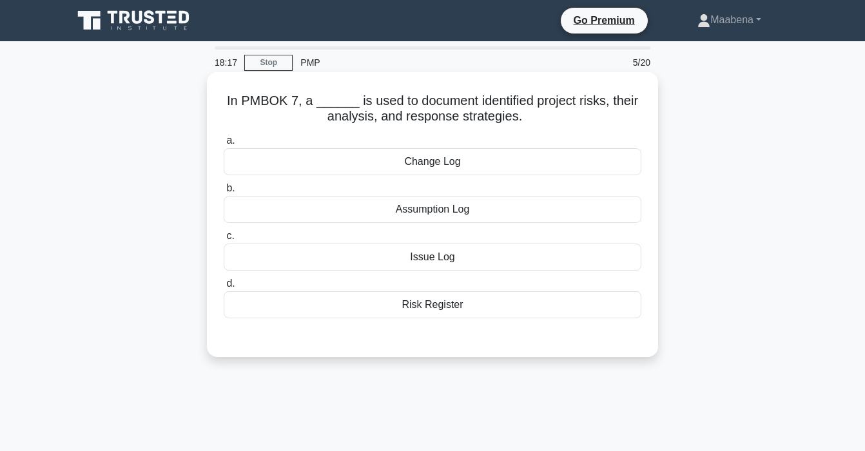
click at [451, 309] on div "Risk Register" at bounding box center [433, 304] width 418 height 27
click at [224, 288] on input "d. Risk Register" at bounding box center [224, 284] width 0 height 8
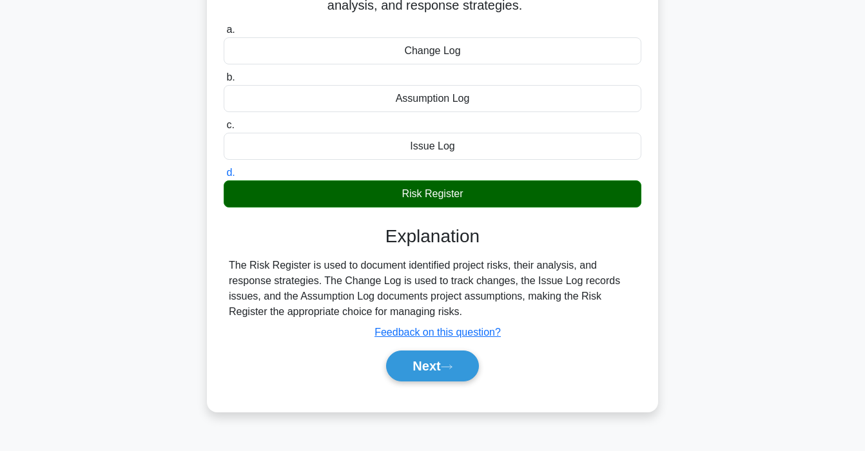
scroll to position [245, 0]
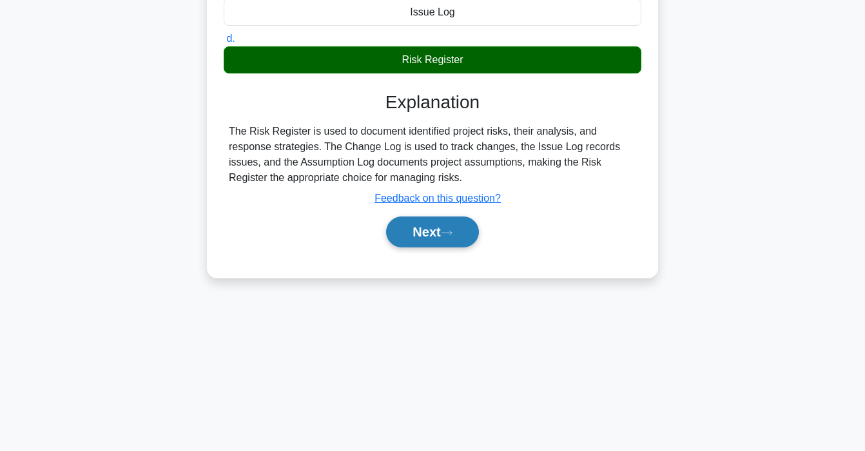
click at [439, 231] on button "Next" at bounding box center [432, 232] width 92 height 31
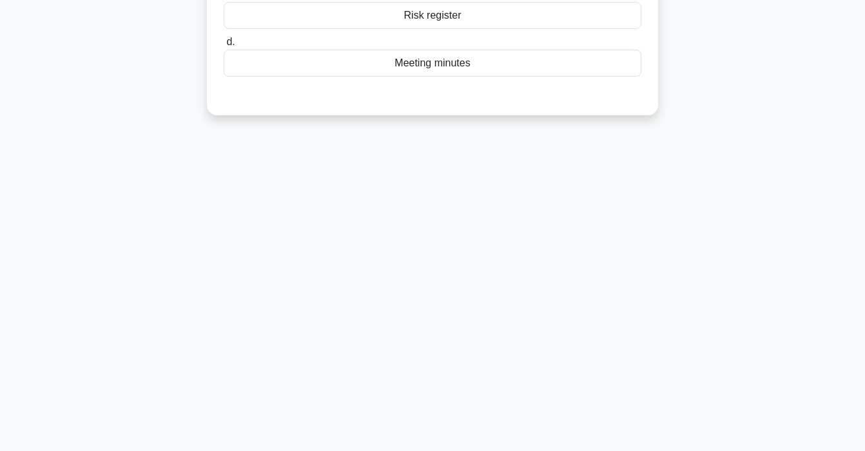
scroll to position [0, 0]
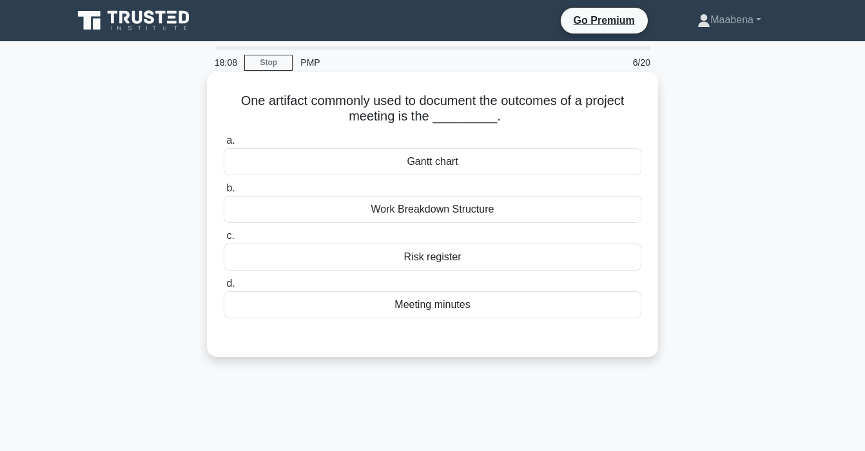
click at [442, 305] on div "Meeting minutes" at bounding box center [433, 304] width 418 height 27
click at [224, 288] on input "d. Meeting minutes" at bounding box center [224, 284] width 0 height 8
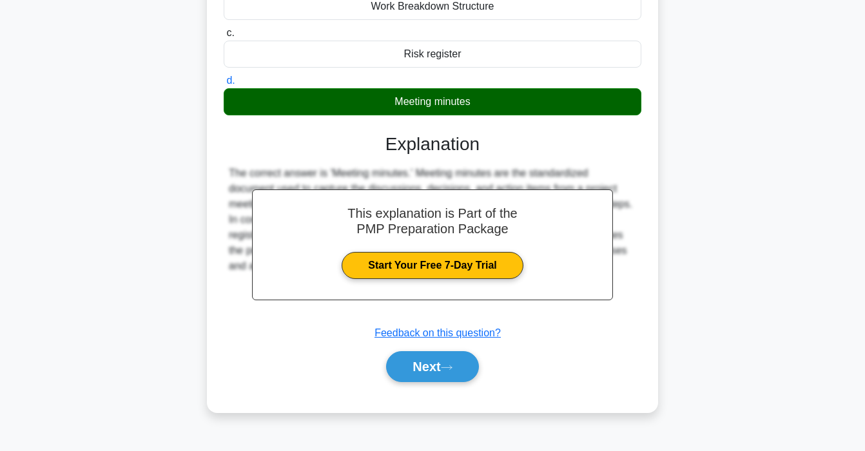
scroll to position [245, 0]
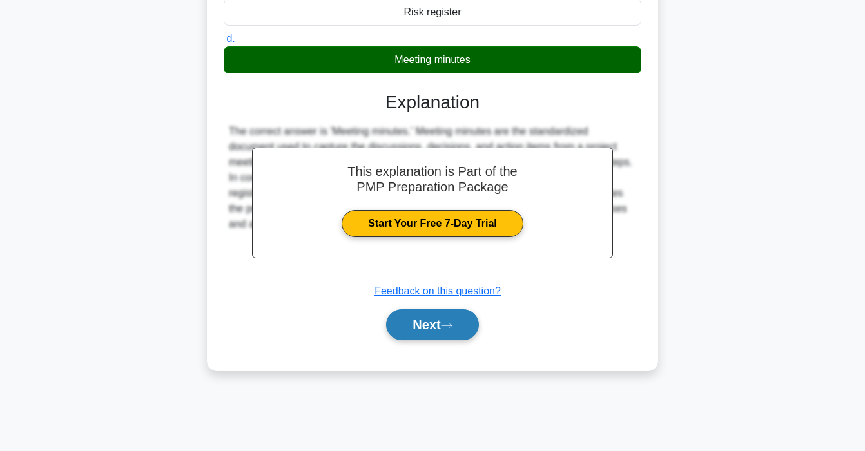
click at [442, 312] on button "Next" at bounding box center [432, 325] width 92 height 31
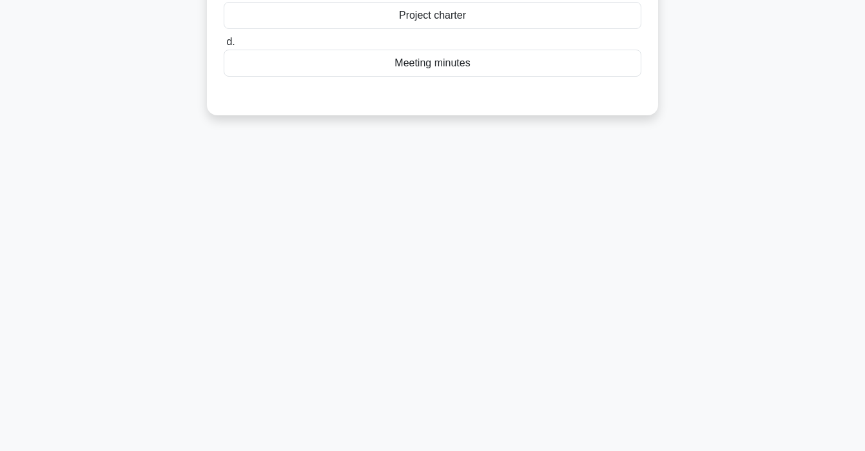
scroll to position [0, 0]
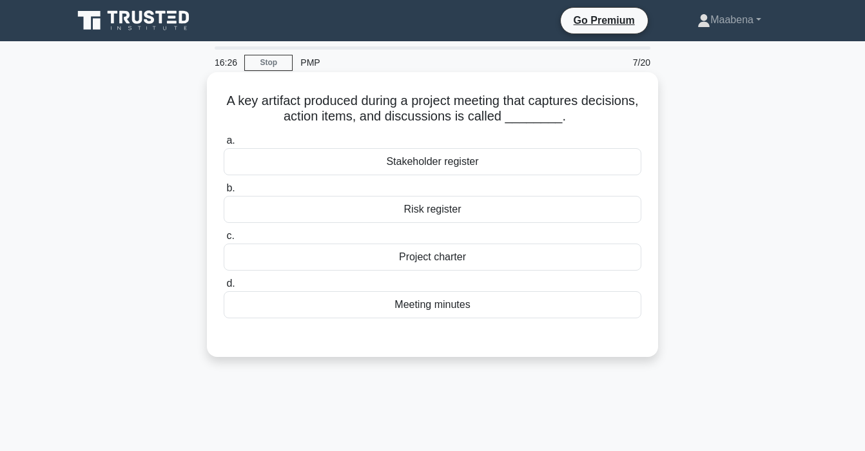
click at [461, 304] on div "Meeting minutes" at bounding box center [433, 304] width 418 height 27
click at [224, 288] on input "d. Meeting minutes" at bounding box center [224, 284] width 0 height 8
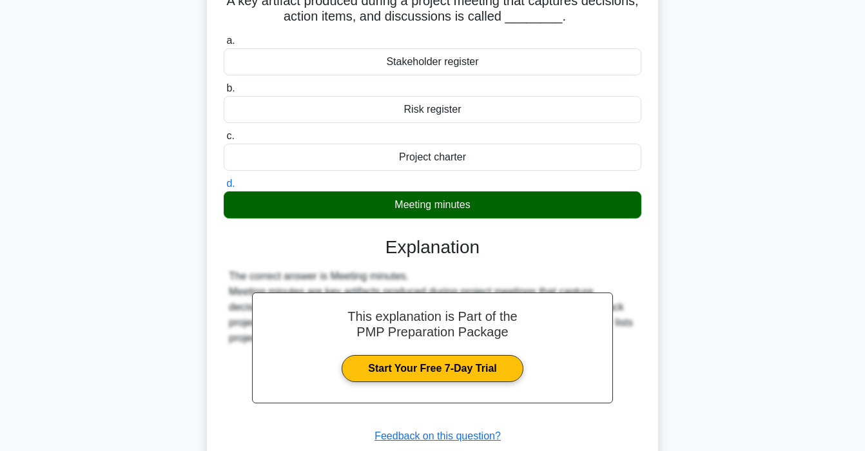
scroll to position [245, 0]
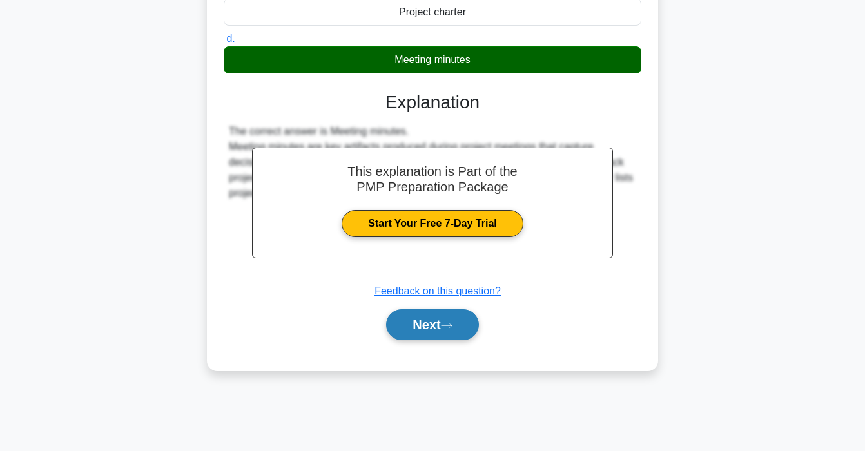
click at [435, 333] on button "Next" at bounding box center [432, 325] width 92 height 31
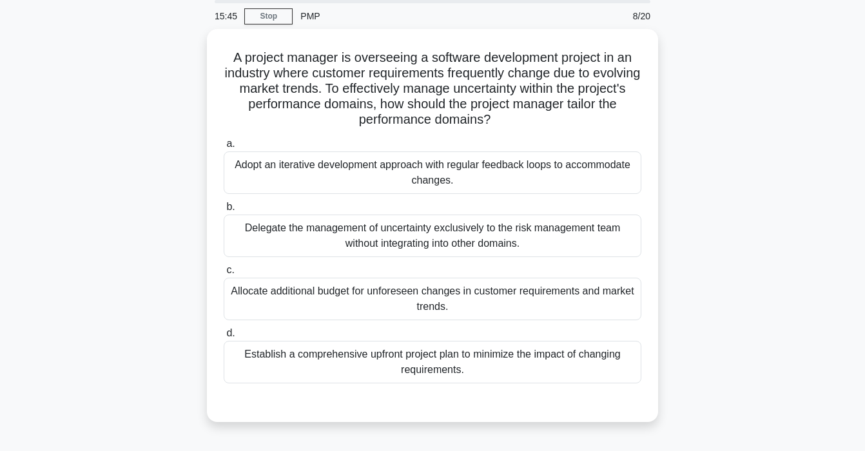
scroll to position [49, 0]
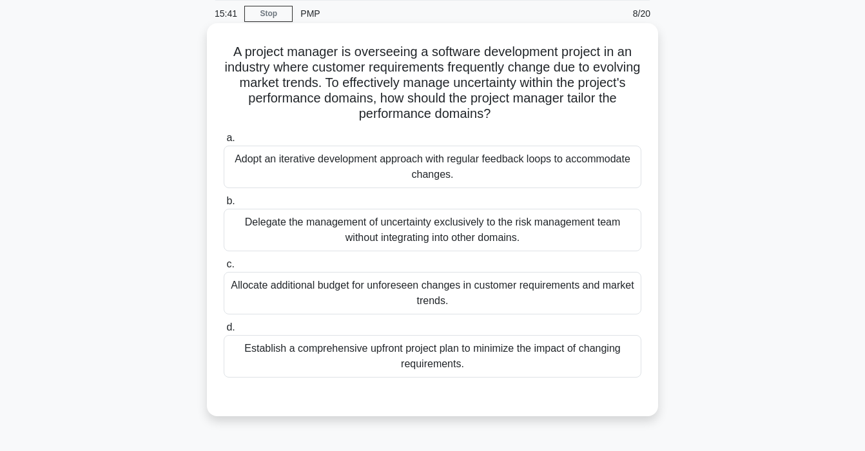
click at [380, 175] on div "Adopt an iterative development approach with regular feedback loops to accommod…" at bounding box center [433, 167] width 418 height 43
click at [224, 143] on input "a. Adopt an iterative development approach with regular feedback loops to accom…" at bounding box center [224, 138] width 0 height 8
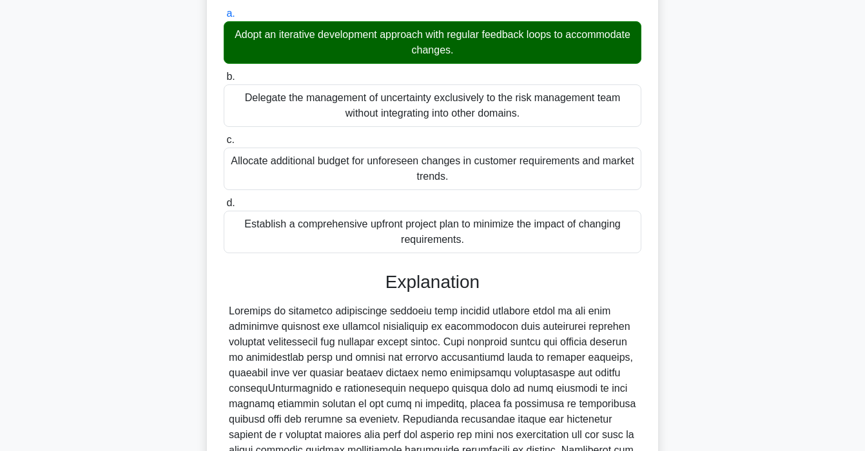
scroll to position [359, 0]
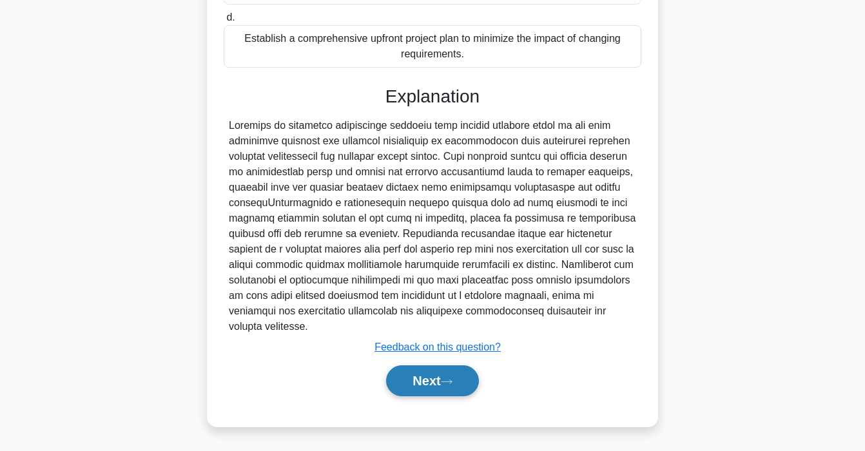
click at [437, 384] on button "Next" at bounding box center [432, 381] width 92 height 31
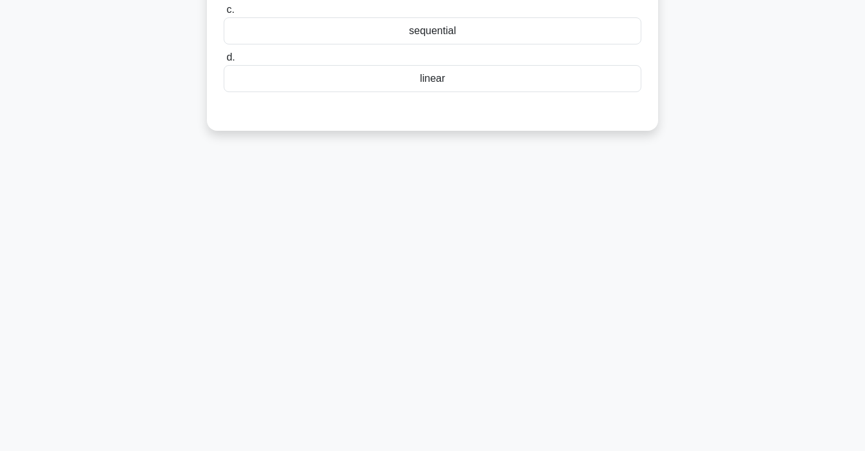
scroll to position [0, 0]
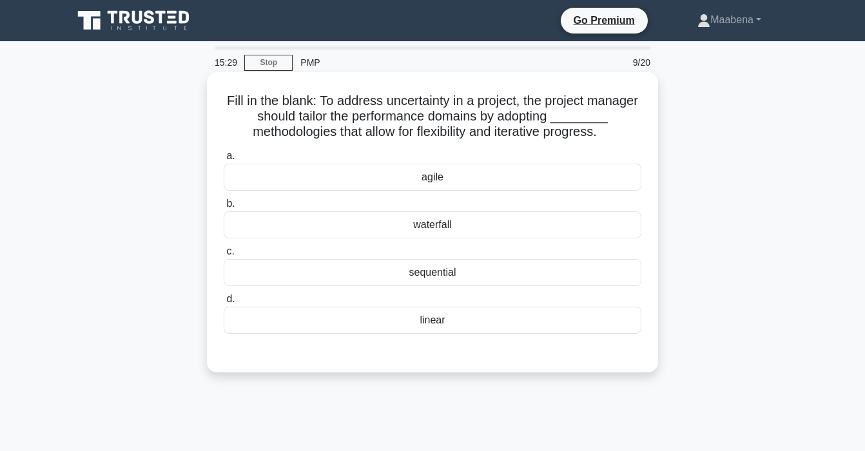
click at [430, 177] on div "agile" at bounding box center [433, 177] width 418 height 27
click at [224, 161] on input "a. agile" at bounding box center [224, 156] width 0 height 8
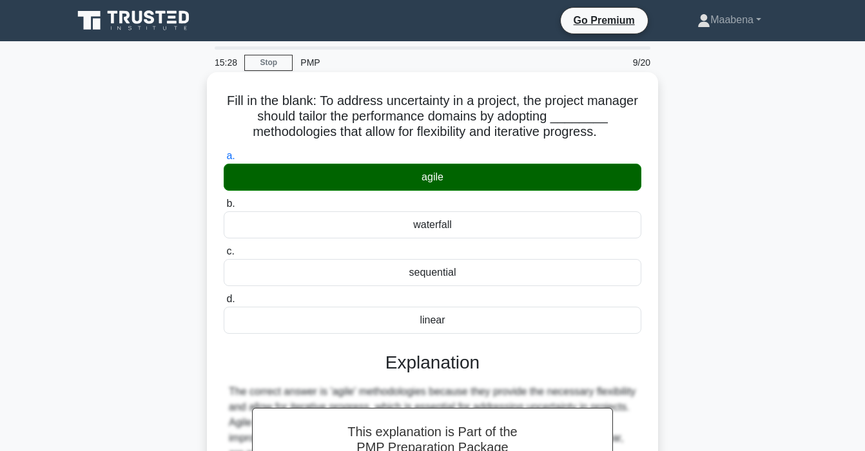
scroll to position [245, 0]
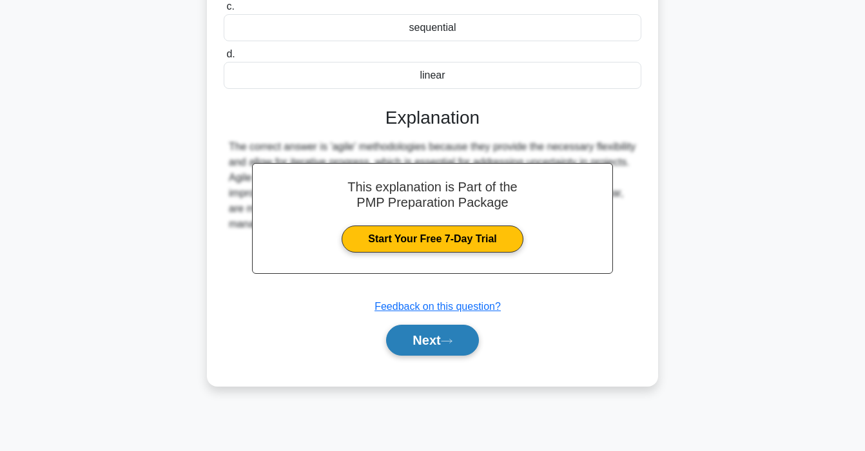
click at [445, 348] on button "Next" at bounding box center [432, 340] width 92 height 31
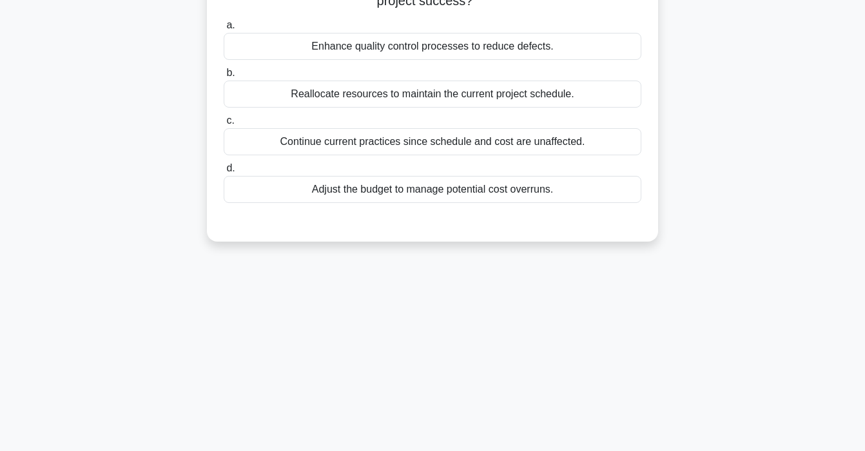
scroll to position [0, 0]
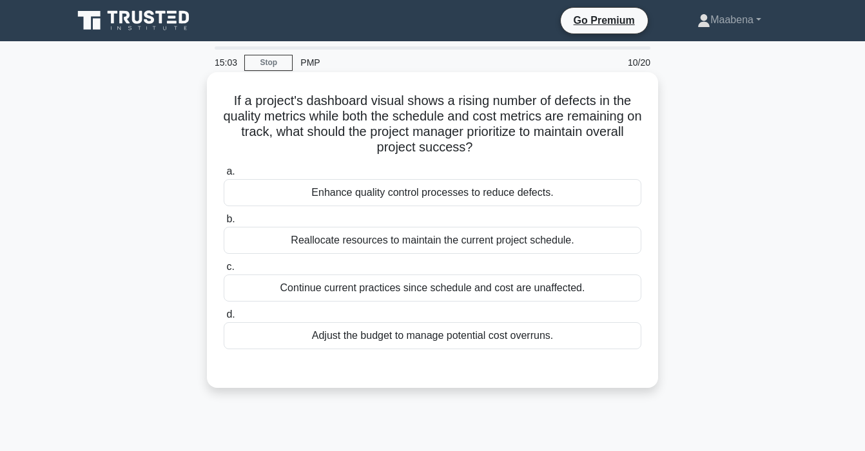
click at [399, 200] on div "Enhance quality control processes to reduce defects." at bounding box center [433, 192] width 418 height 27
click at [224, 176] on input "a. Enhance quality control processes to reduce defects." at bounding box center [224, 172] width 0 height 8
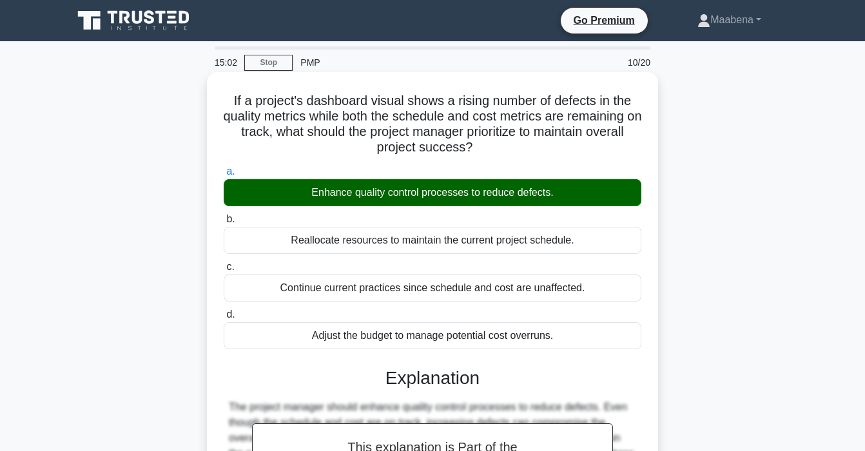
scroll to position [245, 0]
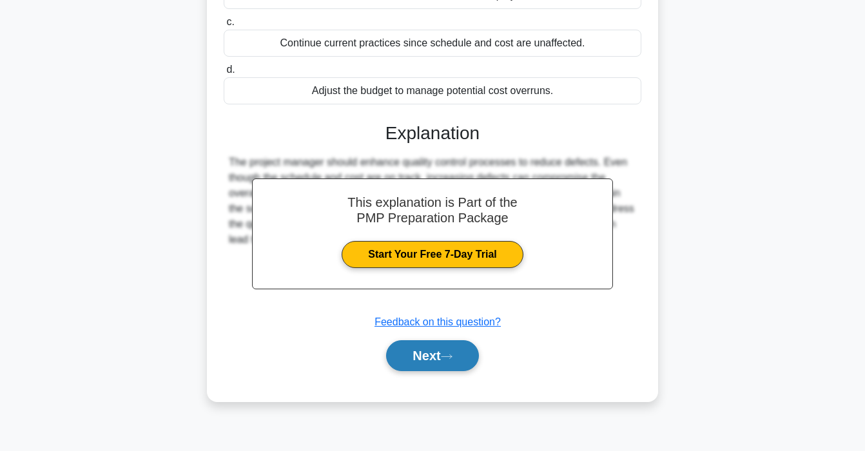
click at [435, 355] on button "Next" at bounding box center [432, 356] width 92 height 31
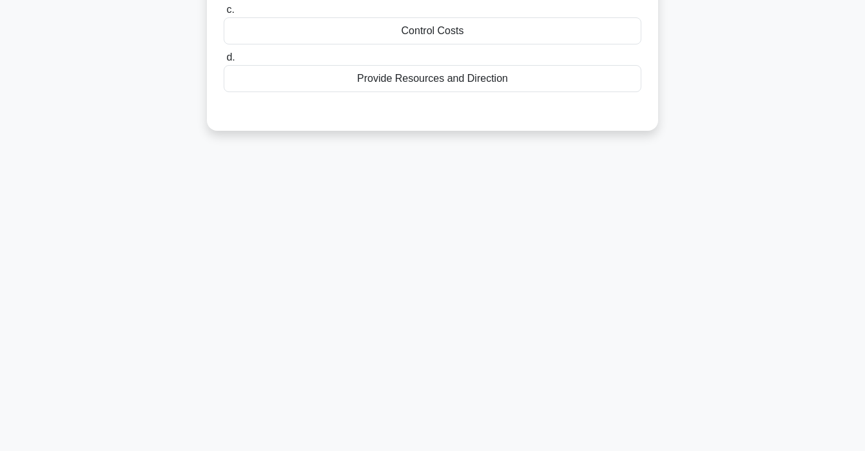
scroll to position [0, 0]
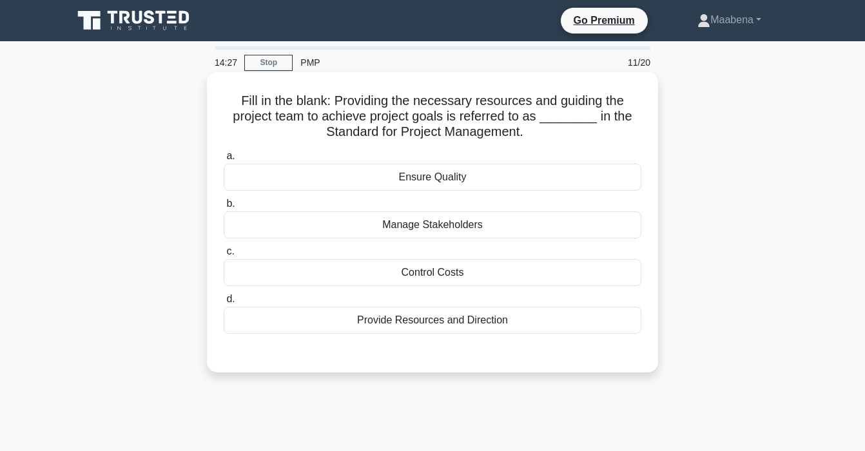
click at [489, 321] on div "Provide Resources and Direction" at bounding box center [433, 320] width 418 height 27
click at [224, 304] on input "d. Provide Resources and Direction" at bounding box center [224, 299] width 0 height 8
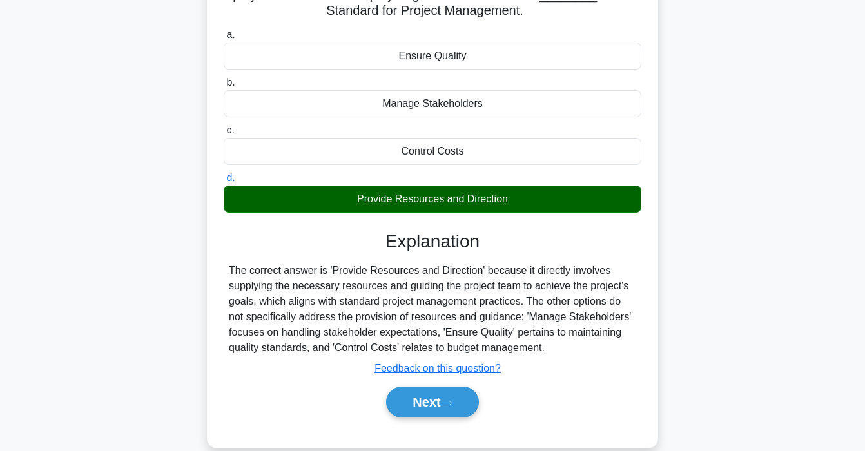
scroll to position [245, 0]
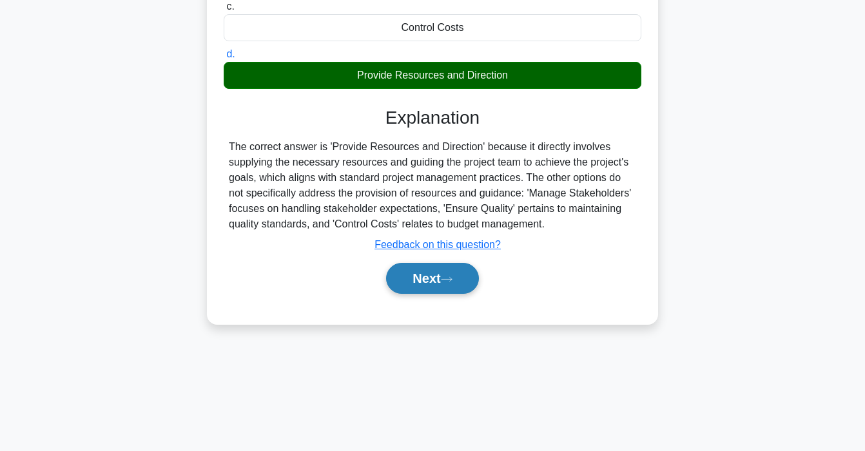
click at [450, 283] on button "Next" at bounding box center [432, 278] width 92 height 31
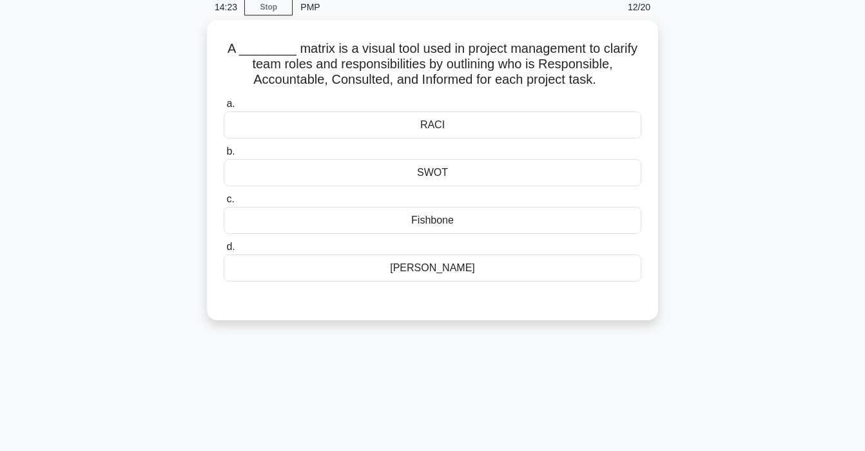
scroll to position [0, 0]
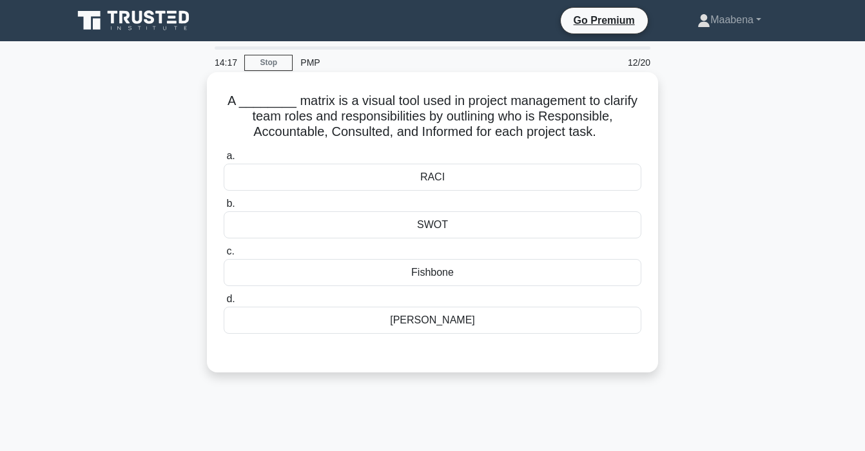
click at [439, 181] on div "RACI" at bounding box center [433, 177] width 418 height 27
click at [224, 161] on input "a. RACI" at bounding box center [224, 156] width 0 height 8
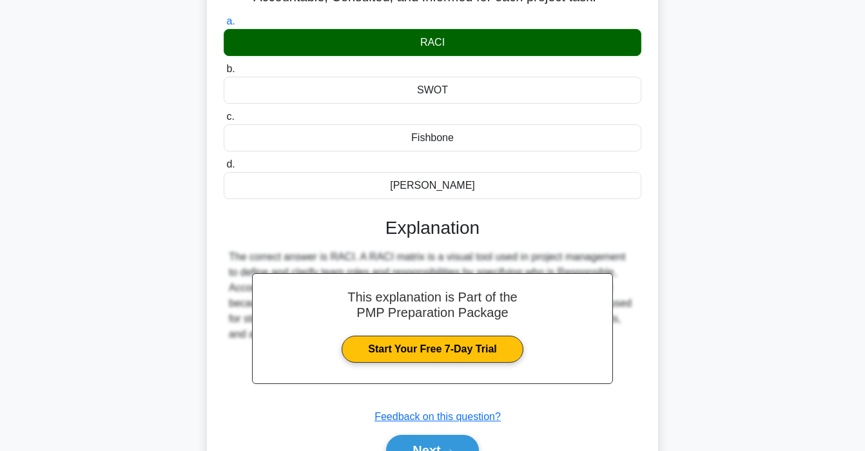
scroll to position [245, 0]
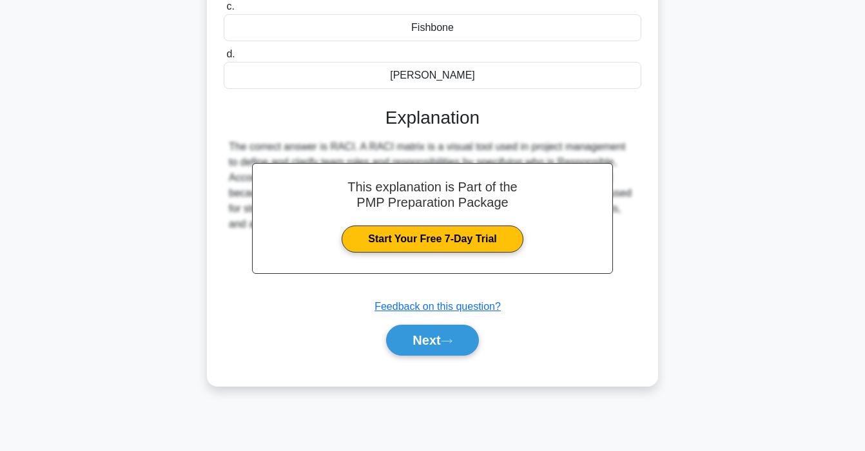
click at [437, 355] on div "Next" at bounding box center [433, 340] width 418 height 41
click at [435, 343] on button "Next" at bounding box center [432, 340] width 92 height 31
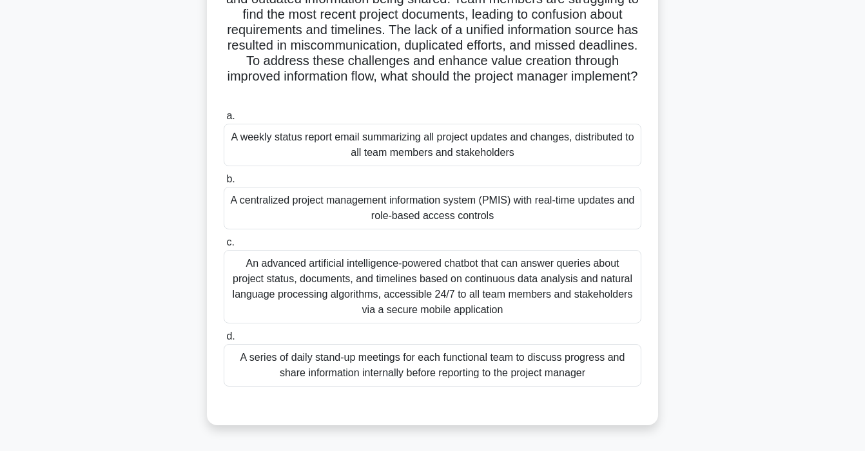
scroll to position [168, 0]
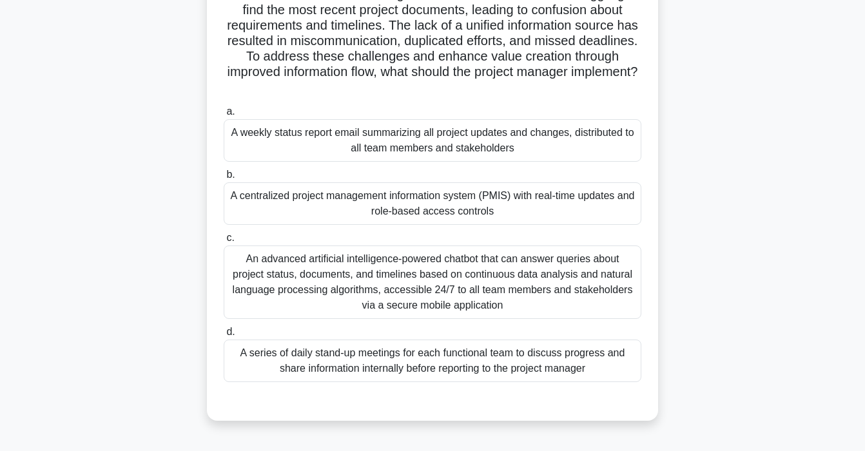
click at [323, 212] on div "A centralized project management information system (PMIS) with real-time updat…" at bounding box center [433, 204] width 418 height 43
click at [224, 179] on input "b. A centralized project management information system (PMIS) with real-time up…" at bounding box center [224, 175] width 0 height 8
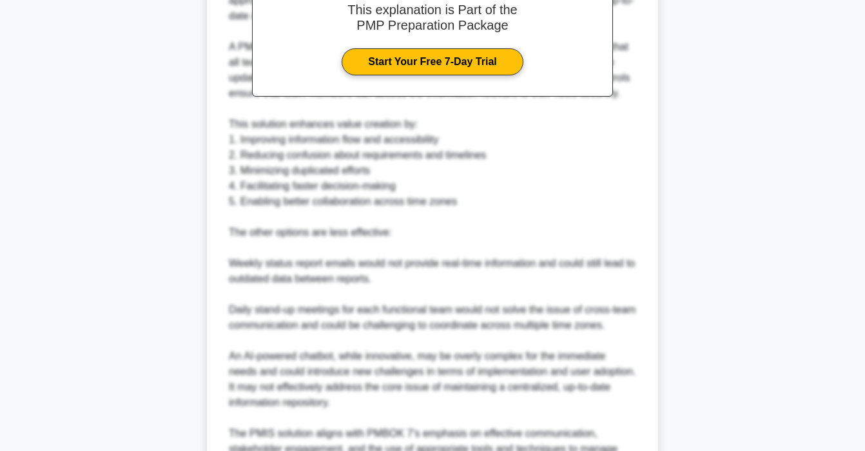
scroll to position [777, 0]
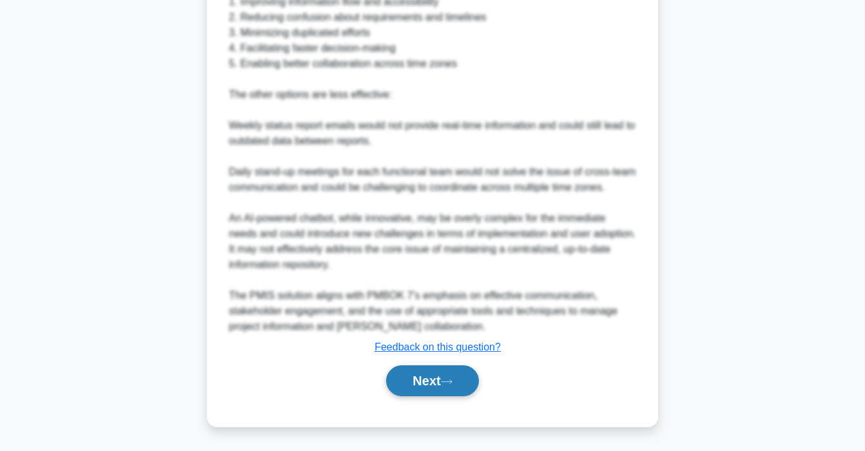
click at [439, 387] on button "Next" at bounding box center [432, 381] width 92 height 31
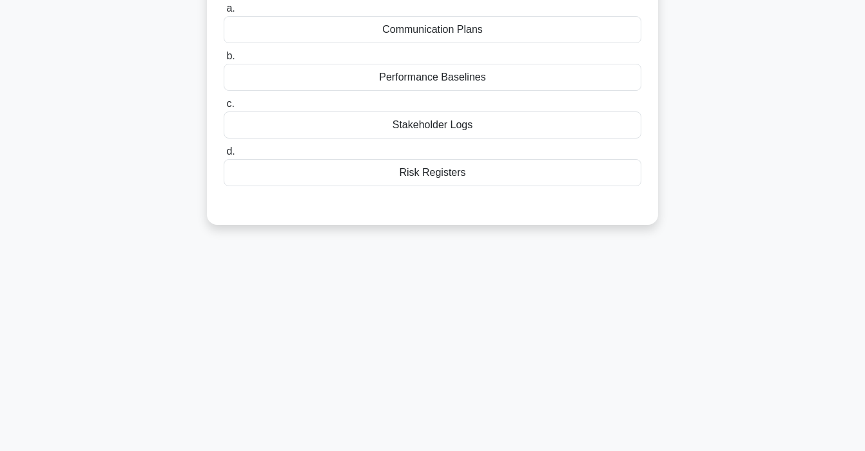
scroll to position [0, 0]
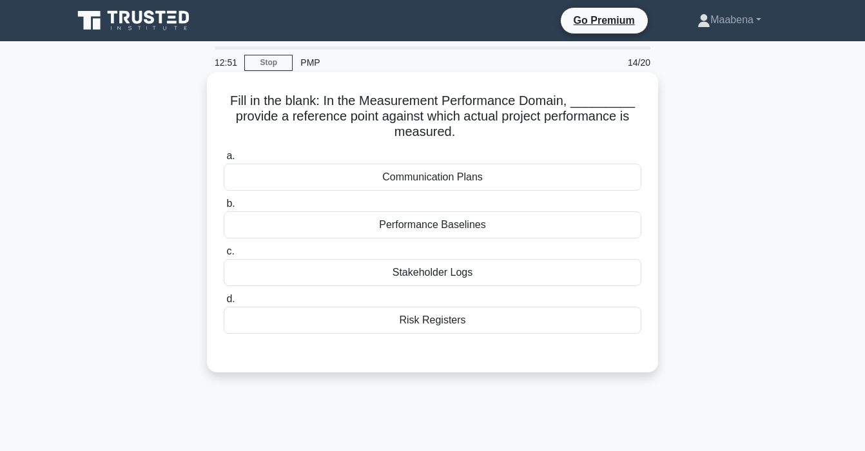
click at [435, 233] on div "Performance Baselines" at bounding box center [433, 225] width 418 height 27
click at [224, 208] on input "b. Performance Baselines" at bounding box center [224, 204] width 0 height 8
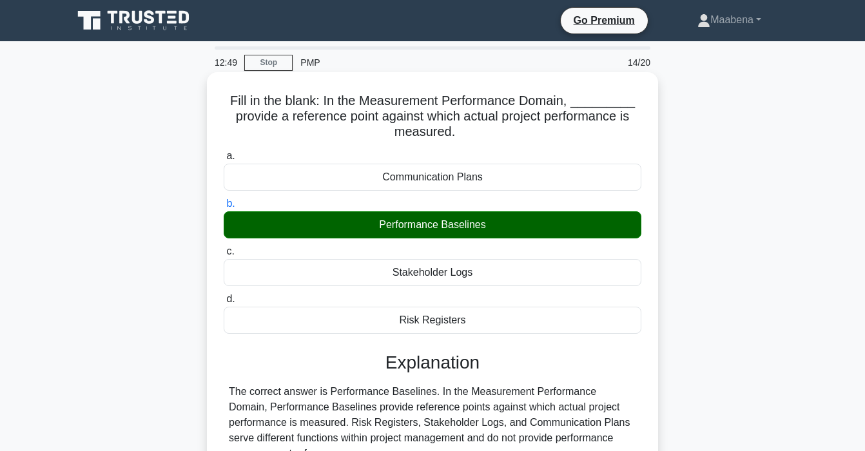
scroll to position [245, 0]
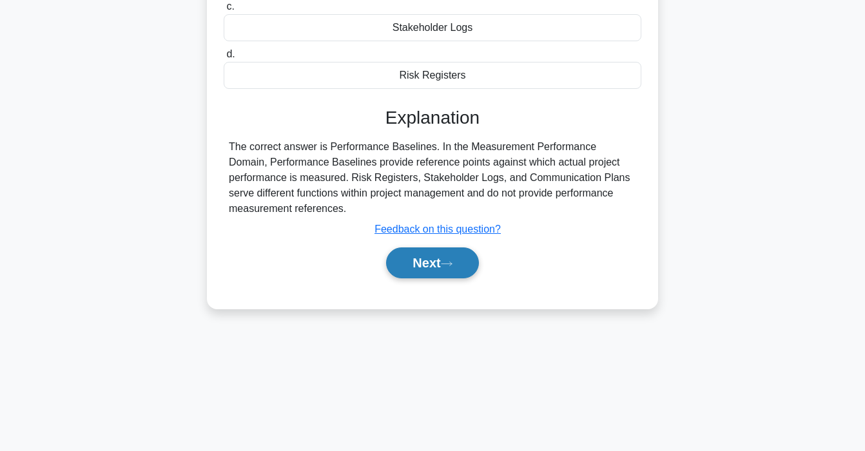
click at [430, 270] on button "Next" at bounding box center [432, 263] width 92 height 31
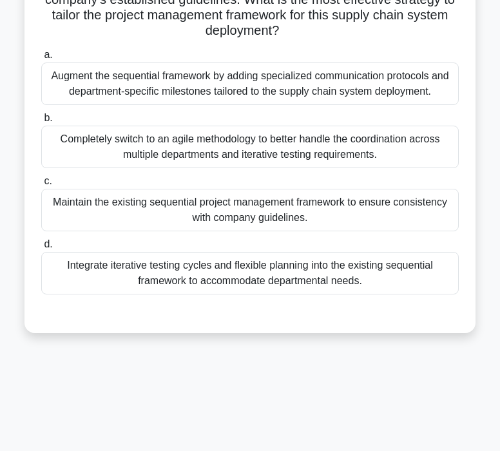
scroll to position [230, 0]
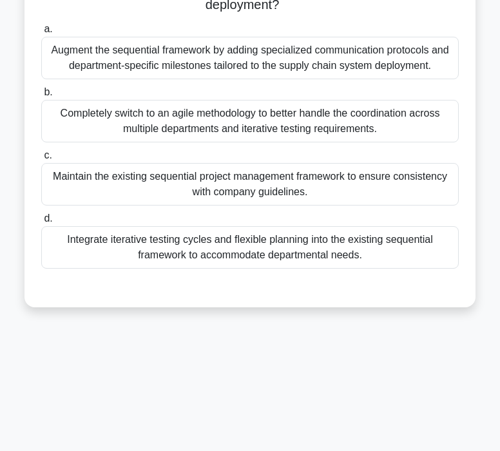
click at [157, 250] on div "Integrate iterative testing cycles and flexible planning into the existing sequ…" at bounding box center [250, 247] width 418 height 43
click at [41, 223] on input "d. Integrate iterative testing cycles and flexible planning into the existing s…" at bounding box center [41, 219] width 0 height 8
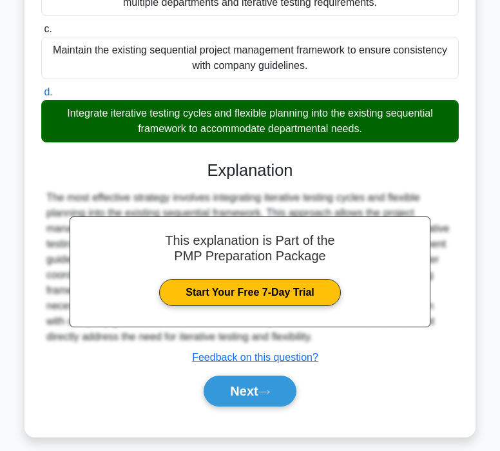
scroll to position [368, 0]
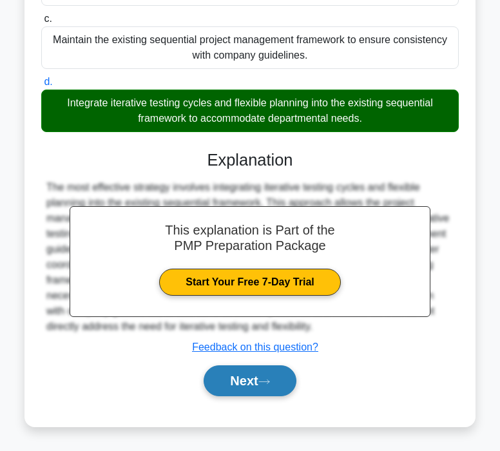
click at [233, 388] on button "Next" at bounding box center [250, 381] width 92 height 31
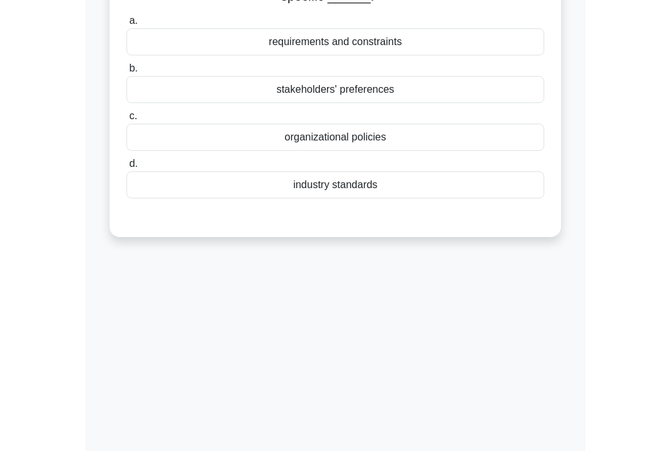
scroll to position [0, 0]
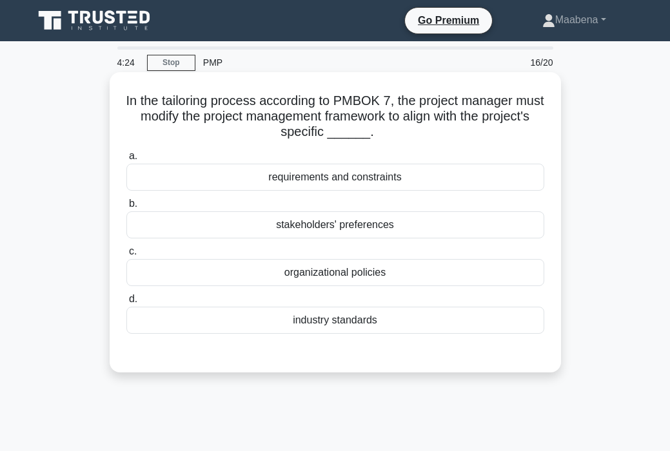
click at [317, 194] on div "a. requirements and constraints b. stakeholders' preferences c. d." at bounding box center [335, 241] width 433 height 191
click at [318, 181] on div "requirements and constraints" at bounding box center [335, 177] width 418 height 27
click at [126, 161] on input "a. requirements and constraints" at bounding box center [126, 156] width 0 height 8
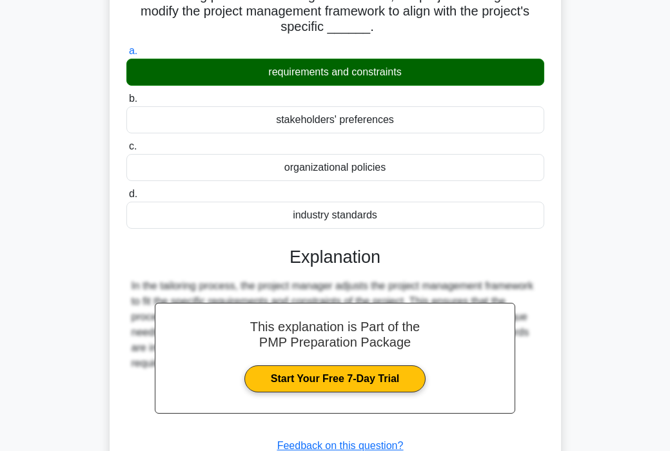
scroll to position [245, 0]
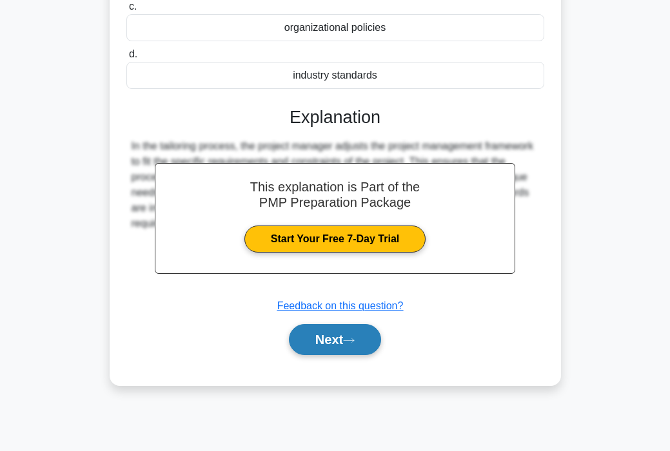
click at [338, 344] on button "Next" at bounding box center [335, 339] width 92 height 31
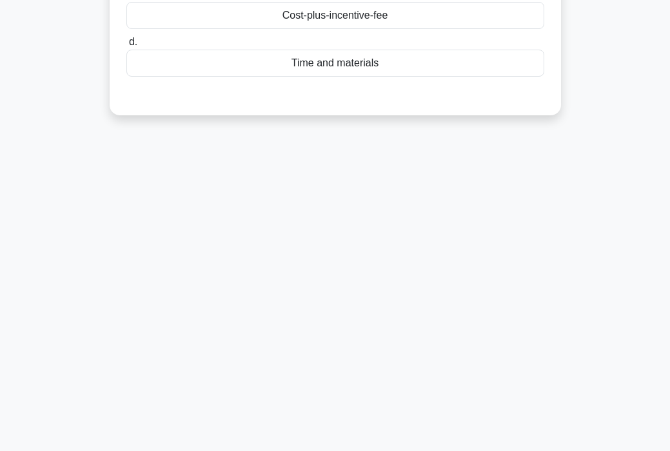
scroll to position [0, 0]
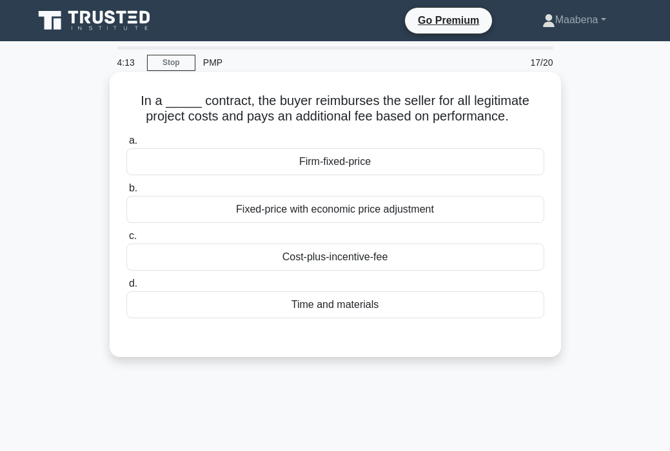
click at [330, 266] on div "Cost-plus-incentive-fee" at bounding box center [335, 257] width 418 height 27
click at [126, 241] on input "c. Cost-plus-incentive-fee" at bounding box center [126, 236] width 0 height 8
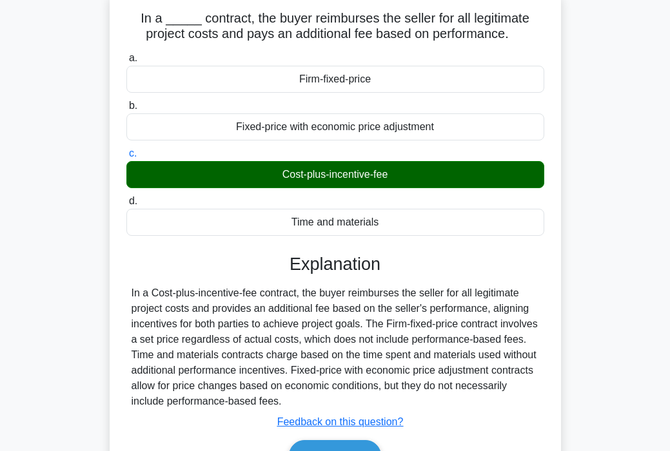
scroll to position [245, 0]
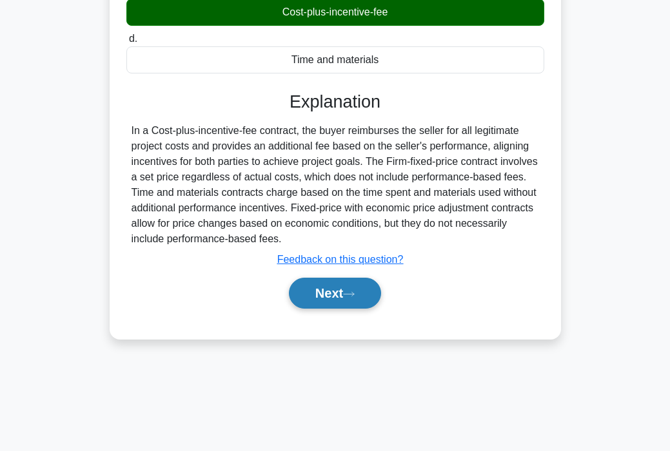
click at [338, 301] on button "Next" at bounding box center [335, 293] width 92 height 31
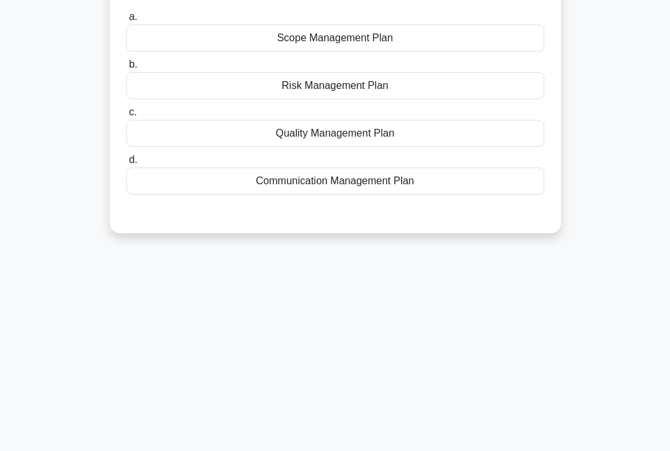
scroll to position [0, 0]
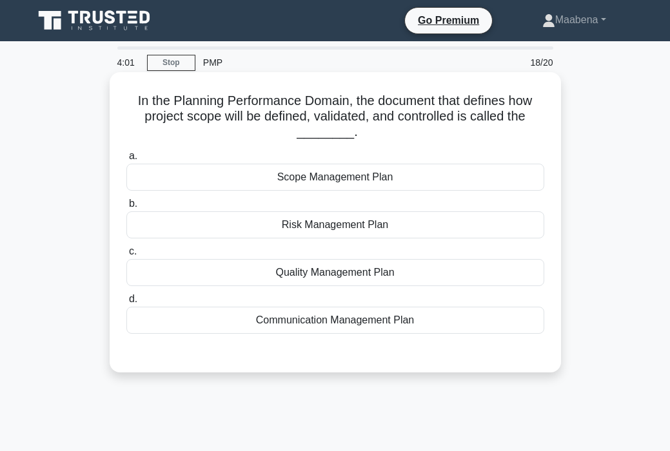
click at [339, 183] on div "Scope Management Plan" at bounding box center [335, 177] width 418 height 27
click at [126, 161] on input "a. Scope Management Plan" at bounding box center [126, 156] width 0 height 8
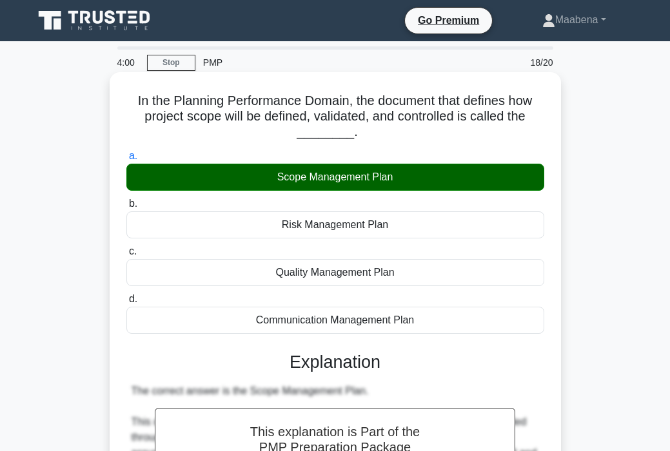
scroll to position [245, 0]
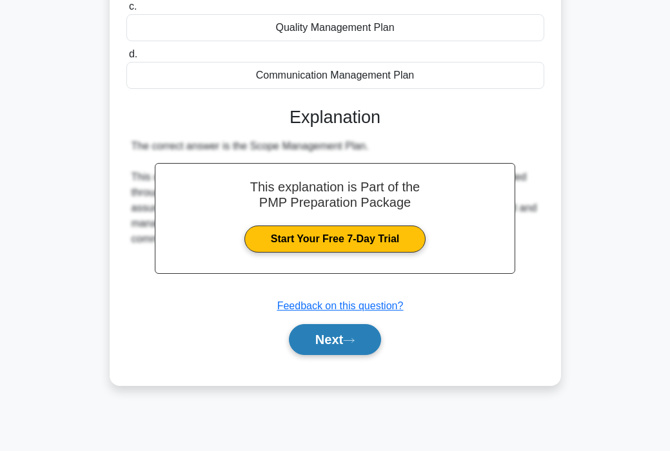
click at [352, 346] on button "Next" at bounding box center [335, 339] width 92 height 31
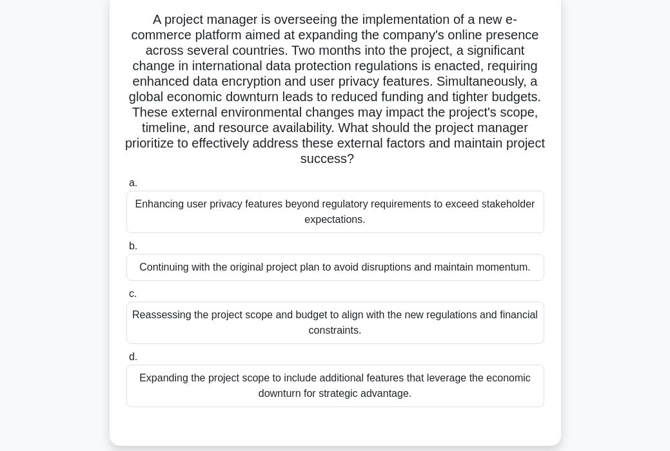
scroll to position [86, 0]
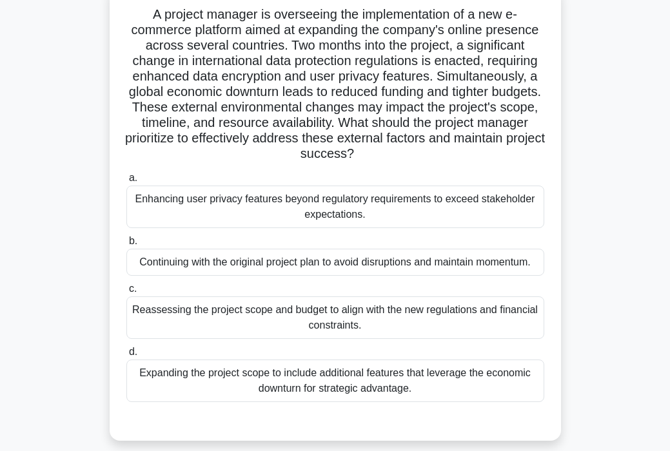
click at [217, 312] on div "Reassessing the project scope and budget to align with the new regulations and …" at bounding box center [335, 318] width 418 height 43
click at [126, 293] on input "c. Reassessing the project scope and budget to align with the new regulations a…" at bounding box center [126, 289] width 0 height 8
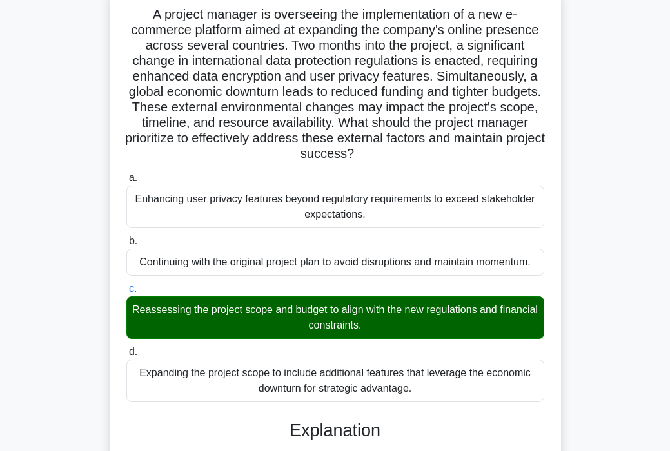
scroll to position [359, 0]
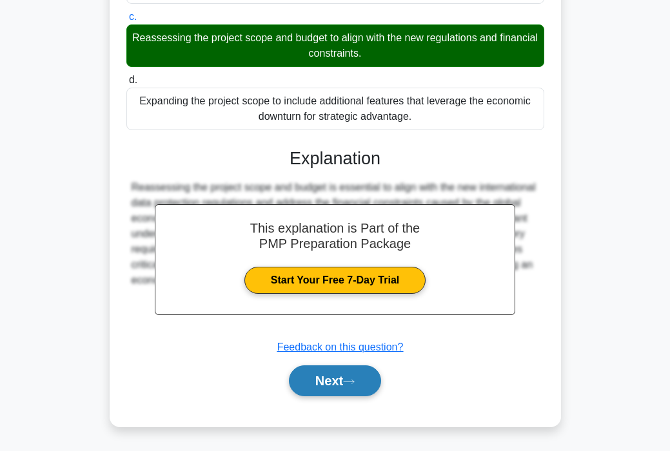
click at [331, 385] on button "Next" at bounding box center [335, 381] width 92 height 31
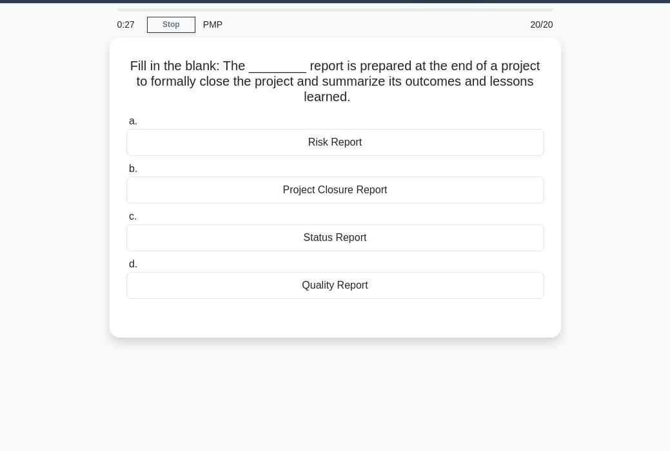
scroll to position [0, 0]
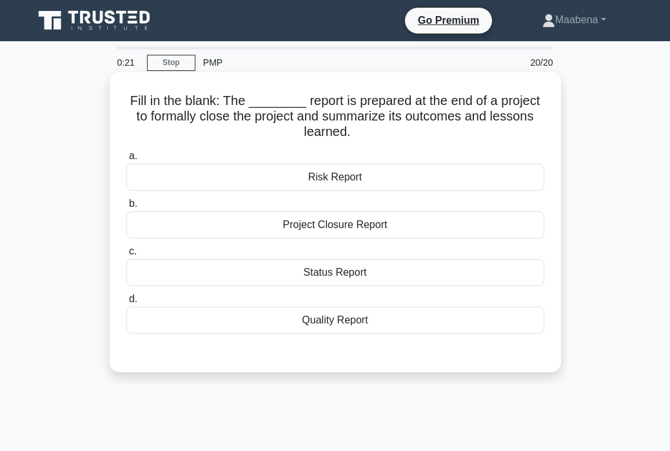
click at [360, 233] on div "Project Closure Report" at bounding box center [335, 225] width 418 height 27
click at [126, 208] on input "b. Project Closure Report" at bounding box center [126, 204] width 0 height 8
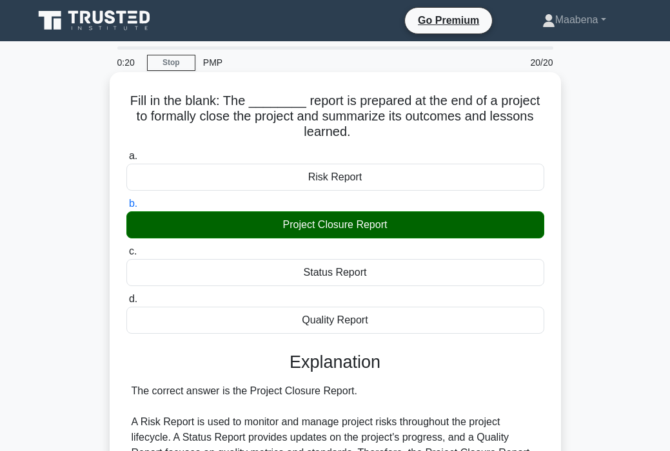
scroll to position [245, 0]
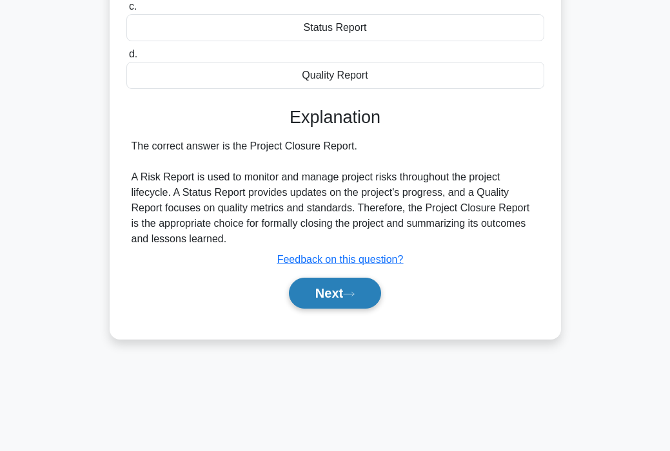
click at [345, 286] on button "Next" at bounding box center [335, 293] width 92 height 31
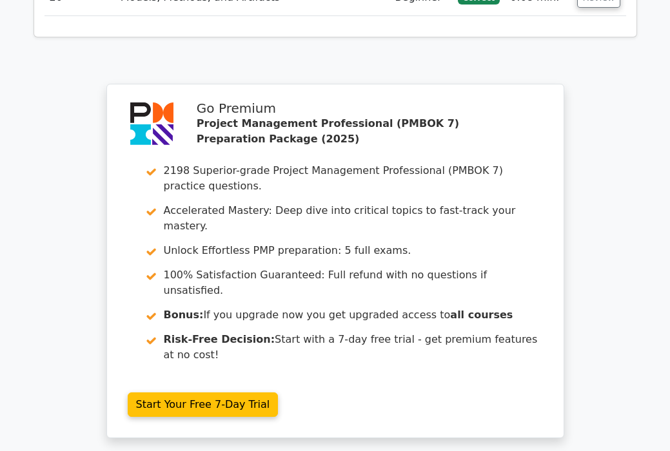
scroll to position [2545, 0]
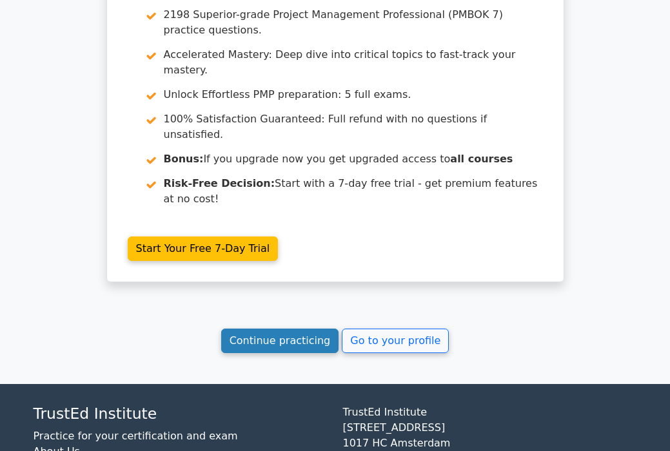
click at [286, 329] on link "Continue practicing" at bounding box center [280, 341] width 118 height 25
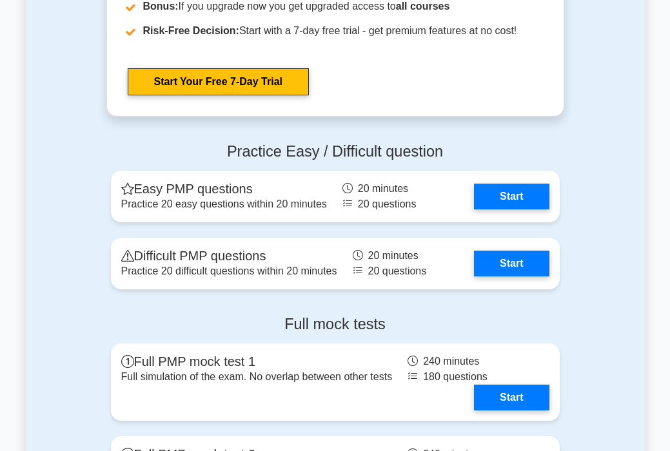
scroll to position [1659, 0]
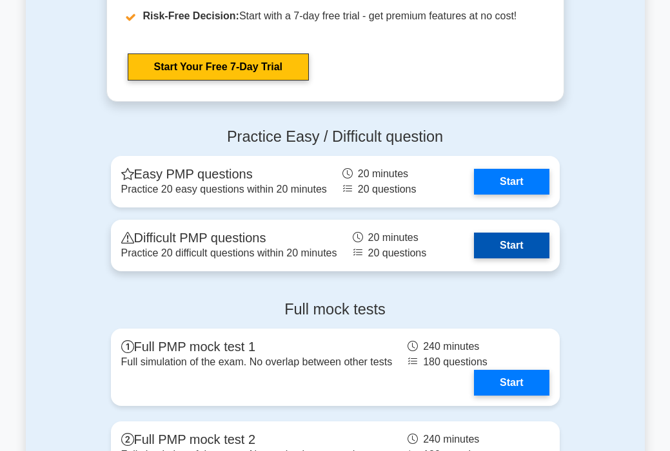
click at [518, 242] on link "Start" at bounding box center [511, 246] width 75 height 26
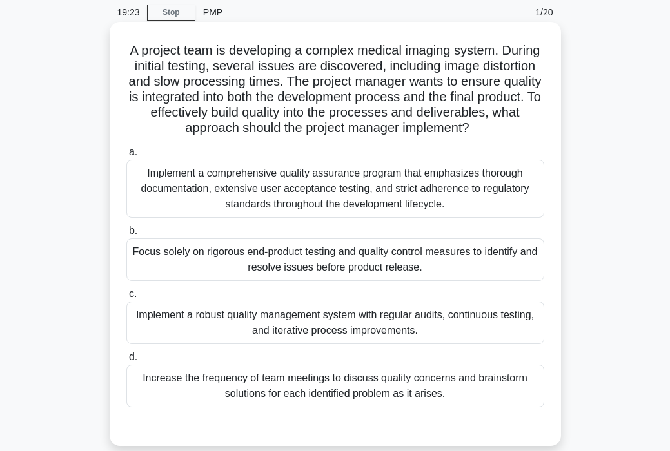
scroll to position [53, 0]
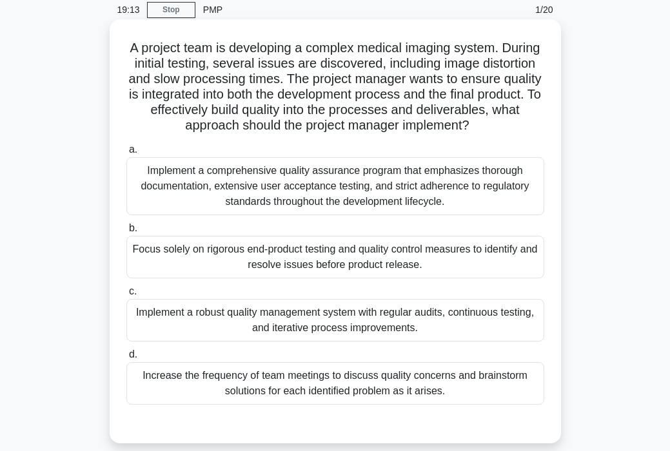
click at [277, 325] on div "Implement a robust quality management system with regular audits, continuous te…" at bounding box center [335, 320] width 418 height 43
click at [126, 296] on input "c. Implement a robust quality management system with regular audits, continuous…" at bounding box center [126, 292] width 0 height 8
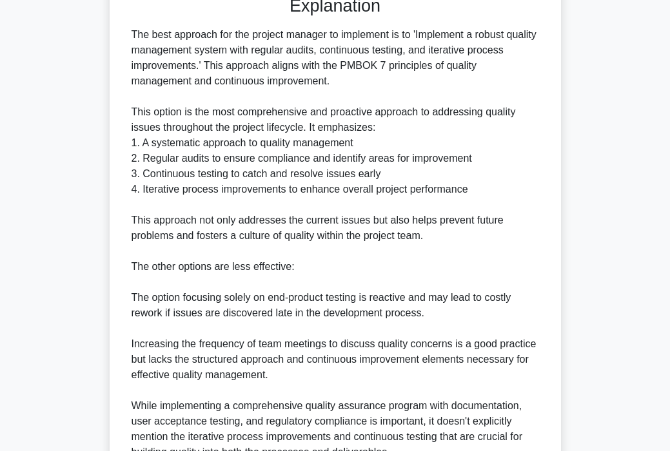
scroll to position [606, 0]
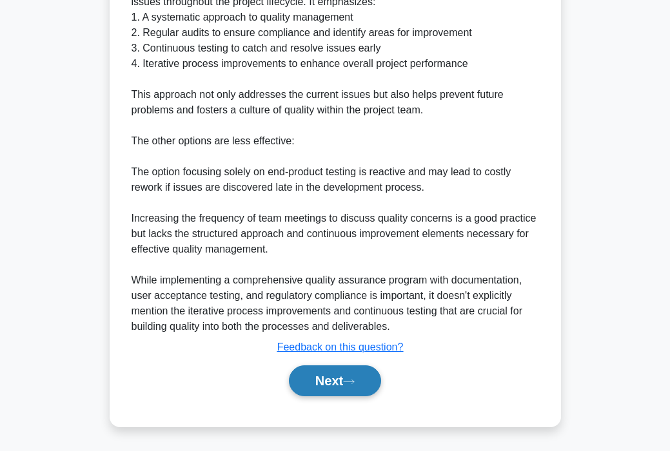
click at [322, 379] on button "Next" at bounding box center [335, 381] width 92 height 31
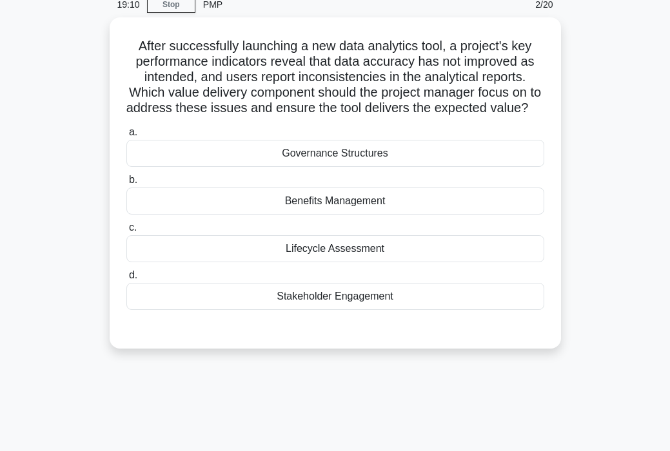
scroll to position [0, 0]
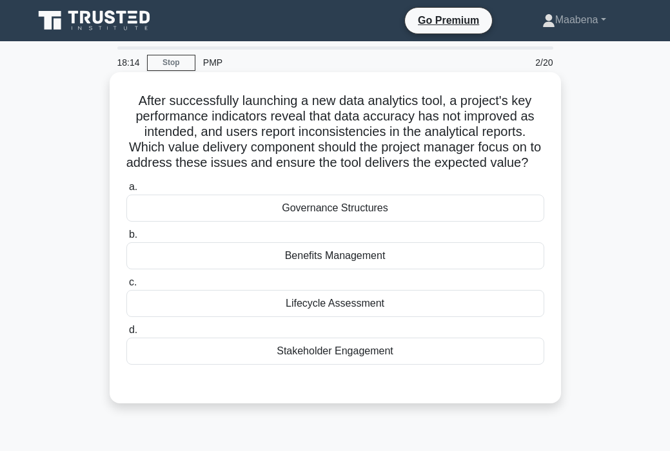
click at [319, 301] on div "Lifecycle Assessment" at bounding box center [335, 303] width 418 height 27
click at [126, 287] on input "c. Lifecycle Assessment" at bounding box center [126, 283] width 0 height 8
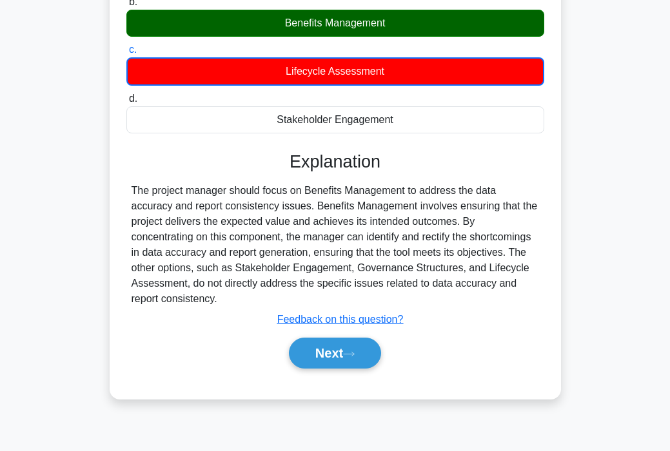
scroll to position [245, 0]
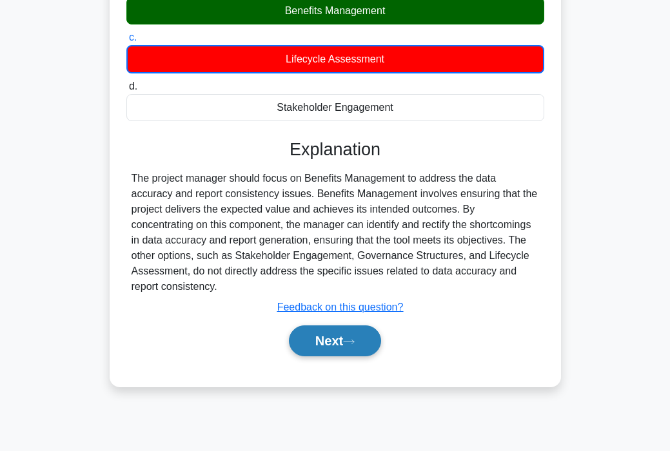
click at [326, 326] on button "Next" at bounding box center [335, 341] width 92 height 31
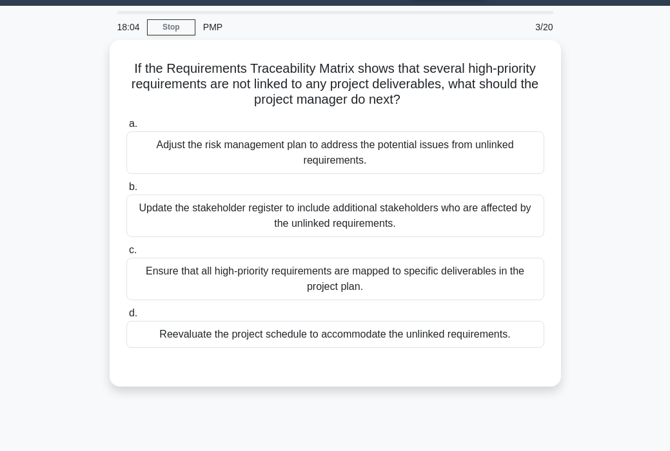
scroll to position [0, 0]
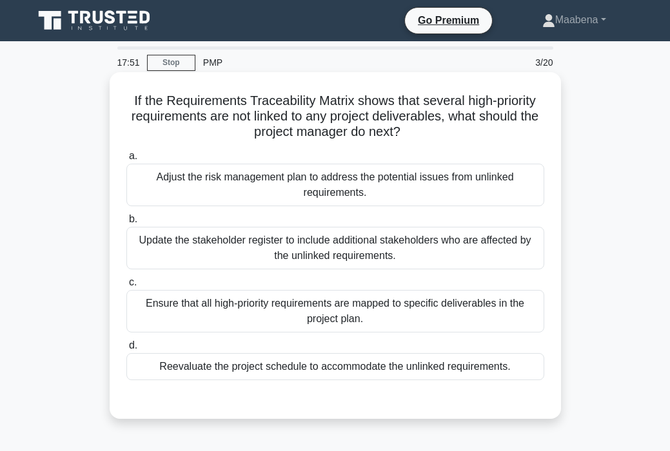
click at [328, 307] on div "Ensure that all high-priority requirements are mapped to specific deliverables …" at bounding box center [335, 311] width 418 height 43
click at [126, 287] on input "c. Ensure that all high-priority requirements are mapped to specific deliverabl…" at bounding box center [126, 283] width 0 height 8
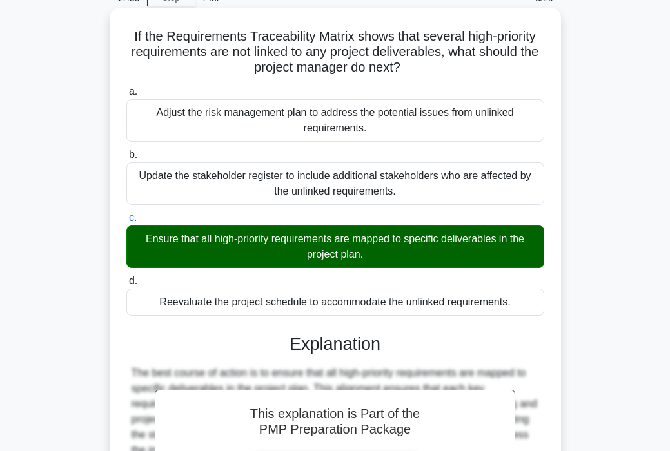
scroll to position [250, 0]
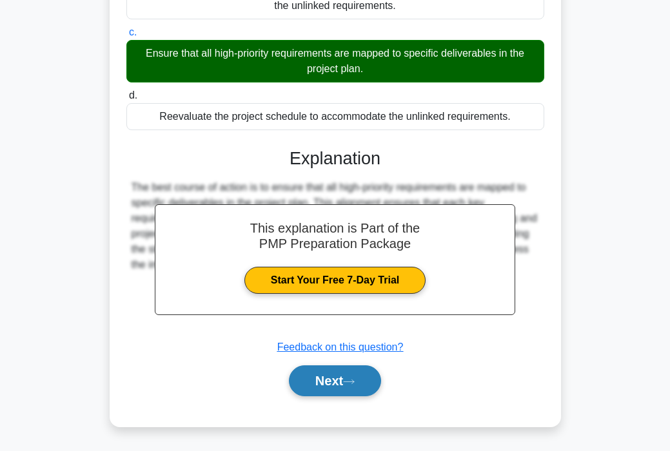
click at [341, 379] on button "Next" at bounding box center [335, 381] width 92 height 31
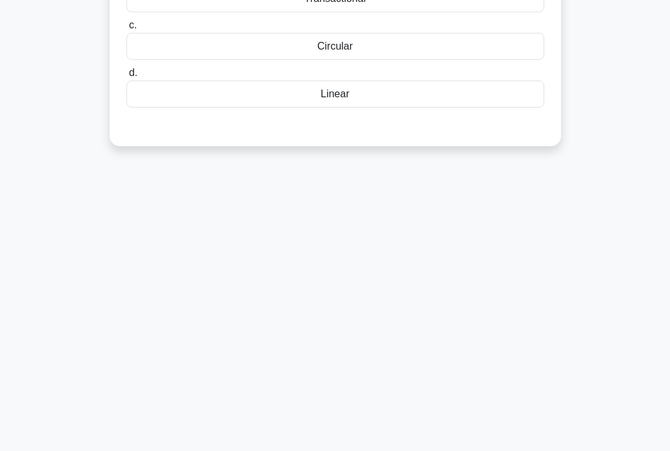
scroll to position [0, 0]
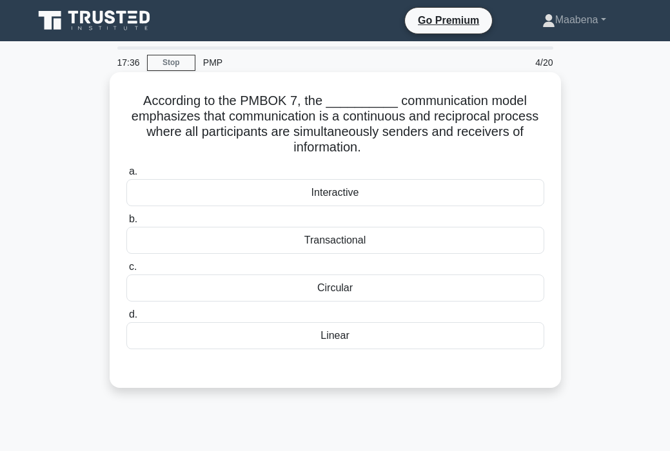
click at [337, 192] on div "Interactive" at bounding box center [335, 192] width 418 height 27
click at [126, 176] on input "a. Interactive" at bounding box center [126, 172] width 0 height 8
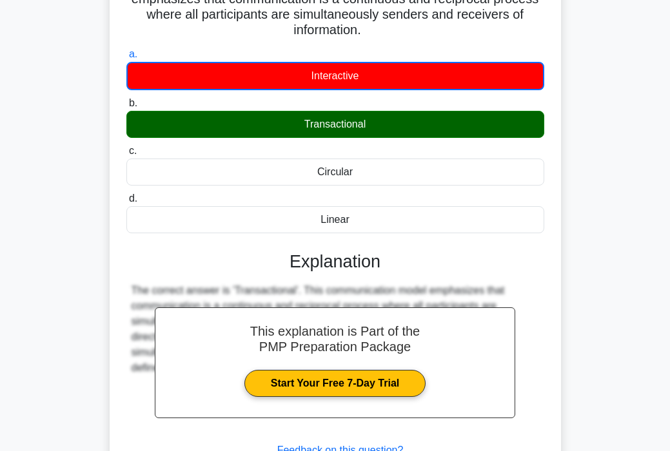
scroll to position [245, 0]
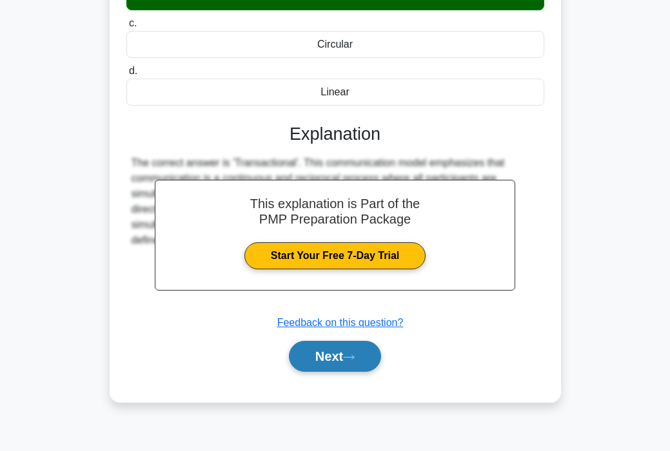
click at [353, 360] on icon at bounding box center [349, 357] width 12 height 7
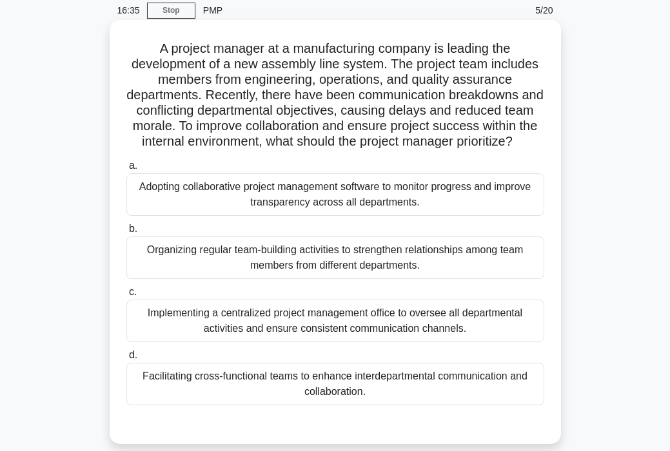
scroll to position [53, 0]
click at [309, 208] on div "Adopting collaborative project management software to monitor progress and impr…" at bounding box center [335, 194] width 418 height 43
click at [126, 170] on input "a. Adopting collaborative project management software to monitor progress and i…" at bounding box center [126, 165] width 0 height 8
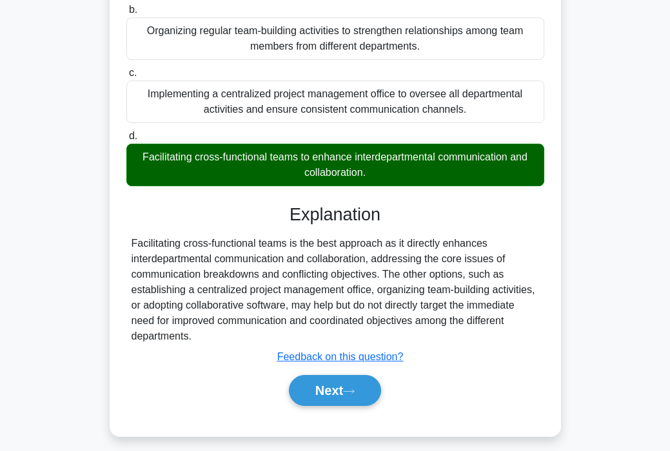
scroll to position [282, 0]
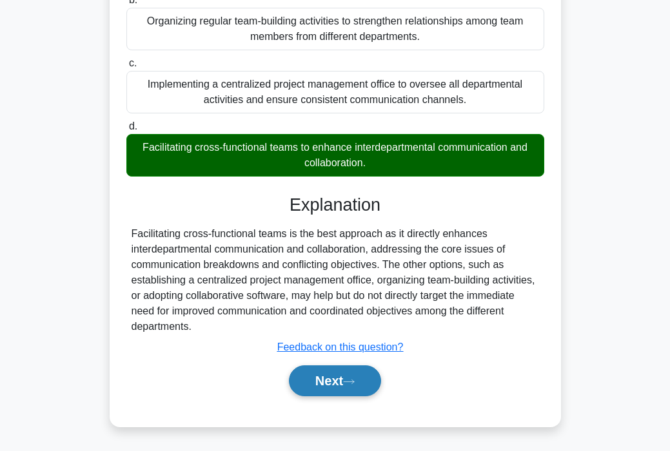
click at [334, 372] on button "Next" at bounding box center [335, 381] width 92 height 31
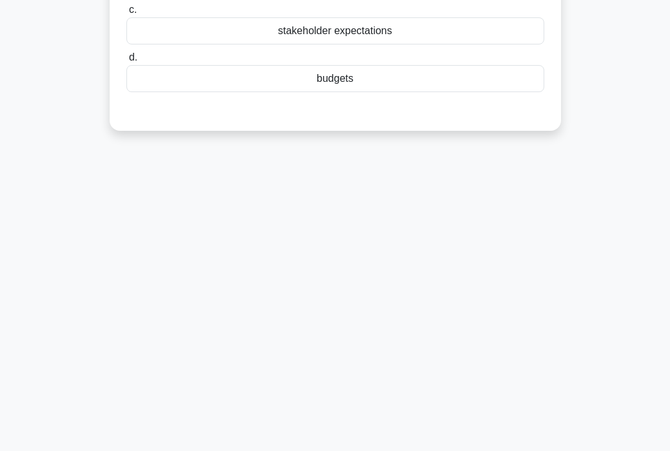
scroll to position [0, 0]
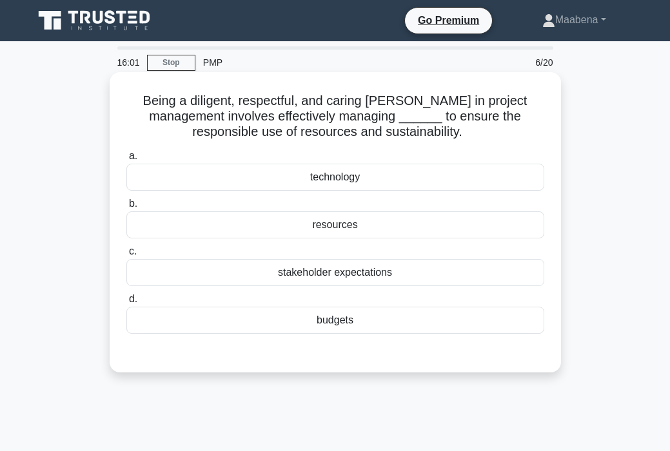
click at [319, 282] on div "stakeholder expectations" at bounding box center [335, 272] width 418 height 27
click at [126, 256] on input "c. stakeholder expectations" at bounding box center [126, 252] width 0 height 8
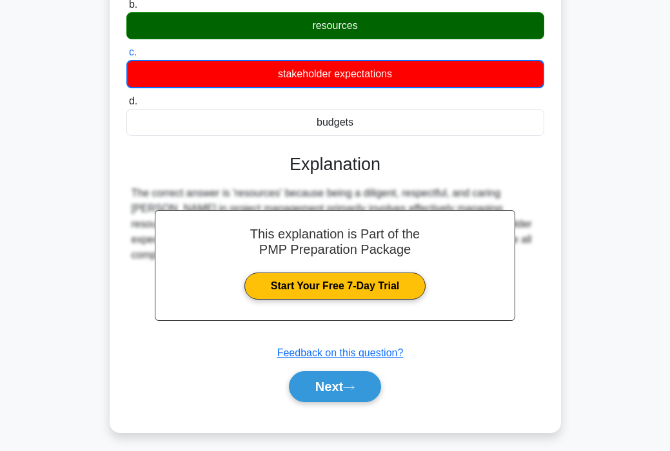
scroll to position [245, 0]
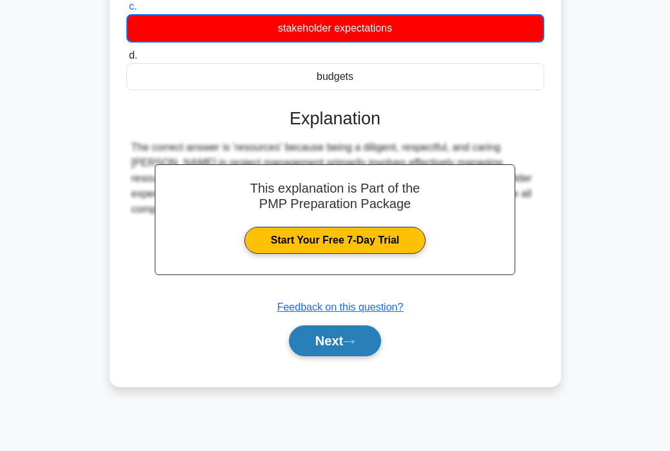
click at [331, 345] on button "Next" at bounding box center [335, 341] width 92 height 31
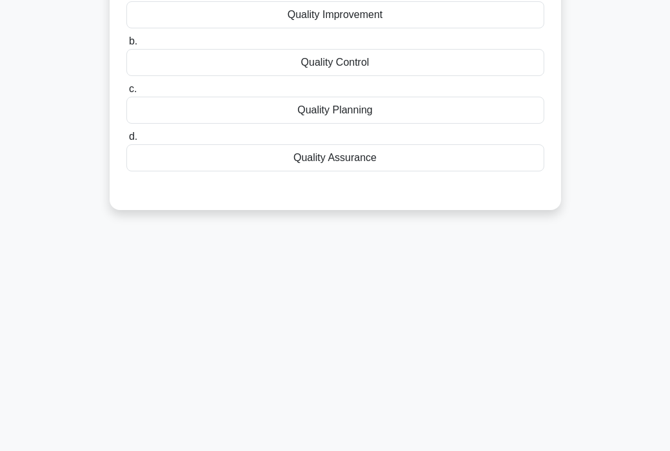
scroll to position [0, 0]
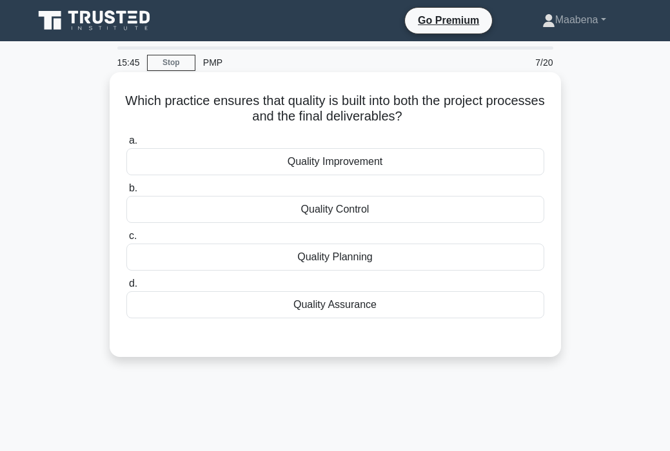
click at [319, 256] on div "Quality Planning" at bounding box center [335, 257] width 418 height 27
click at [126, 241] on input "c. Quality Planning" at bounding box center [126, 236] width 0 height 8
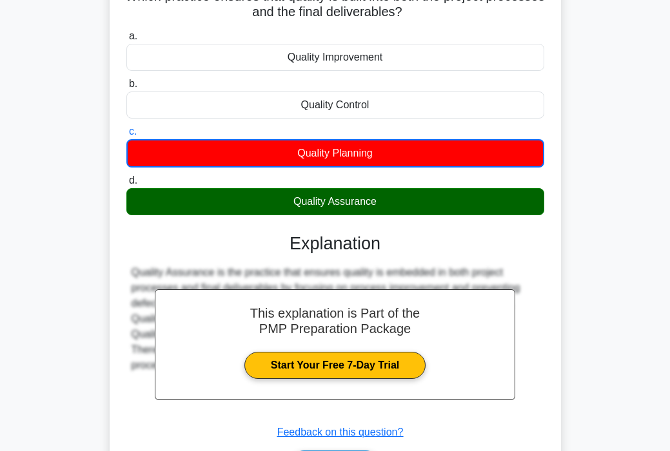
scroll to position [245, 0]
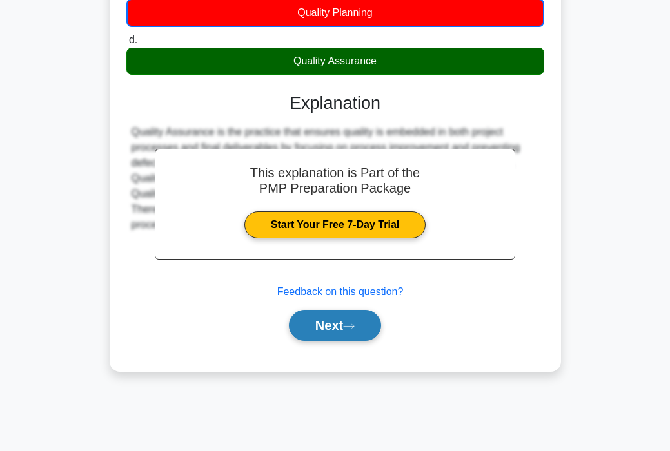
click at [330, 333] on button "Next" at bounding box center [335, 325] width 92 height 31
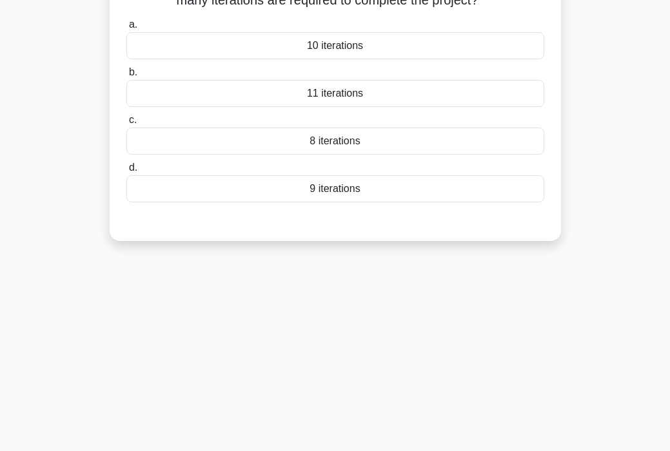
scroll to position [0, 0]
